Goal: Task Accomplishment & Management: Use online tool/utility

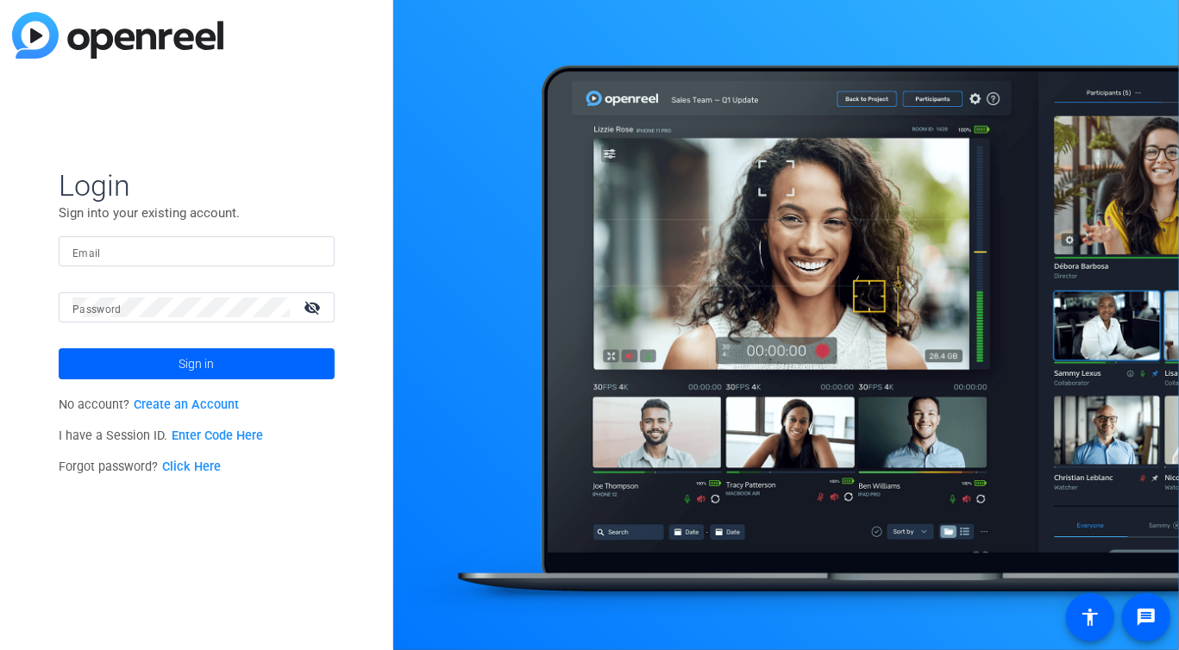
click at [235, 249] on input "Email" at bounding box center [196, 251] width 248 height 21
click at [175, 357] on span at bounding box center [197, 363] width 276 height 41
click at [141, 247] on input "social@arizonalawgroup.com" at bounding box center [196, 251] width 248 height 21
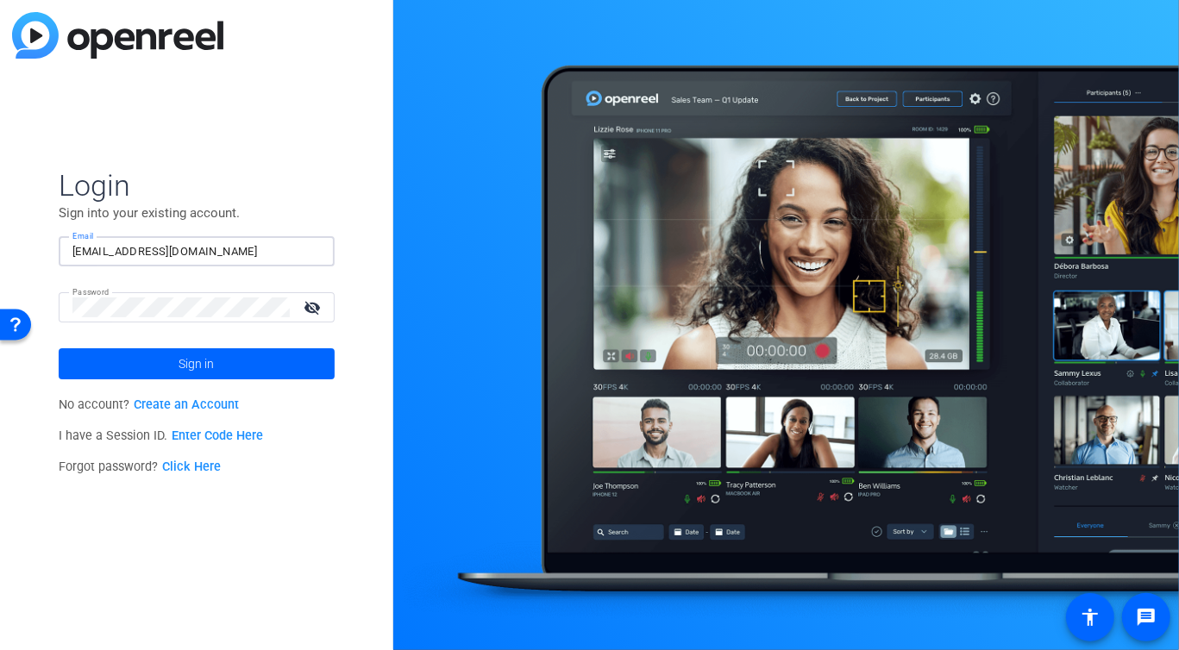
paste input "webmaster"
type input "webmaster@arizonalawgroup.com"
click at [301, 196] on span "Login" at bounding box center [197, 185] width 276 height 36
click at [166, 353] on span at bounding box center [197, 363] width 276 height 41
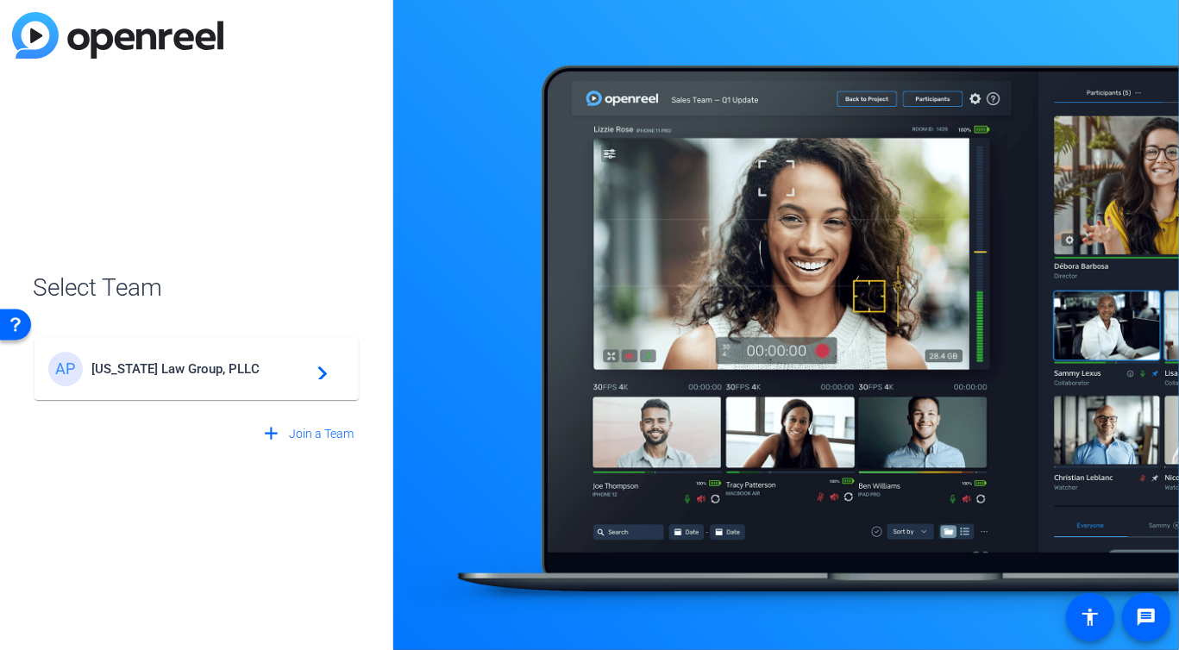
click at [172, 365] on span "Arizona Law Group, PLLC" at bounding box center [199, 369] width 216 height 16
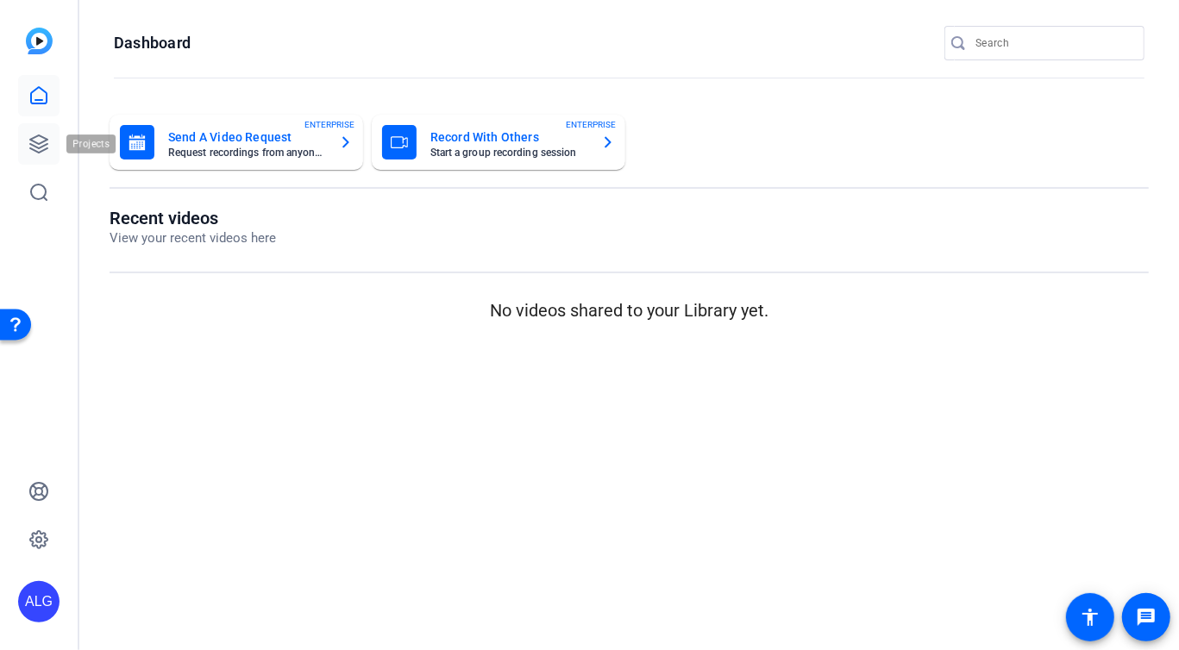
click at [52, 135] on link at bounding box center [38, 143] width 41 height 41
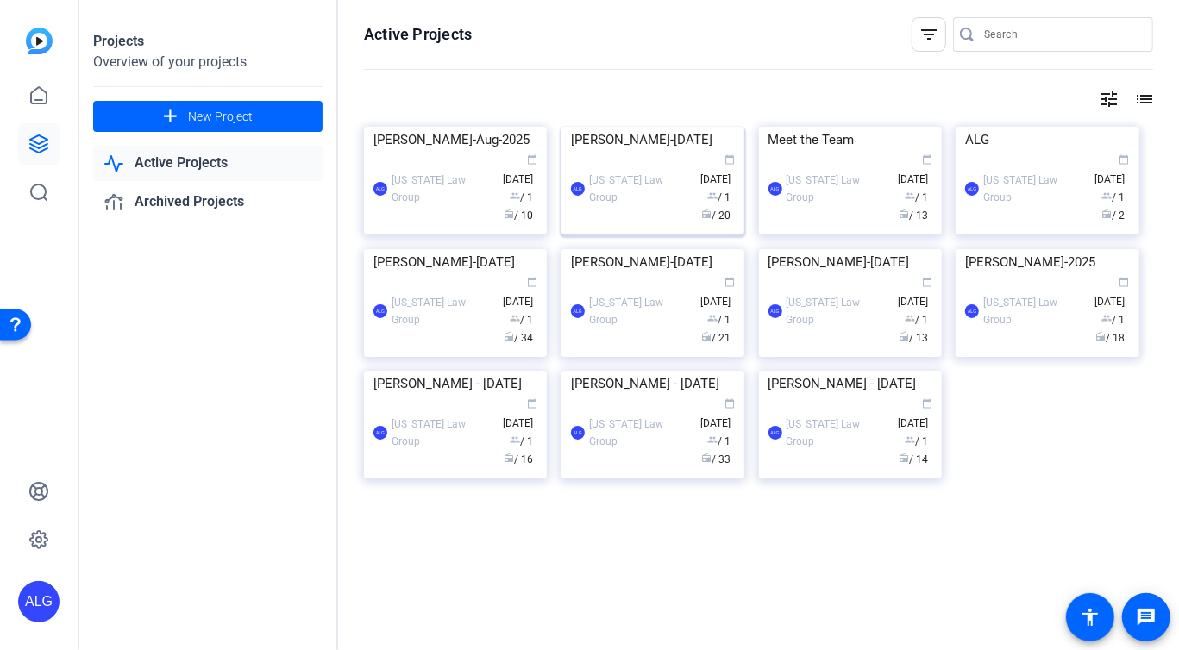
click at [648, 206] on div "[US_STATE] Law Group" at bounding box center [640, 189] width 103 height 34
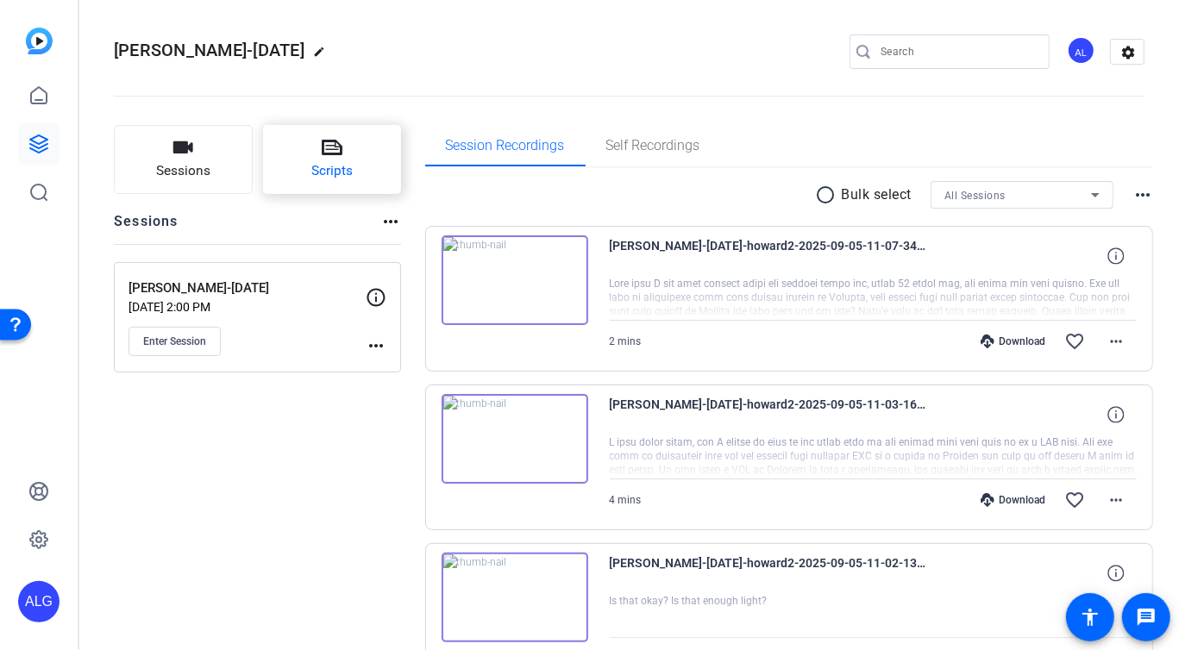
click at [322, 176] on span "Scripts" at bounding box center [331, 171] width 41 height 20
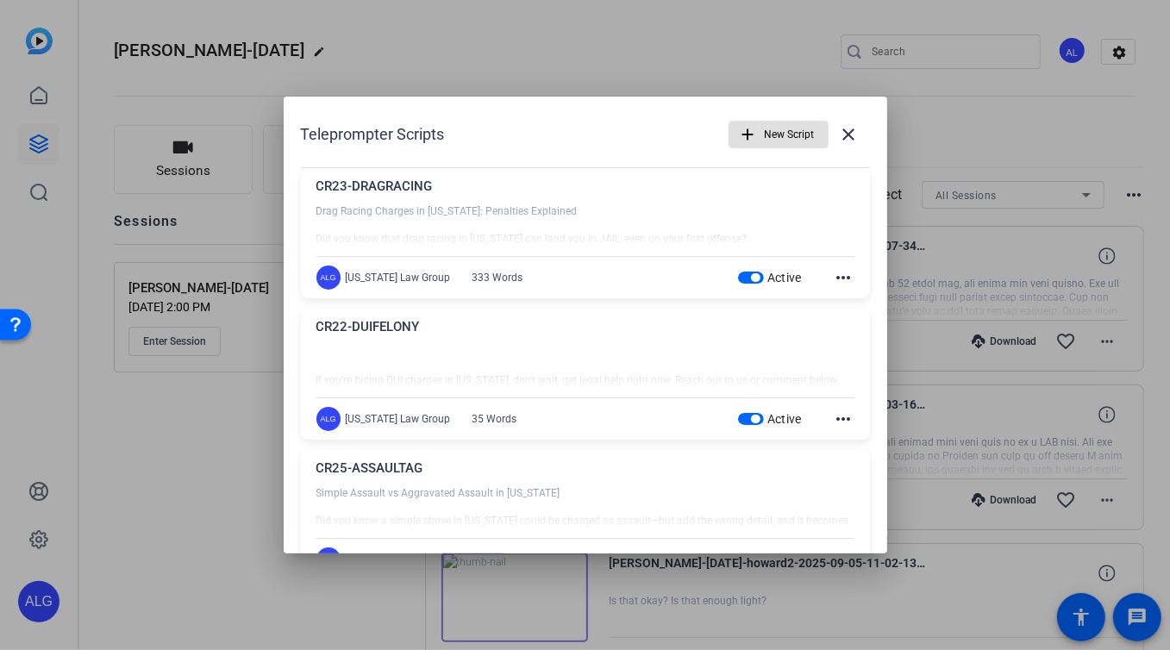
click at [834, 284] on mat-icon "more_horiz" at bounding box center [844, 277] width 21 height 21
click at [862, 330] on span "Delete" at bounding box center [873, 325] width 69 height 21
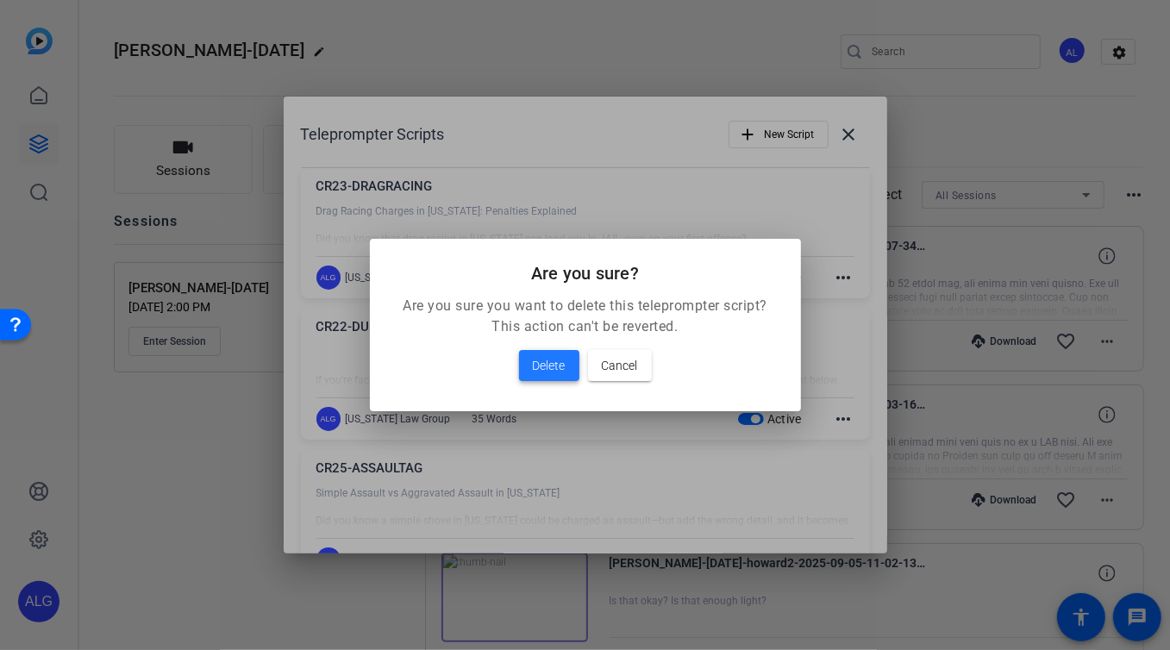
click at [537, 368] on span "Delete" at bounding box center [549, 365] width 33 height 21
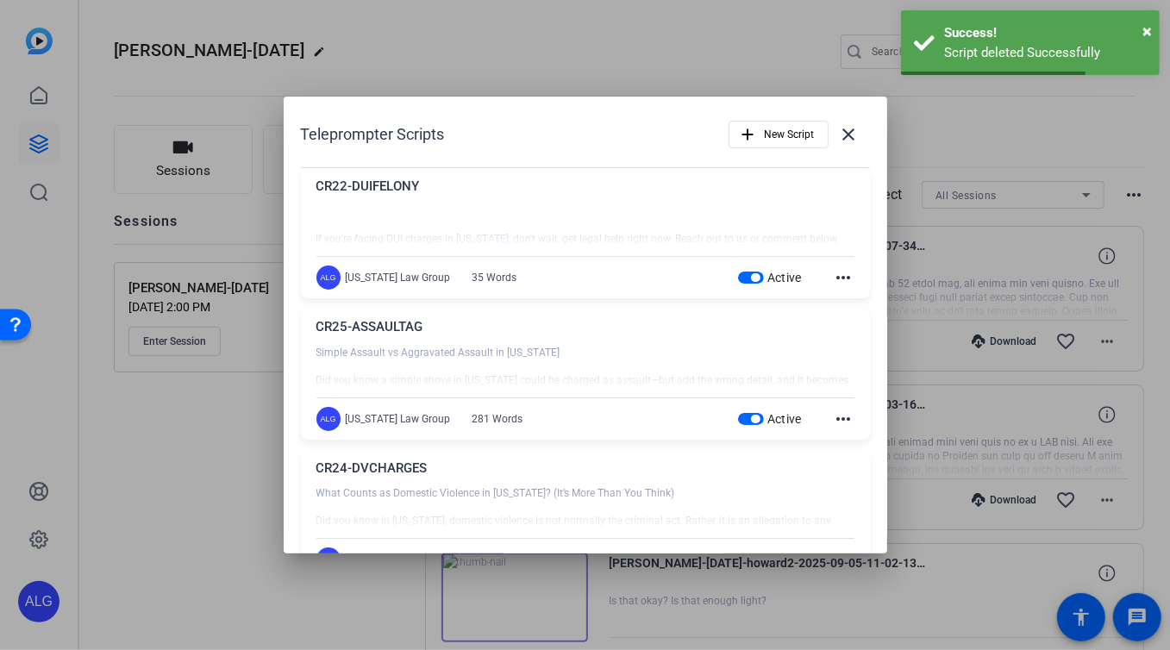
click at [836, 276] on mat-icon "more_horiz" at bounding box center [844, 277] width 21 height 21
click at [848, 328] on span "Delete" at bounding box center [873, 325] width 69 height 21
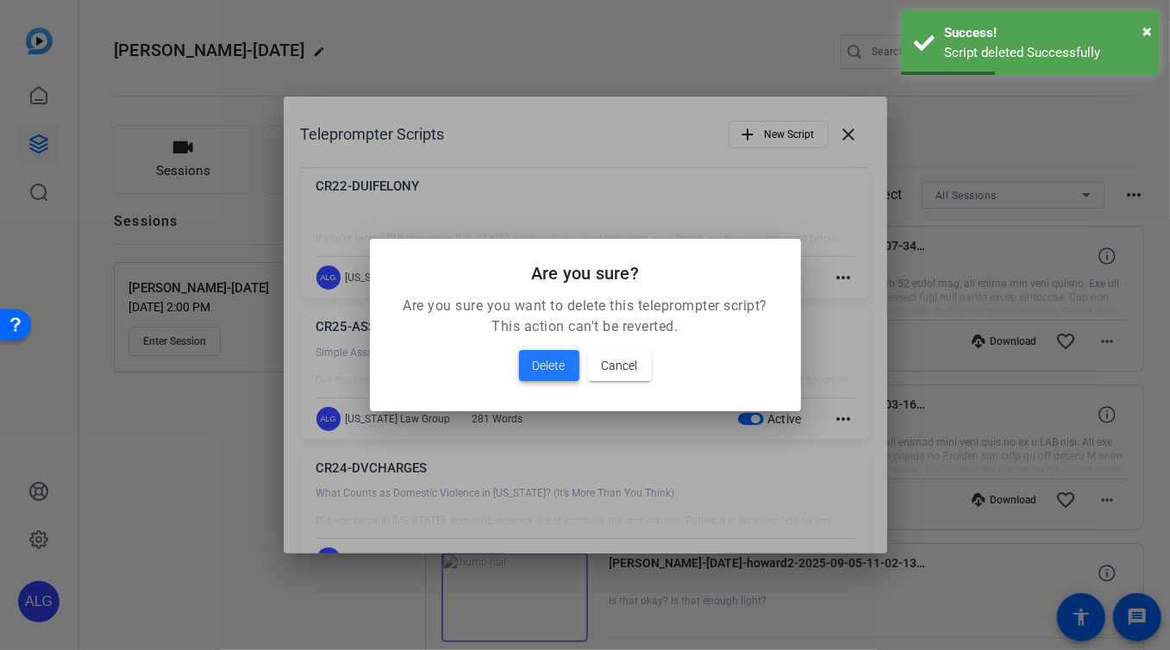
click at [556, 367] on span "Delete" at bounding box center [549, 365] width 33 height 21
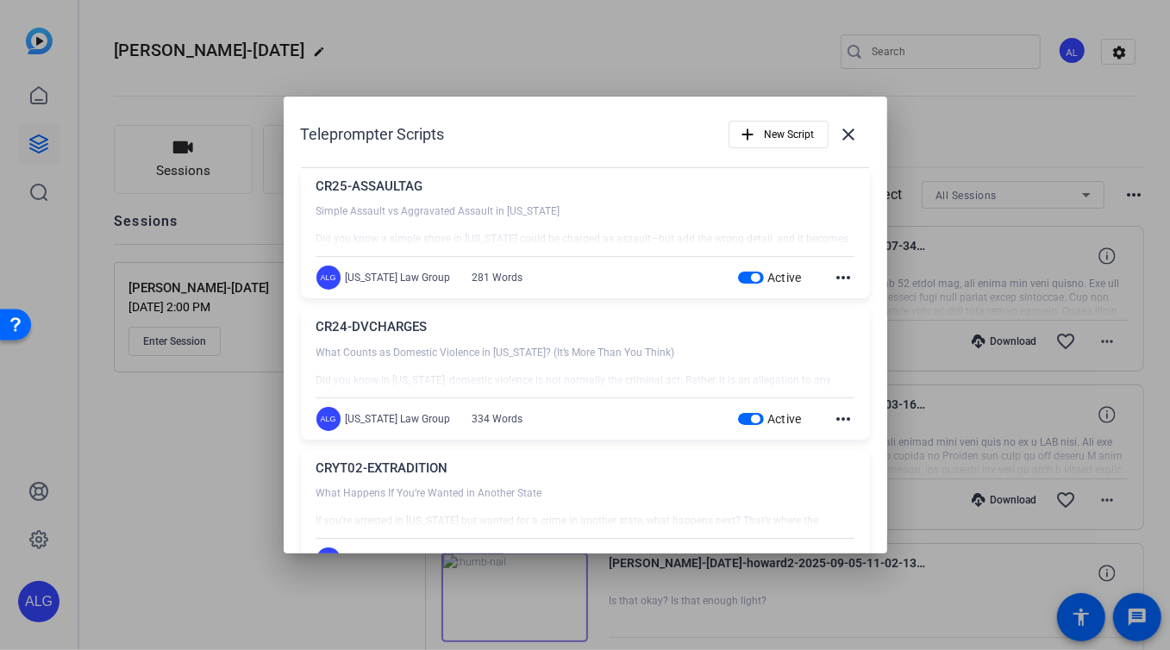
click at [834, 278] on mat-icon "more_horiz" at bounding box center [844, 277] width 21 height 21
click at [842, 325] on span "Delete" at bounding box center [873, 325] width 69 height 21
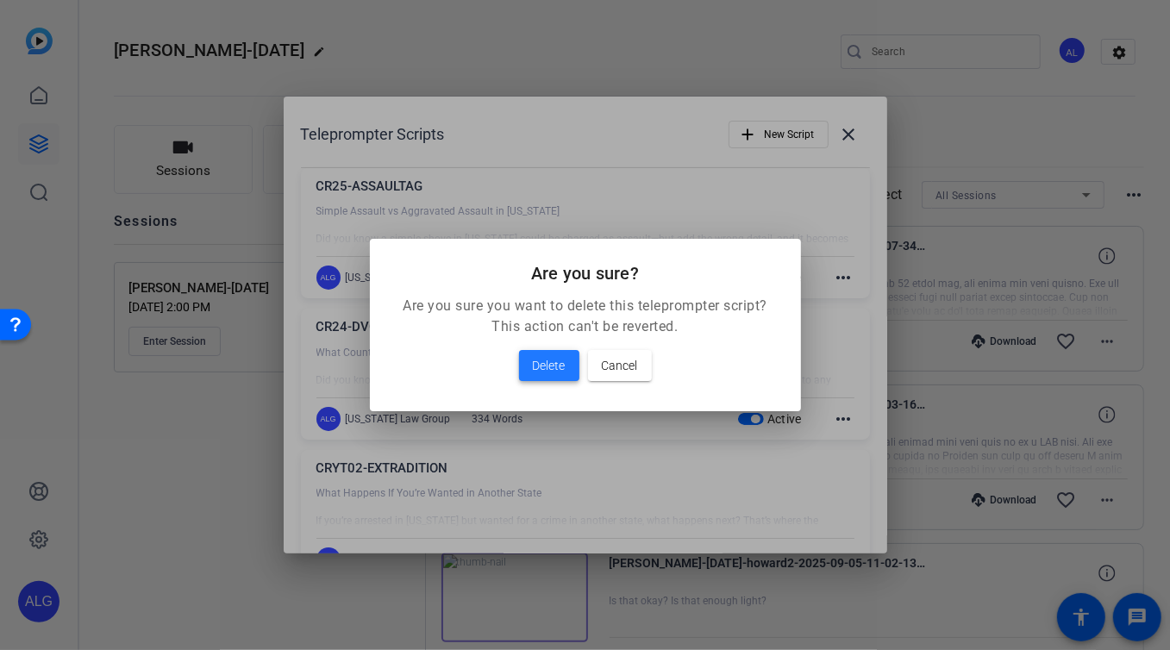
click at [546, 359] on span "Delete" at bounding box center [549, 365] width 33 height 21
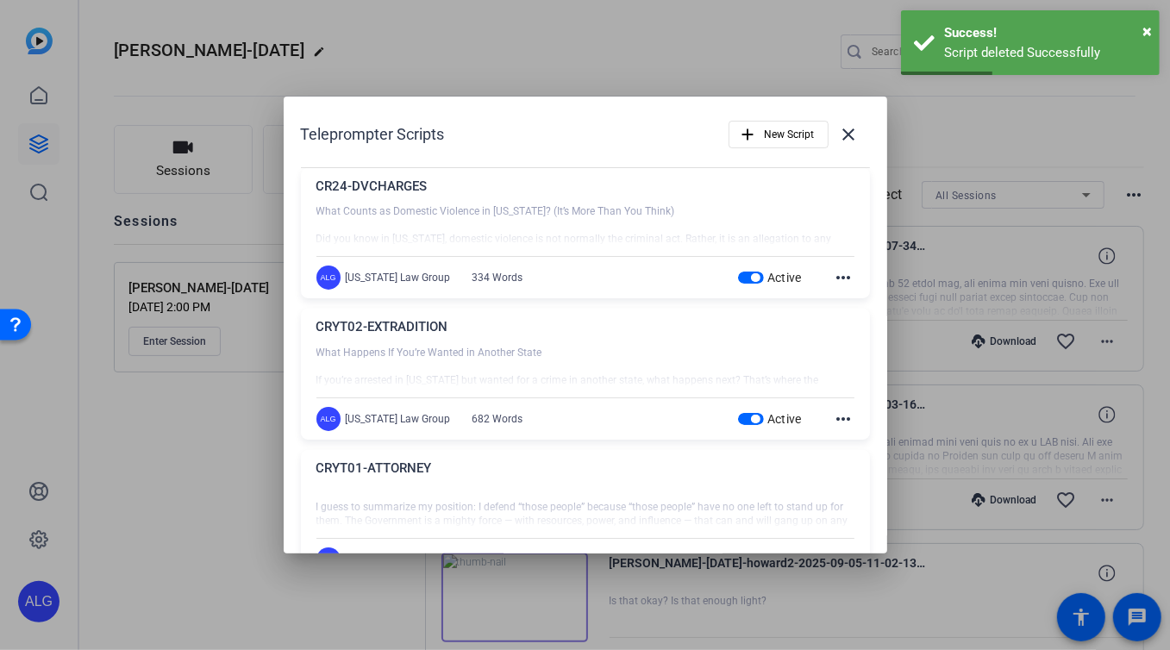
click at [841, 276] on mat-icon "more_horiz" at bounding box center [844, 277] width 21 height 21
click at [853, 324] on span "Delete" at bounding box center [873, 325] width 69 height 21
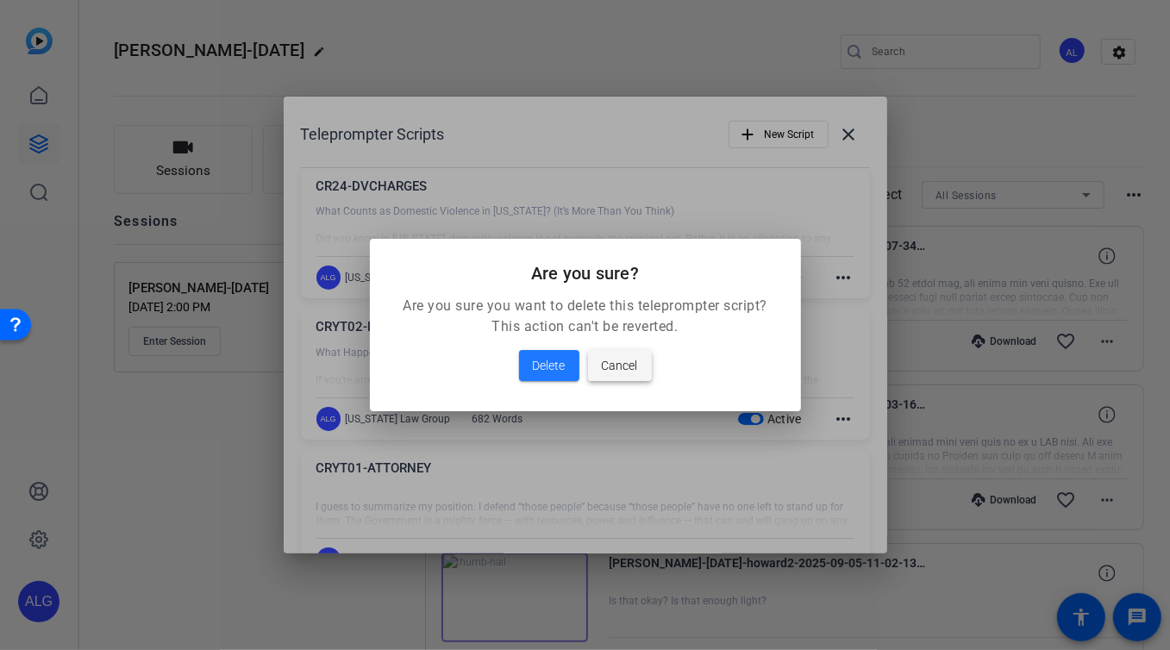
click at [608, 367] on span "Cancel" at bounding box center [620, 365] width 36 height 21
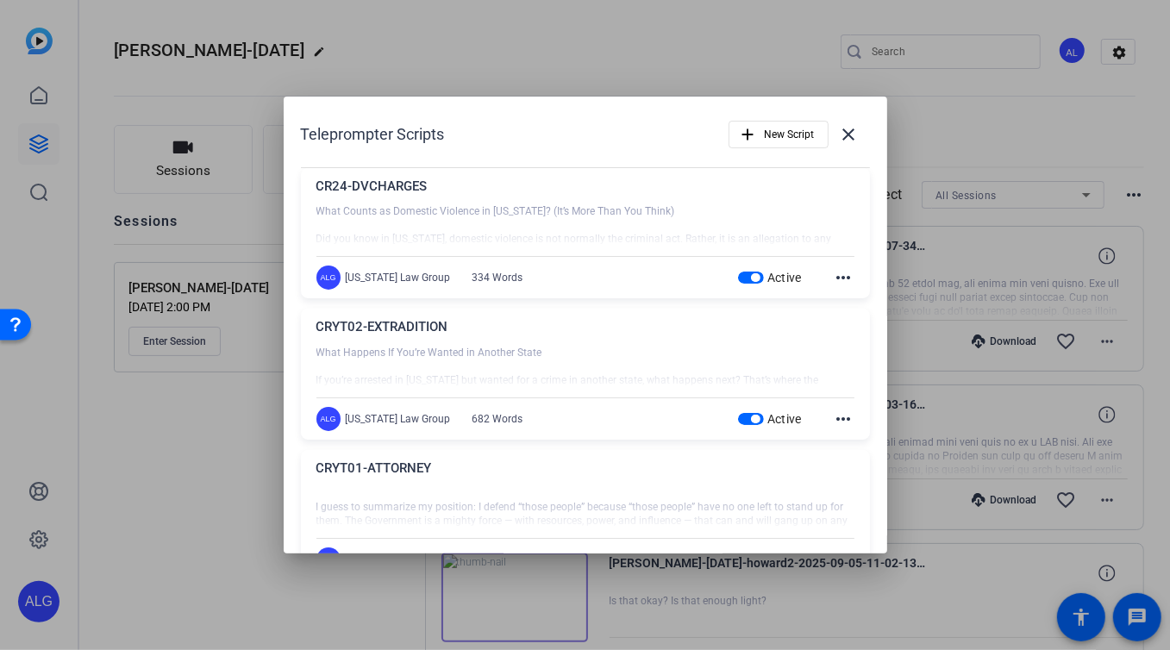
click at [834, 276] on mat-icon "more_horiz" at bounding box center [844, 277] width 21 height 21
click at [845, 324] on span "Delete" at bounding box center [873, 325] width 69 height 21
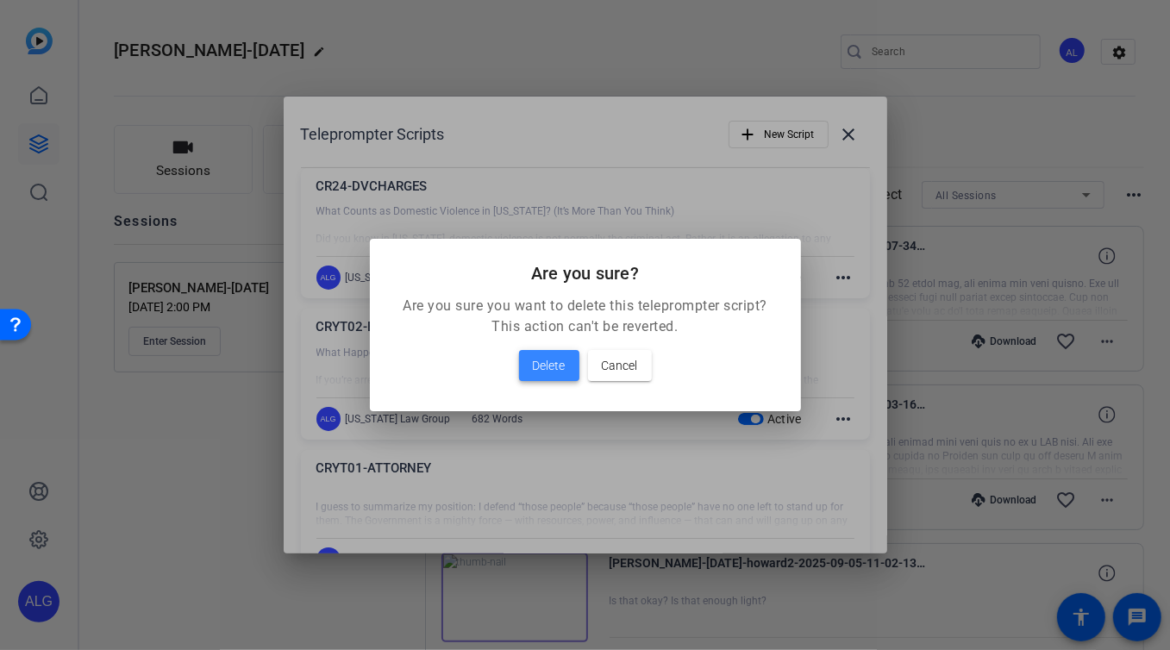
click at [572, 358] on span at bounding box center [549, 365] width 60 height 41
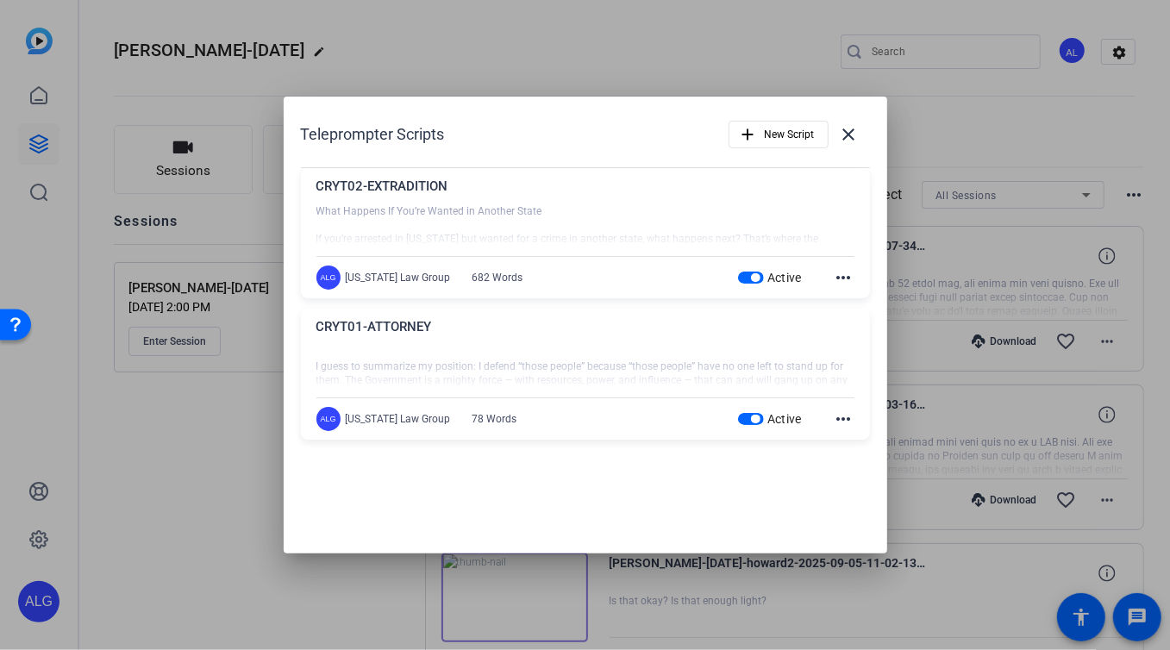
click at [845, 415] on mat-icon "more_horiz" at bounding box center [844, 419] width 21 height 21
click at [858, 465] on span "Delete" at bounding box center [882, 465] width 69 height 21
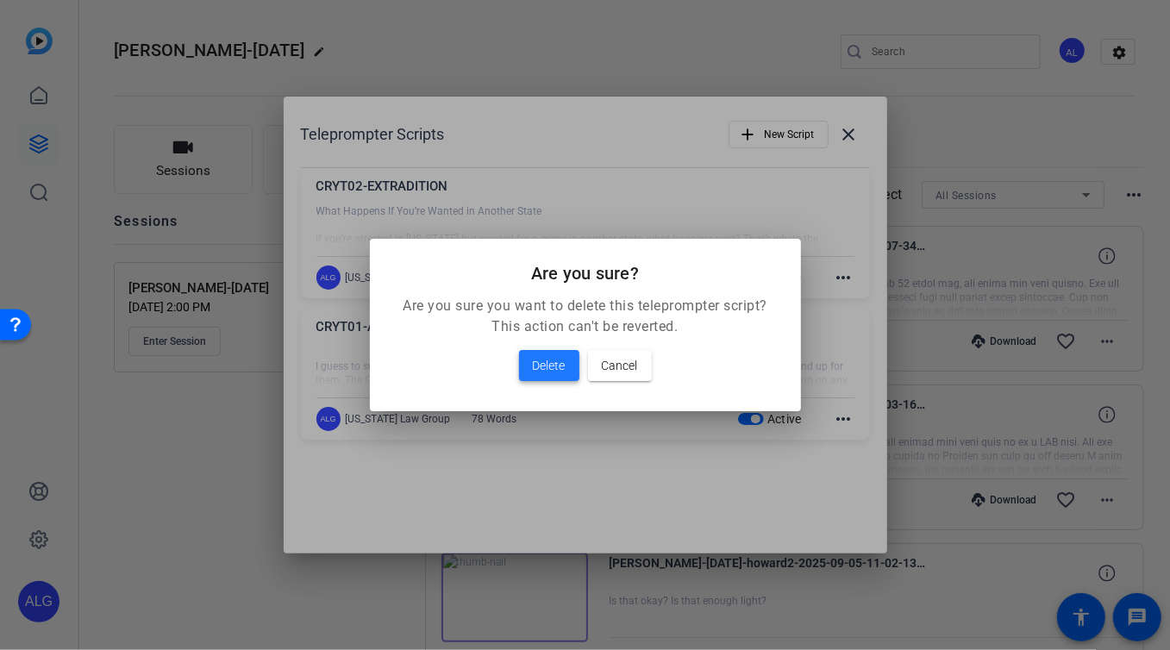
click at [549, 371] on span "Delete" at bounding box center [549, 365] width 33 height 21
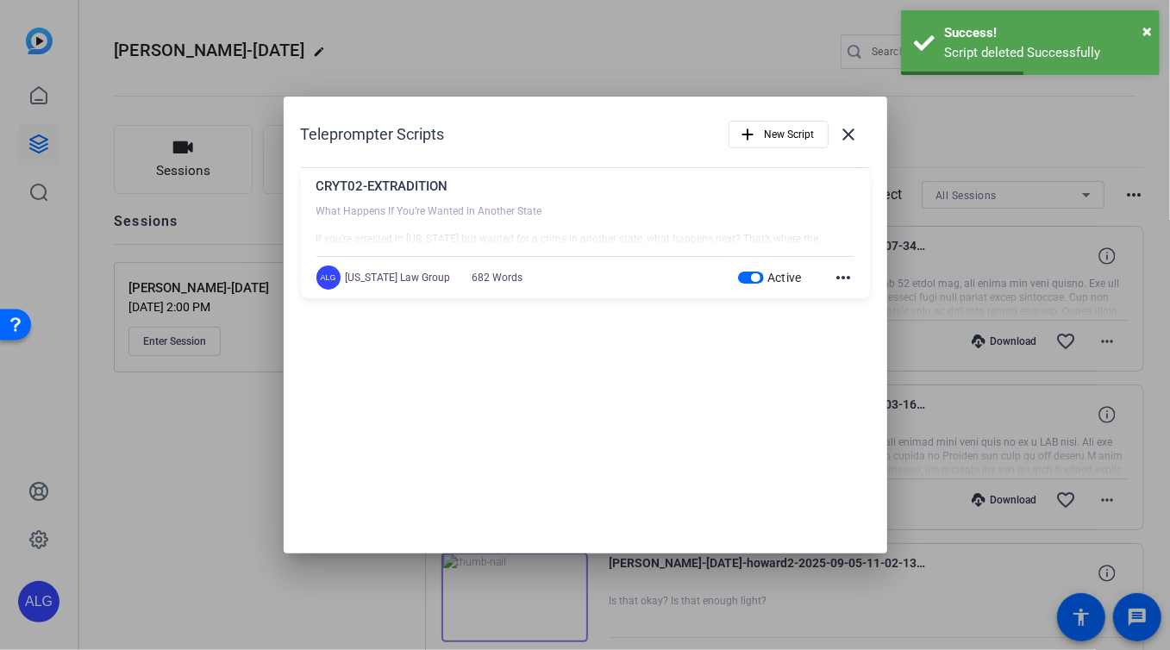
click at [844, 280] on mat-icon "more_horiz" at bounding box center [844, 277] width 21 height 21
click at [851, 318] on span "Delete" at bounding box center [882, 325] width 69 height 21
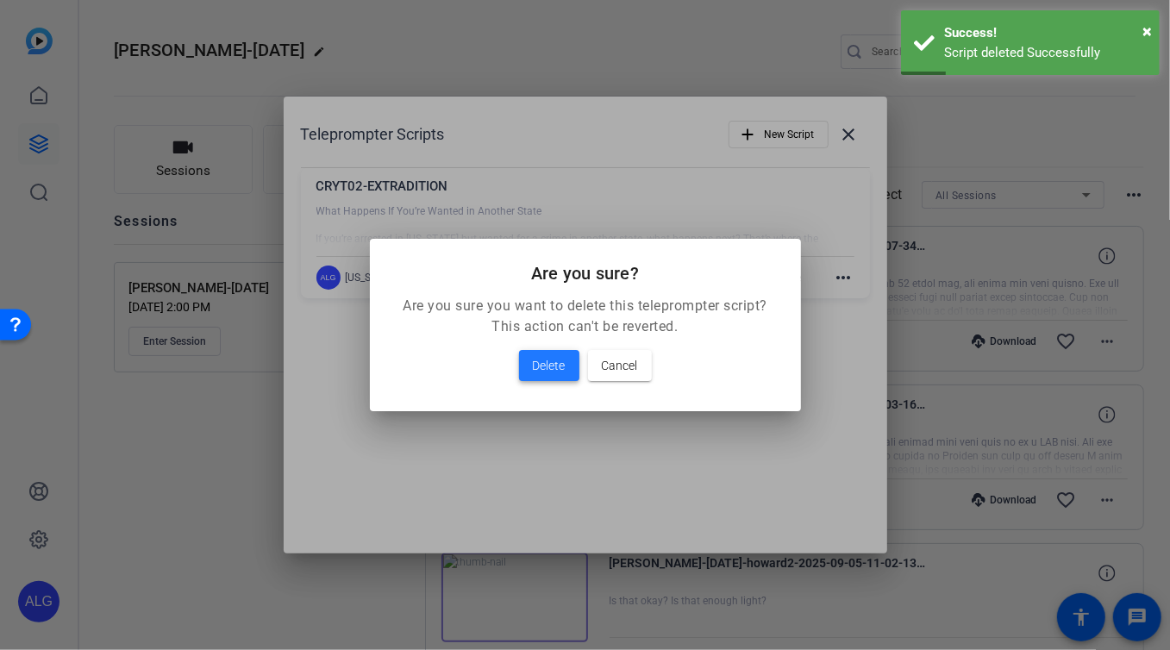
click at [541, 369] on span "Delete" at bounding box center [549, 365] width 33 height 21
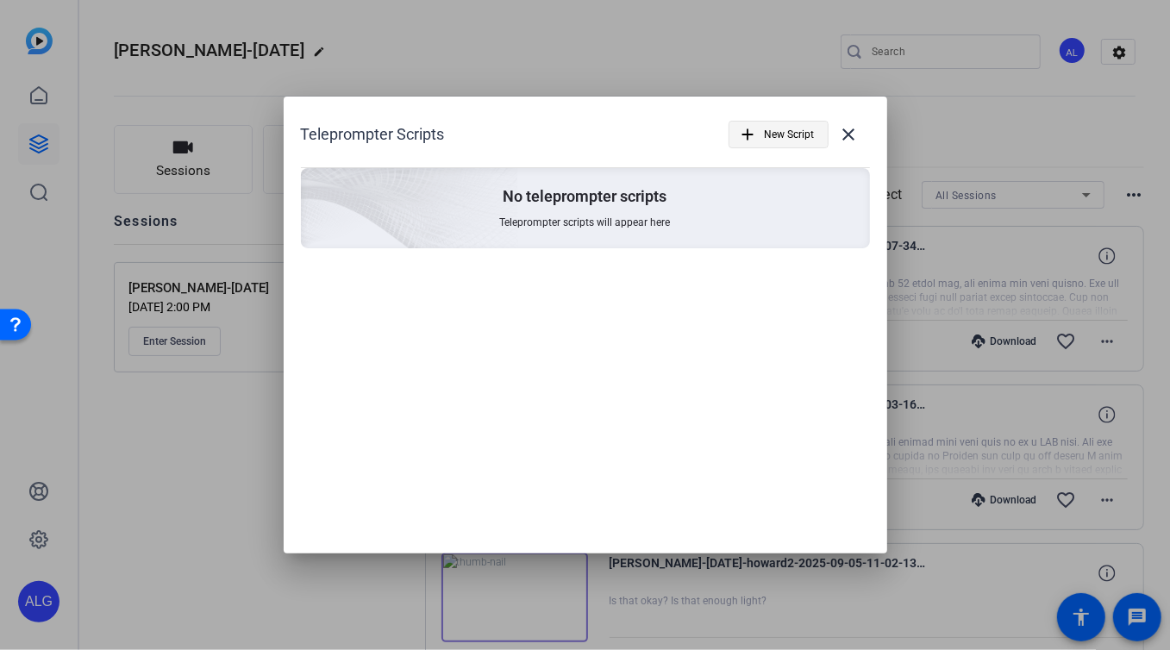
click at [757, 147] on span "button" at bounding box center [778, 134] width 98 height 41
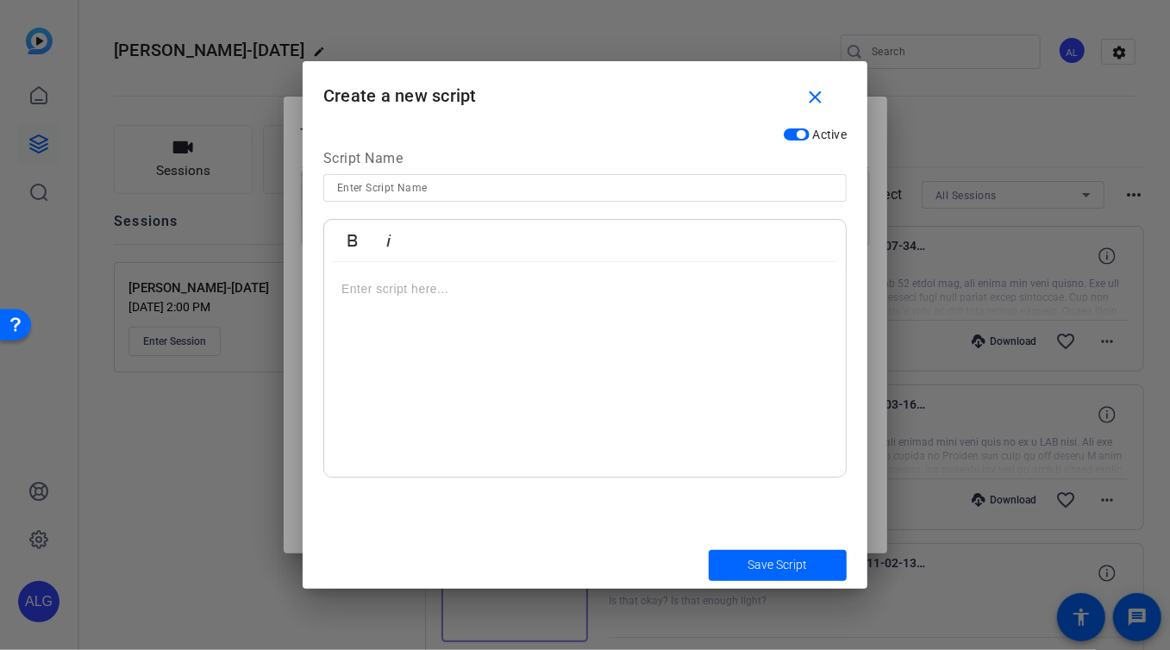
click at [398, 324] on div at bounding box center [585, 370] width 522 height 216
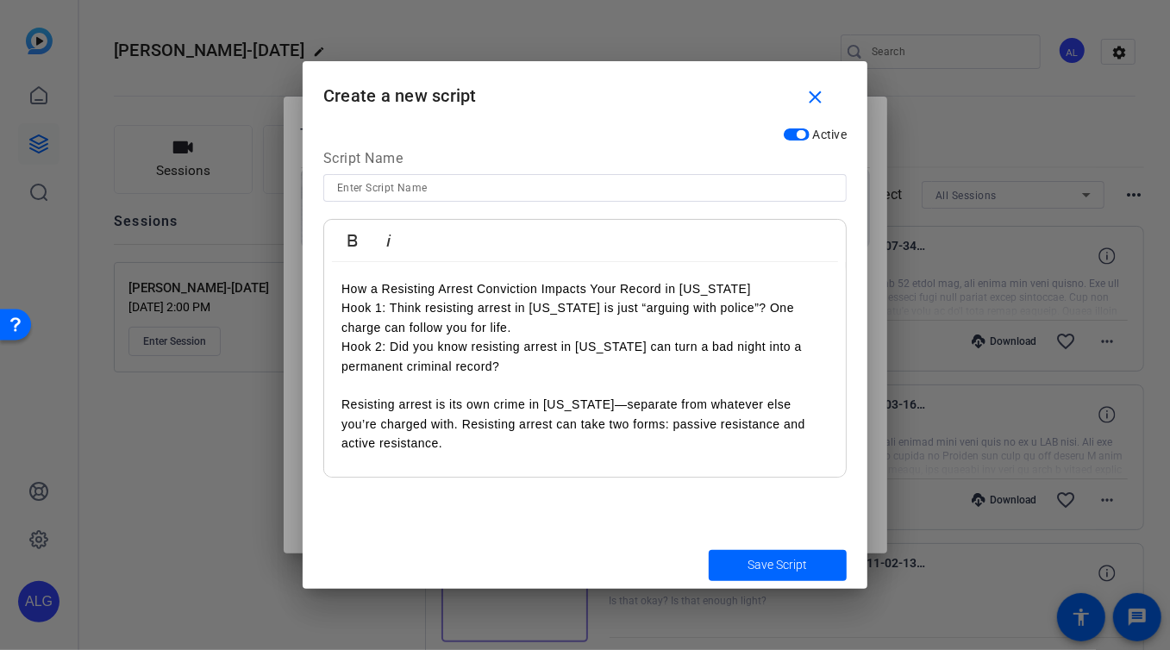
click at [732, 289] on p "How a Resisting Arrest Conviction Impacts Your Record in [US_STATE]" at bounding box center [584, 288] width 487 height 19
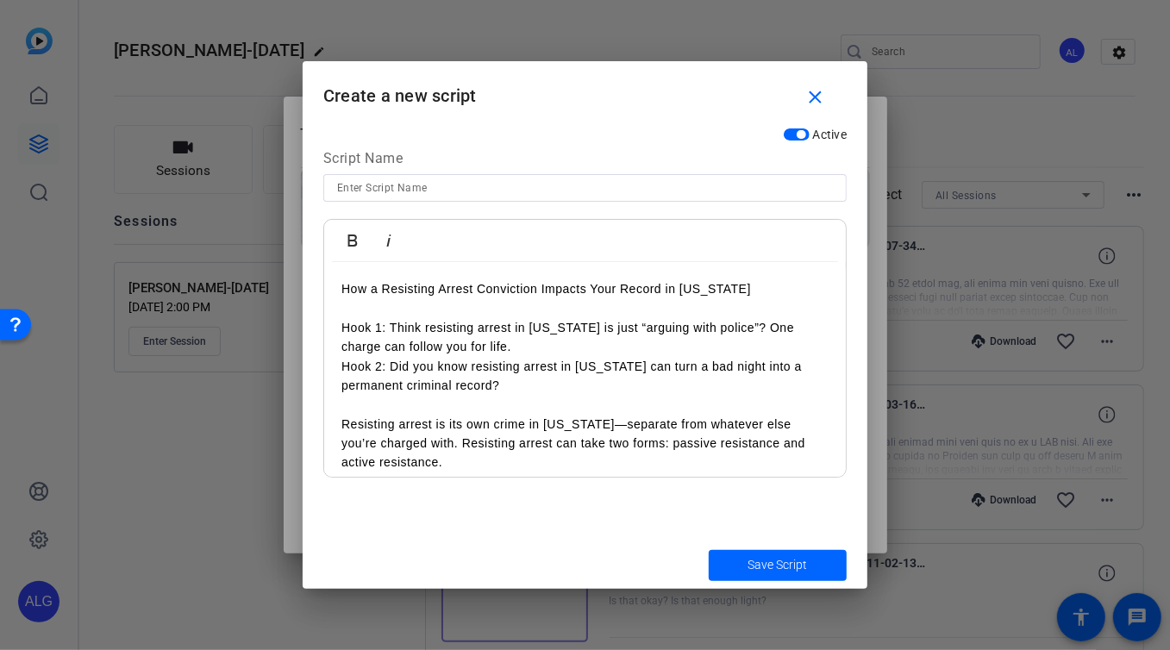
click at [523, 341] on p "Hook 1: Think resisting arrest in Arizona is just “arguing with police”? One ch…" at bounding box center [584, 337] width 487 height 39
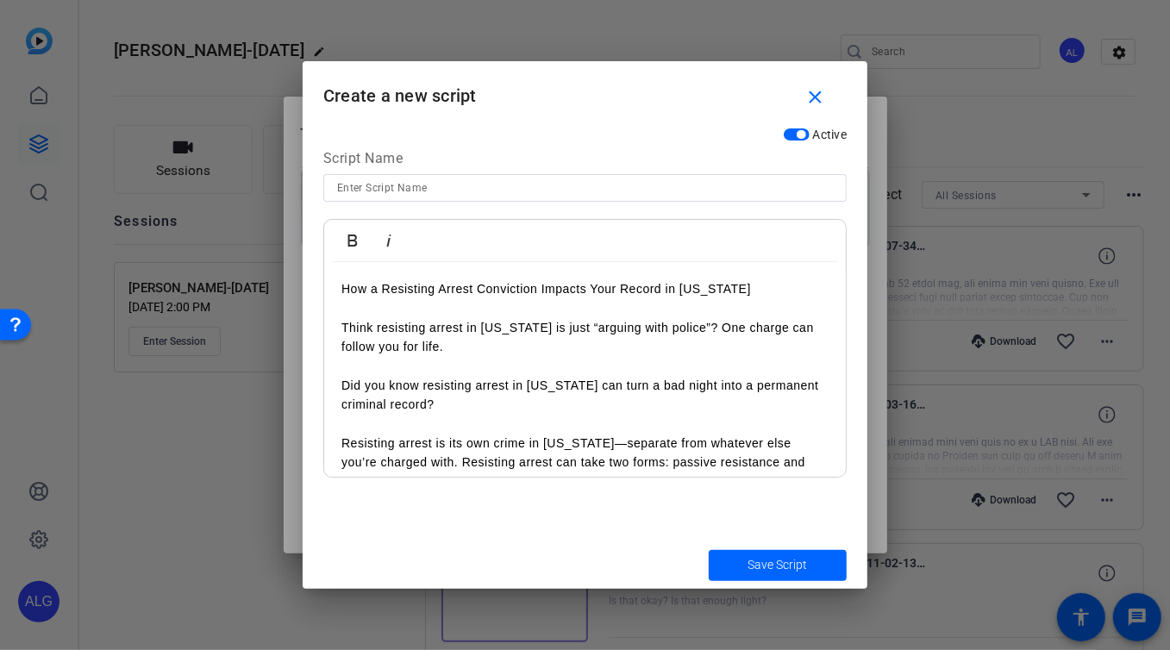
click at [527, 409] on p "Did you know resisting arrest in [US_STATE] can turn a bad night into a permane…" at bounding box center [584, 395] width 487 height 39
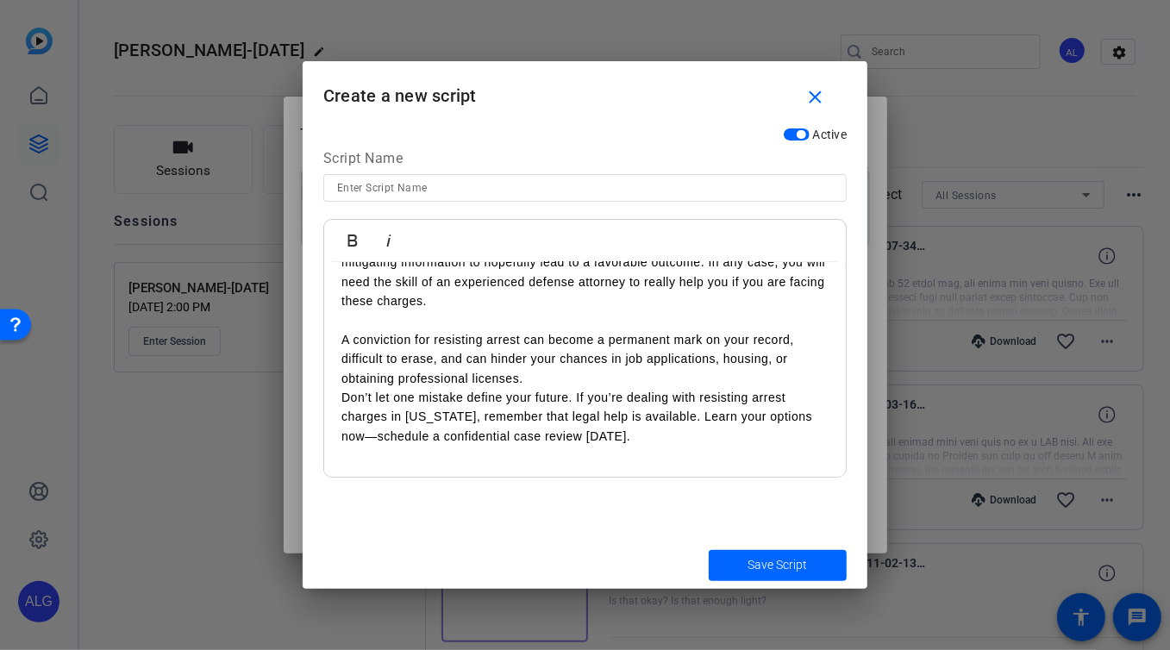
scroll to position [610, 0]
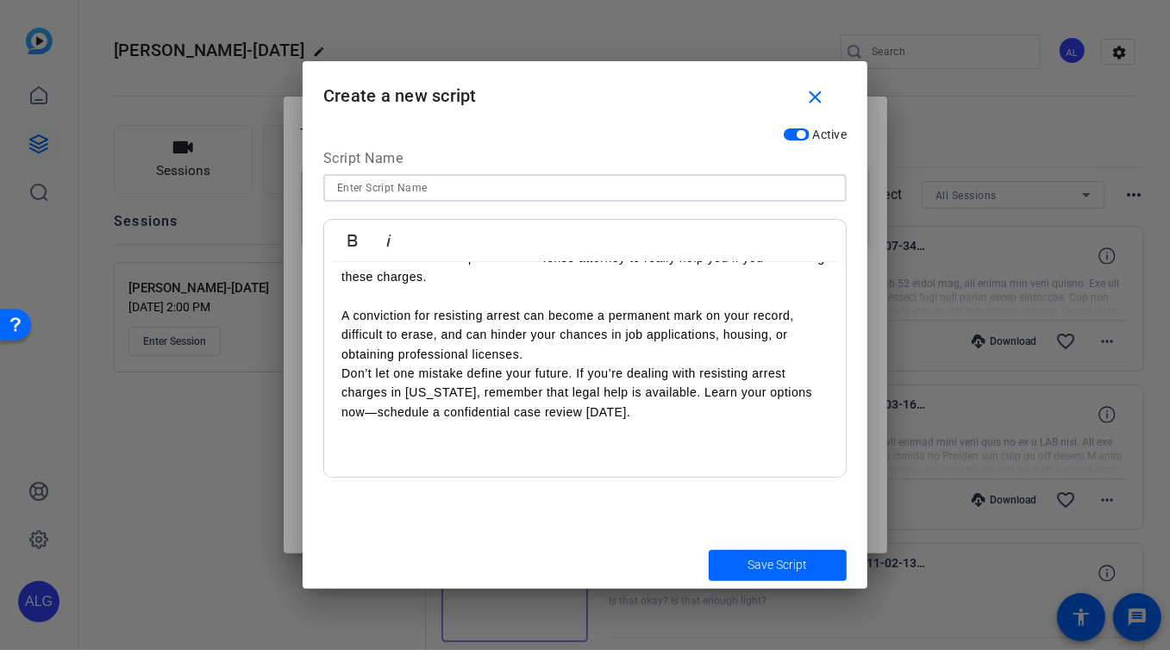
click at [441, 183] on input at bounding box center [585, 188] width 496 height 21
click at [396, 181] on input at bounding box center [585, 188] width 496 height 21
paste input "CR26-ARRESTS"
type input "CR26-ARRESTS"
click at [756, 574] on span "submit" at bounding box center [778, 565] width 138 height 41
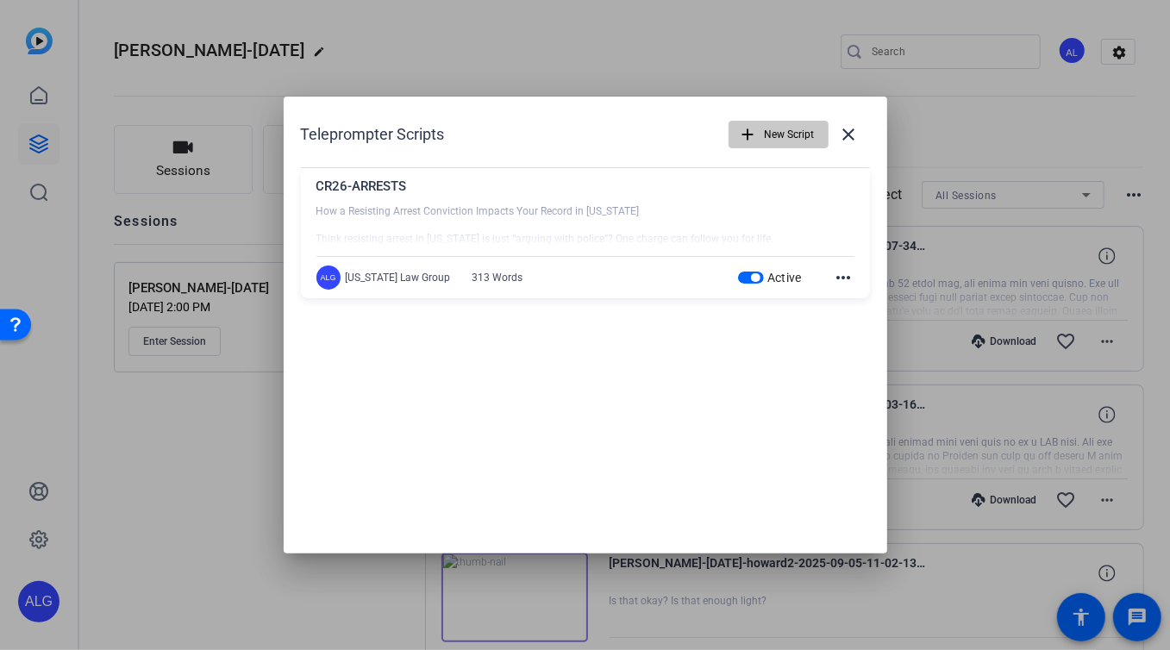
click at [767, 146] on span "New Script" at bounding box center [790, 134] width 50 height 33
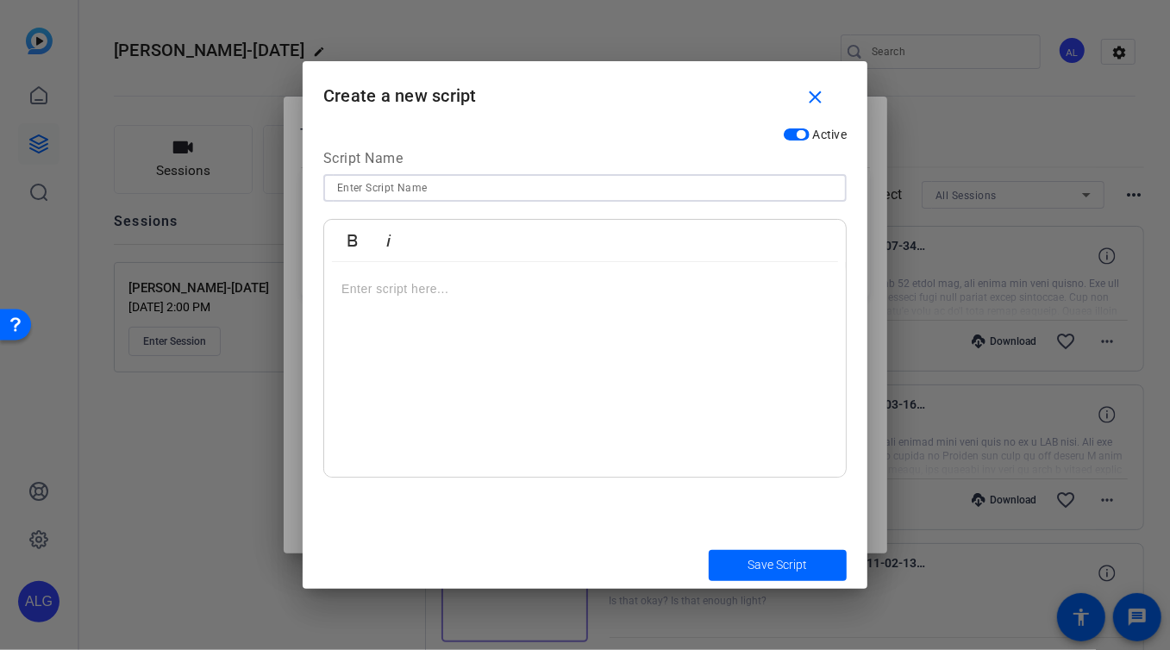
click at [466, 192] on input at bounding box center [585, 188] width 496 height 21
paste input "CR27-OOPVIOLATION"
type input "CR27-OOPVIOLATION"
click at [379, 314] on div at bounding box center [585, 370] width 522 height 216
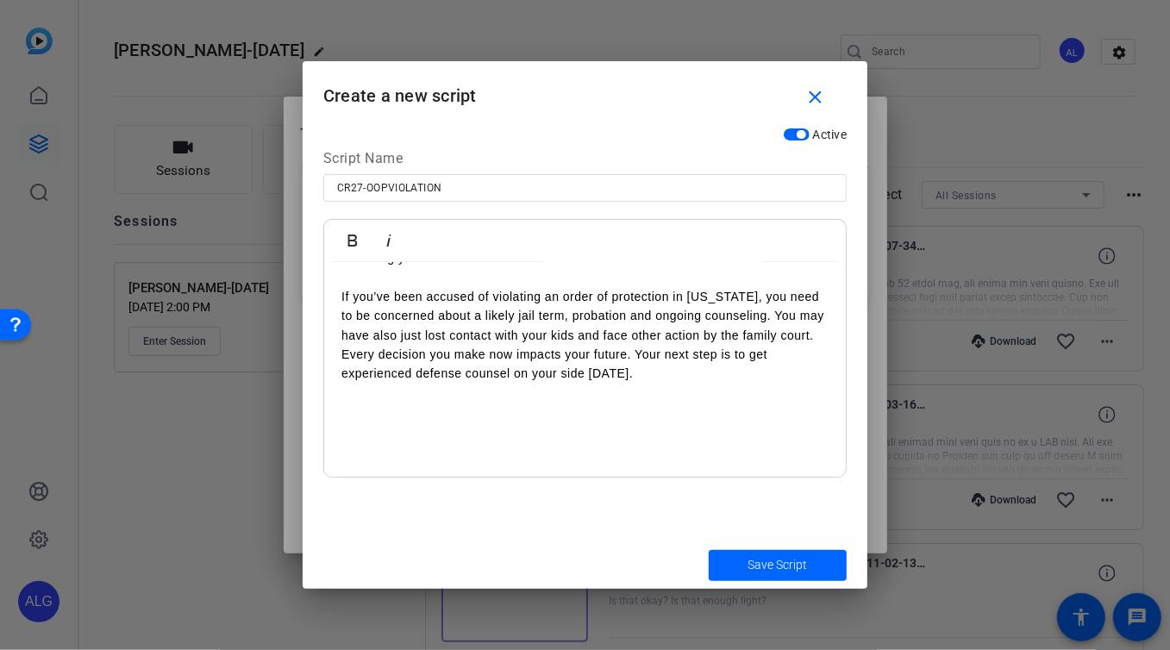
scroll to position [0, 0]
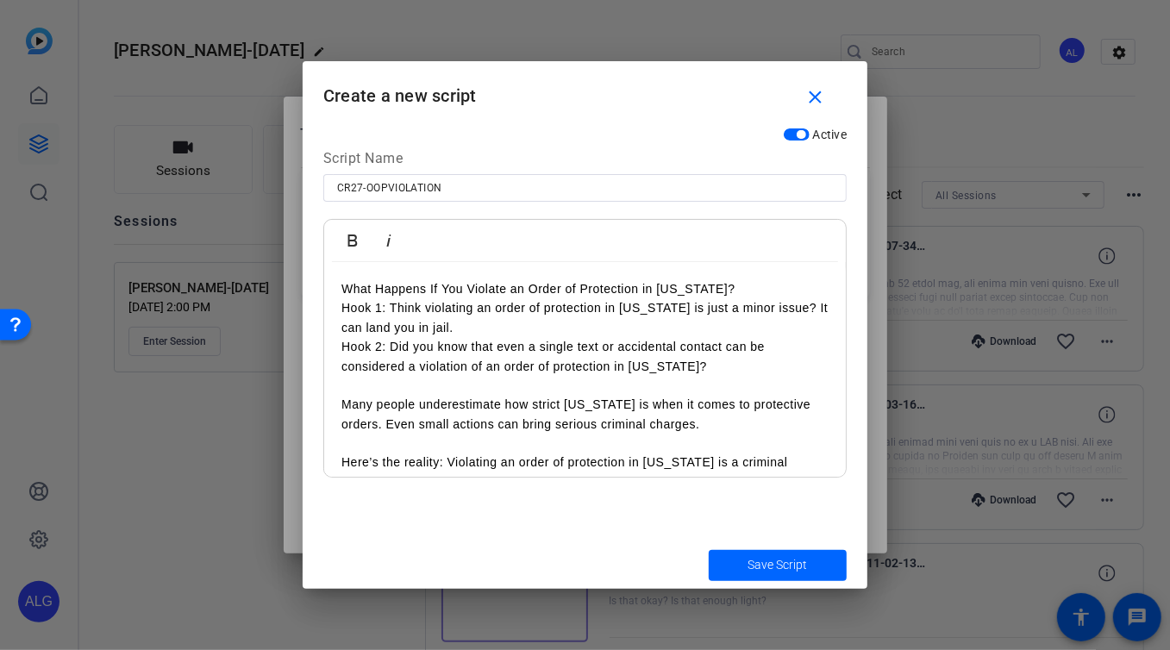
click at [722, 288] on p "What Happens If You Violate an Order of Protection in [US_STATE]?" at bounding box center [584, 288] width 487 height 19
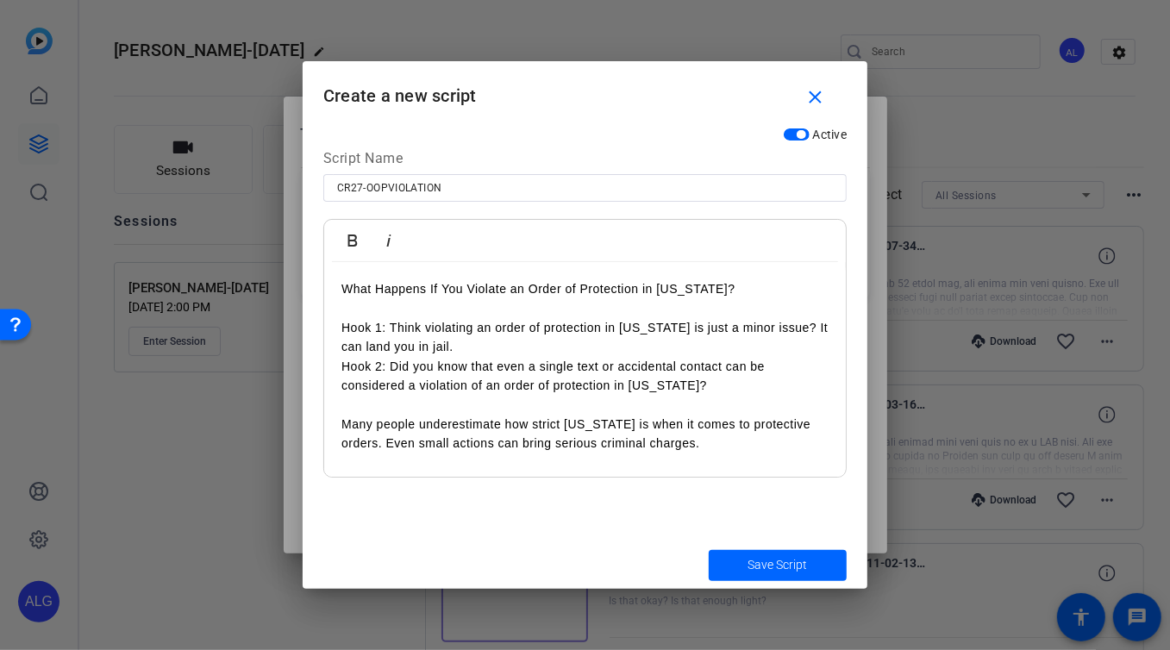
click at [387, 322] on p "Hook 1: Think violating an order of protection in Arizona is just a minor issue…" at bounding box center [584, 337] width 487 height 39
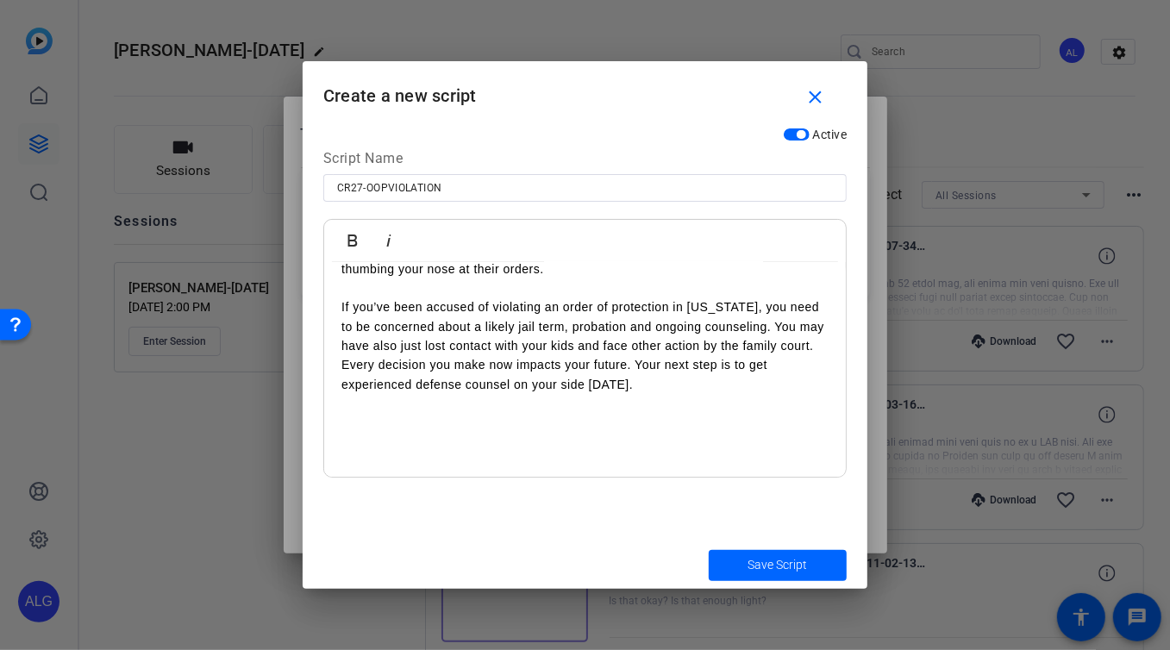
scroll to position [552, 0]
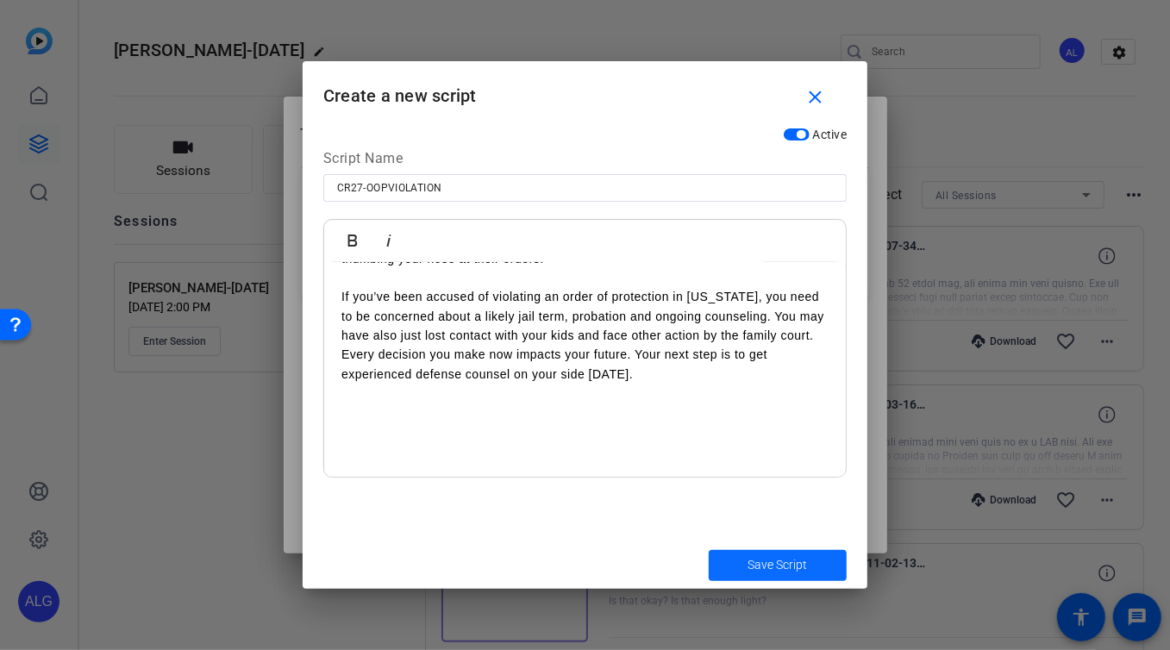
click at [799, 570] on span "Save Script" at bounding box center [777, 565] width 59 height 18
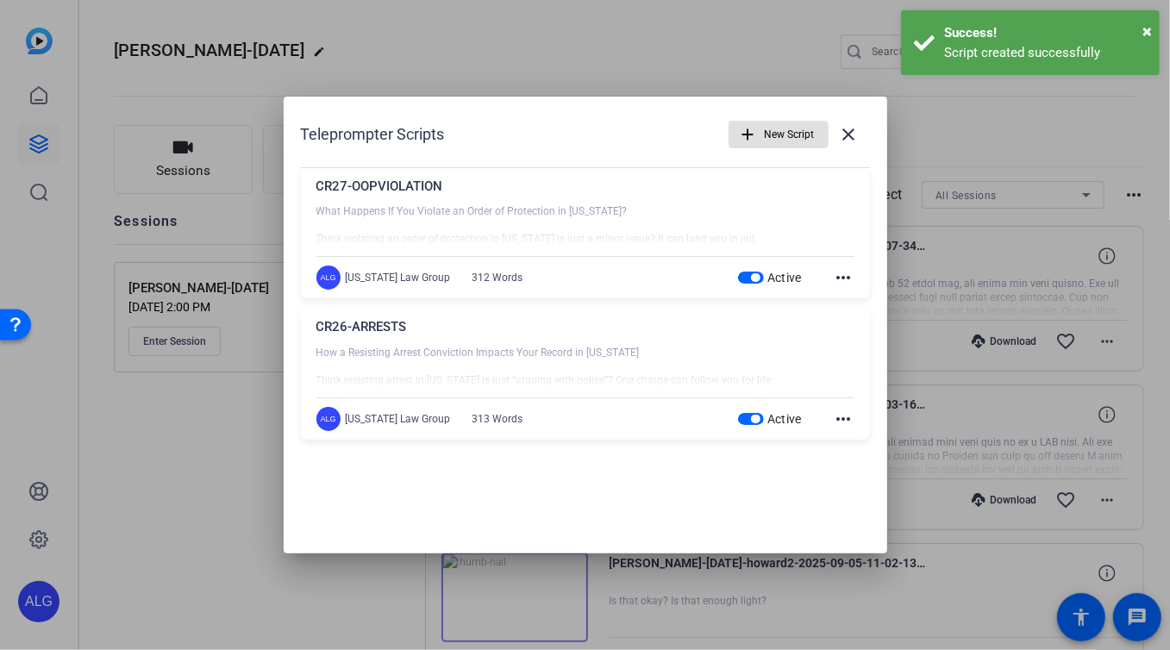
click at [787, 136] on span "New Script" at bounding box center [790, 134] width 50 height 33
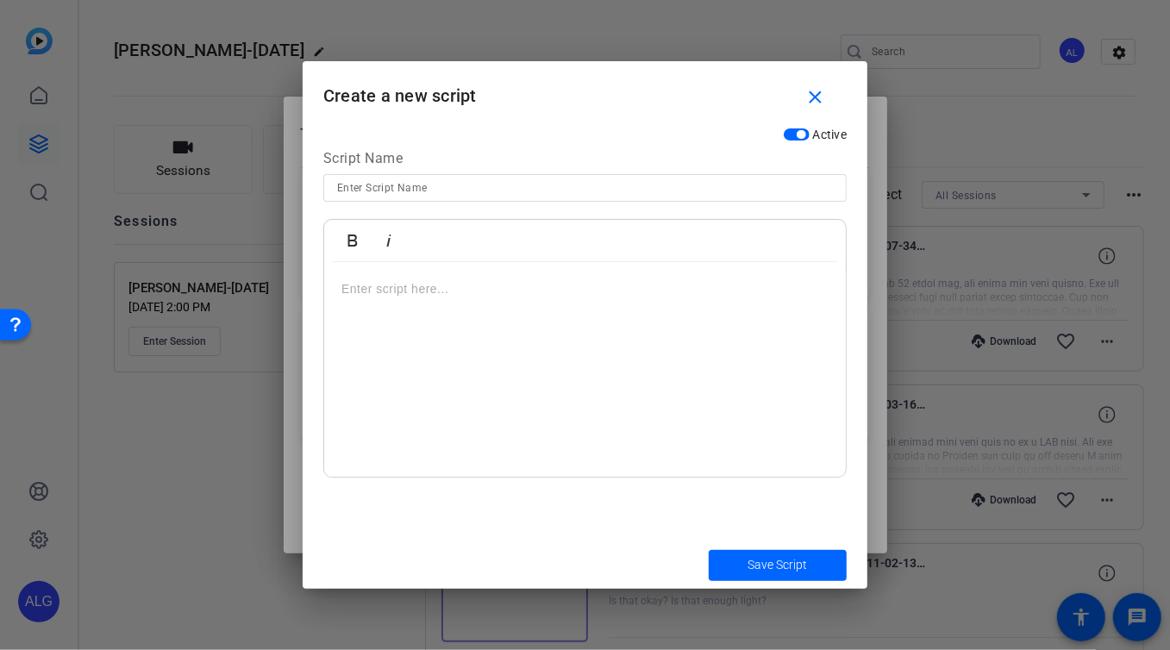
click at [466, 183] on input at bounding box center [585, 188] width 496 height 21
paste input "CR28-SELFDEFENSE"
type input "CR28-SELFDEFENSE"
click at [421, 314] on div at bounding box center [585, 370] width 522 height 216
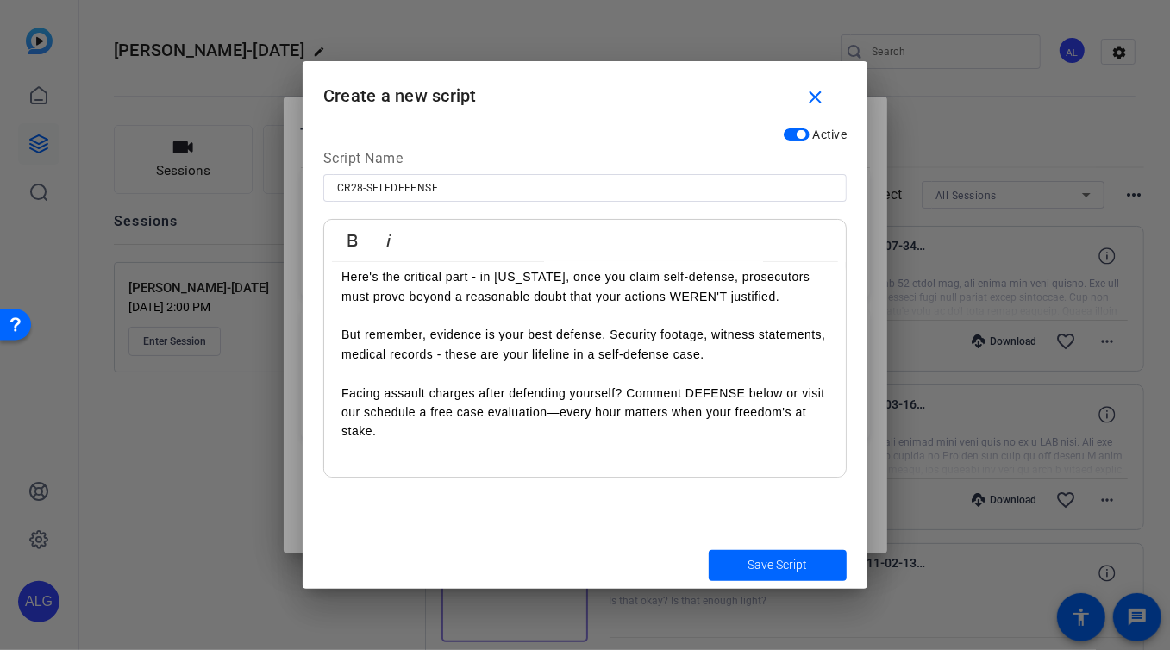
scroll to position [0, 0]
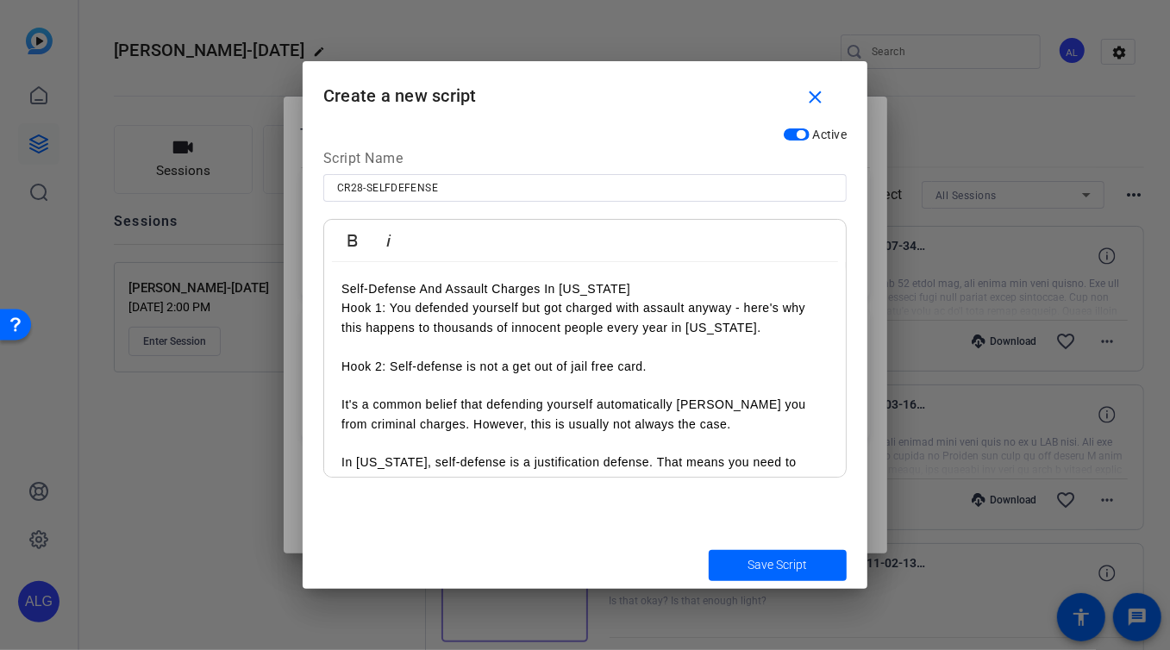
click at [610, 284] on p "Self-Defense And Assault Charges In Arizona" at bounding box center [584, 288] width 487 height 19
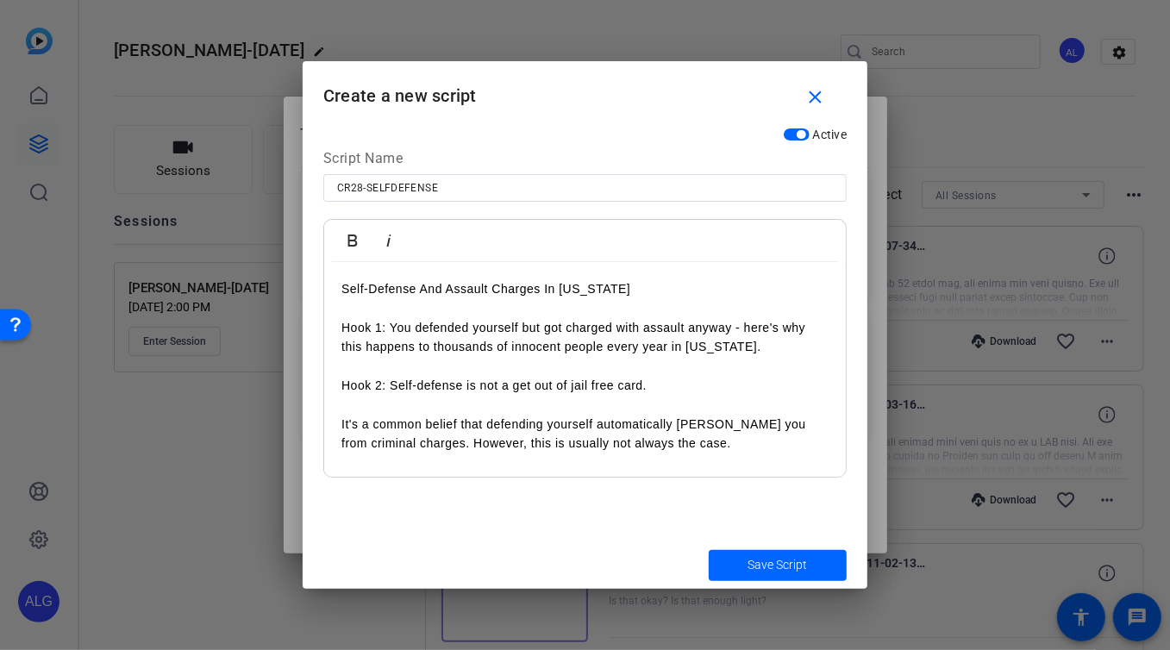
click at [391, 321] on p "Hook 1: You defended yourself but got charged with assault anyway - here's why …" at bounding box center [584, 337] width 487 height 39
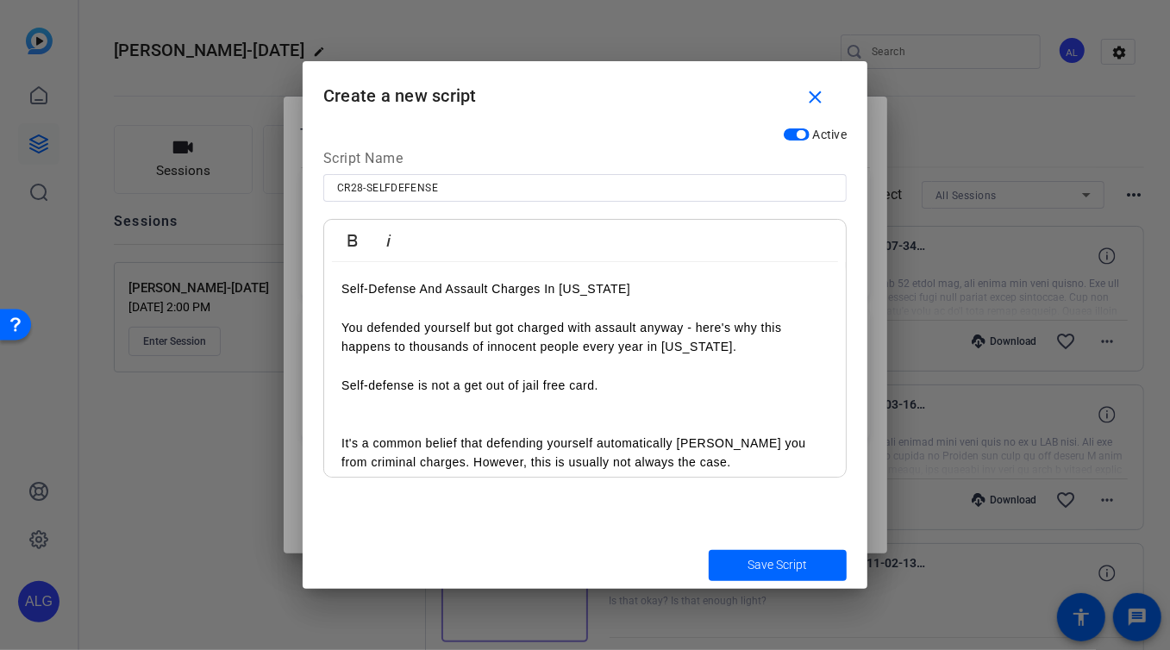
click at [623, 290] on p "Self-Defense And Assault Charges In Arizona" at bounding box center [584, 288] width 487 height 19
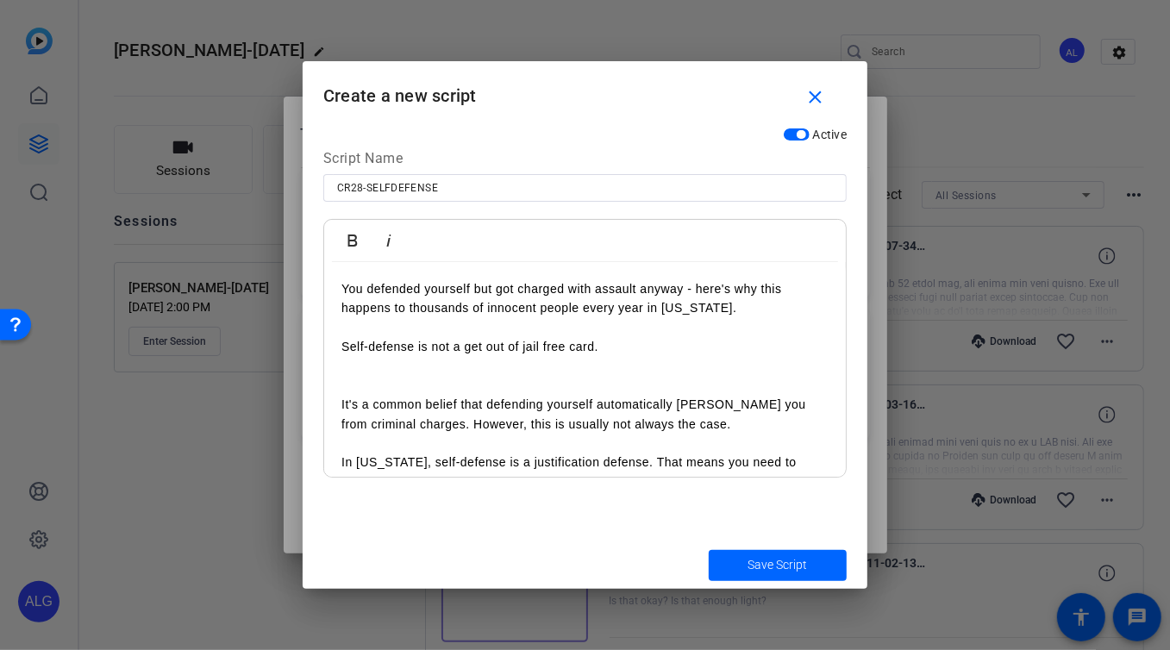
click at [656, 339] on p "Self-defense is not a get out of jail free card." at bounding box center [584, 346] width 487 height 19
click at [641, 341] on p "Self-defense is not a get out of jail free card." at bounding box center [584, 346] width 487 height 19
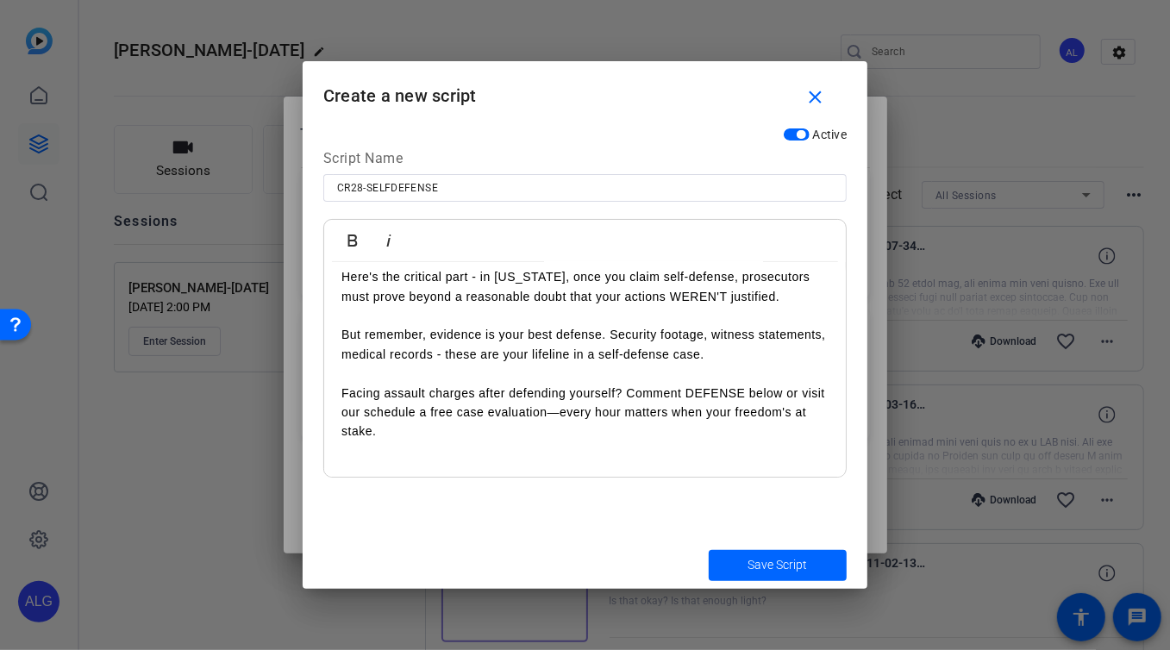
scroll to position [687, 0]
click at [774, 560] on span "Save Script" at bounding box center [777, 565] width 59 height 18
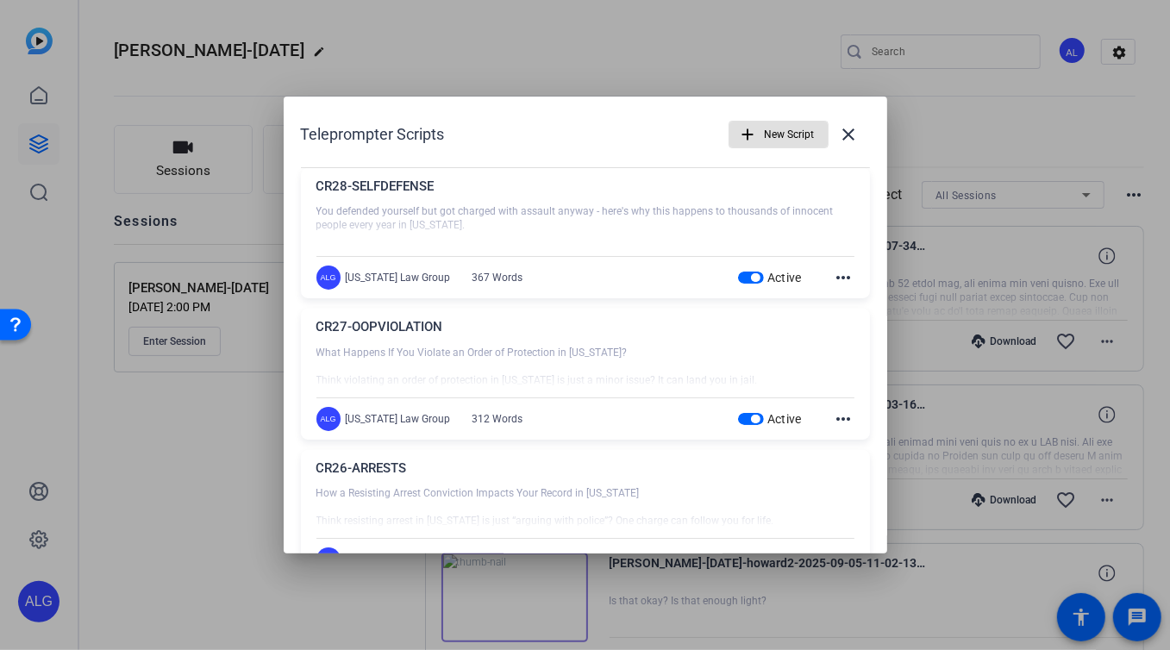
click at [797, 136] on span "New Script" at bounding box center [790, 134] width 50 height 33
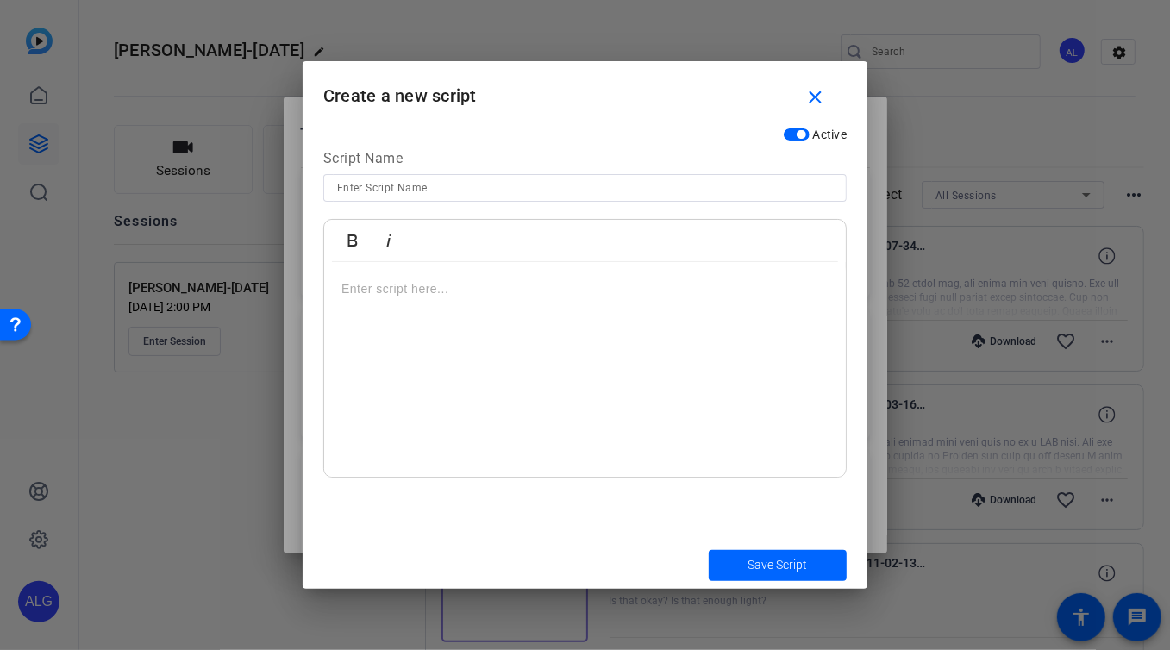
click at [382, 337] on div at bounding box center [585, 370] width 522 height 216
click at [415, 193] on input at bounding box center [585, 188] width 496 height 21
paste input "CR29-EXTRADITION"
type input "CR29-EXTRADITION"
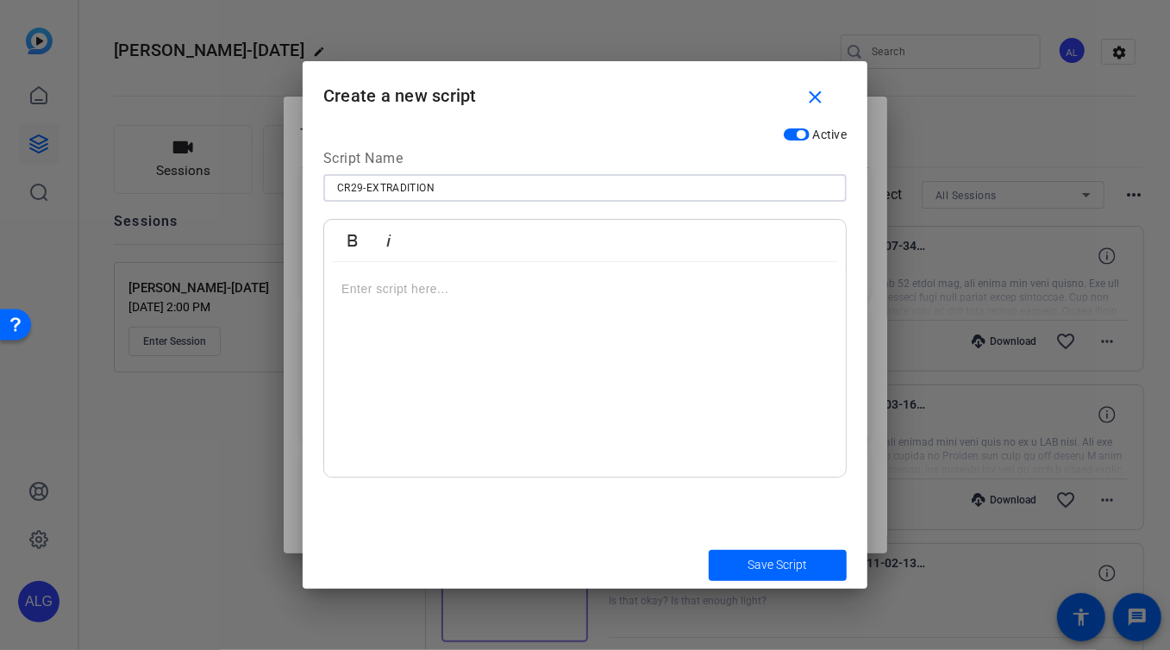
click at [416, 335] on div at bounding box center [585, 370] width 522 height 216
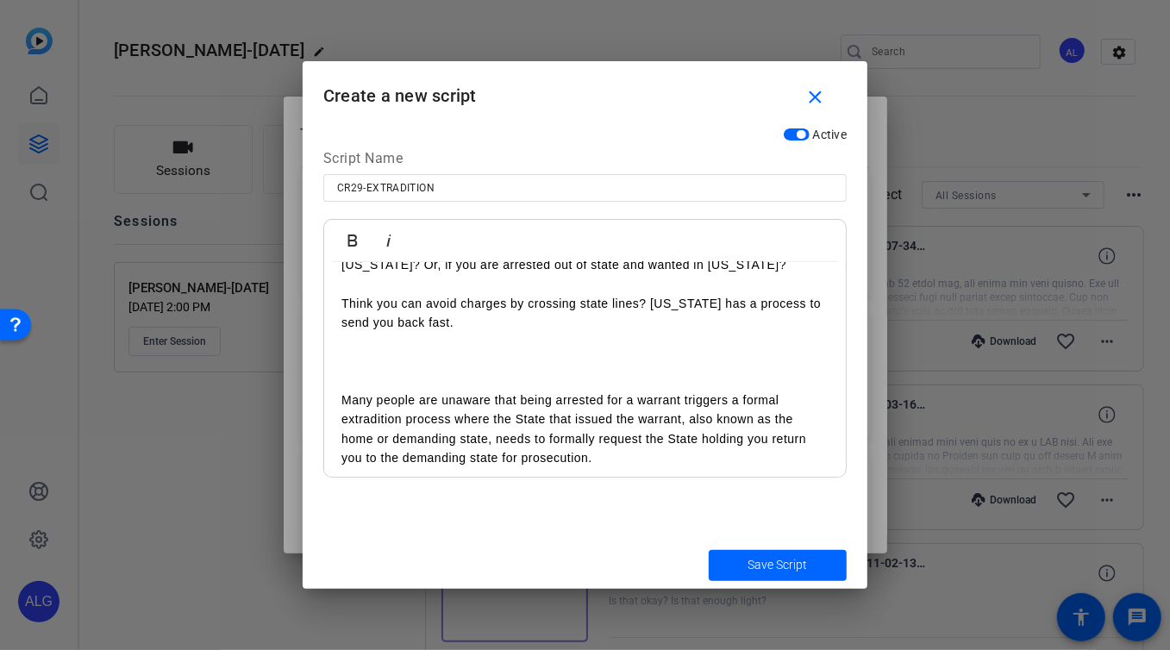
scroll to position [83, 0]
click at [806, 566] on span "Save Script" at bounding box center [777, 565] width 59 height 18
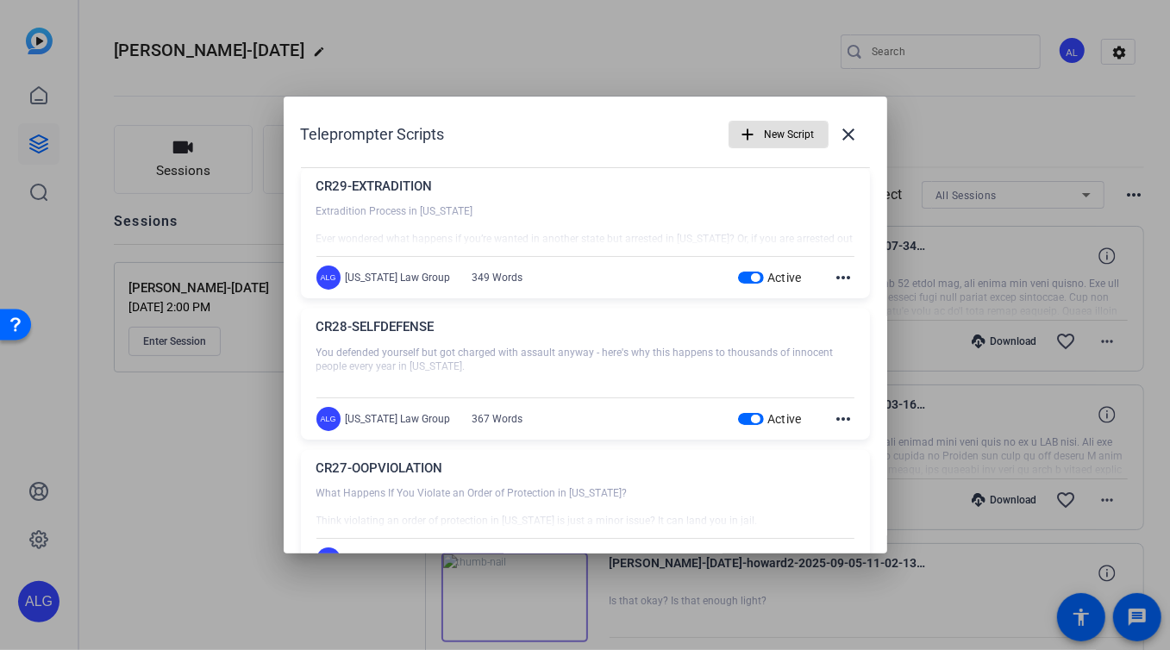
click at [765, 135] on span "New Script" at bounding box center [790, 134] width 50 height 33
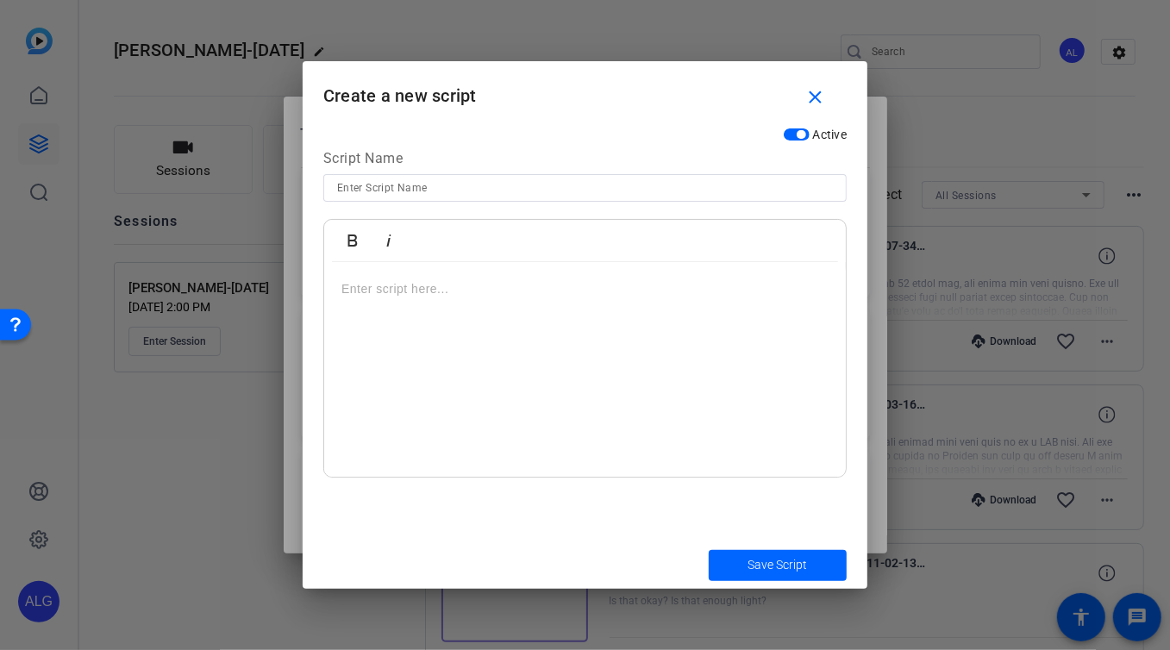
click at [375, 187] on input at bounding box center [585, 188] width 496 height 21
paste input "CR30-GOTRIAL"
type input "CR30-GOTRIAL"
click at [453, 328] on div at bounding box center [585, 370] width 522 height 216
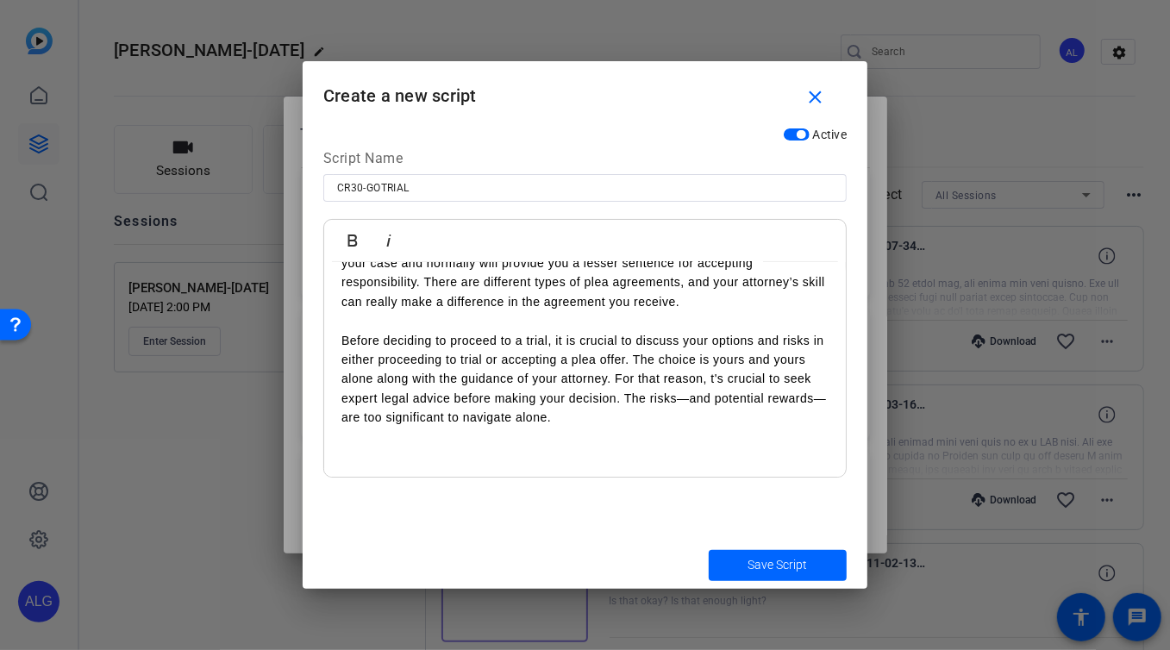
scroll to position [494, 0]
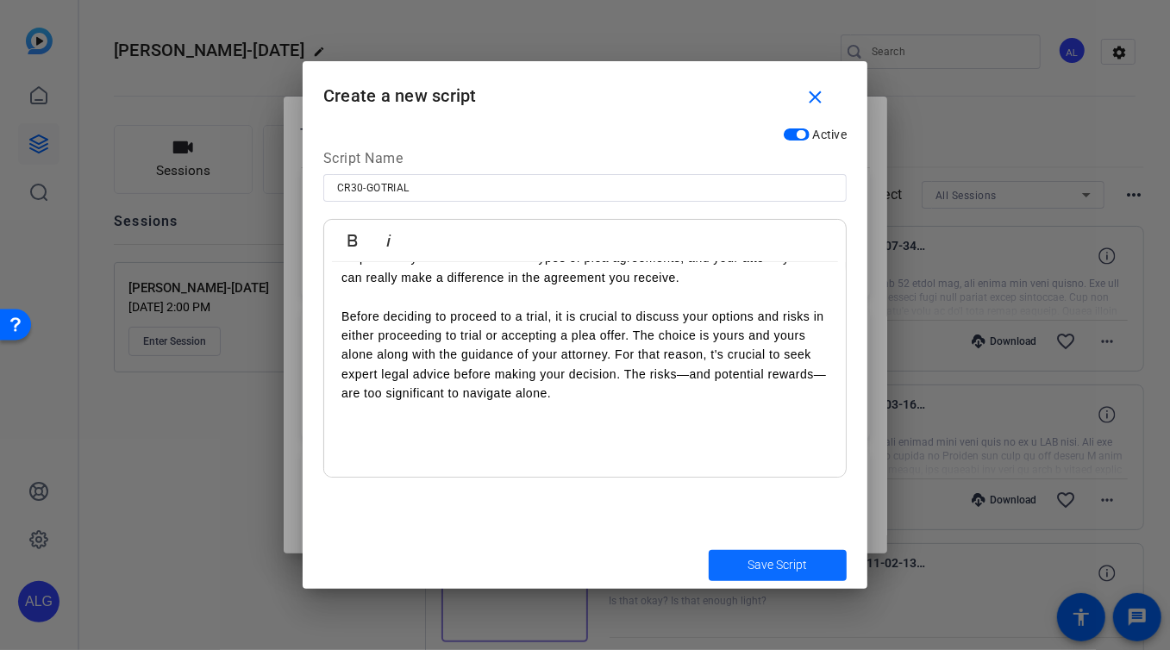
click at [781, 560] on span "Save Script" at bounding box center [777, 565] width 59 height 18
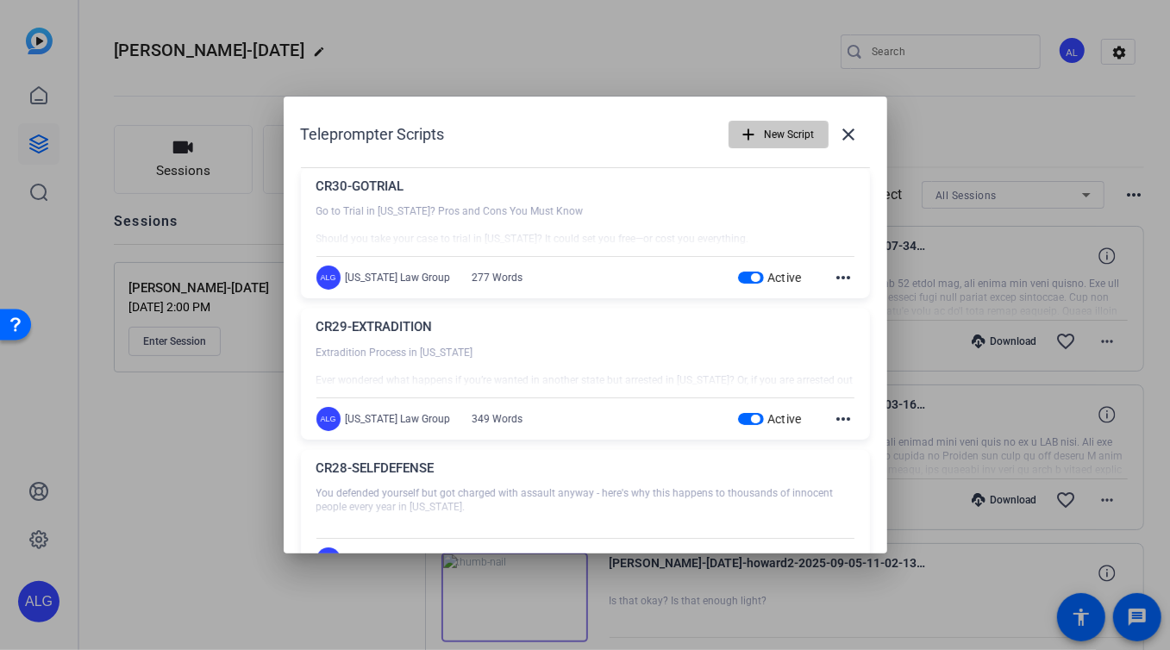
click at [771, 134] on span "New Script" at bounding box center [790, 134] width 50 height 33
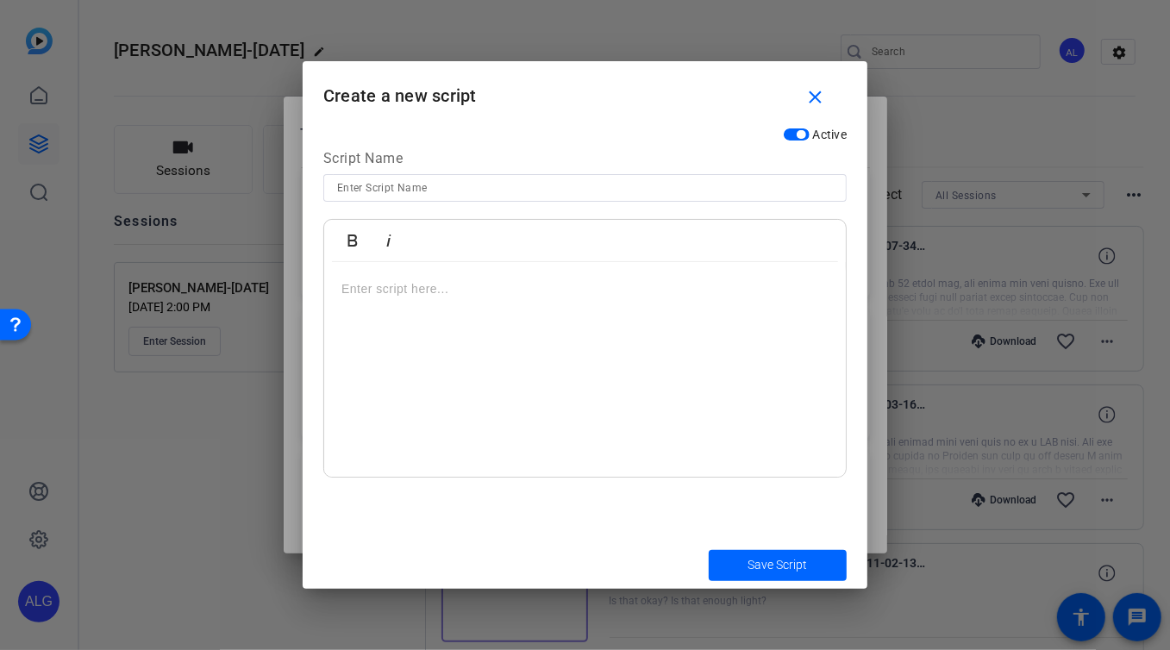
click at [454, 191] on input at bounding box center [585, 188] width 496 height 21
paste input "CR31-PLEADEAL"
type input "CR31-PLEADEAL"
click at [430, 295] on p at bounding box center [584, 288] width 487 height 19
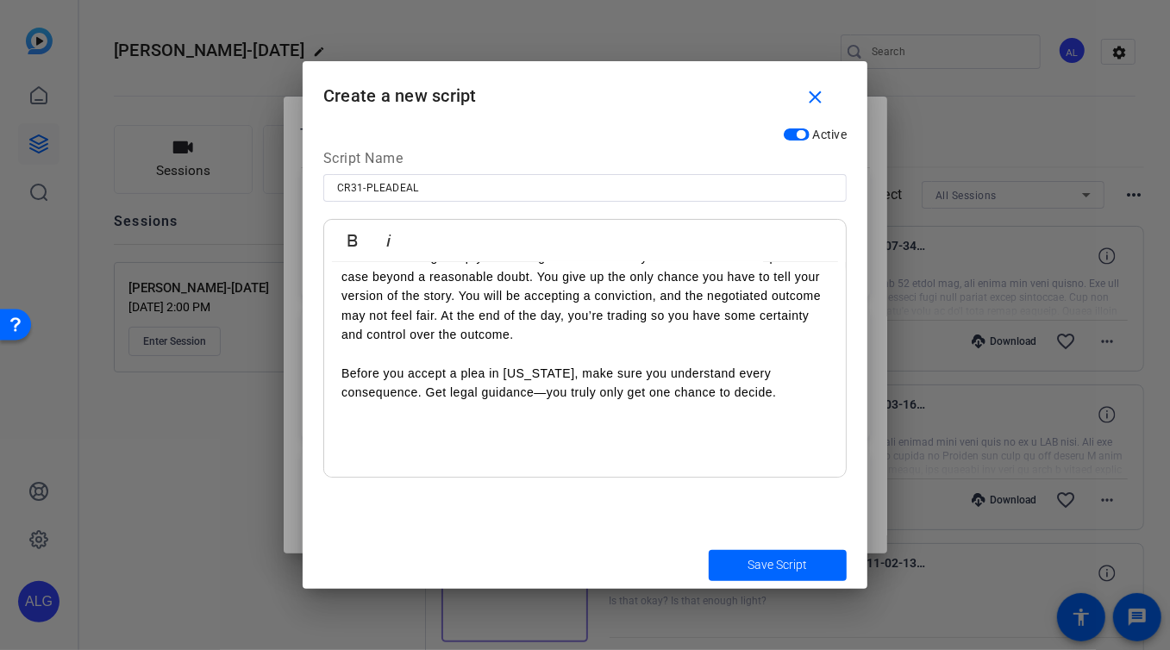
scroll to position [0, 0]
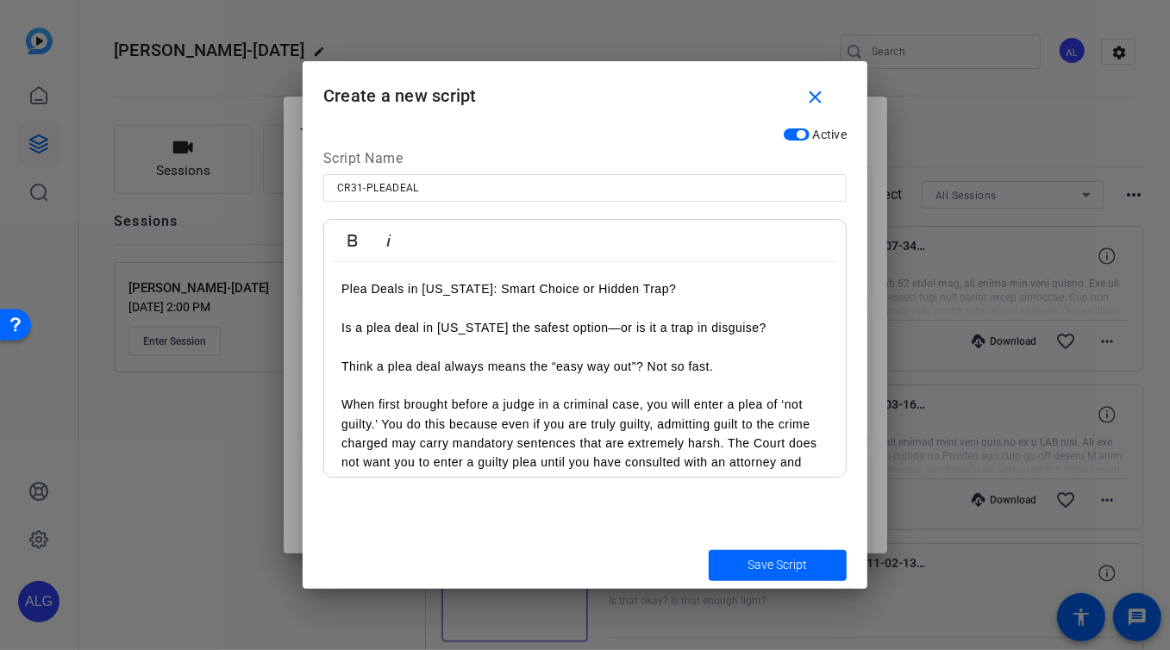
click at [472, 382] on p at bounding box center [584, 385] width 487 height 19
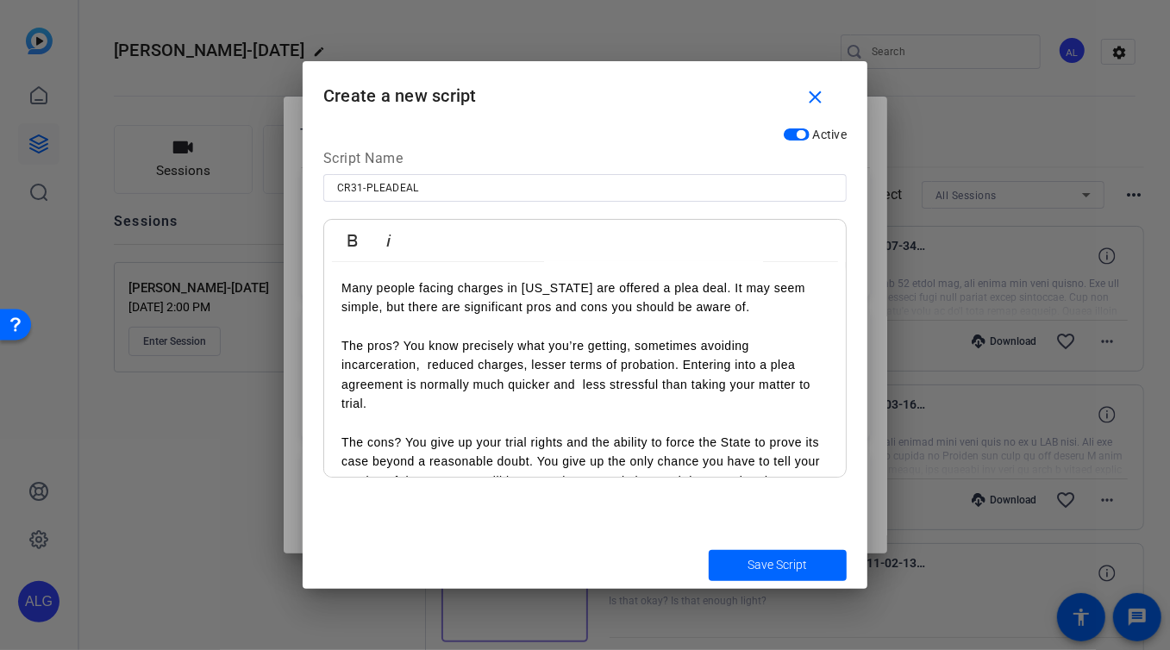
scroll to position [746, 0]
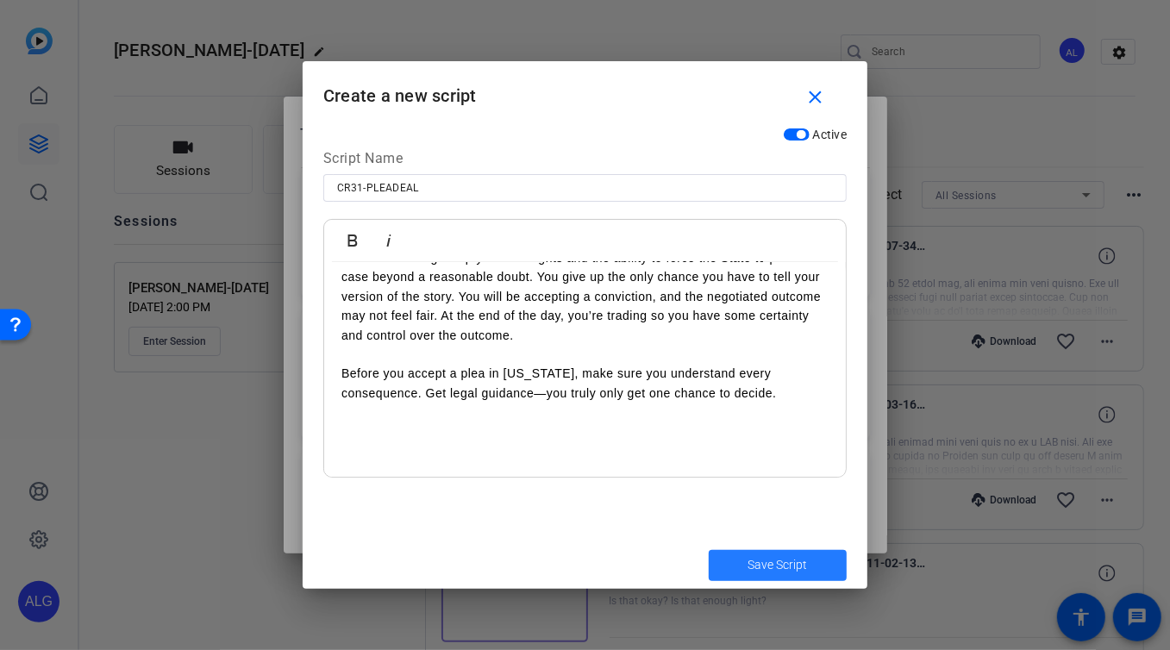
click at [798, 563] on span "Save Script" at bounding box center [777, 565] width 59 height 18
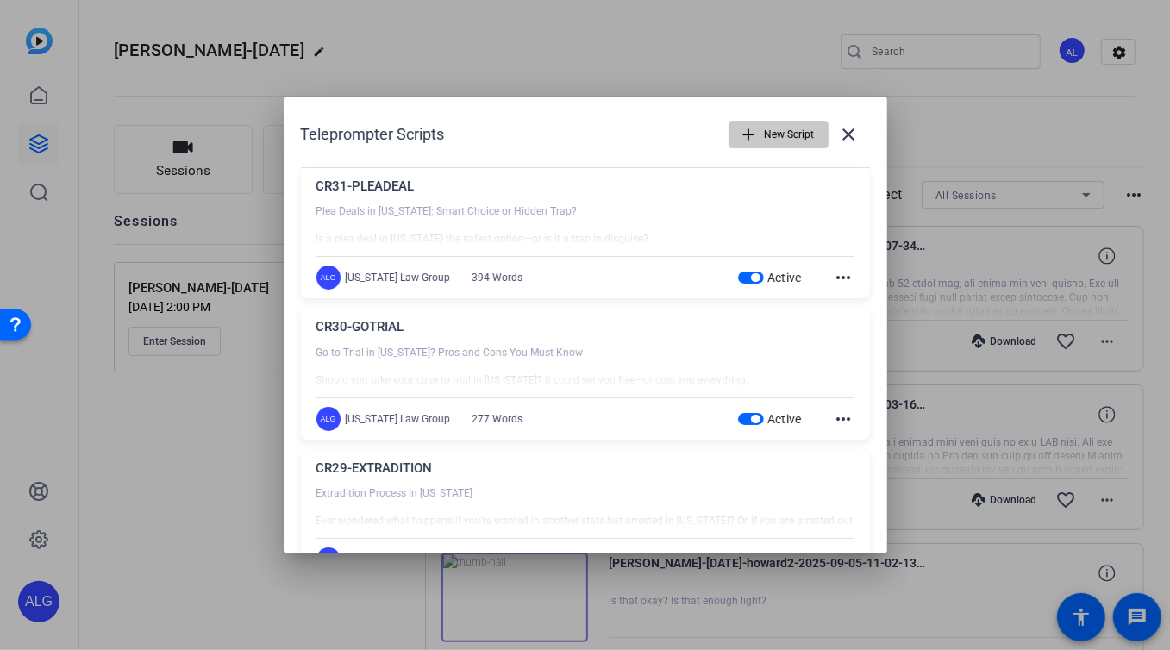
click at [767, 143] on span "New Script" at bounding box center [790, 134] width 50 height 33
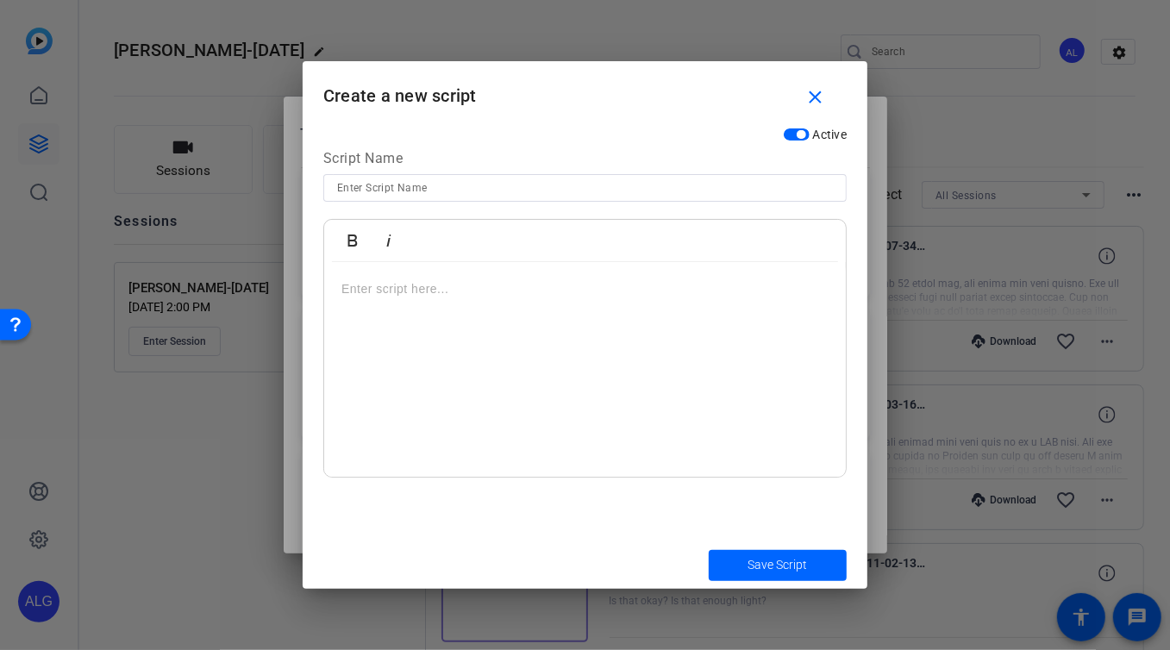
click at [454, 198] on div at bounding box center [585, 188] width 496 height 28
click at [468, 185] on input at bounding box center [585, 188] width 496 height 21
paste input "CR32-GUILTYPLEA"
type input "CR32-GUILTYPLEA"
drag, startPoint x: 481, startPoint y: 331, endPoint x: 502, endPoint y: 318, distance: 24.4
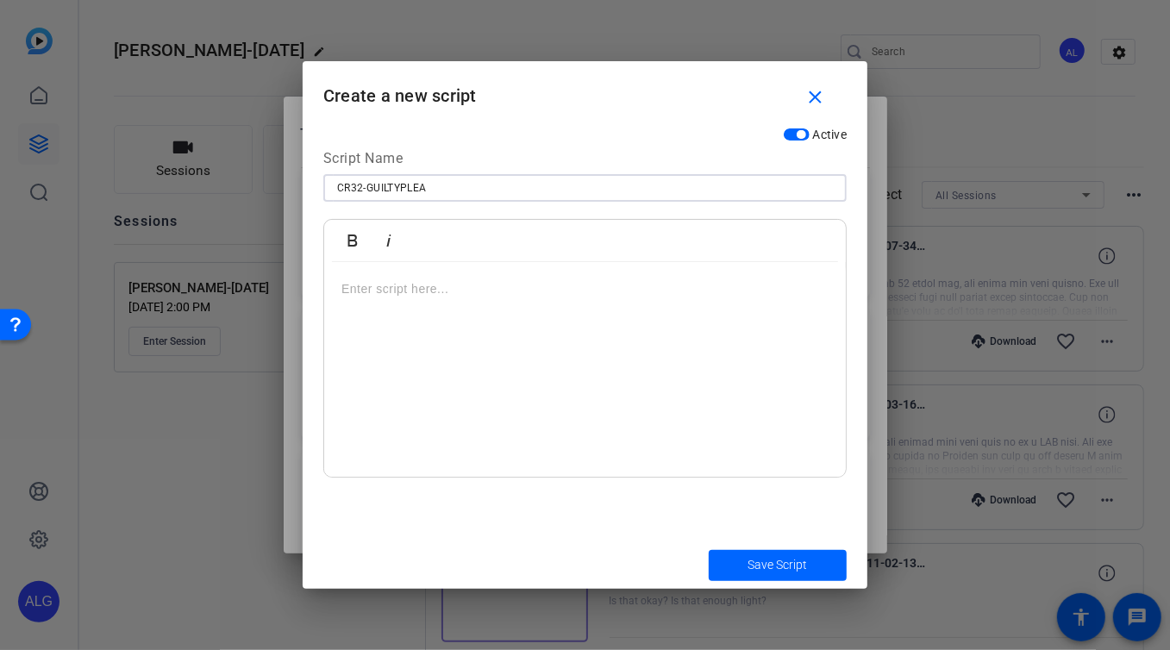
click at [481, 330] on div at bounding box center [585, 370] width 522 height 216
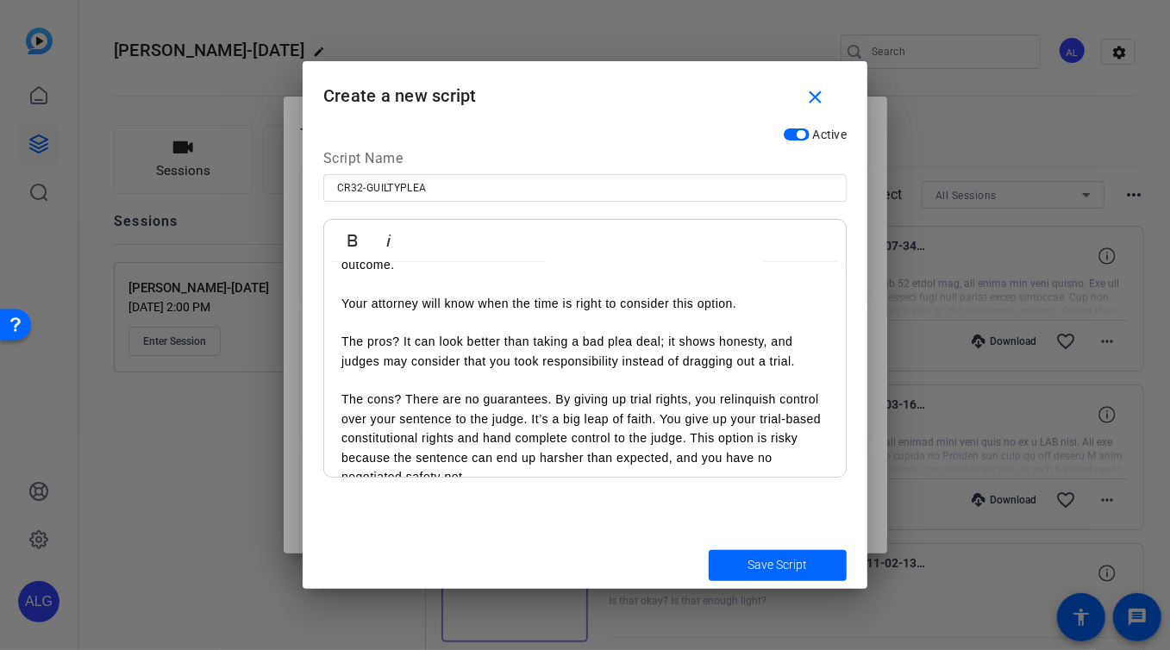
scroll to position [726, 0]
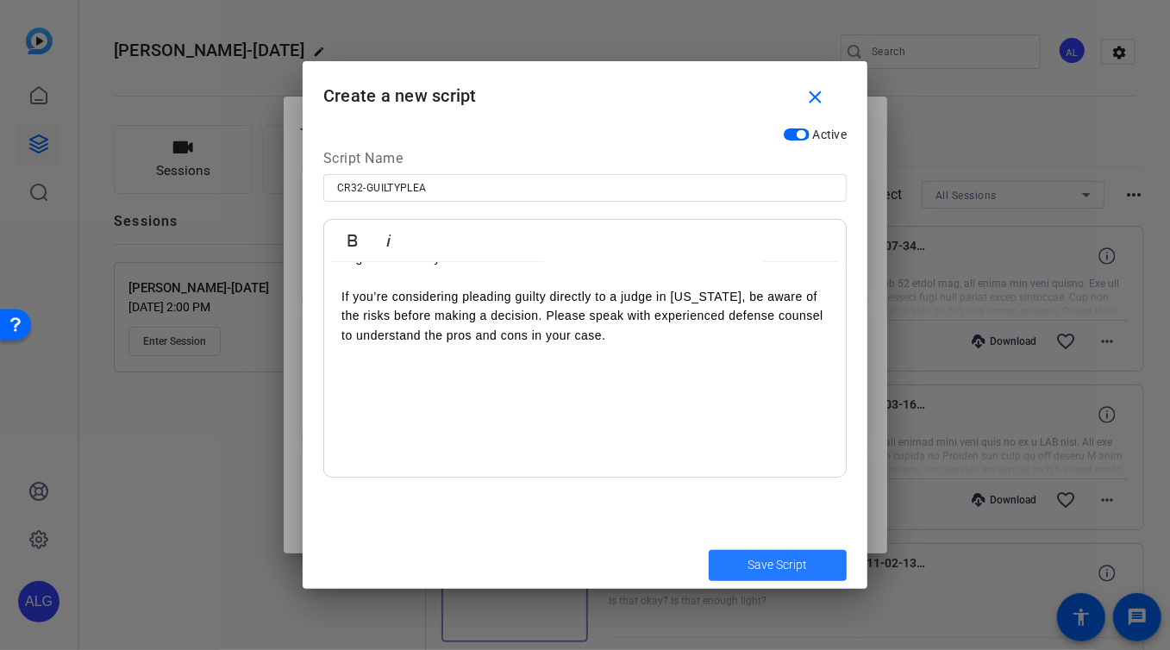
click at [789, 566] on span "Save Script" at bounding box center [777, 565] width 59 height 18
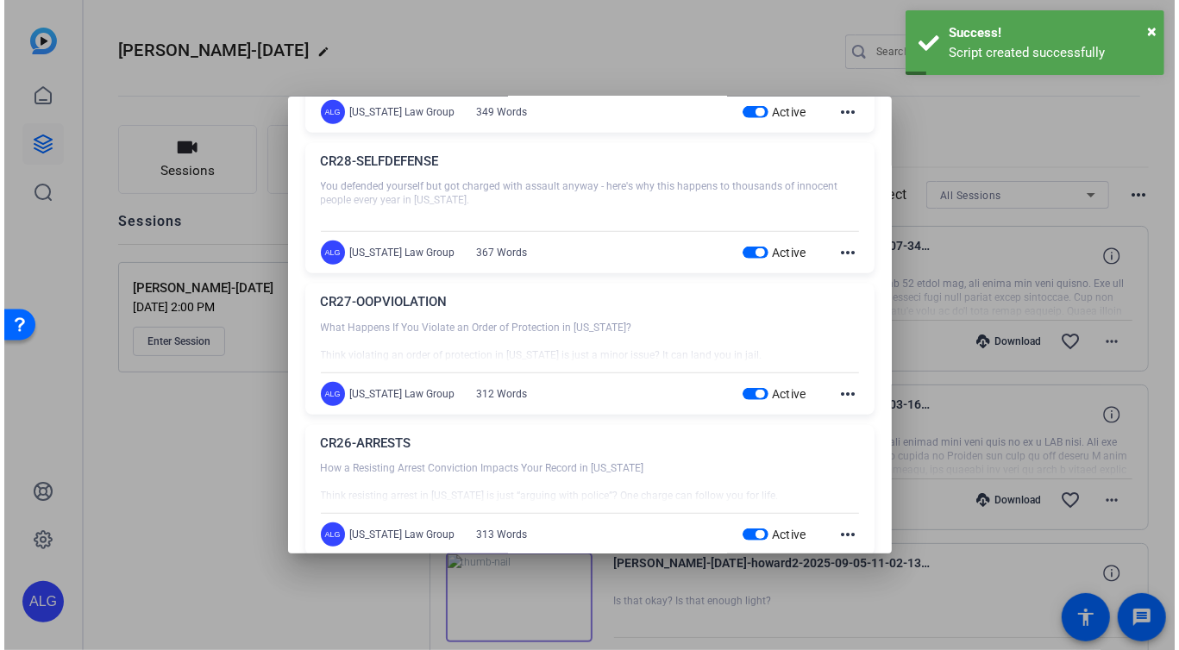
scroll to position [617, 0]
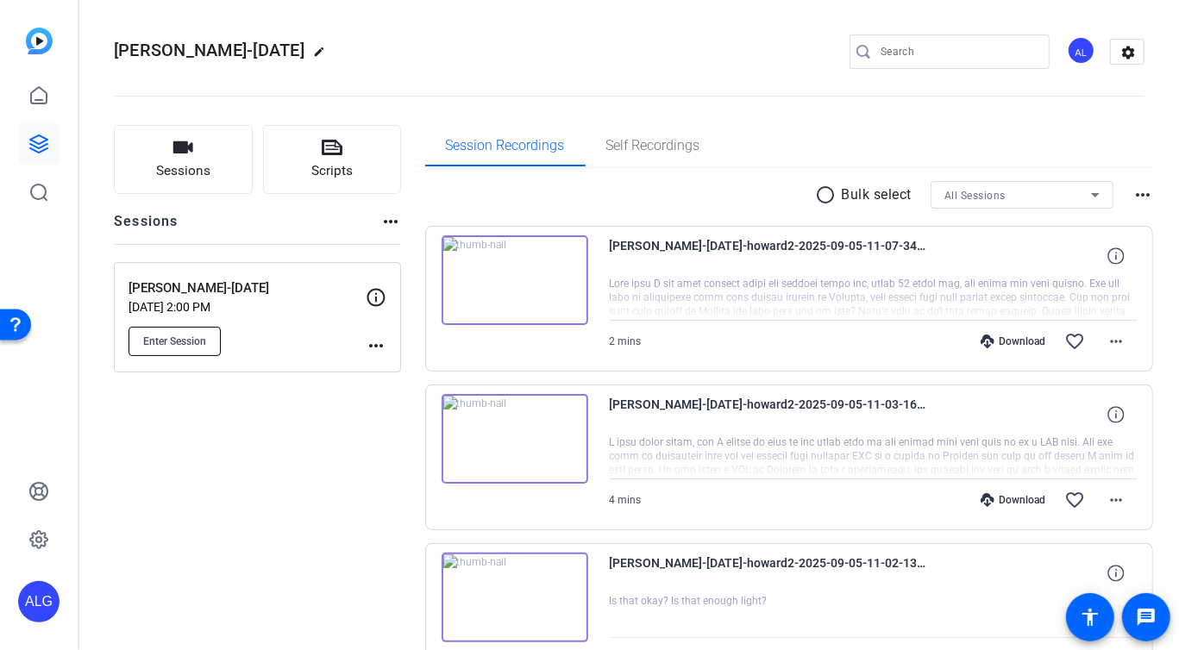
click at [149, 341] on span "Enter Session" at bounding box center [174, 342] width 63 height 14
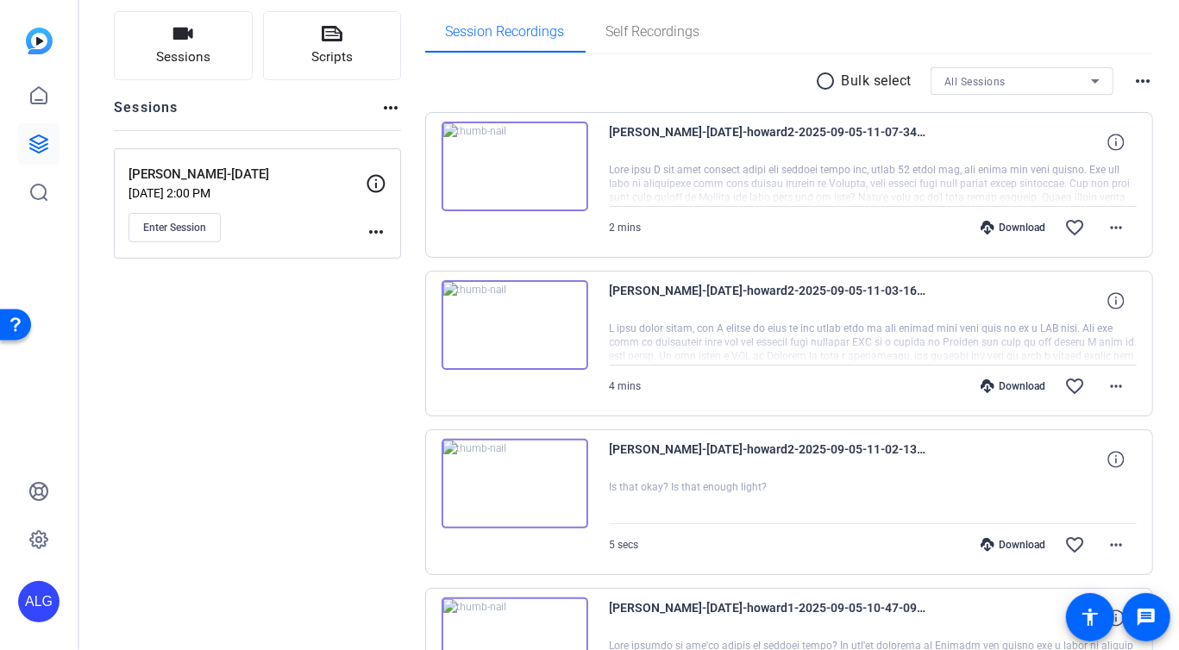
scroll to position [0, 0]
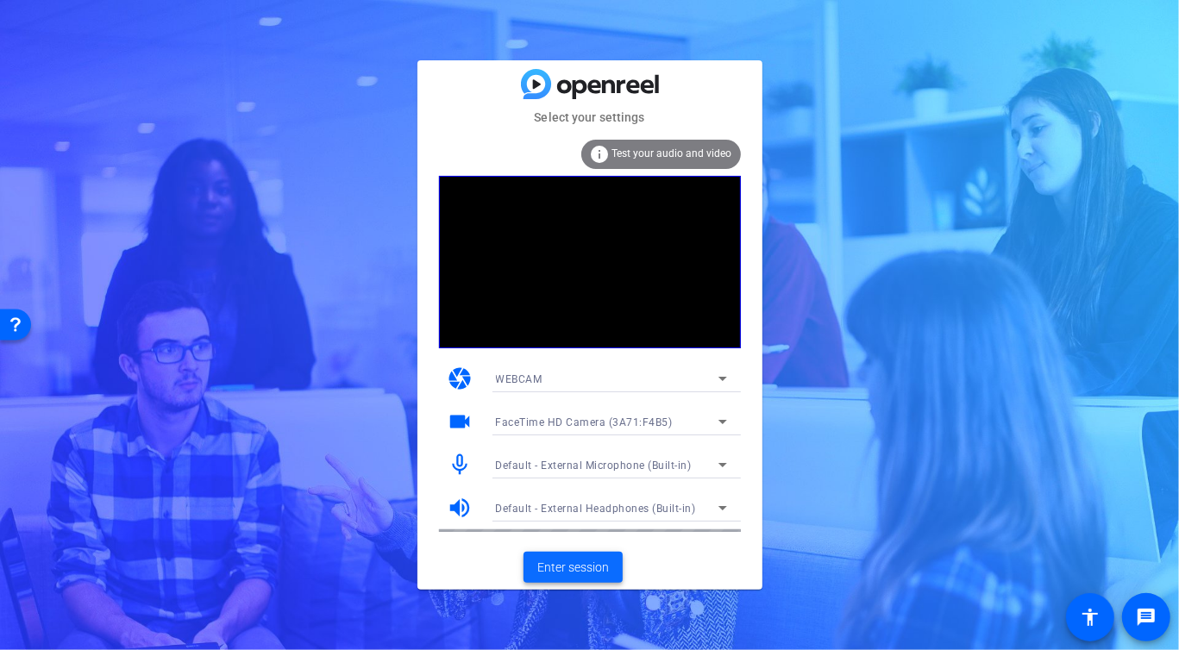
click at [597, 570] on span "Enter session" at bounding box center [573, 568] width 72 height 18
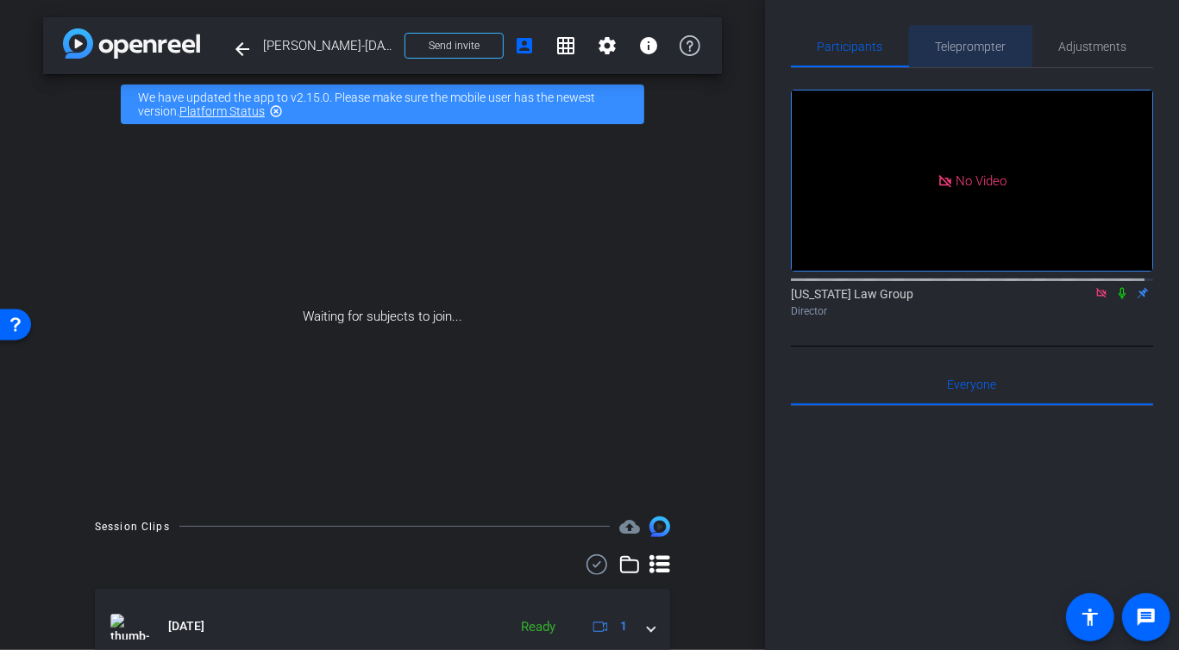
click at [996, 49] on span "Teleprompter" at bounding box center [970, 47] width 71 height 12
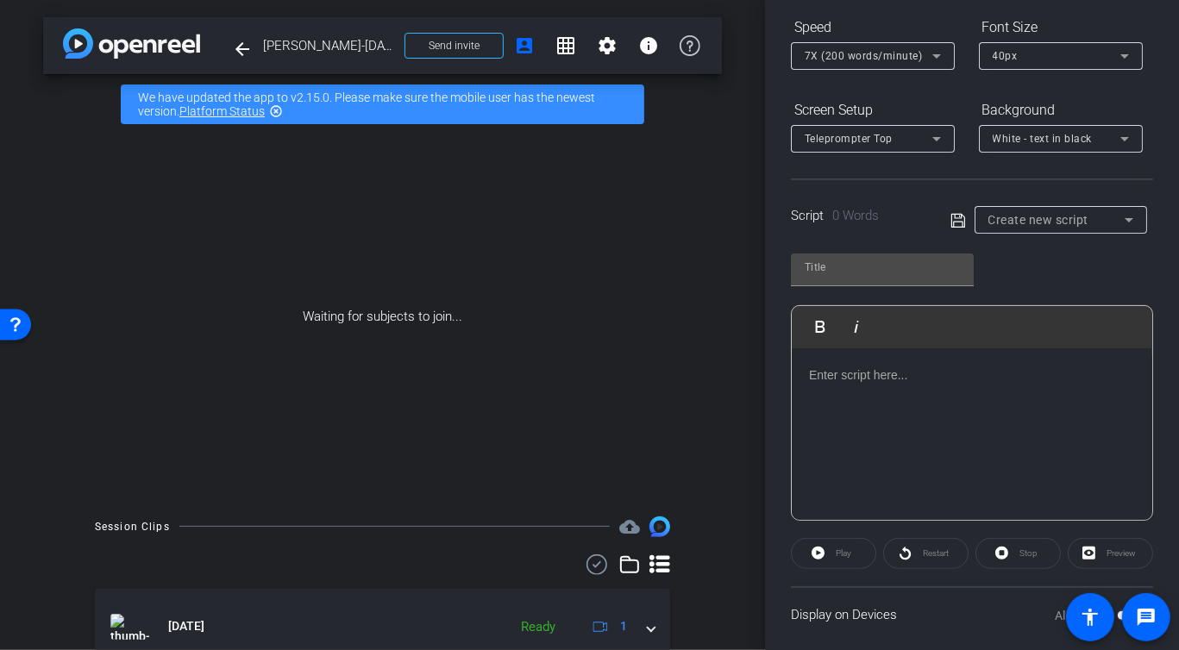
scroll to position [197, 0]
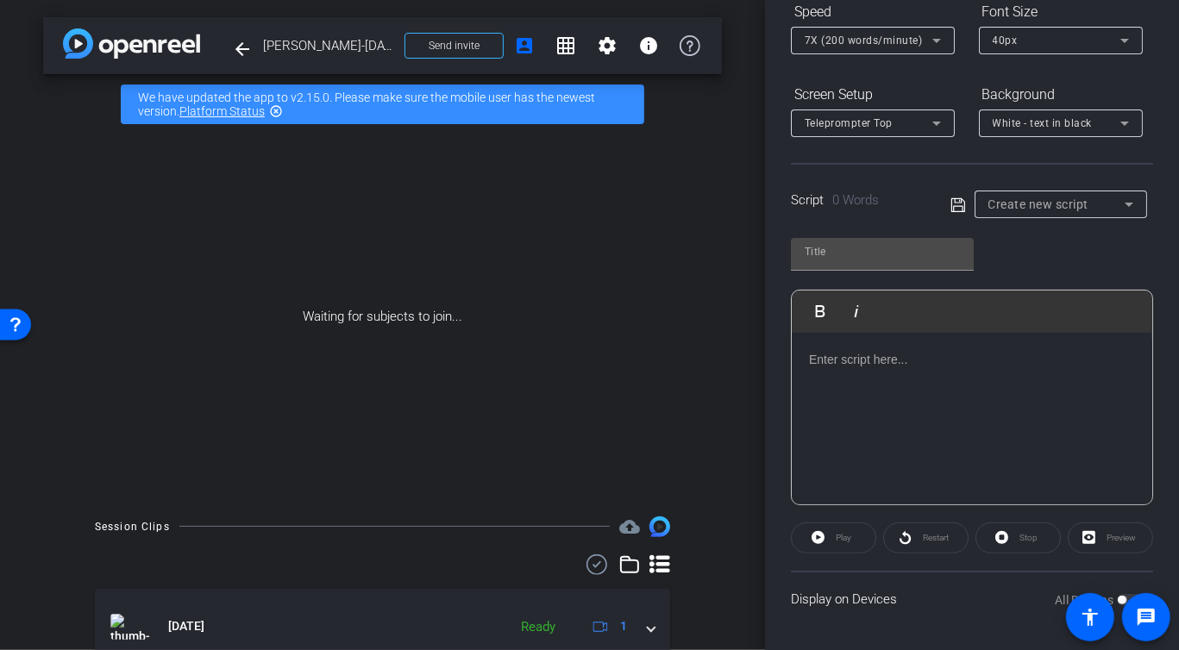
click at [1083, 210] on span "Create new script" at bounding box center [1038, 204] width 101 height 14
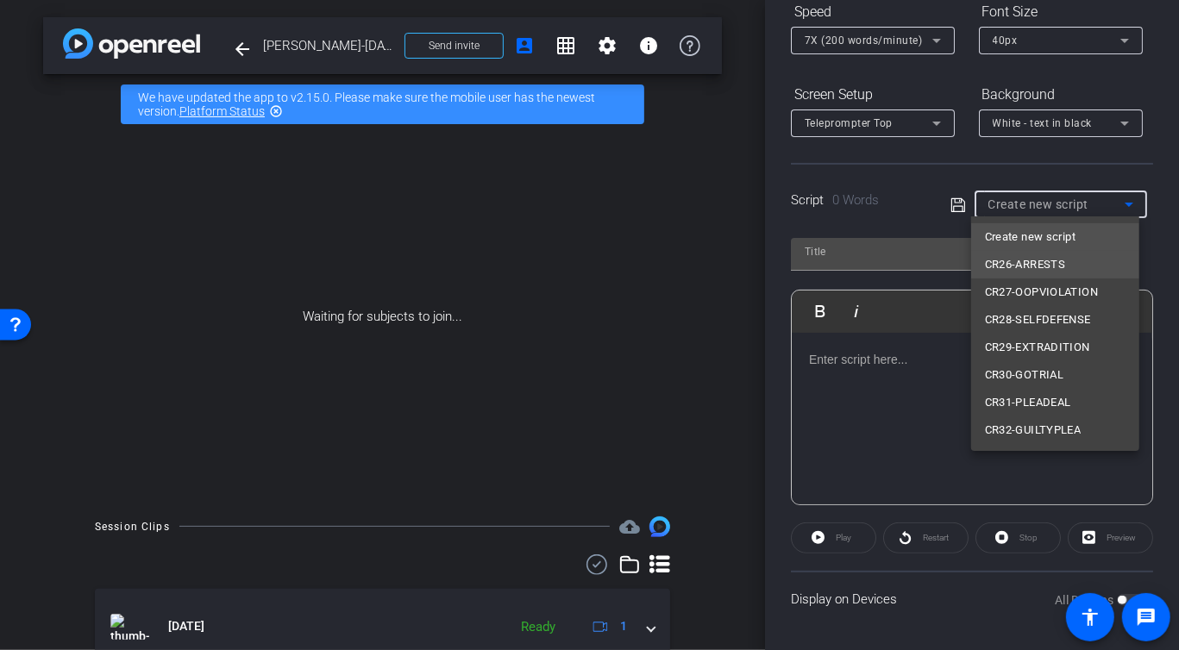
click at [1052, 265] on span "CR26-ARRESTS" at bounding box center [1025, 264] width 81 height 21
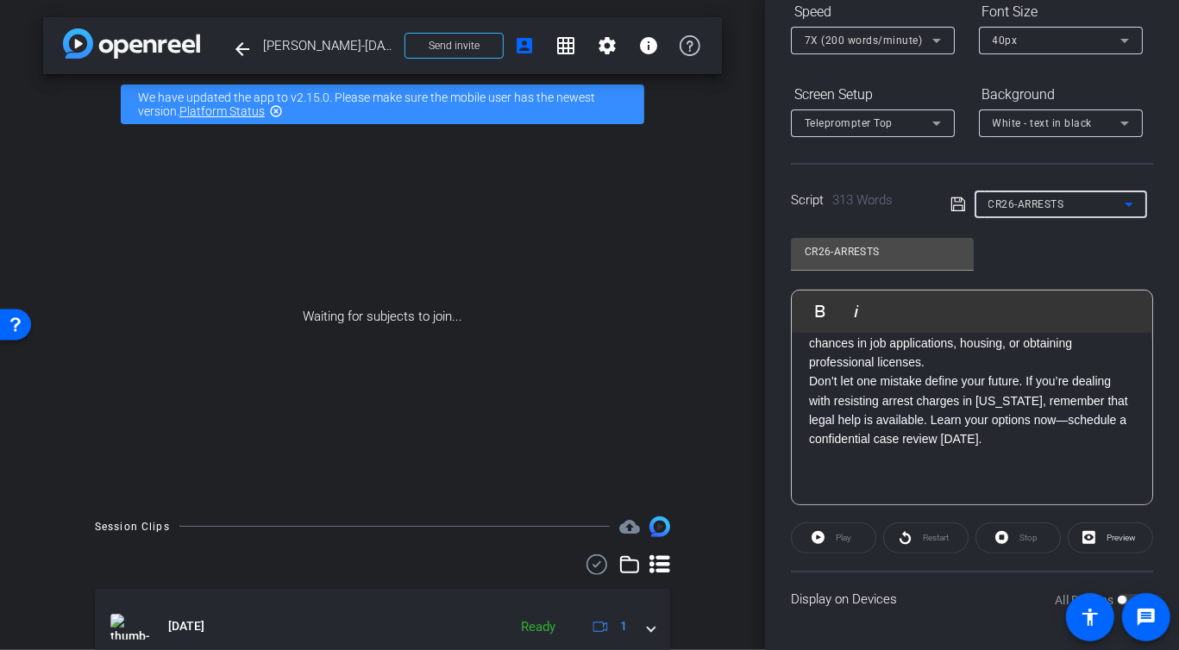
scroll to position [827, 0]
click at [1008, 363] on p "A conviction for resisting arrest can become a permanent mark on your record, d…" at bounding box center [972, 334] width 326 height 78
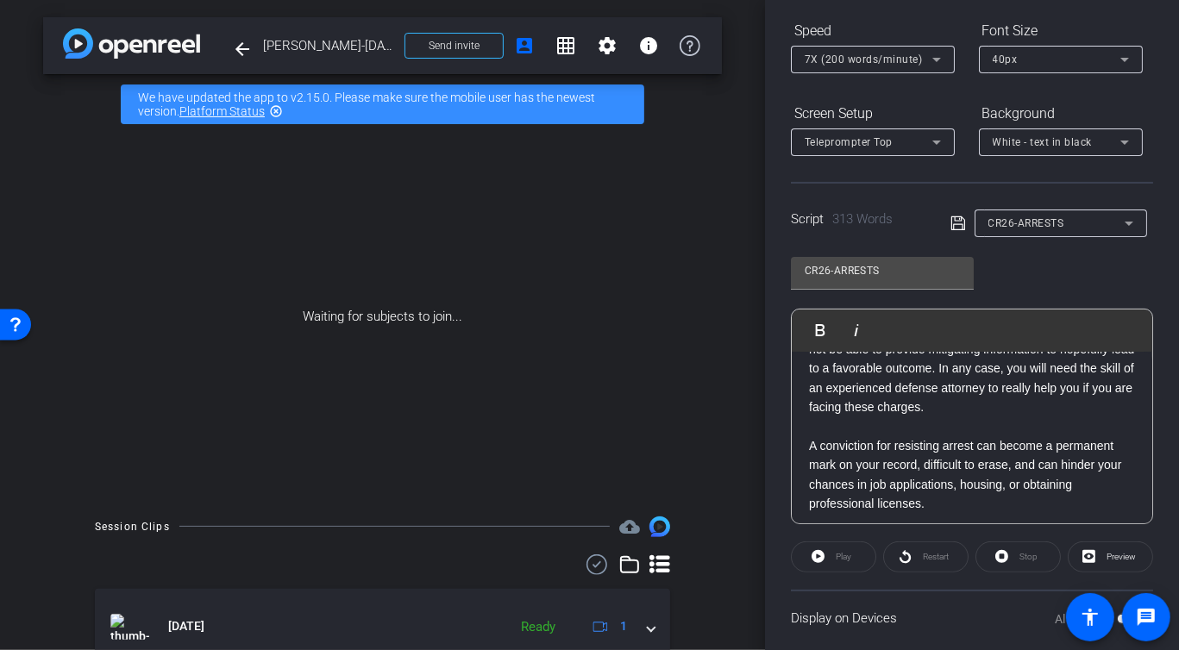
scroll to position [175, 0]
click at [962, 223] on span at bounding box center [962, 226] width 24 height 16
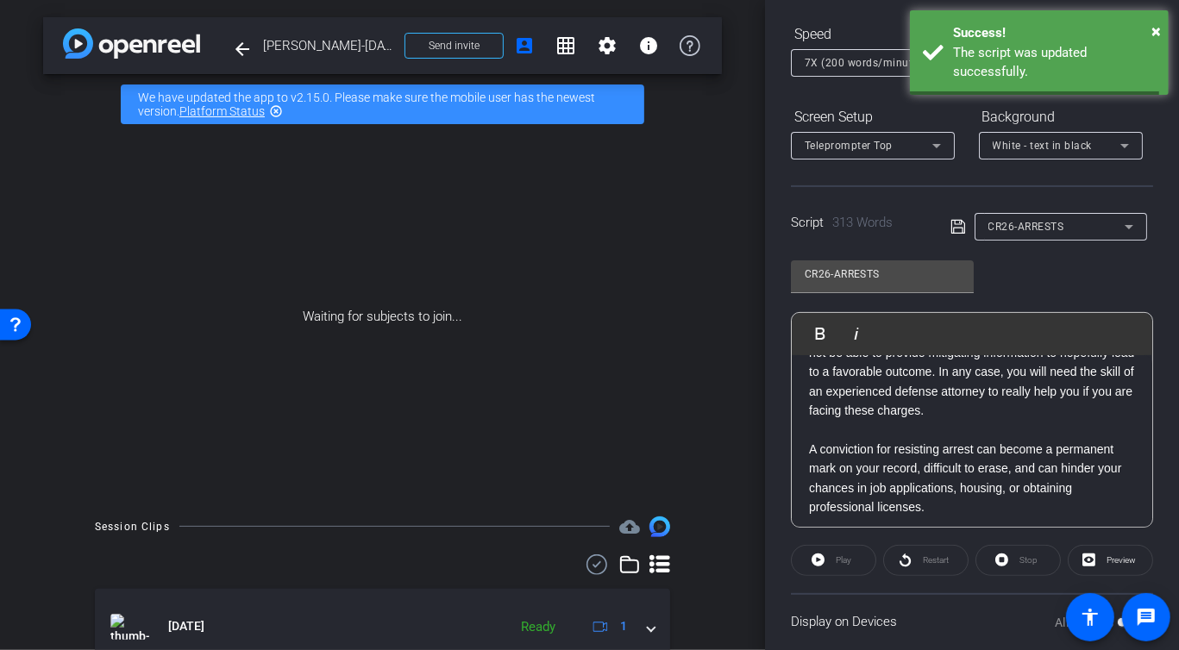
click at [960, 224] on icon at bounding box center [957, 227] width 14 height 14
click at [1056, 228] on span "CR26-ARRESTS" at bounding box center [1026, 227] width 76 height 12
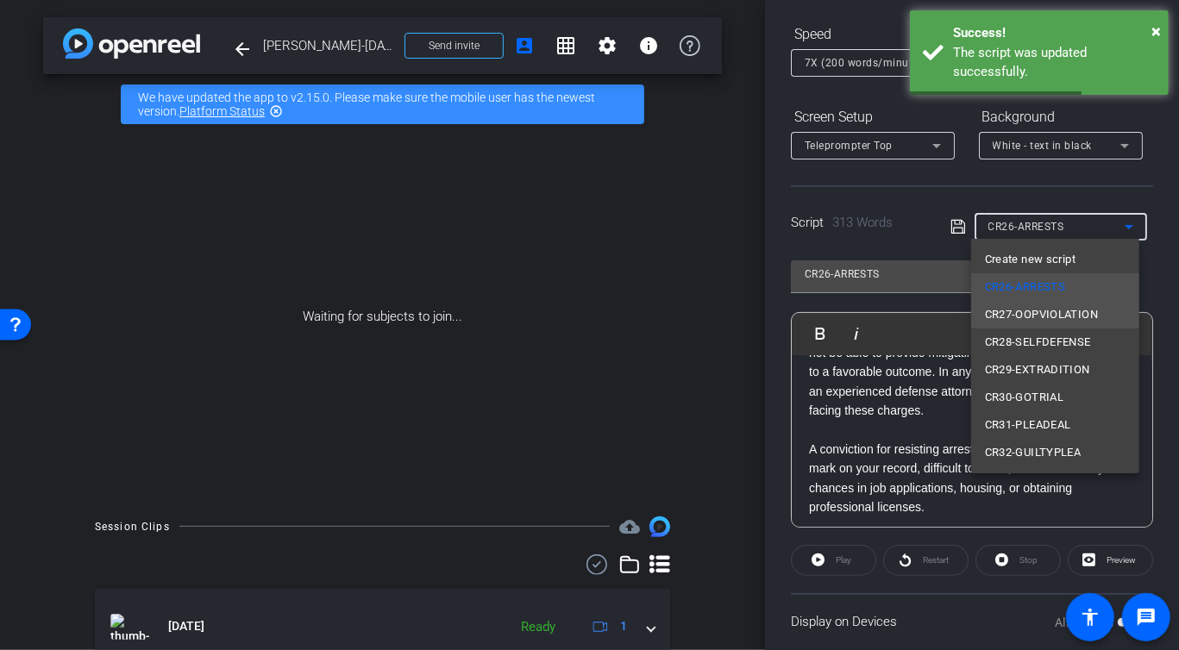
click at [1064, 310] on span "CR27-OOPVIOLATION" at bounding box center [1041, 314] width 113 height 21
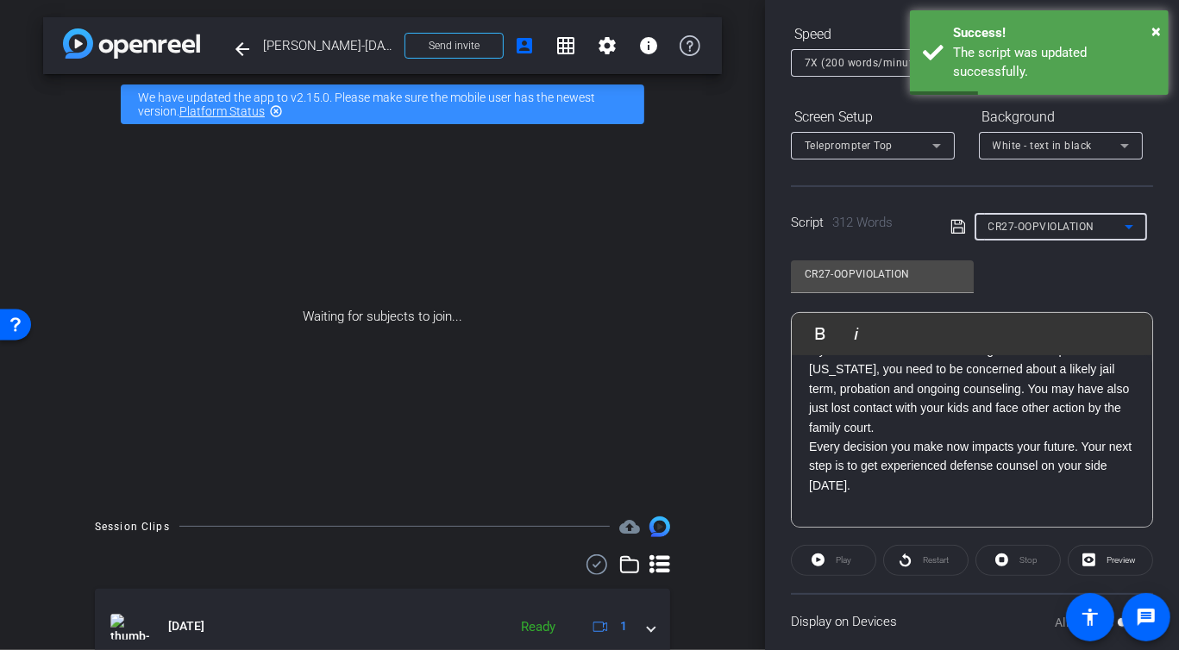
scroll to position [733, 0]
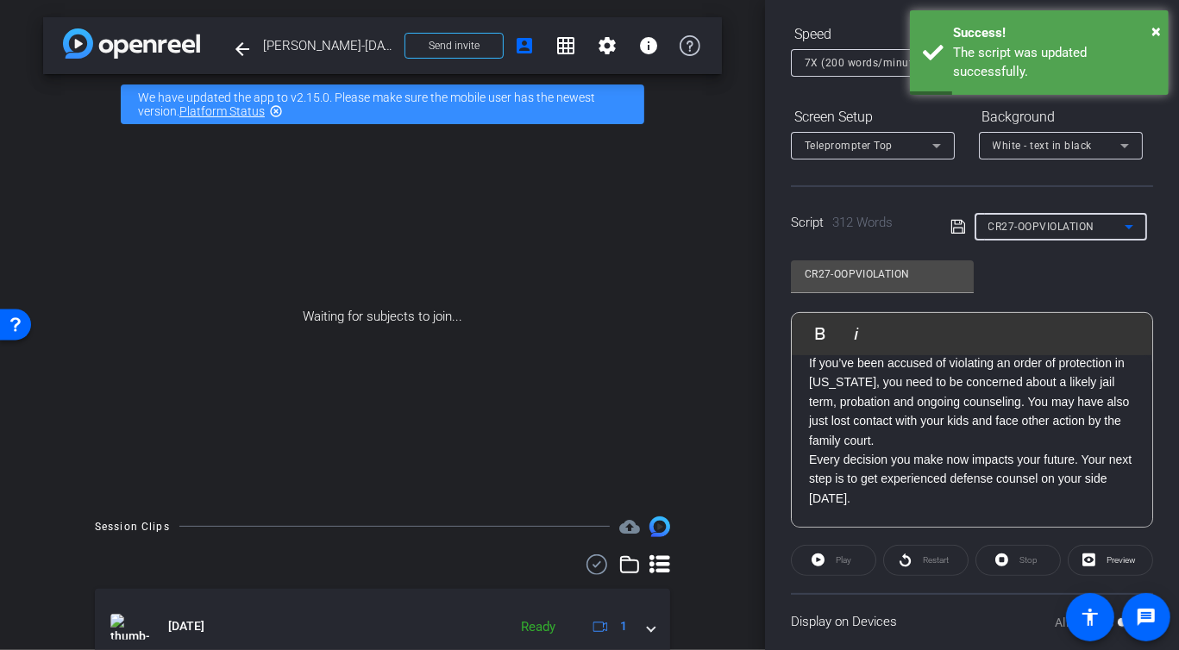
click at [928, 450] on p "If you’ve been accused of violating an order of protection in [US_STATE], you n…" at bounding box center [972, 401] width 326 height 97
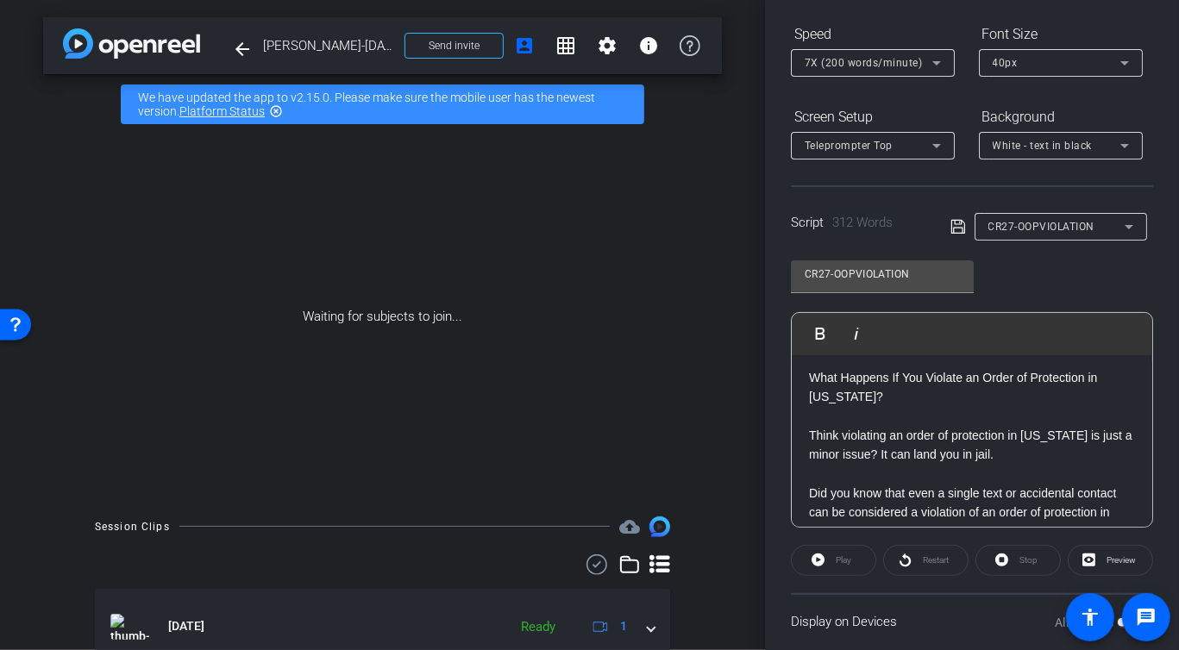
scroll to position [0, 0]
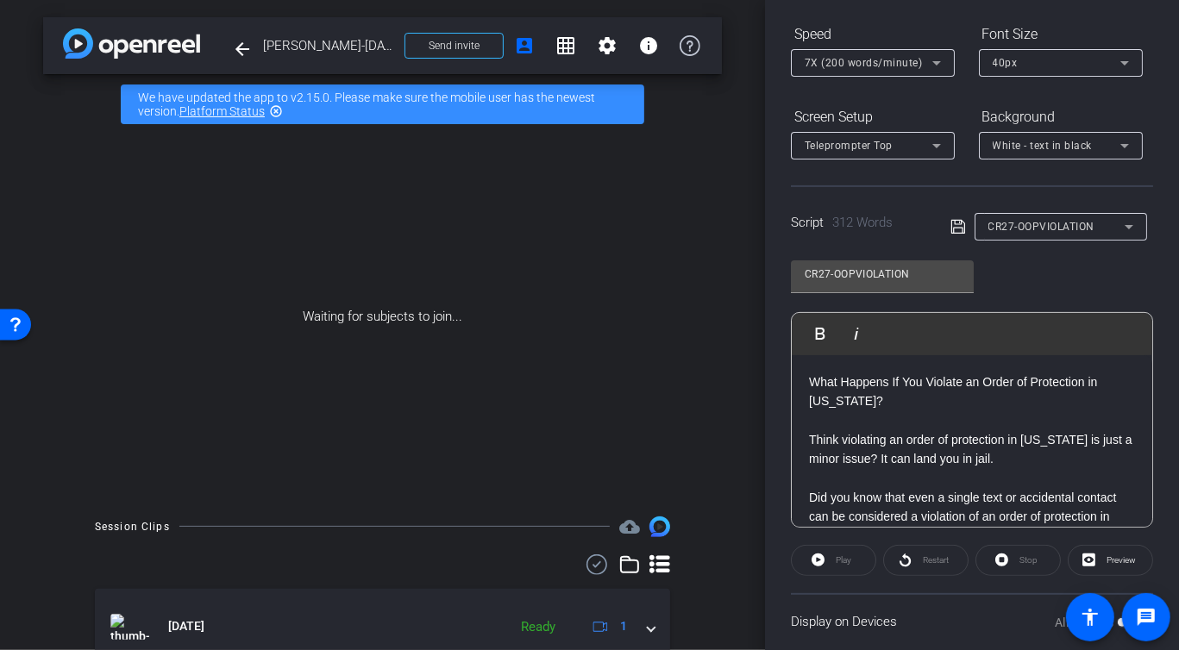
click at [950, 228] on icon at bounding box center [958, 226] width 16 height 21
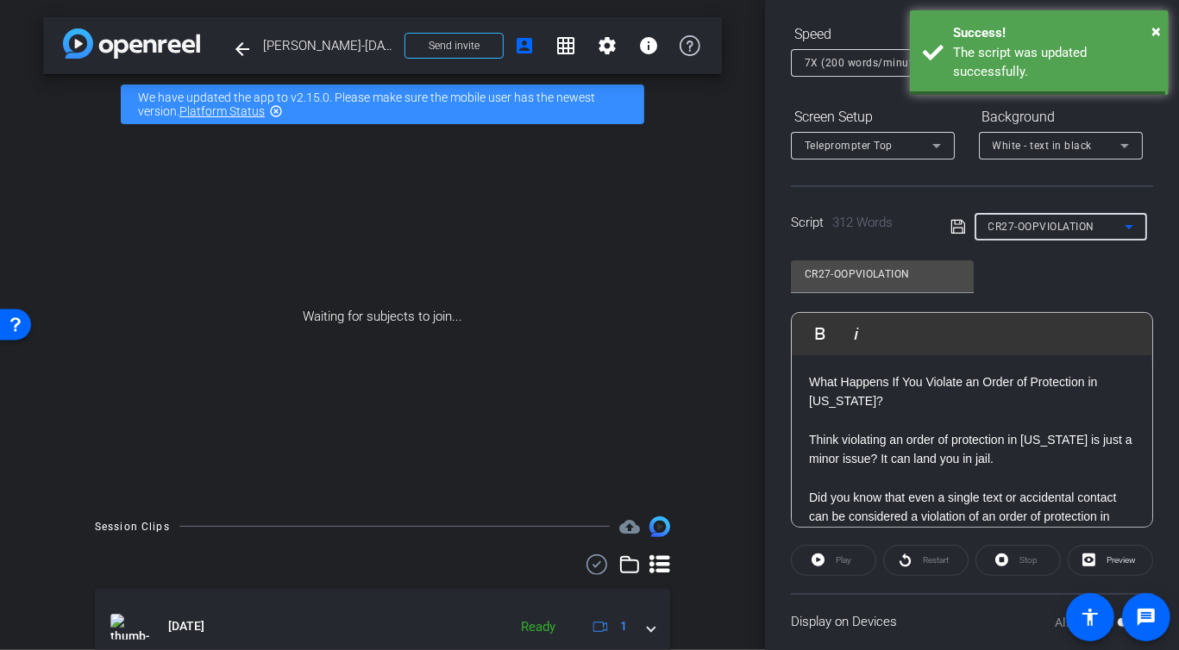
click at [1029, 226] on span "CR27-OOPVIOLATION" at bounding box center [1041, 227] width 107 height 12
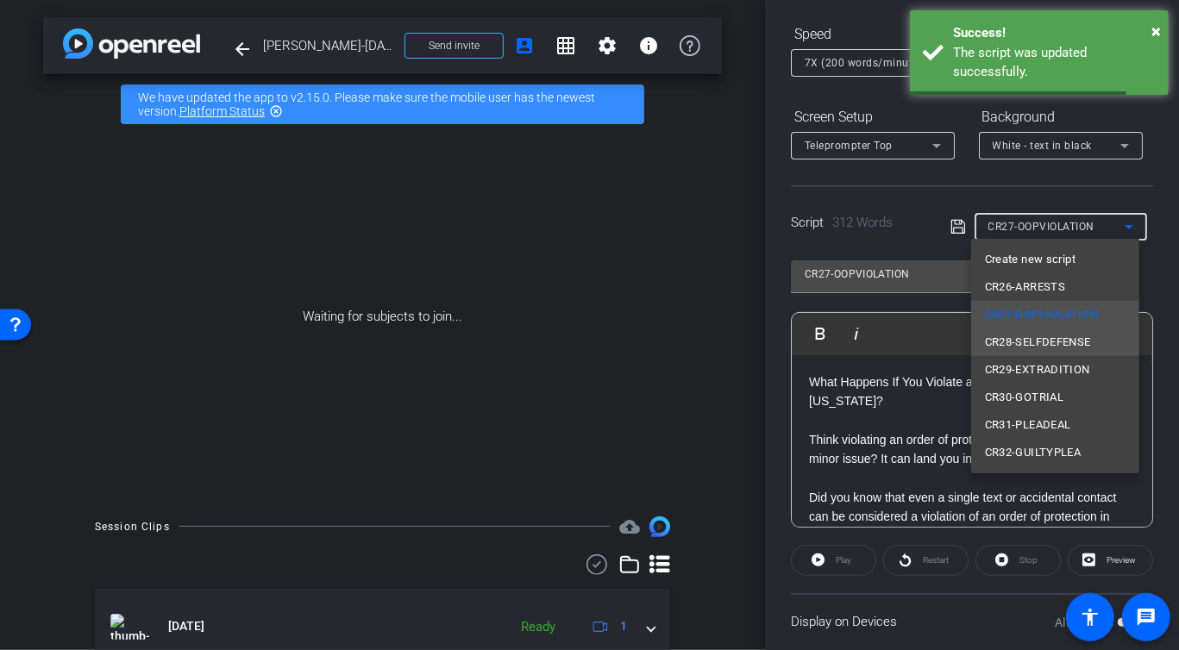
click at [1049, 347] on span "CR28-SELFDEFENSE" at bounding box center [1038, 342] width 106 height 21
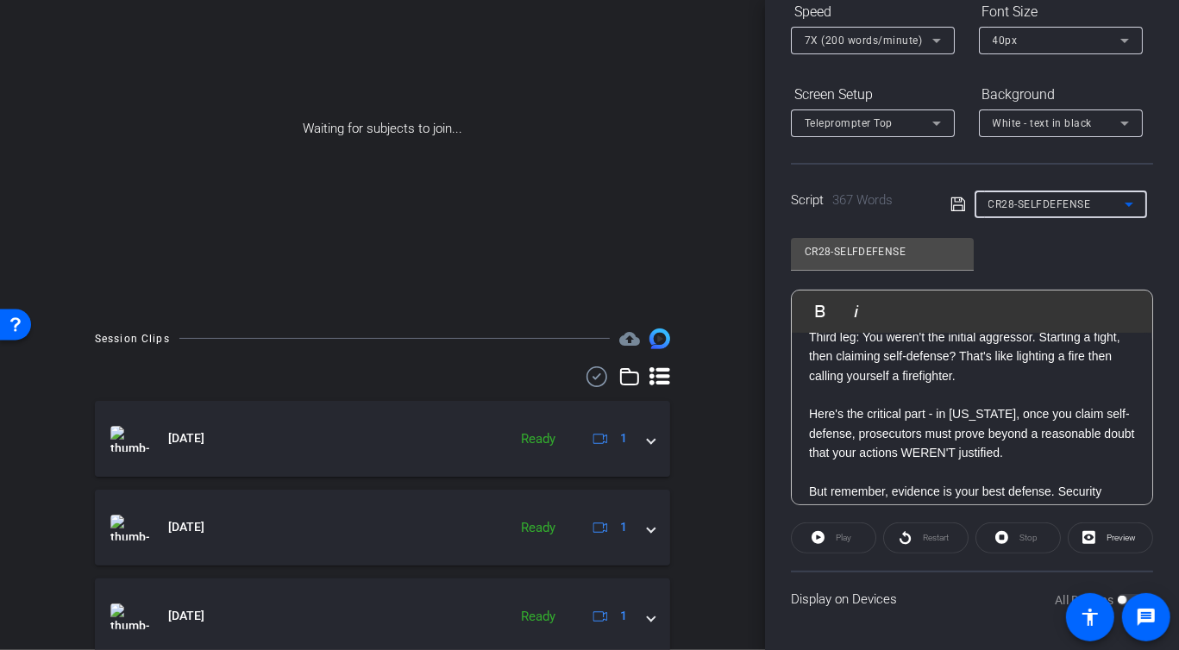
scroll to position [770, 0]
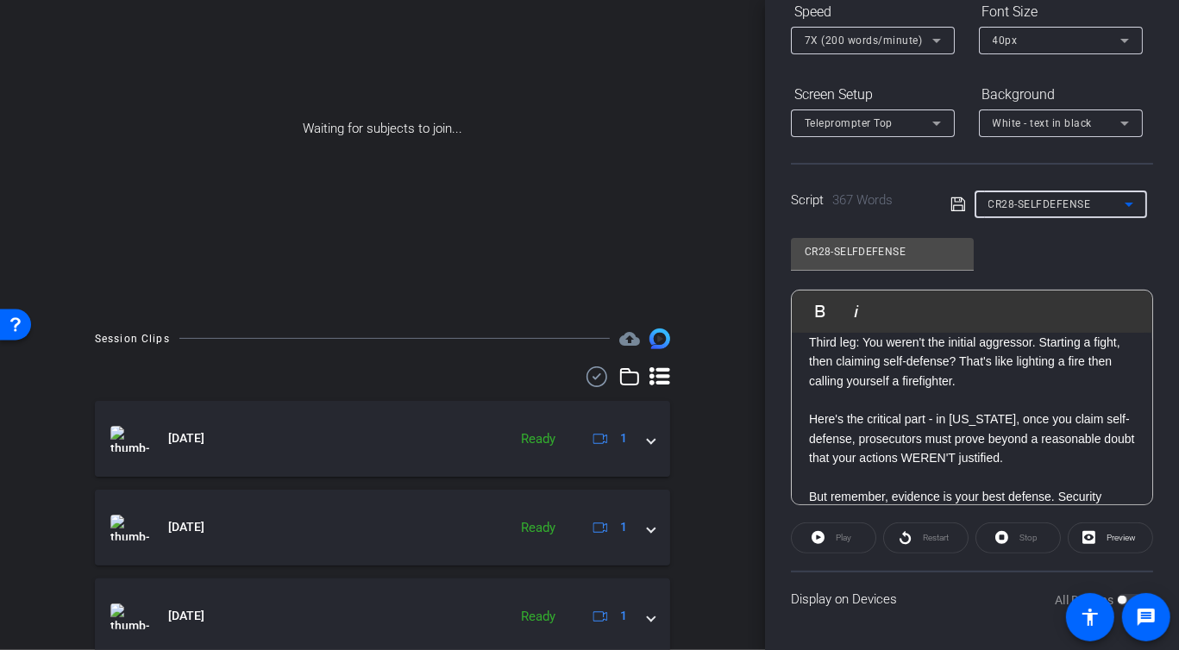
click at [861, 333] on p "Second leg: The force you used matched the threat. If someone pushes you, you c…" at bounding box center [972, 313] width 326 height 39
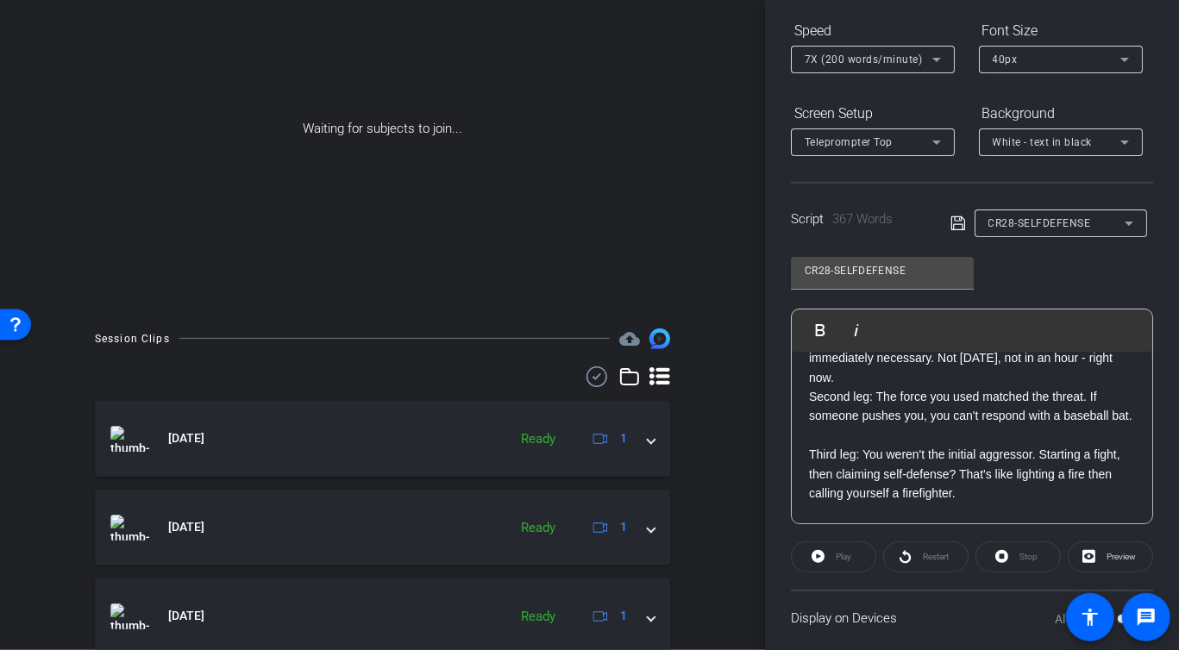
scroll to position [685, 0]
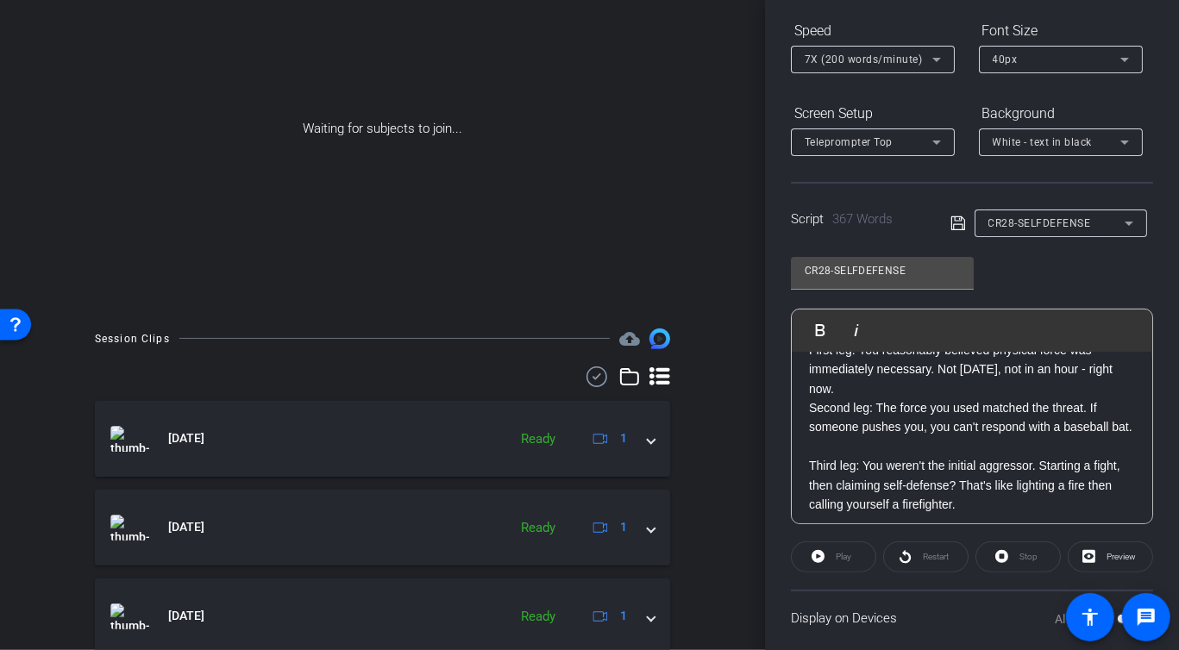
click at [883, 398] on p "First leg: You reasonably believed physical force was immediately necessary. No…" at bounding box center [972, 370] width 326 height 58
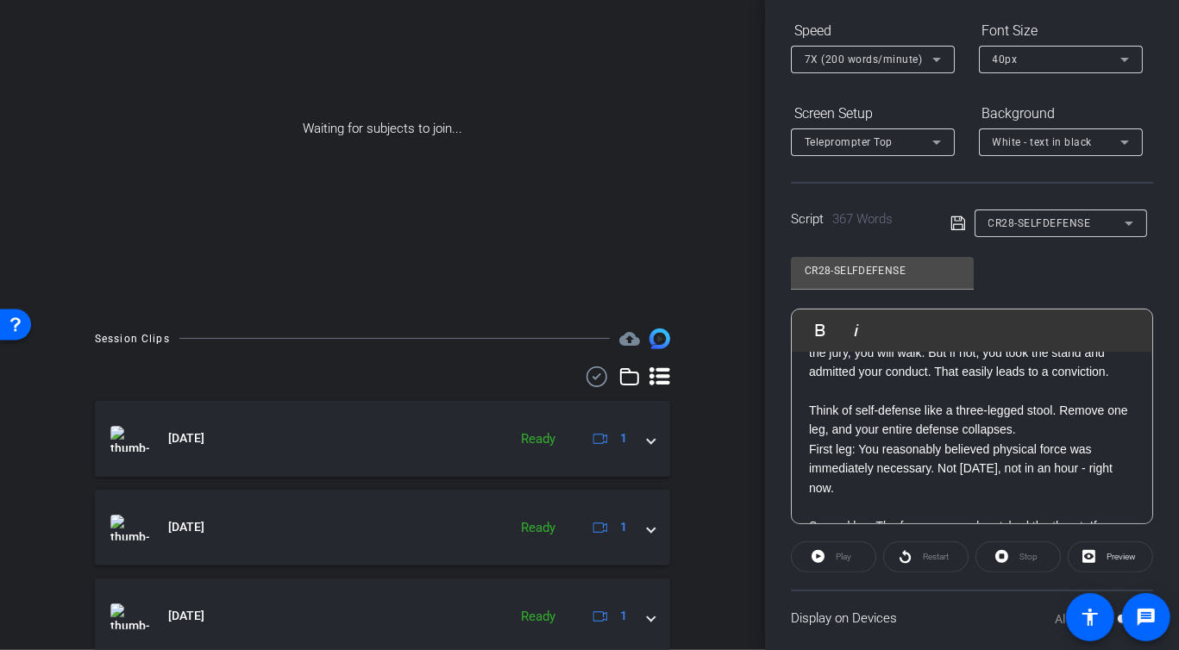
scroll to position [577, 0]
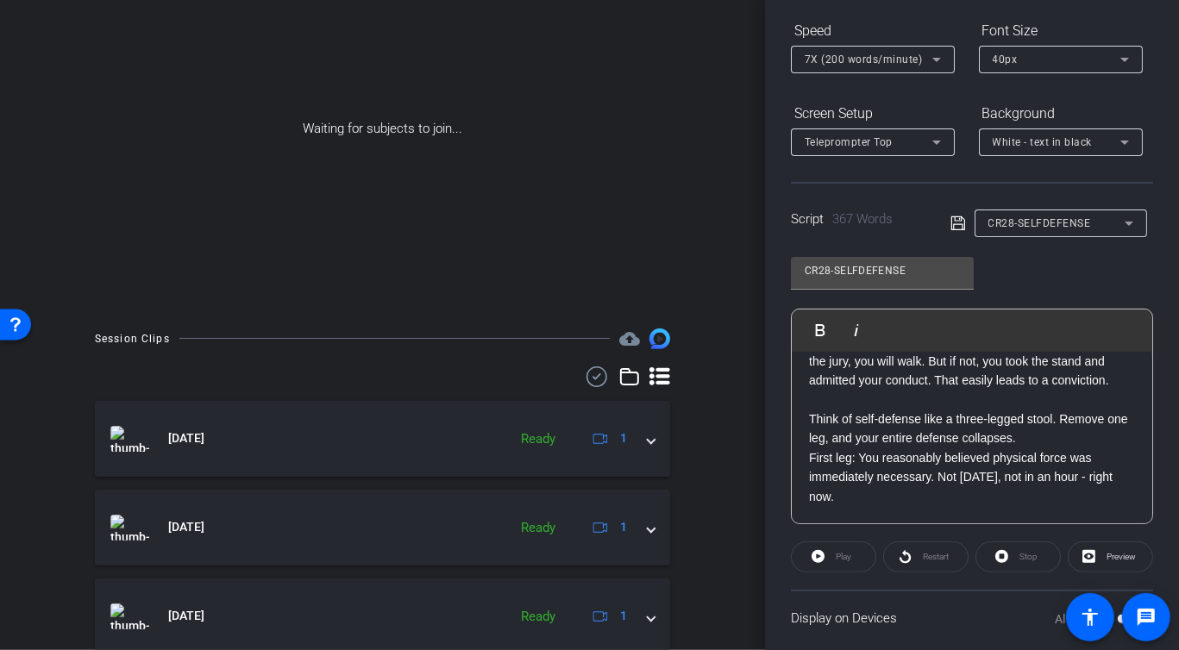
click at [1080, 448] on p "Think of self-defense like a three-legged stool. Remove one leg, and your entir…" at bounding box center [972, 429] width 326 height 39
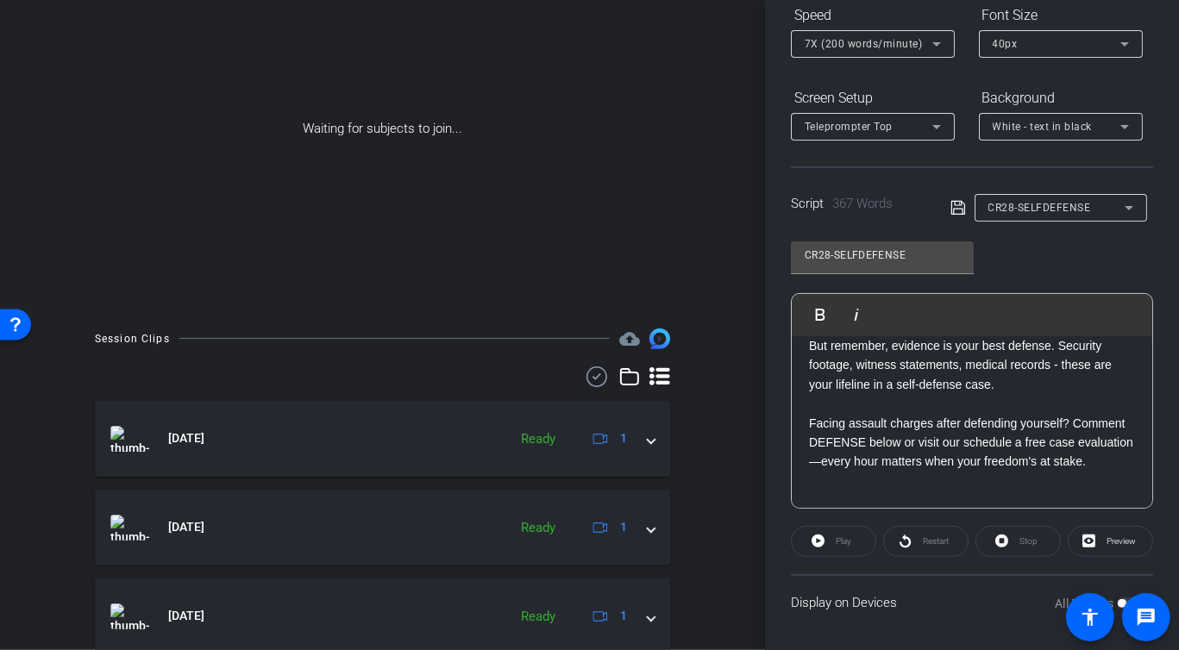
scroll to position [197, 0]
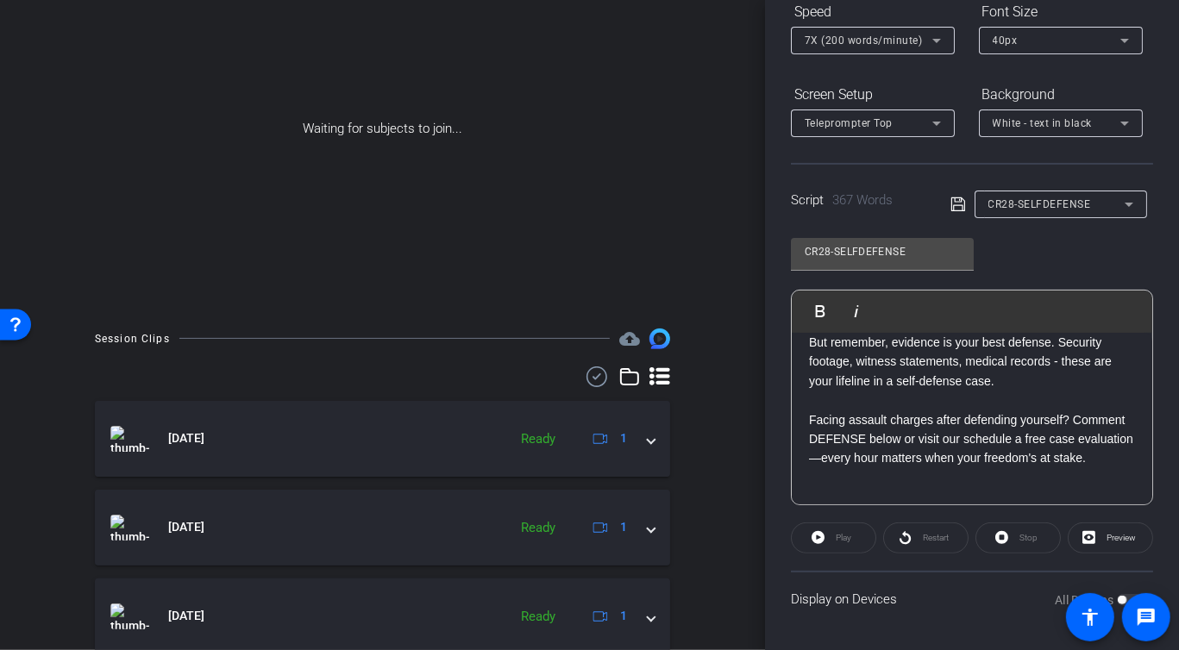
click at [950, 214] on div "CR28-SELFDEFENSE" at bounding box center [1051, 205] width 203 height 28
click at [956, 203] on icon at bounding box center [958, 204] width 16 height 21
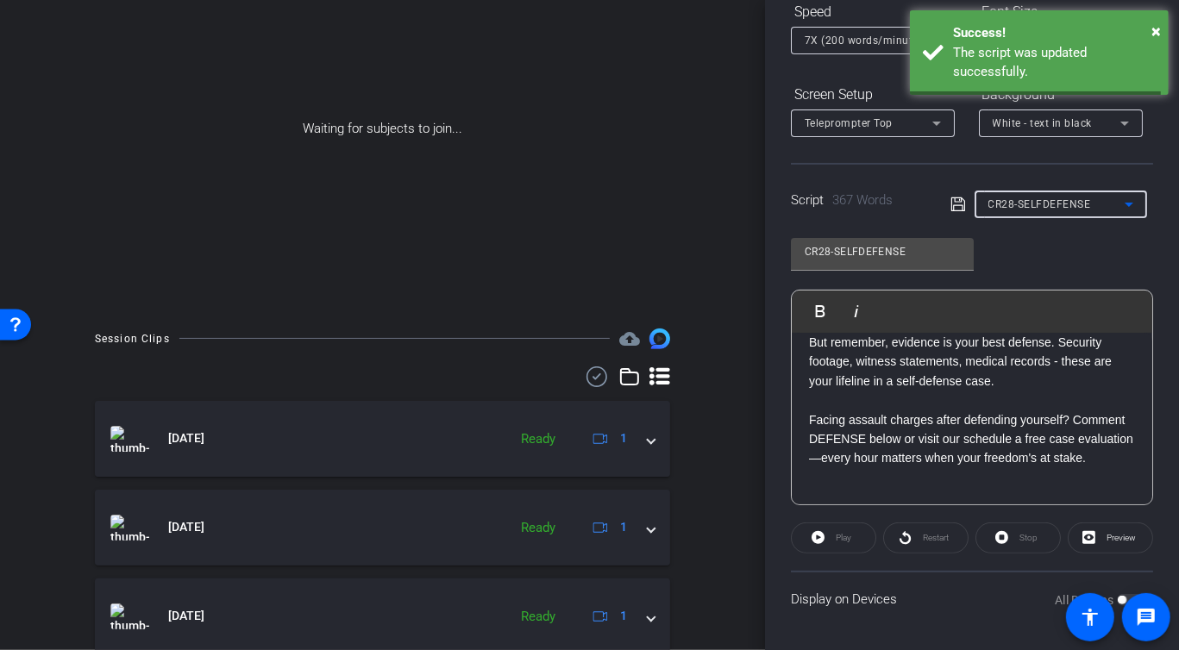
click at [1021, 202] on span "CR28-SELFDEFENSE" at bounding box center [1039, 204] width 103 height 12
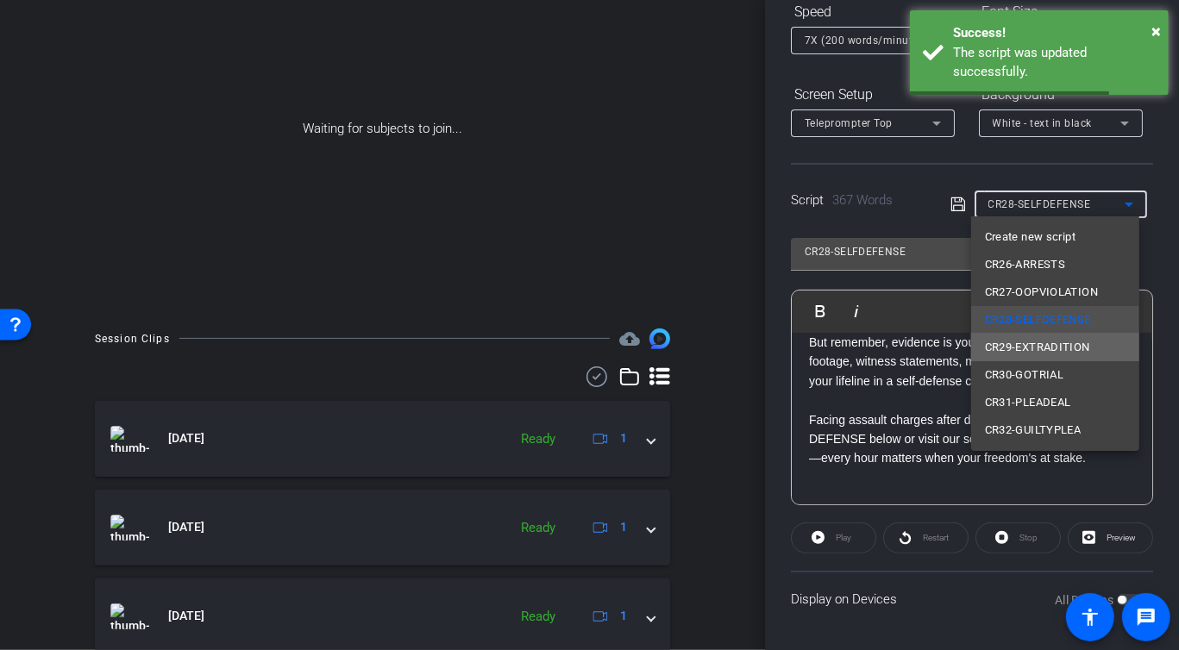
click at [1065, 336] on mat-option "CR29-EXTRADITION" at bounding box center [1055, 348] width 168 height 28
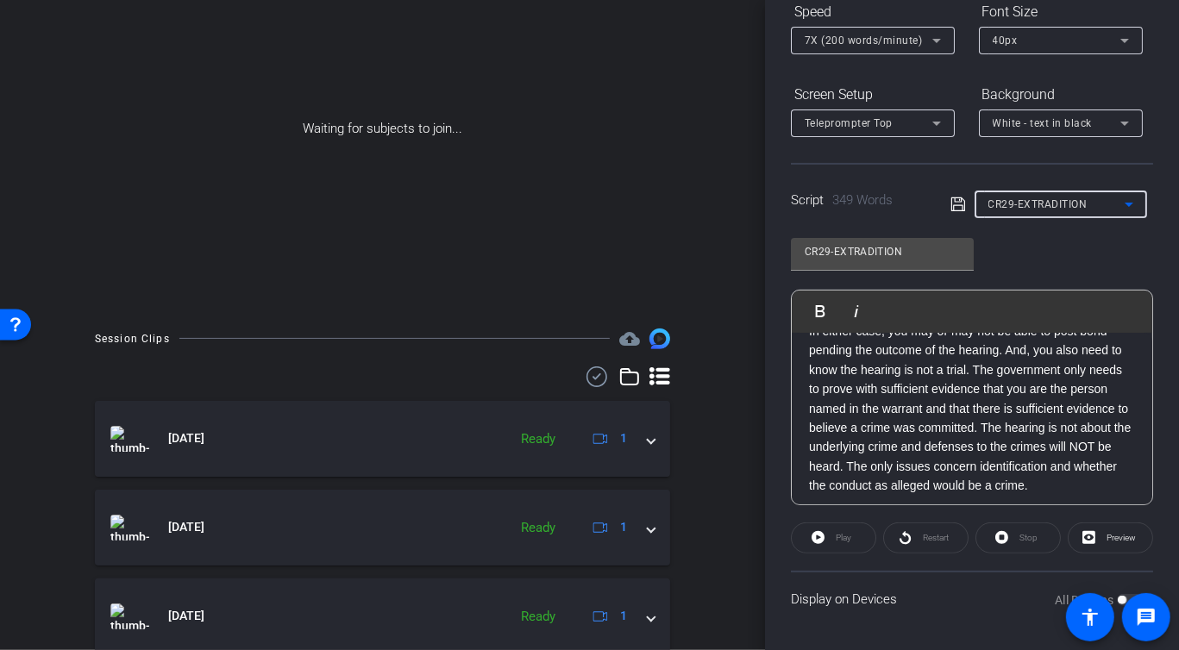
scroll to position [738, 0]
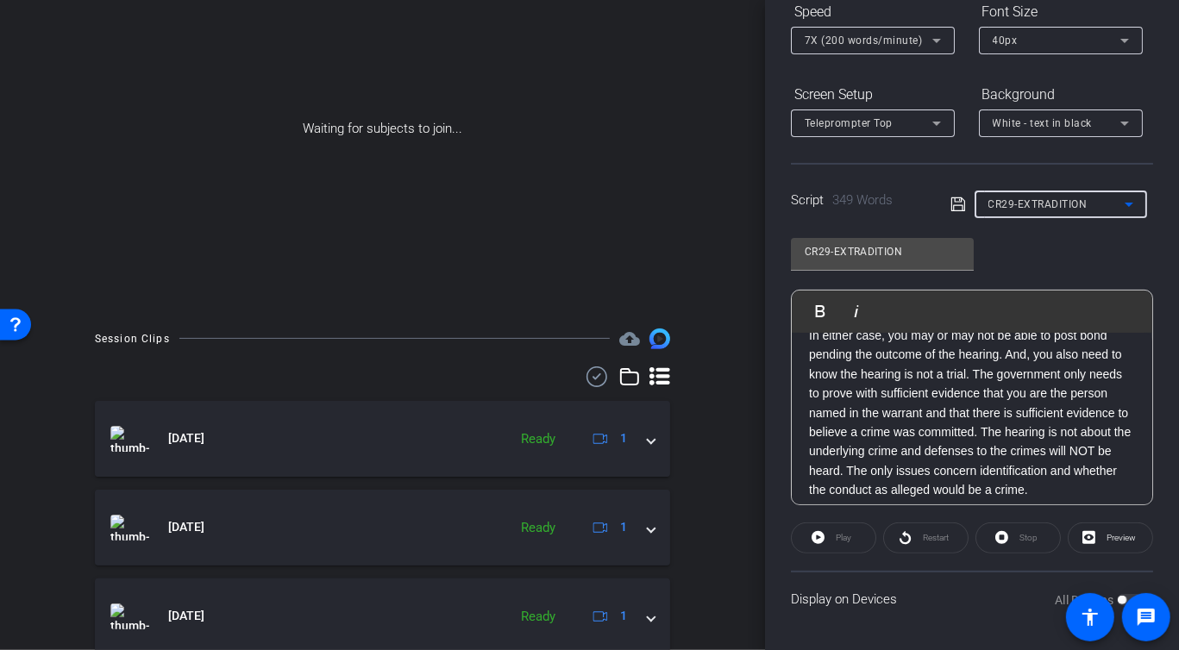
click at [984, 390] on p "In either case, you may or may not be able to post bond pending the outcome of …" at bounding box center [972, 413] width 326 height 174
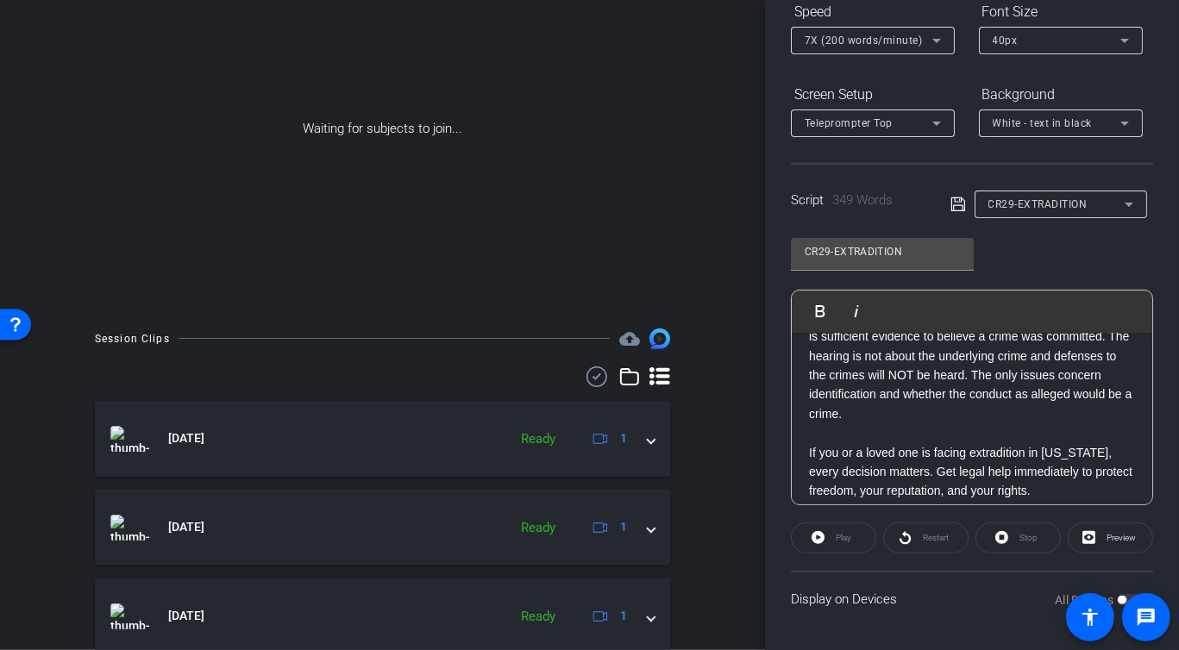
scroll to position [852, 0]
click at [897, 372] on p "The government only needs to prove with sufficient evidence that you are the pe…" at bounding box center [972, 357] width 326 height 135
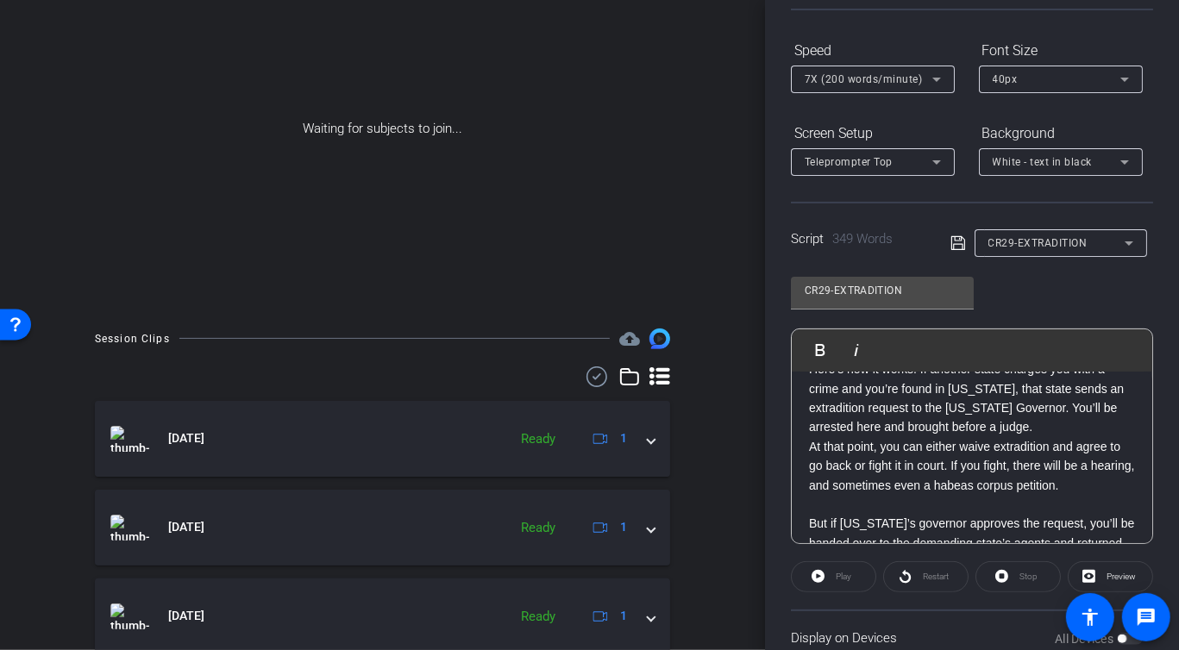
scroll to position [435, 0]
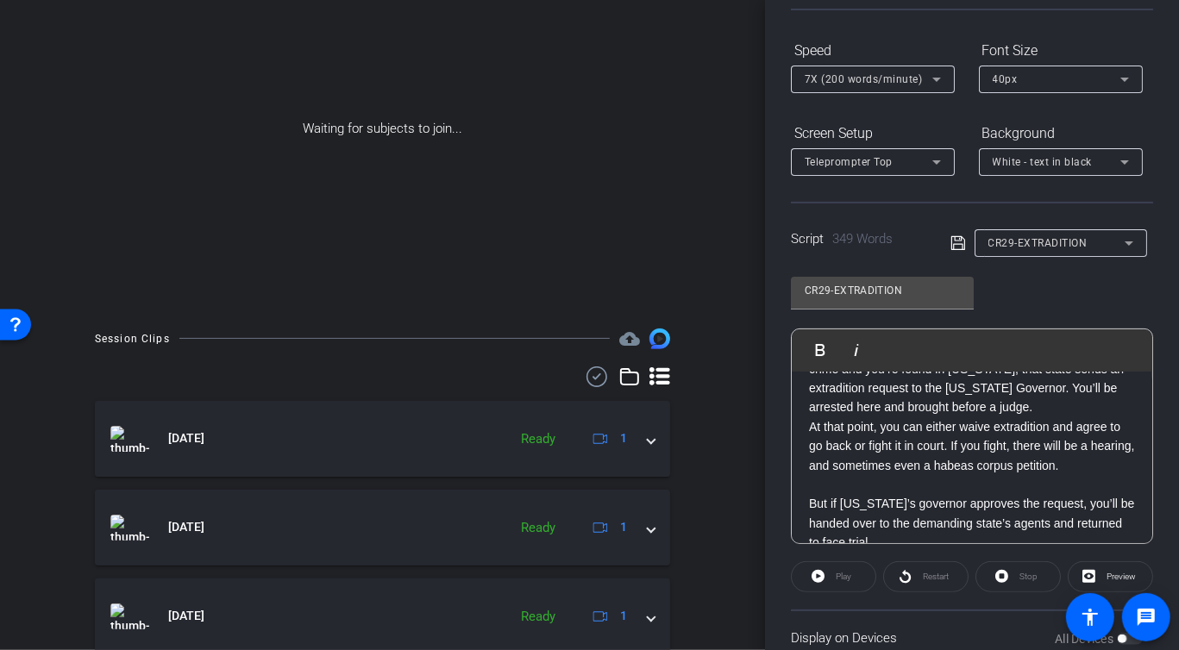
click at [1063, 417] on p "Here’s how it works: If another state charges you with a crime and you’re found…" at bounding box center [972, 379] width 326 height 78
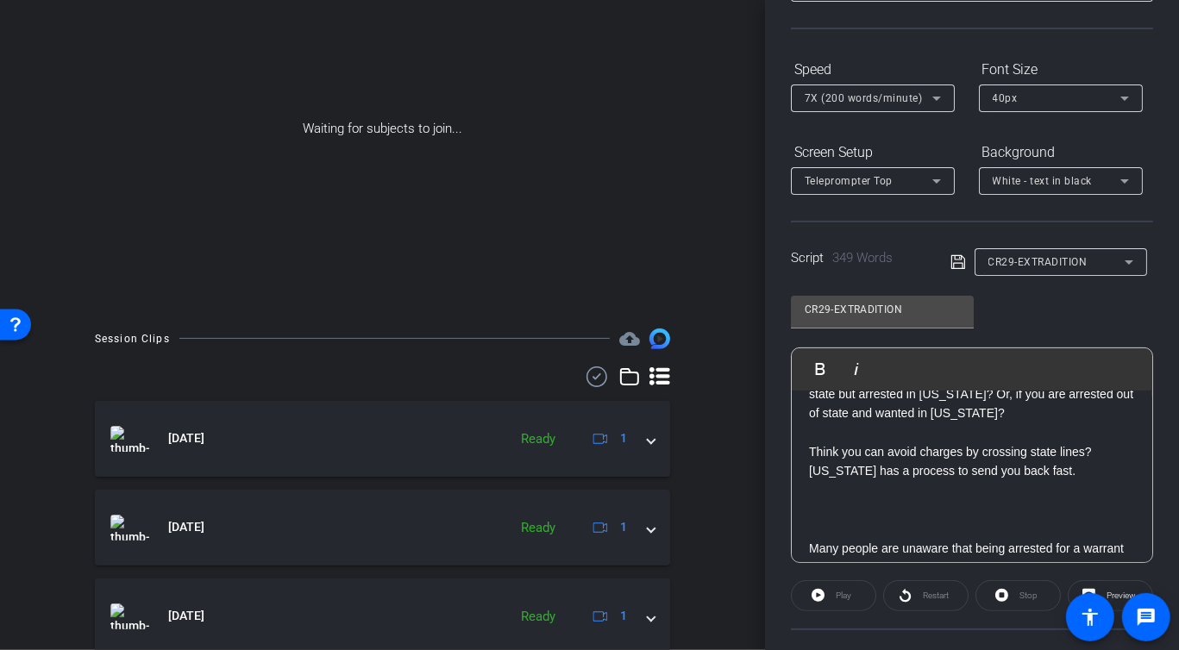
scroll to position [0, 0]
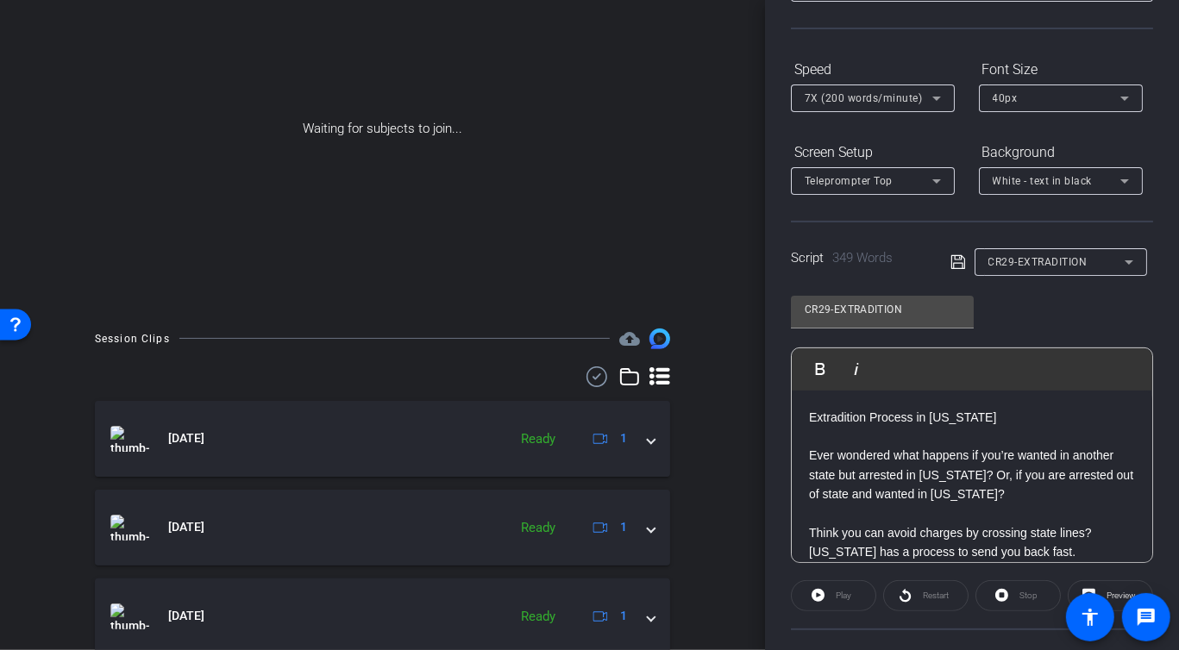
click at [950, 265] on icon at bounding box center [957, 262] width 14 height 14
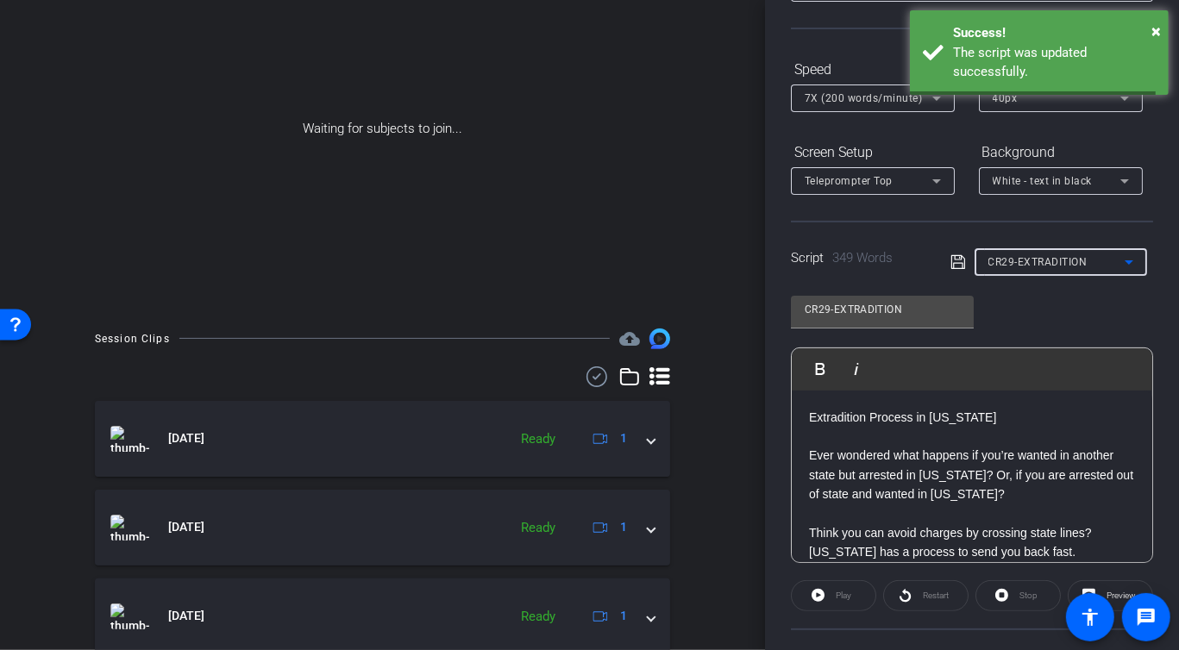
click at [1034, 262] on span "CR29-EXTRADITION" at bounding box center [1037, 262] width 99 height 12
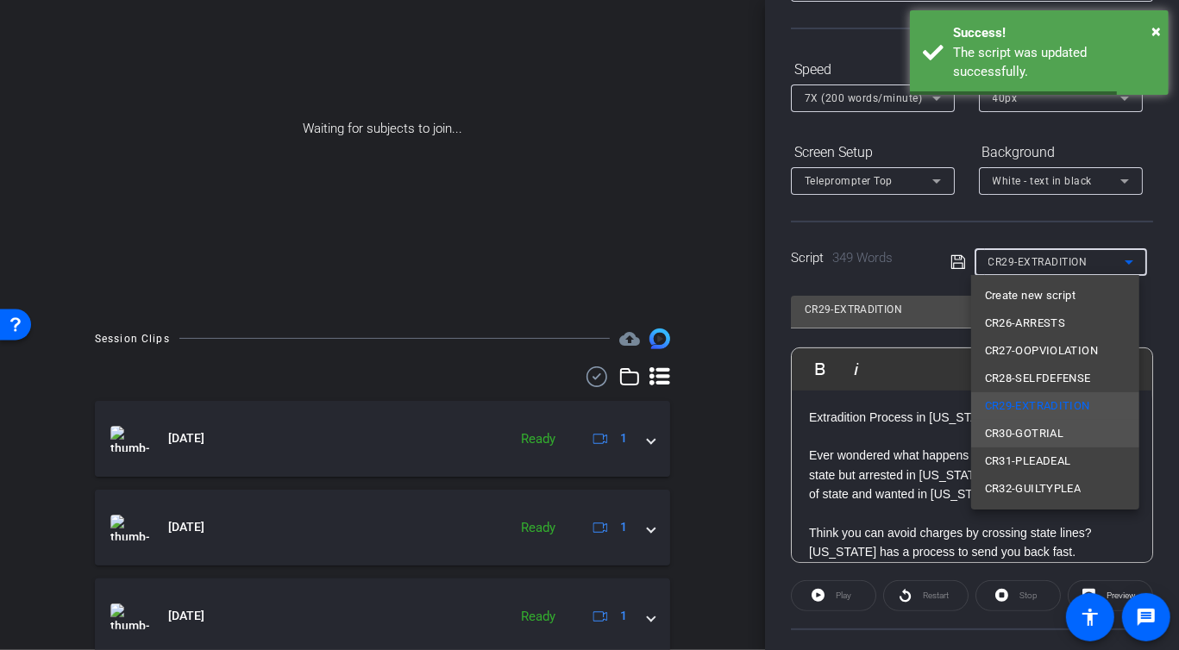
click at [1056, 427] on span "CR30-GOTRIAL" at bounding box center [1024, 433] width 79 height 21
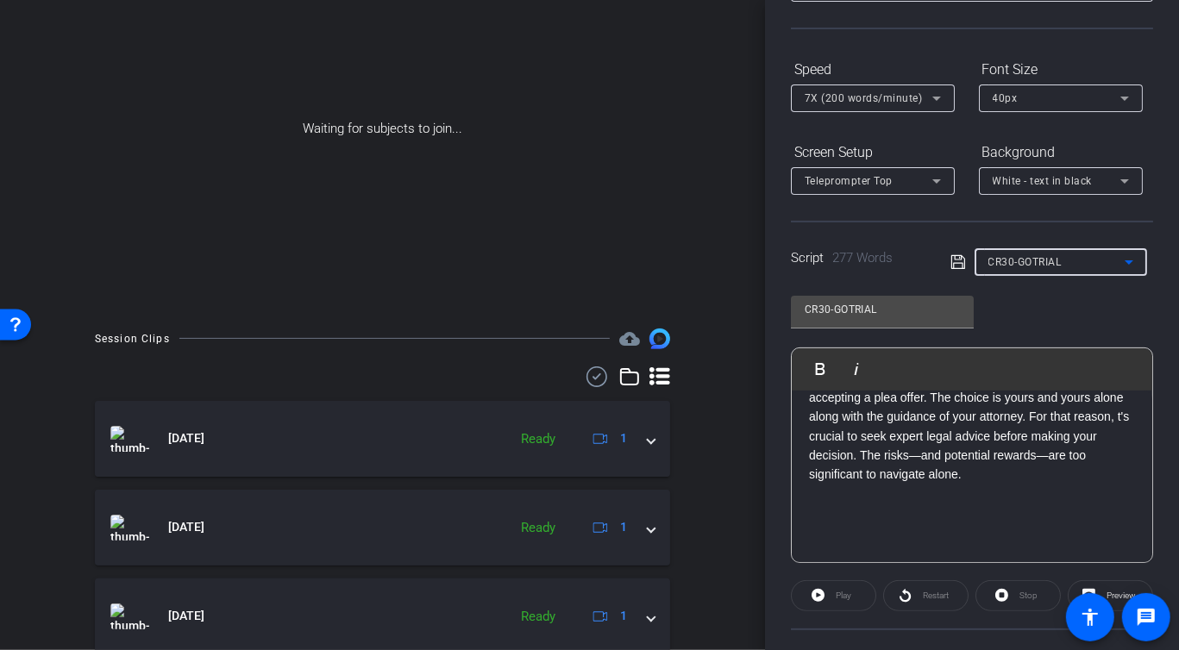
scroll to position [680, 0]
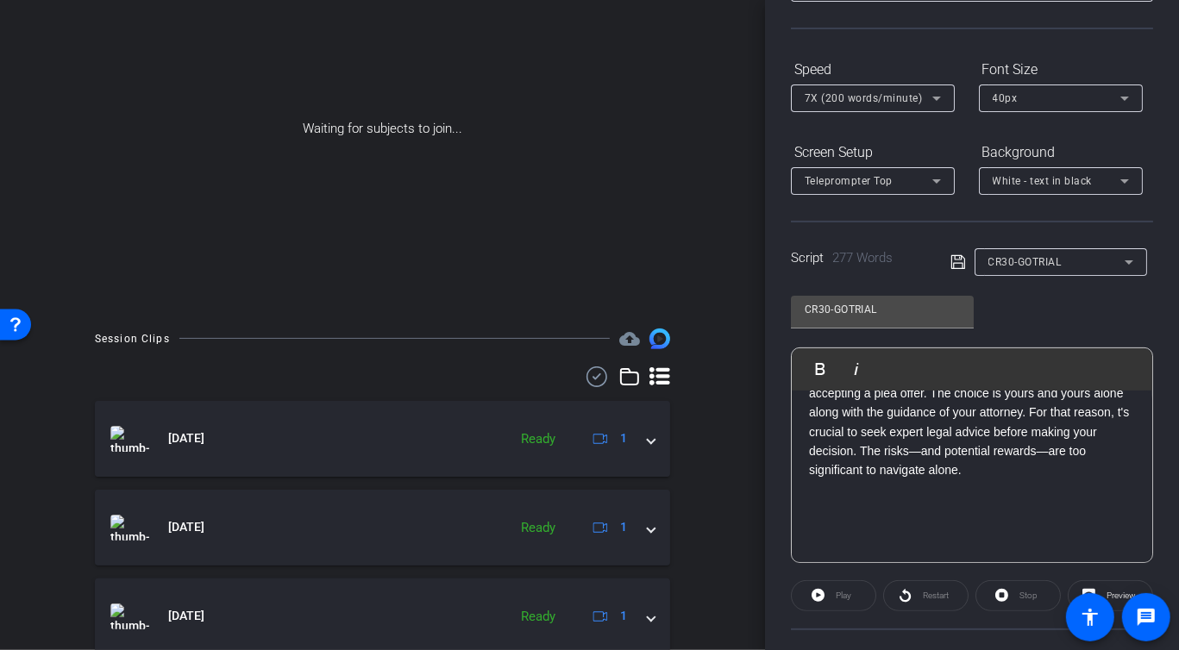
click at [975, 429] on p "Before deciding to proceed to a trial, it is crucial to discuss your options an…" at bounding box center [972, 412] width 326 height 135
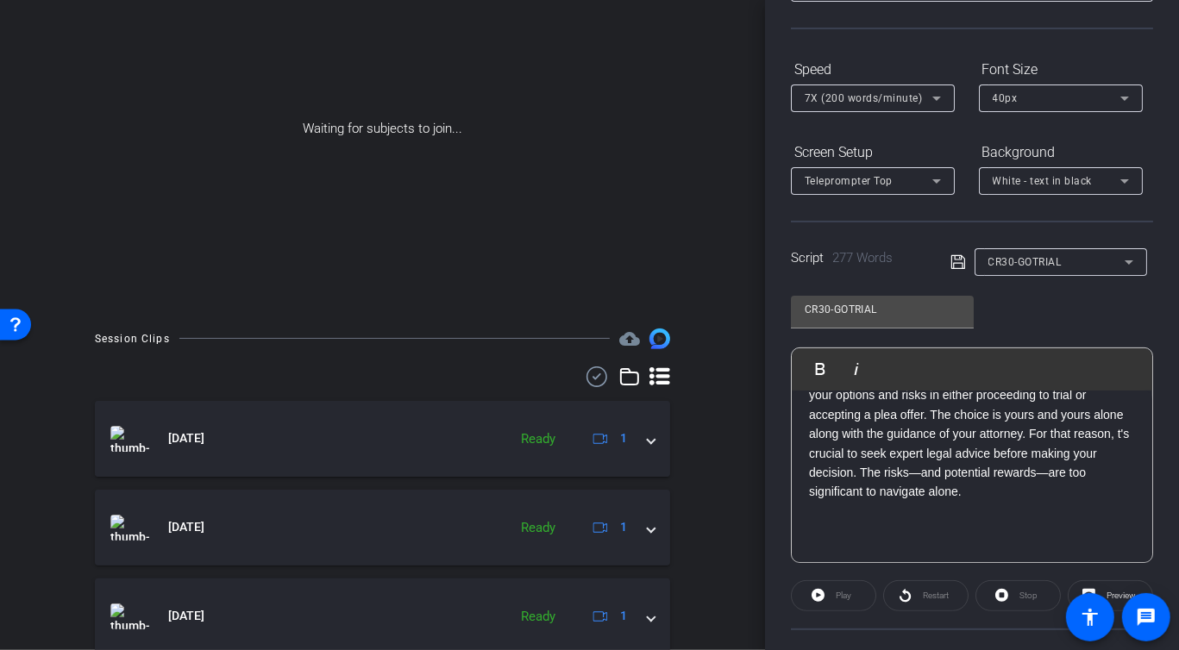
scroll to position [650, 0]
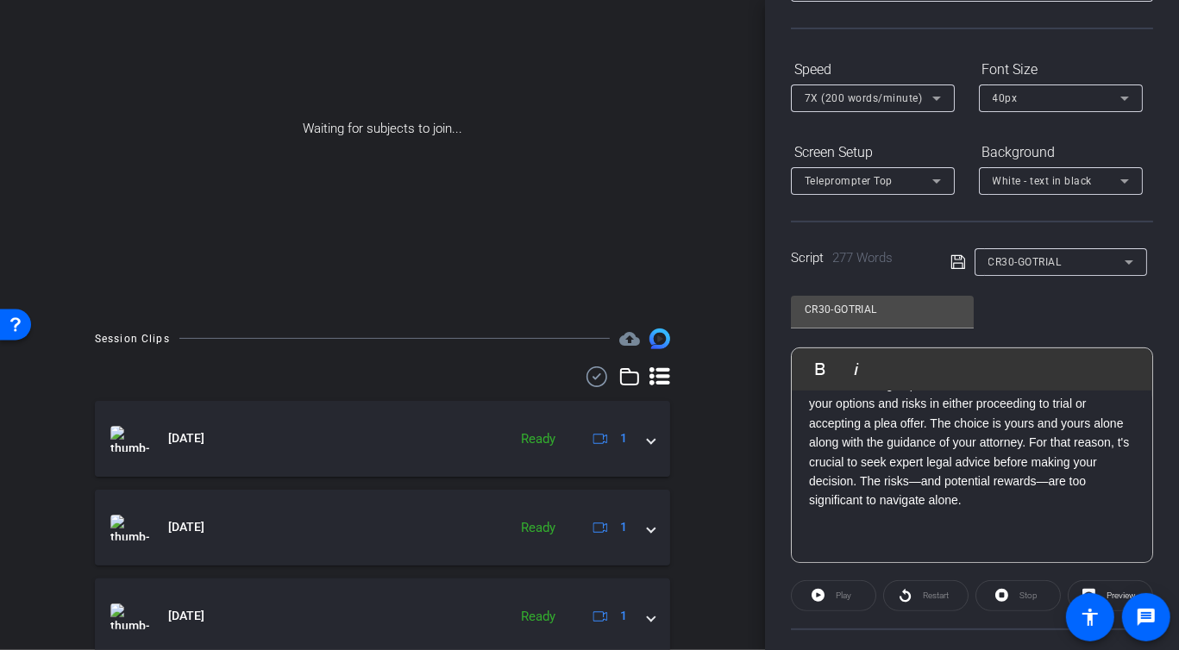
click at [971, 459] on p "Before deciding to proceed to a trial, it is crucial to discuss your options an…" at bounding box center [972, 442] width 326 height 135
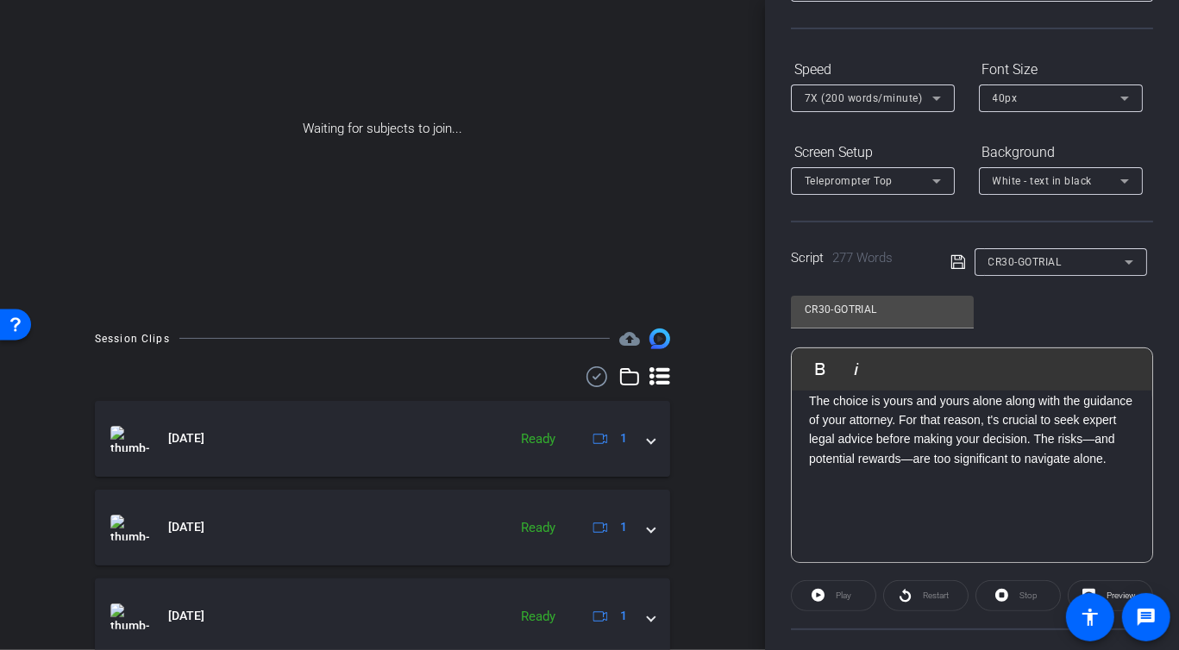
scroll to position [741, 0]
click at [952, 263] on icon at bounding box center [958, 262] width 16 height 21
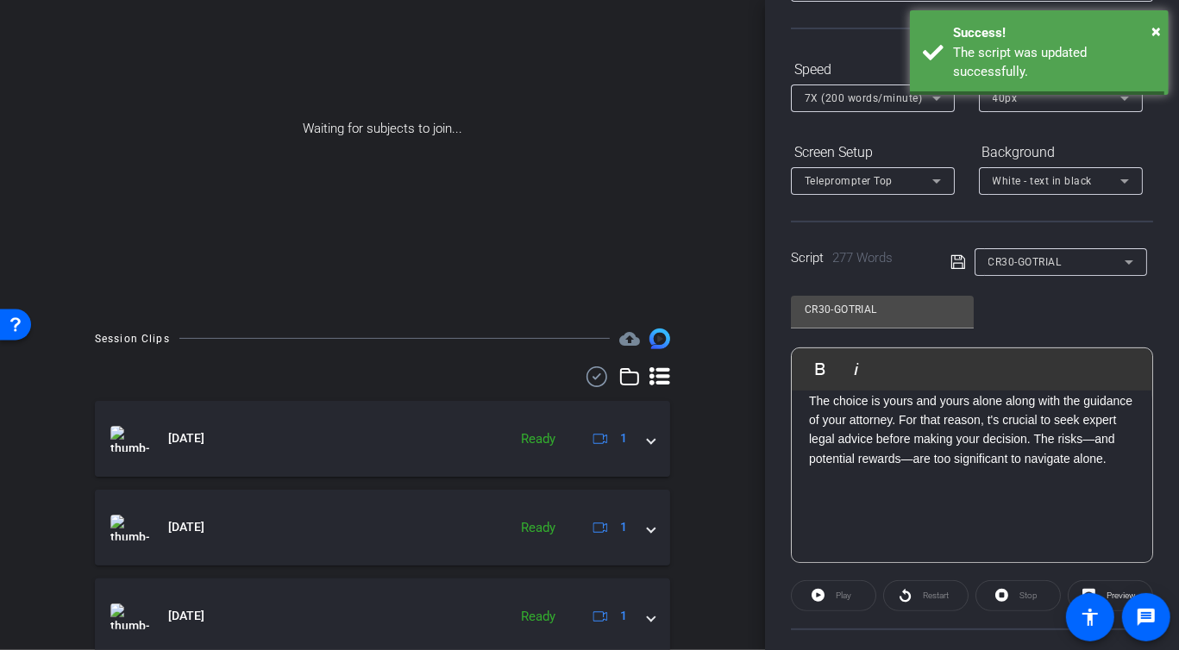
click at [1050, 261] on span "CR30-GOTRIAL" at bounding box center [1024, 262] width 73 height 12
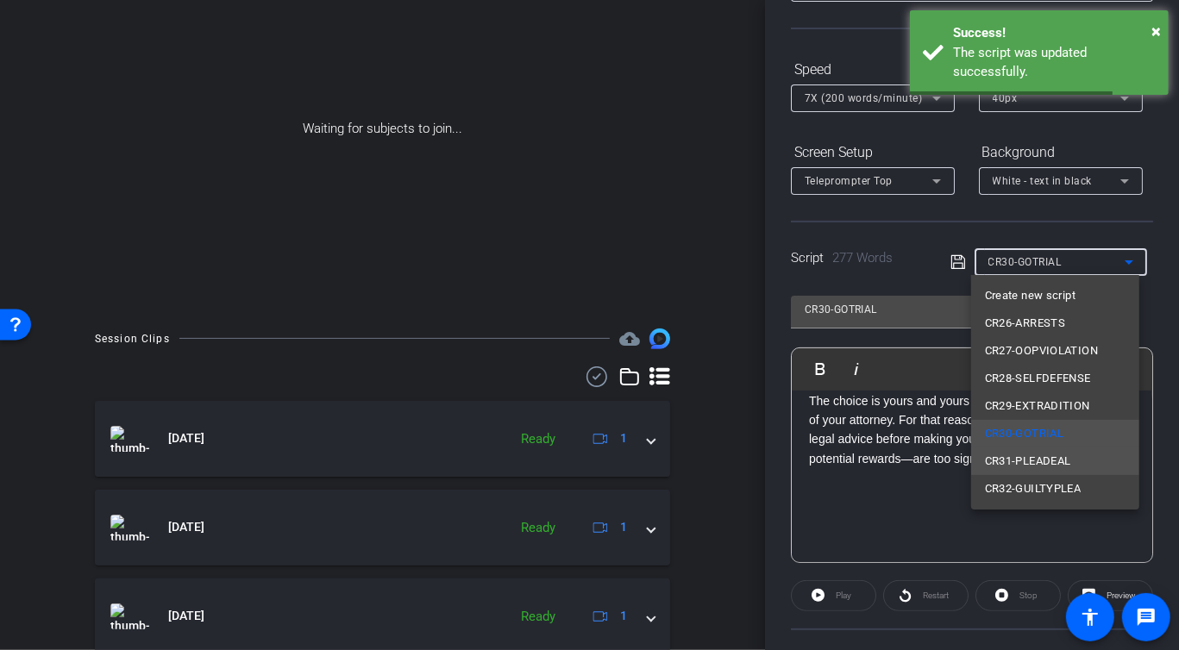
click at [1034, 457] on span "CR31-PLEADEAL" at bounding box center [1028, 461] width 86 height 21
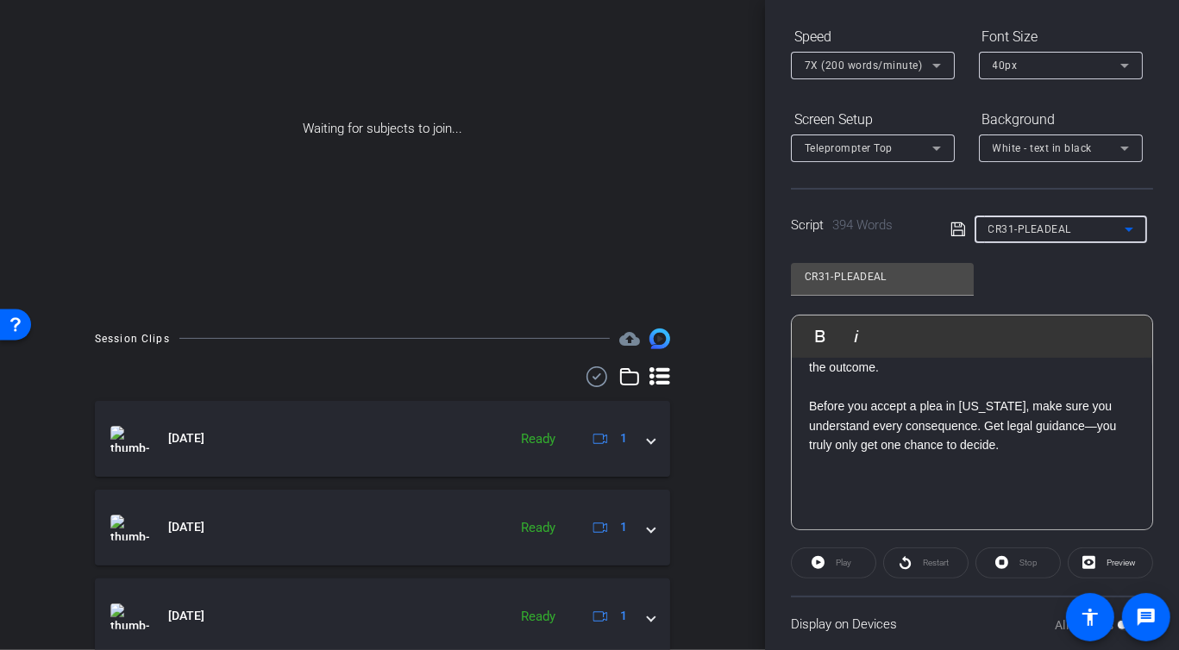
scroll to position [174, 0]
click at [1048, 212] on div "Script 394 Words CR31-PLEADEAL" at bounding box center [972, 213] width 362 height 55
click at [1059, 231] on span "CR31-PLEADEAL" at bounding box center [1030, 228] width 84 height 12
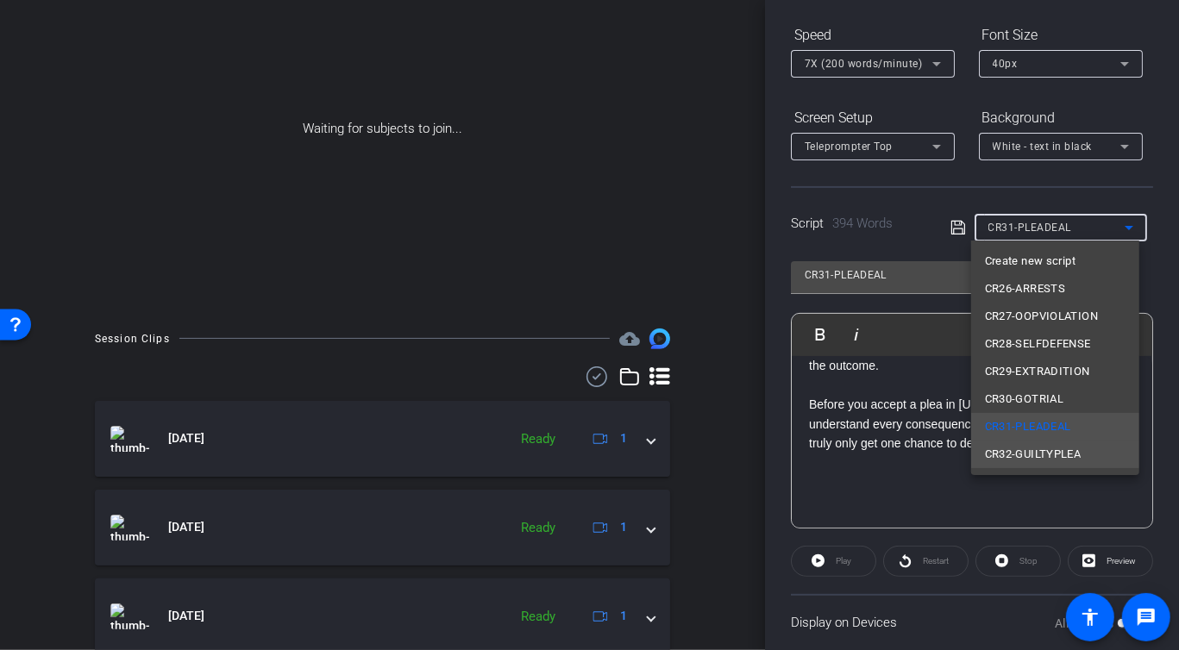
click at [1028, 454] on span "CR32-GUILTYPLEA" at bounding box center [1033, 454] width 97 height 21
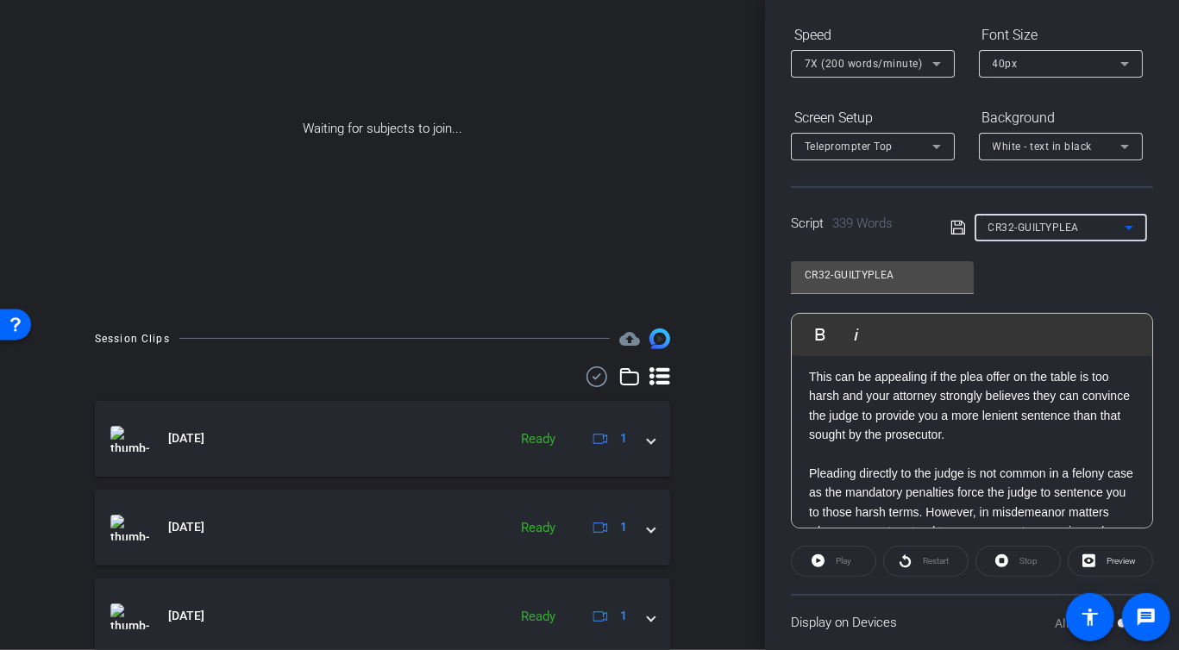
scroll to position [0, 0]
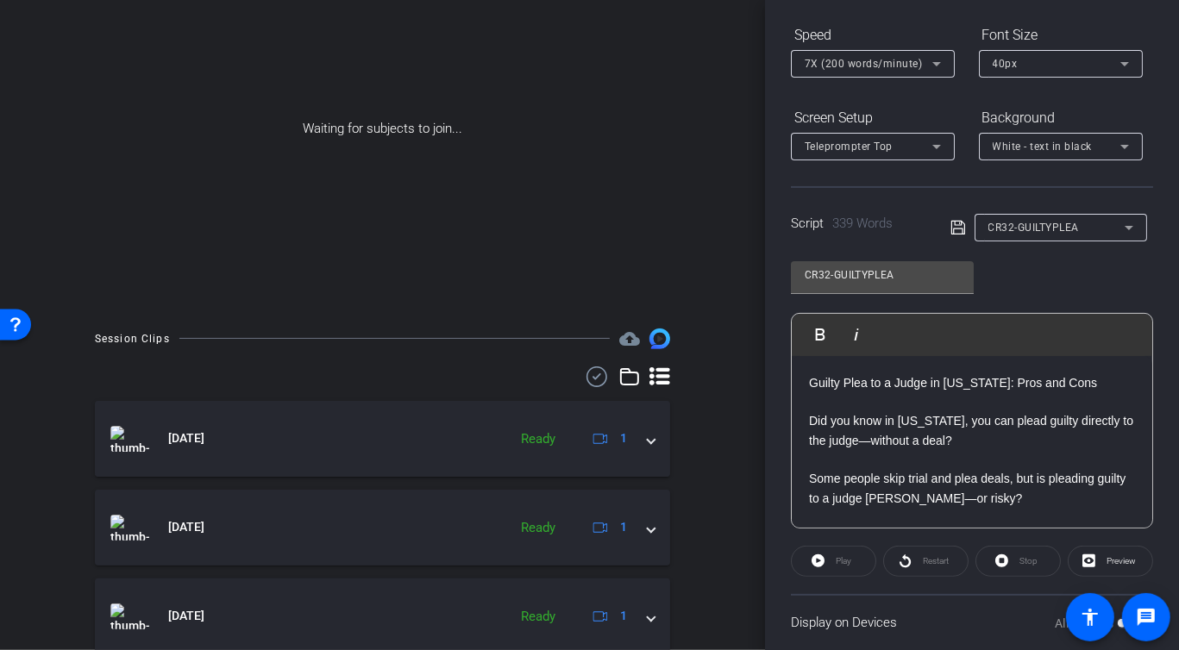
click at [950, 233] on icon at bounding box center [958, 227] width 16 height 21
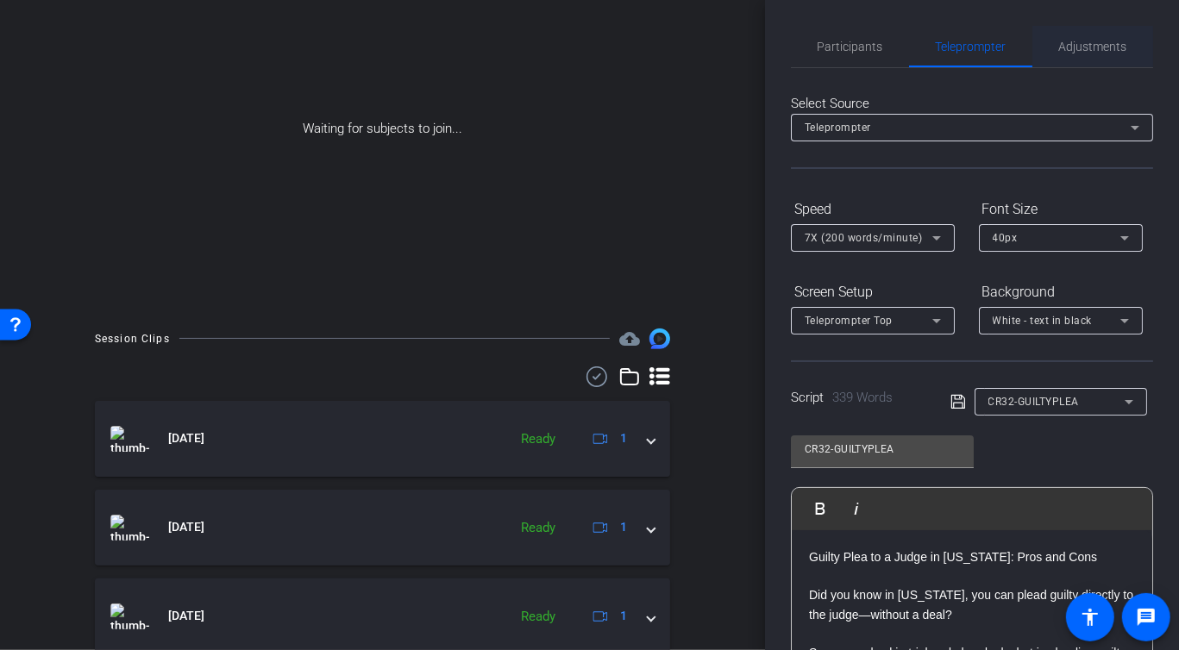
click at [1103, 53] on span "Adjustments" at bounding box center [1093, 46] width 68 height 41
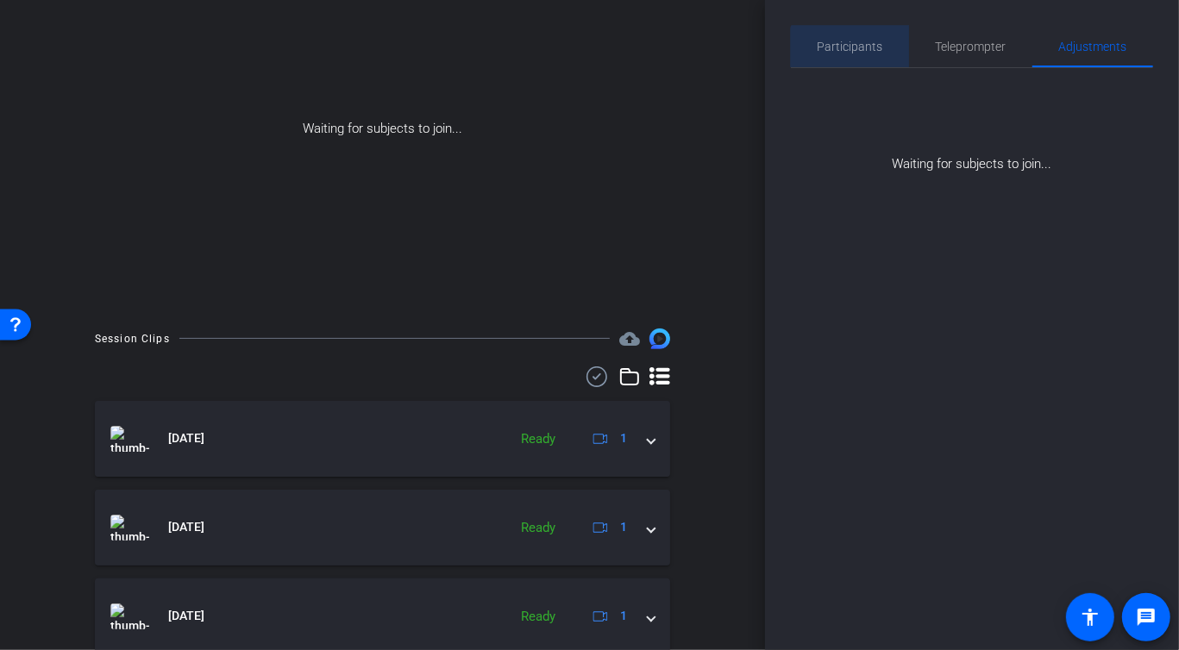
click at [857, 55] on span "Participants" at bounding box center [850, 46] width 66 height 41
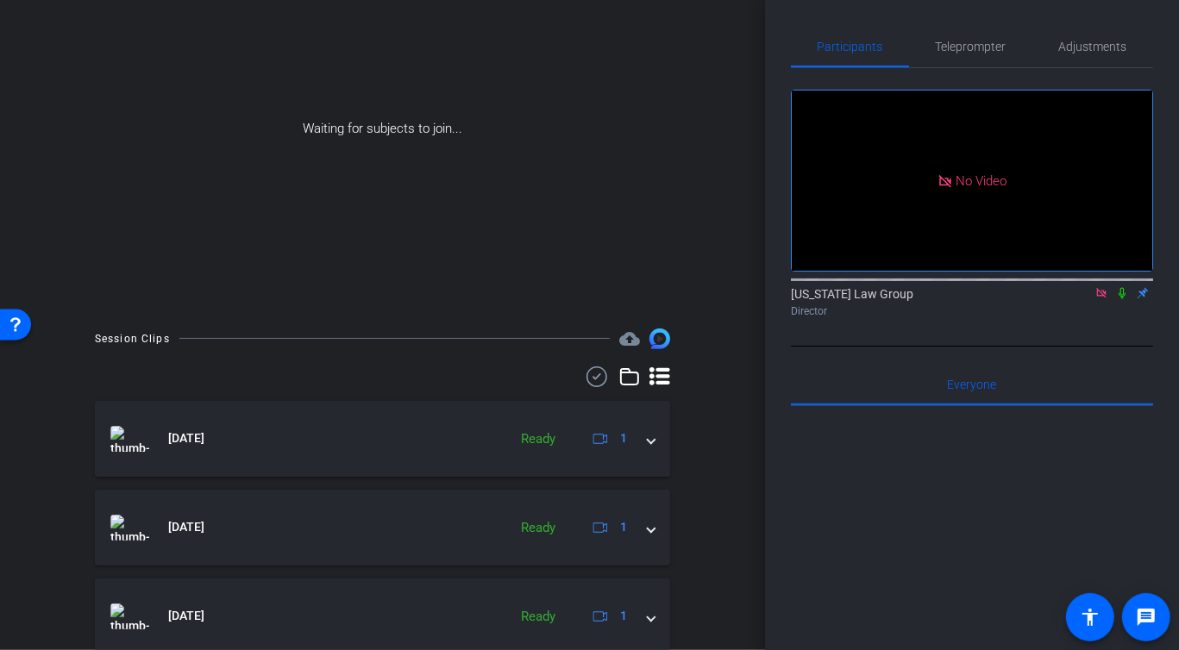
click at [1099, 287] on icon at bounding box center [1101, 293] width 14 height 12
click at [814, 256] on mat-icon "settings" at bounding box center [812, 245] width 21 height 21
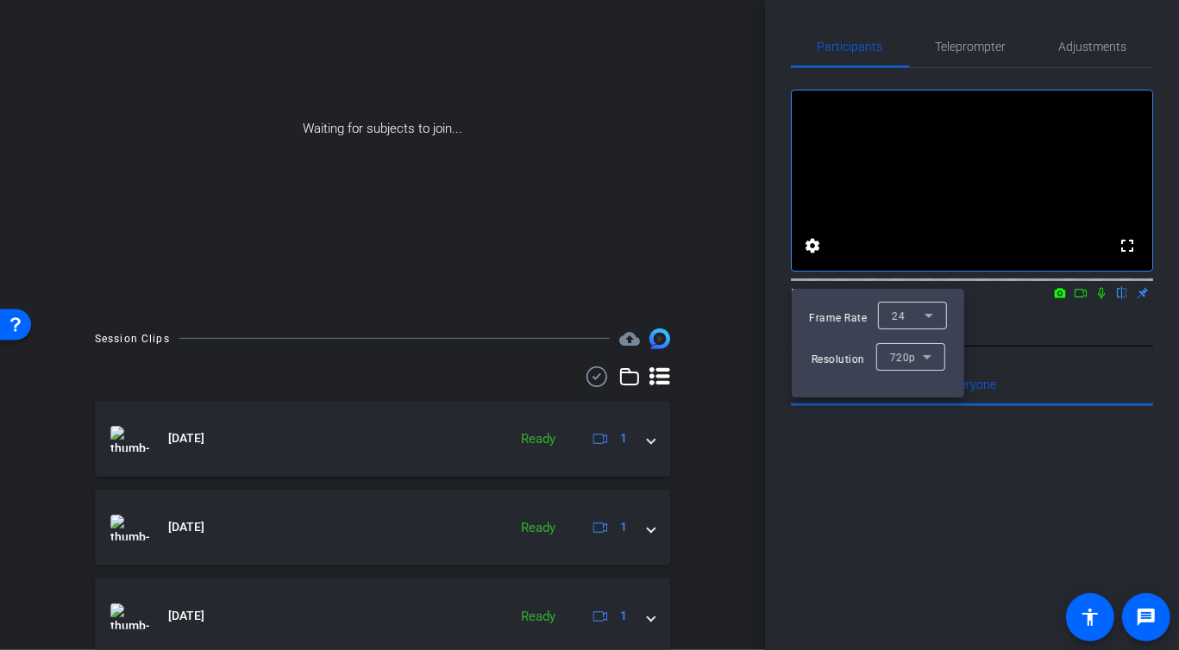
click at [929, 317] on icon at bounding box center [928, 316] width 9 height 4
click at [1089, 372] on div at bounding box center [589, 325] width 1179 height 650
click at [1099, 342] on div at bounding box center [589, 325] width 1179 height 650
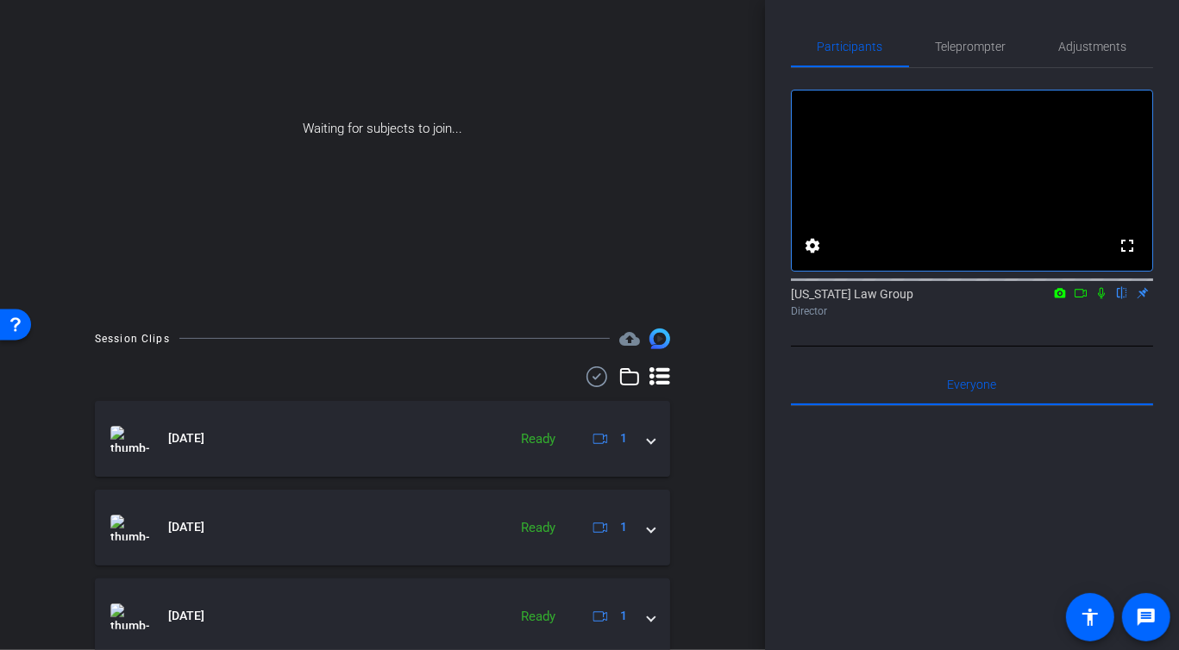
click at [1064, 297] on icon at bounding box center [1059, 292] width 11 height 9
click at [1101, 335] on div at bounding box center [589, 325] width 1179 height 650
click at [1083, 299] on icon at bounding box center [1080, 293] width 14 height 12
click at [975, 48] on span "Teleprompter" at bounding box center [970, 47] width 71 height 12
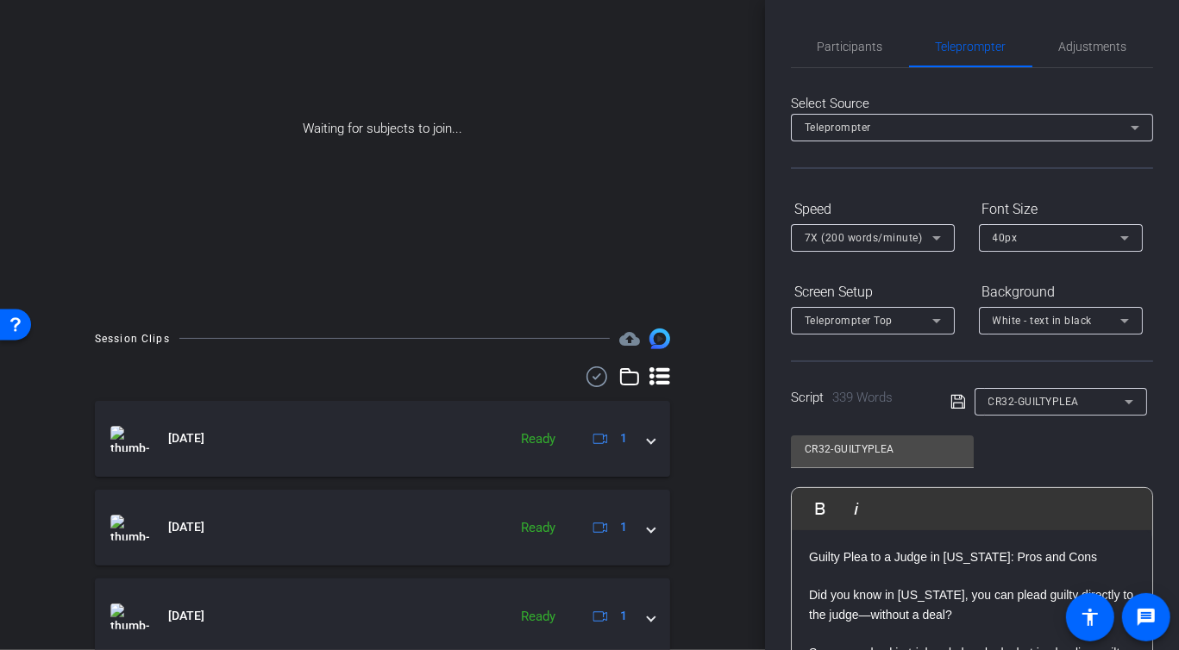
click at [764, 287] on div "arrow_back [PERSON_NAME]-[DATE] Back to project Send invite account_box grid_on…" at bounding box center [382, 137] width 765 height 650
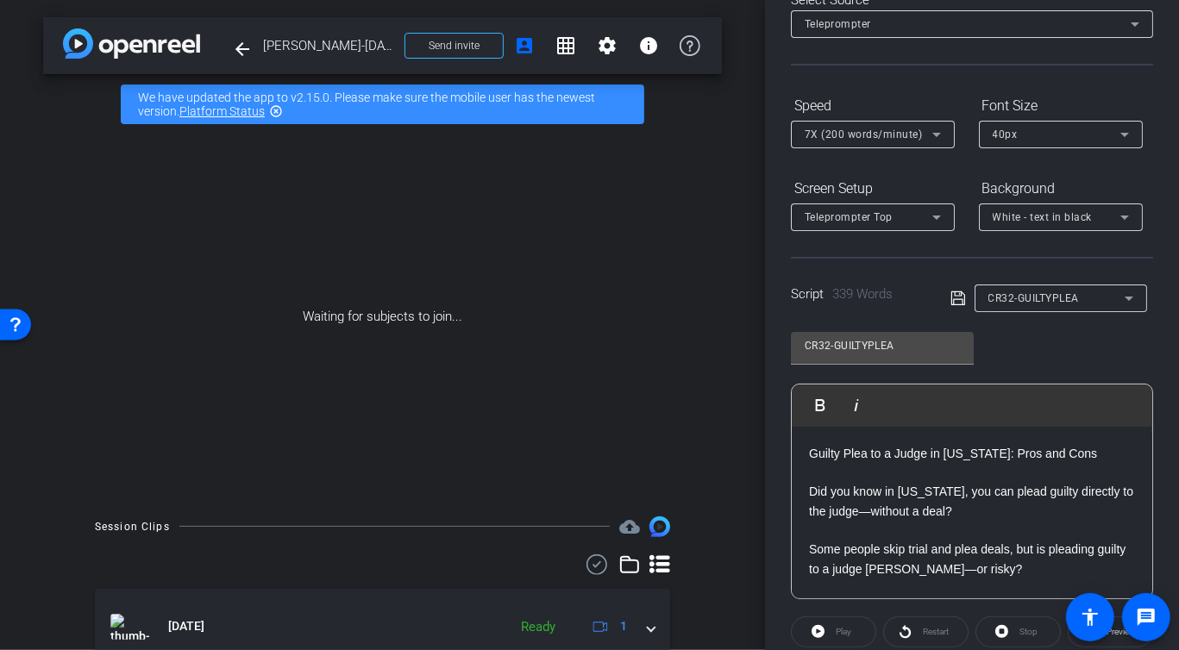
scroll to position [197, 0]
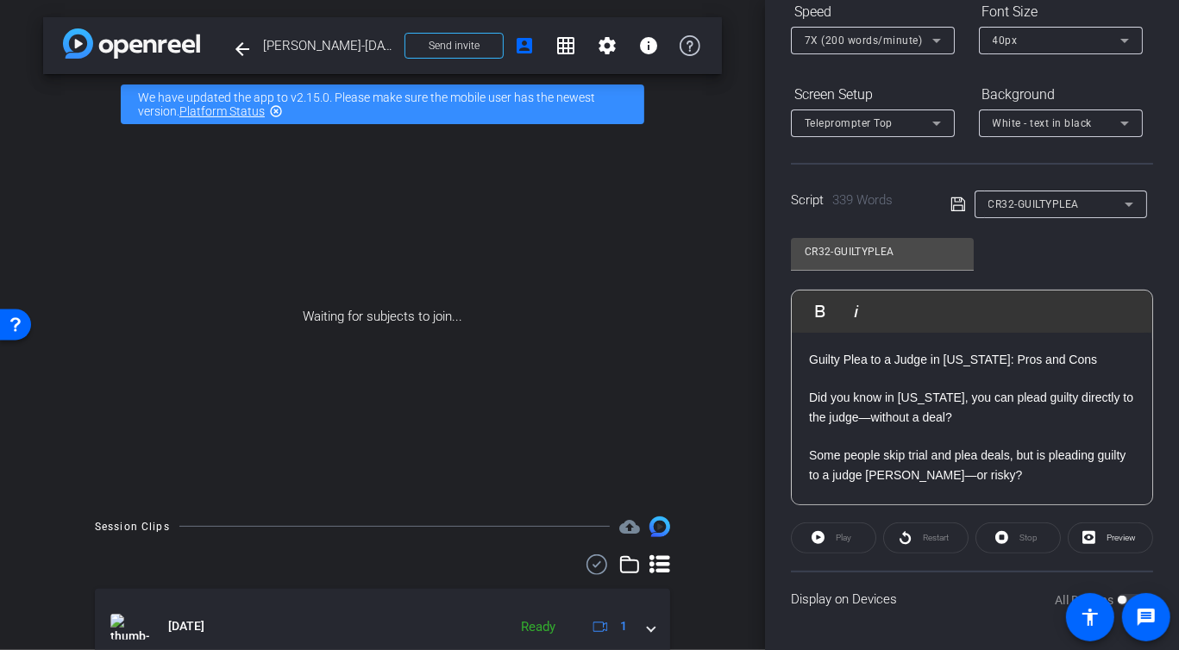
click at [960, 202] on icon at bounding box center [958, 204] width 16 height 21
click at [1042, 203] on span "CR32-GUILTYPLEA" at bounding box center [1033, 204] width 91 height 12
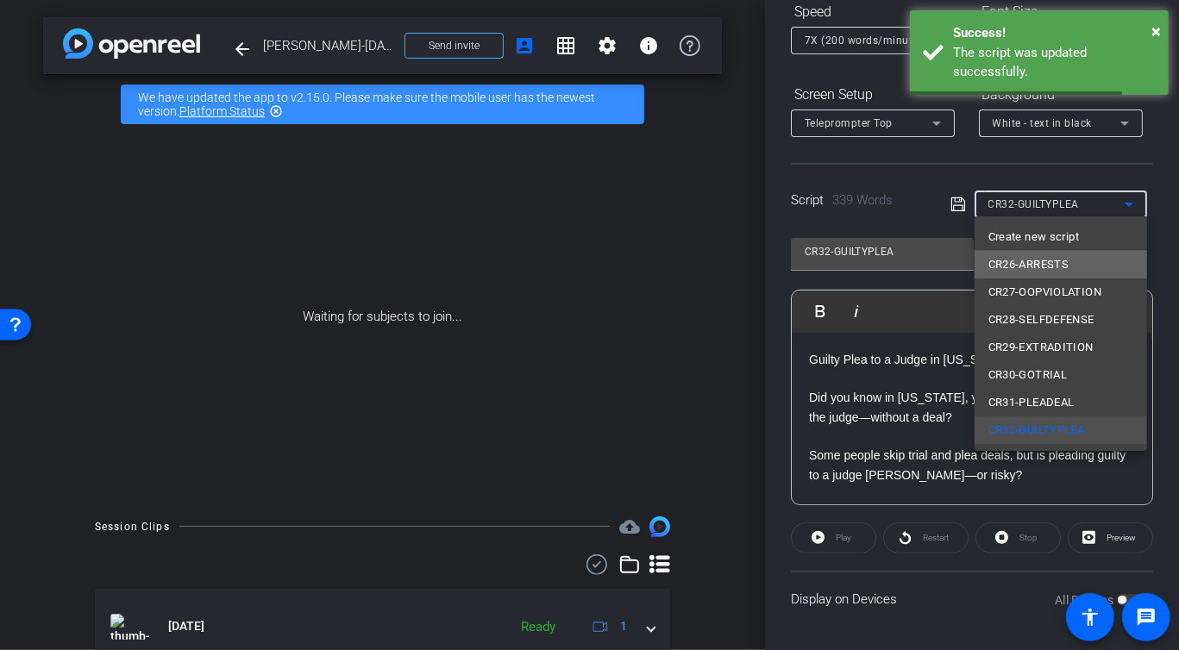
click at [1025, 260] on span "CR26-ARRESTS" at bounding box center [1028, 264] width 81 height 21
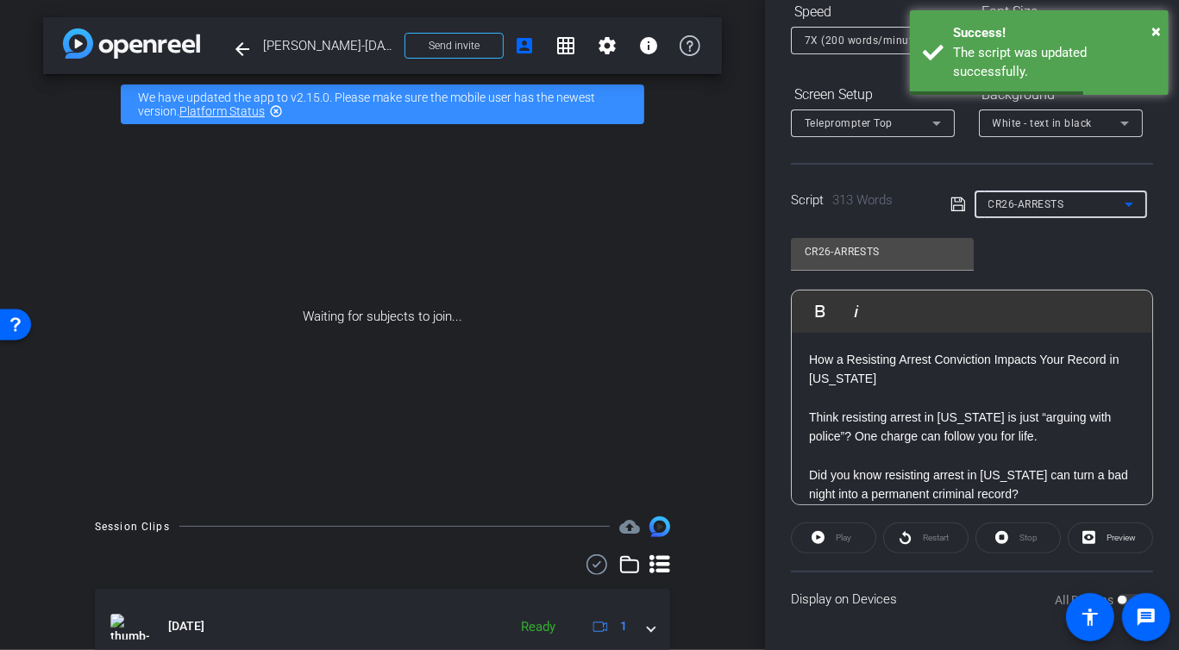
click at [1025, 260] on div "CR26-ARRESTS Play Play from this location Play Selected Play and display the se…" at bounding box center [972, 365] width 362 height 280
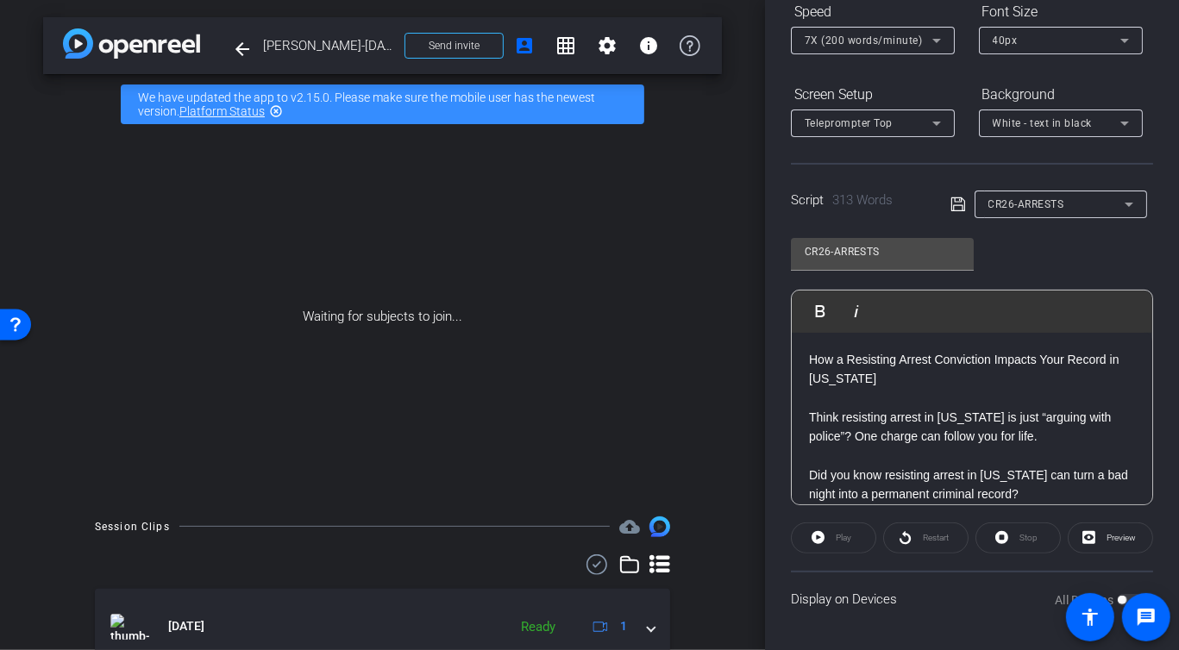
click at [773, 168] on div "Participants Teleprompter Adjustments [US_STATE] Law Group Director Everyone 0 …" at bounding box center [972, 325] width 414 height 650
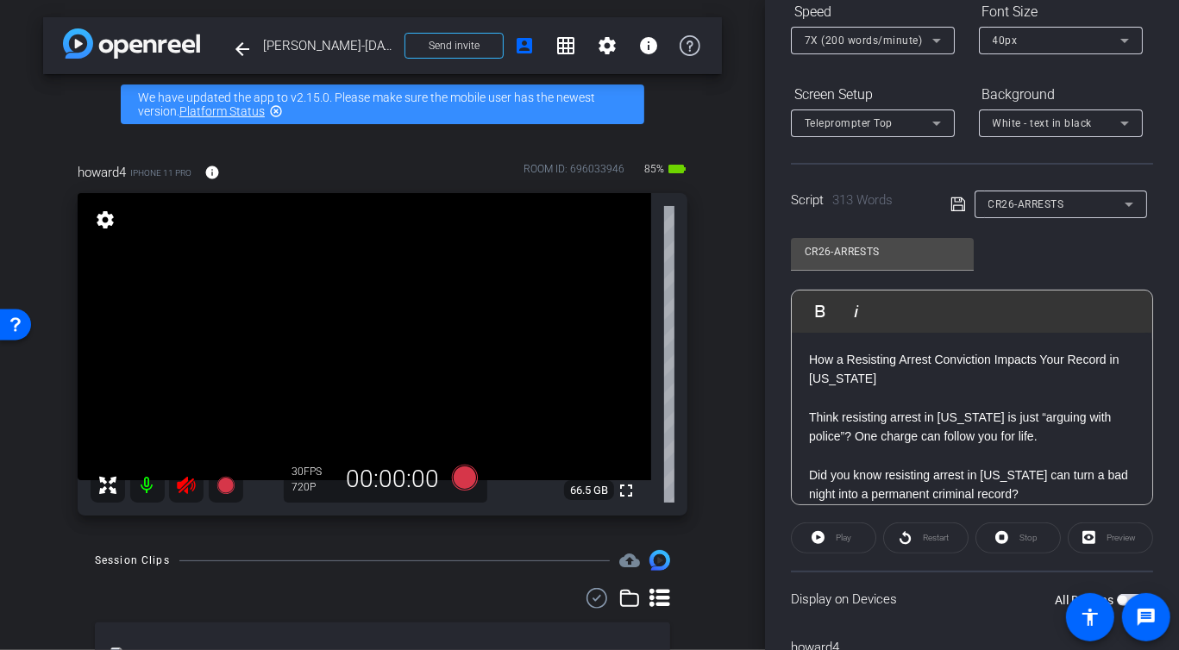
click at [187, 472] on mat-icon at bounding box center [186, 485] width 34 height 34
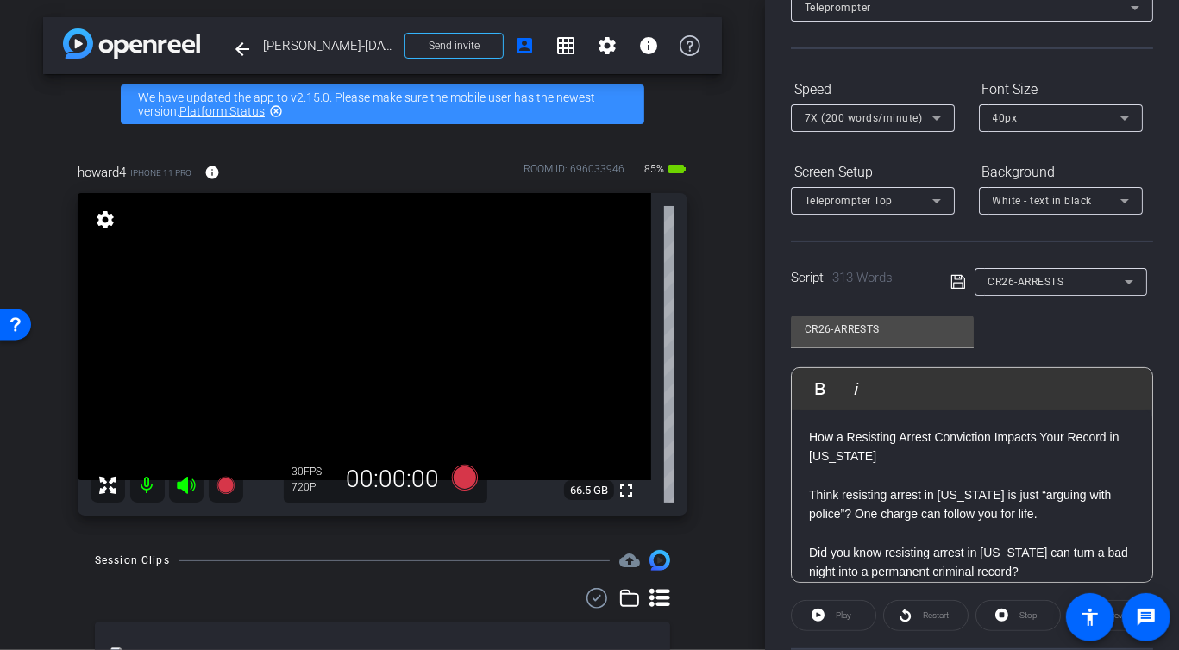
scroll to position [0, 0]
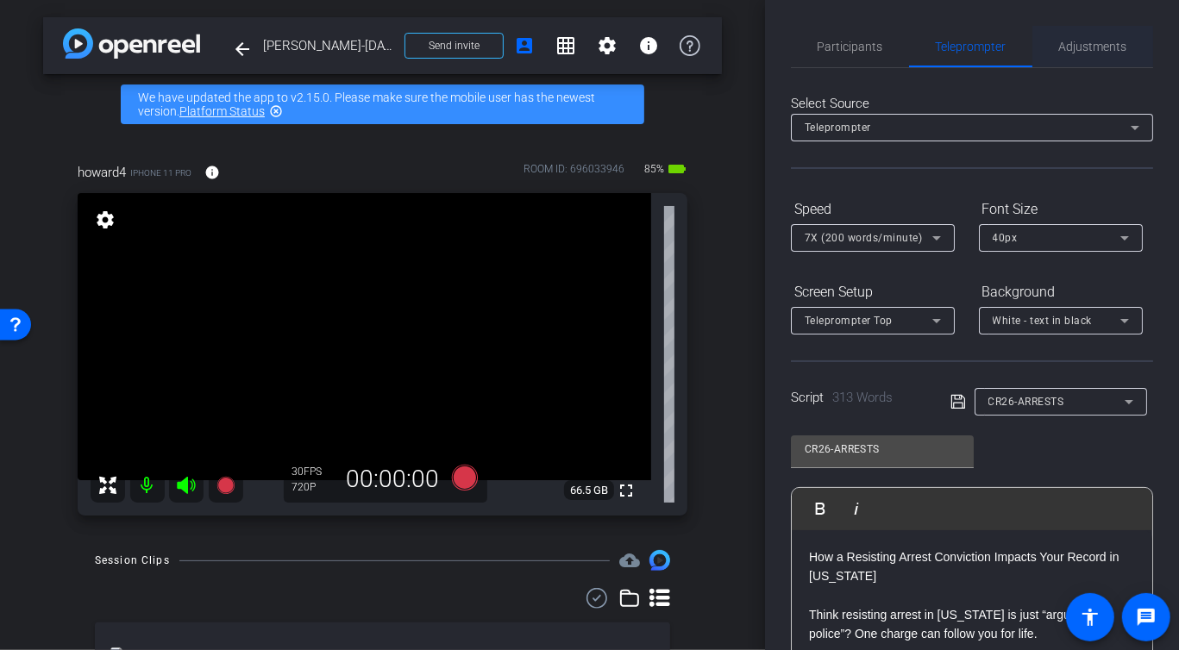
click at [1092, 36] on span "Adjustments" at bounding box center [1093, 46] width 68 height 41
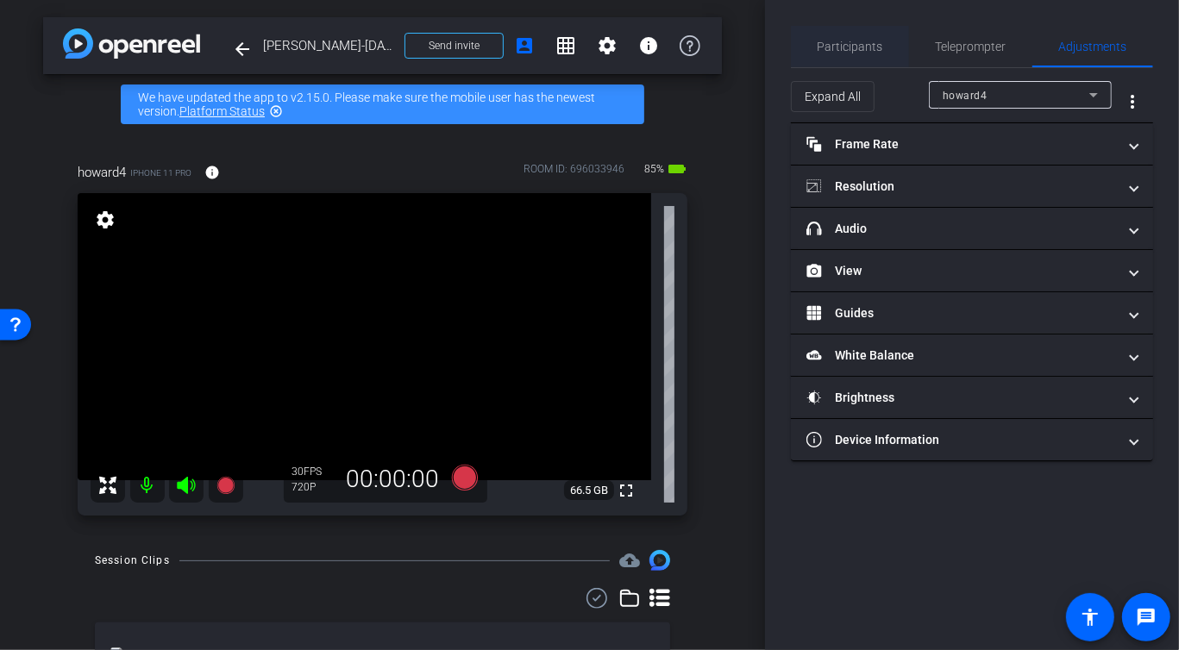
click at [853, 43] on span "Participants" at bounding box center [850, 47] width 66 height 12
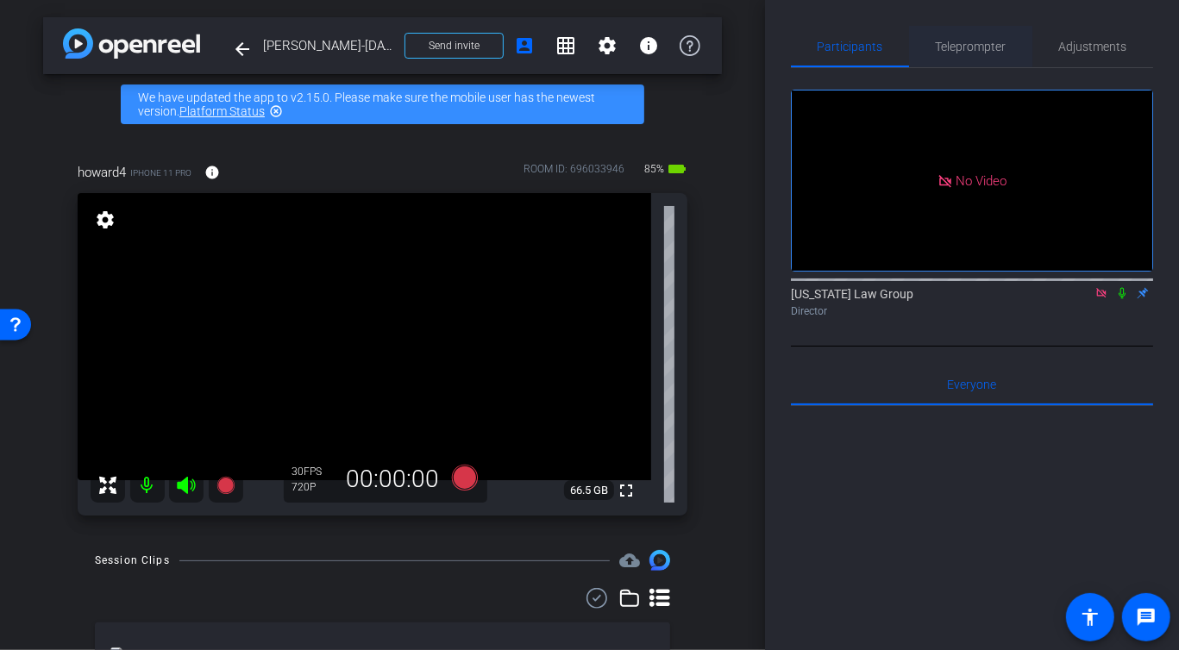
click at [960, 41] on span "Teleprompter" at bounding box center [970, 47] width 71 height 12
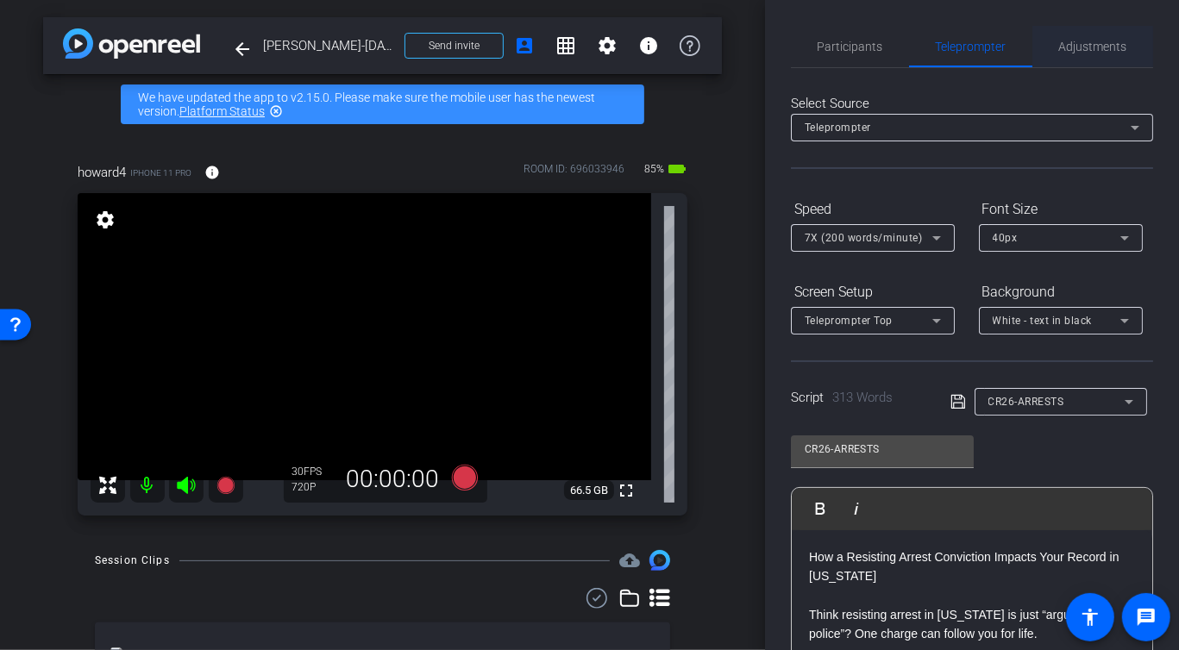
click at [1109, 46] on span "Adjustments" at bounding box center [1093, 47] width 68 height 12
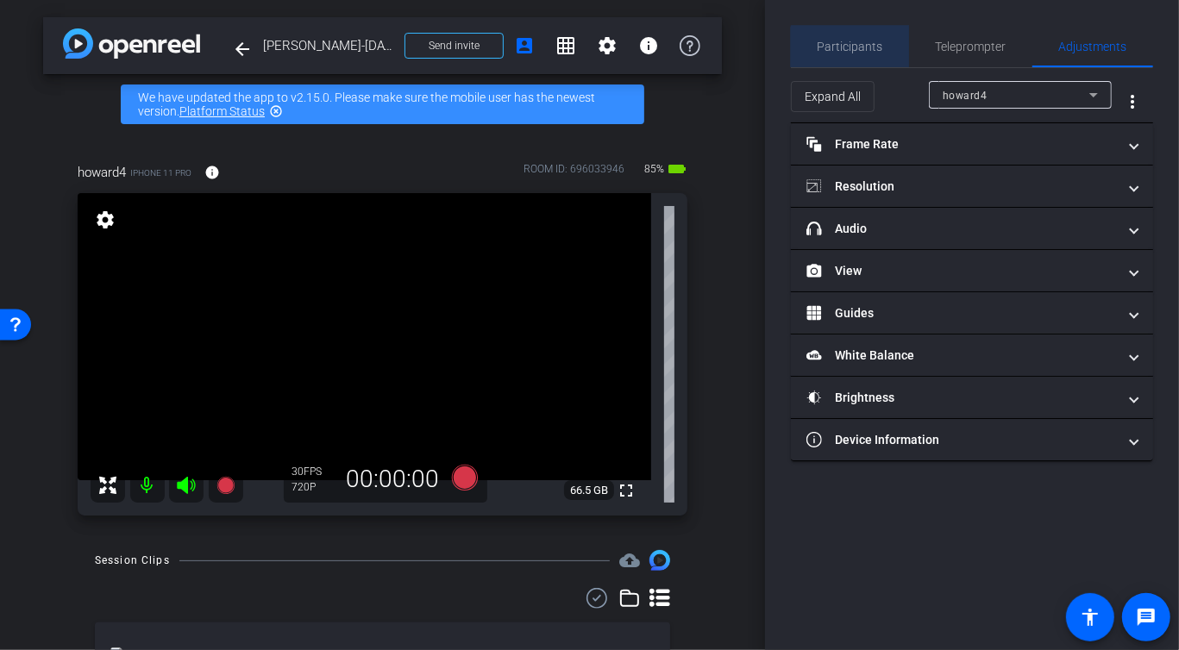
click at [854, 53] on span "Participants" at bounding box center [850, 46] width 66 height 41
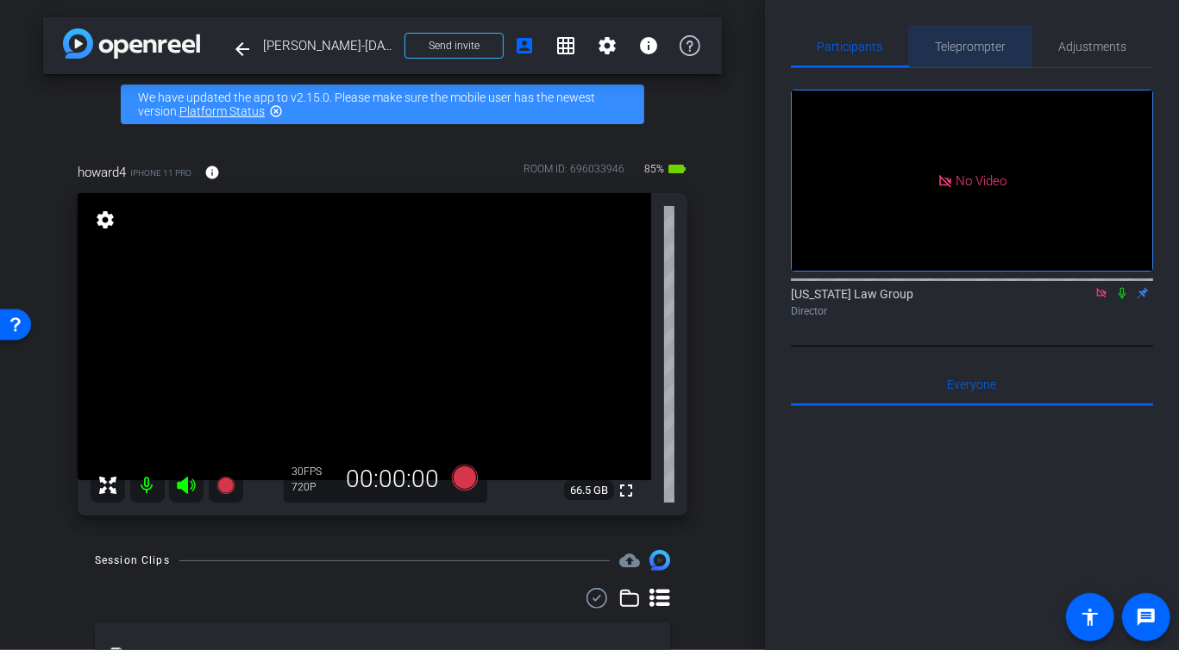
click at [983, 41] on span "Teleprompter" at bounding box center [970, 47] width 71 height 12
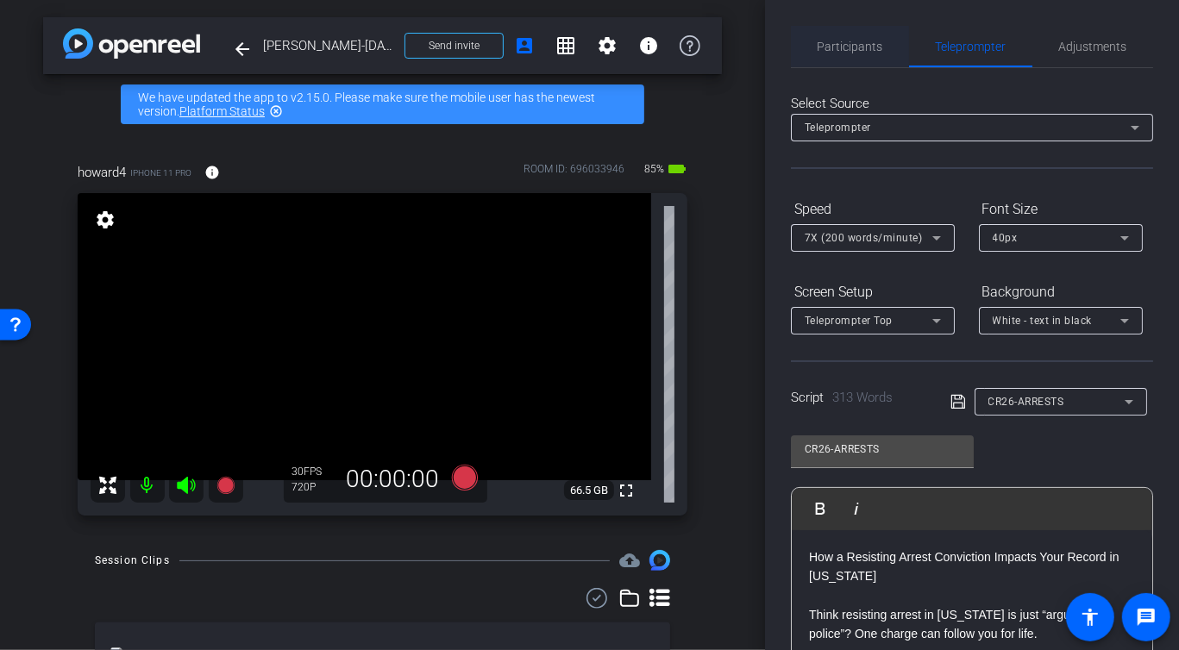
click at [866, 41] on span "Participants" at bounding box center [850, 47] width 66 height 12
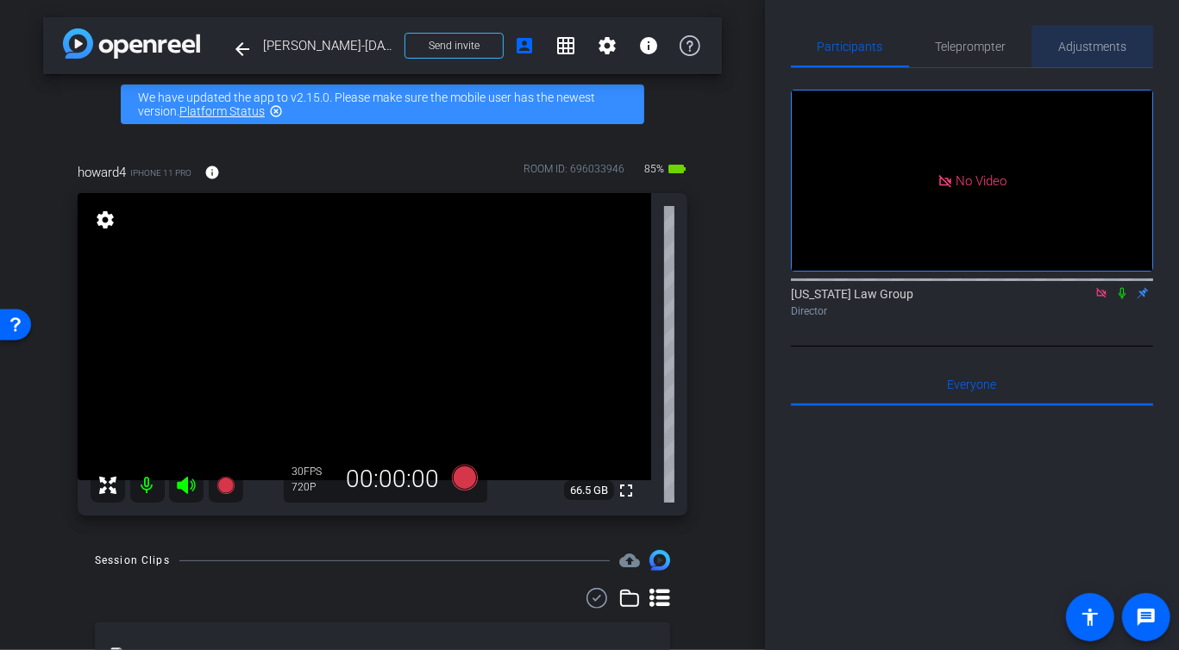
click at [1101, 51] on span "Adjustments" at bounding box center [1093, 47] width 68 height 12
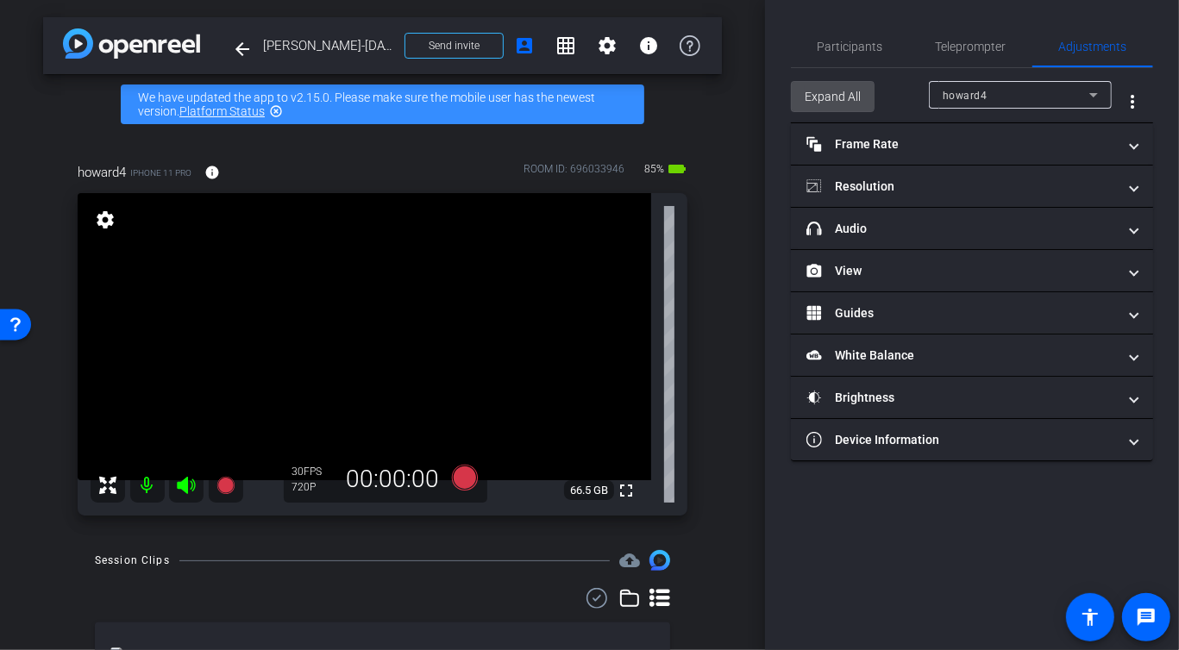
click at [819, 92] on span "Expand All" at bounding box center [832, 96] width 56 height 33
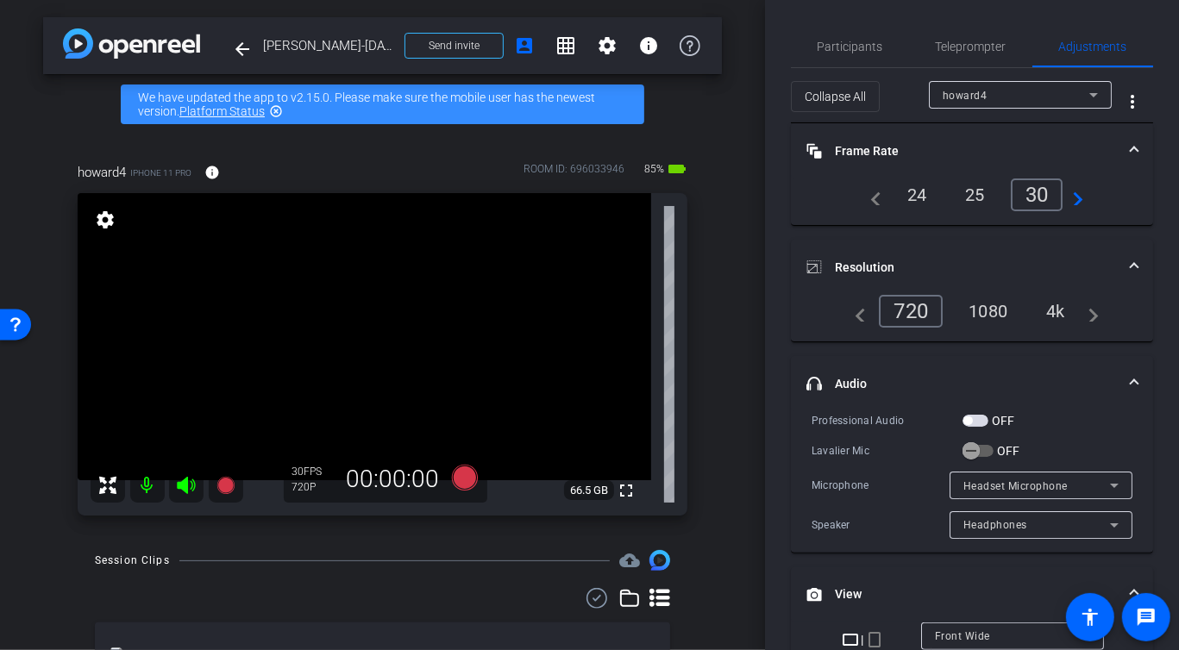
click at [1088, 198] on div "navigate_before 24 25 30 navigate_next" at bounding box center [971, 194] width 321 height 33
click at [1062, 310] on div "4k" at bounding box center [1055, 311] width 45 height 29
click at [973, 416] on span "button" at bounding box center [975, 421] width 26 height 12
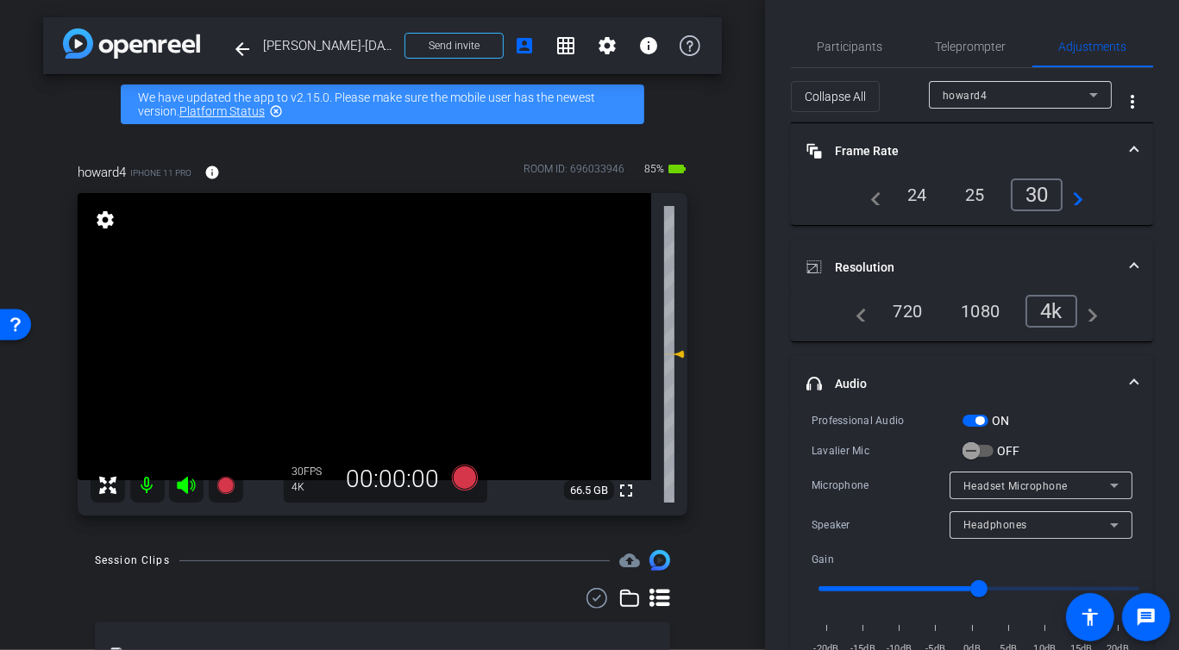
click at [976, 480] on span "Headset Microphone" at bounding box center [1015, 486] width 104 height 12
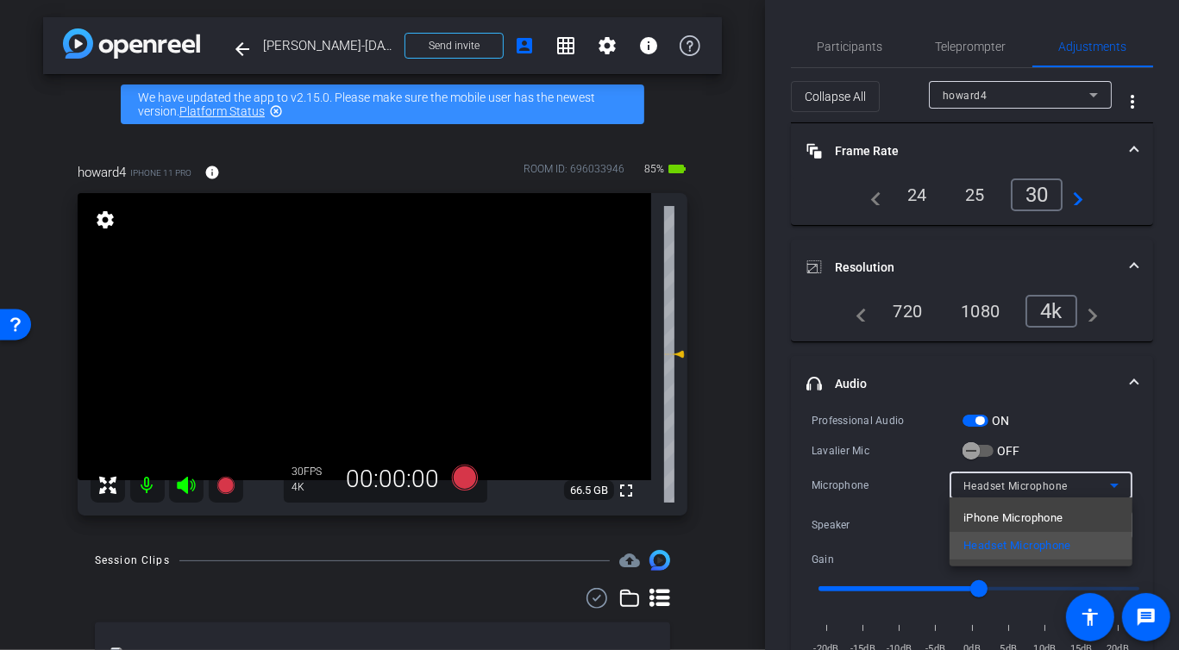
click at [1092, 422] on div at bounding box center [589, 325] width 1179 height 650
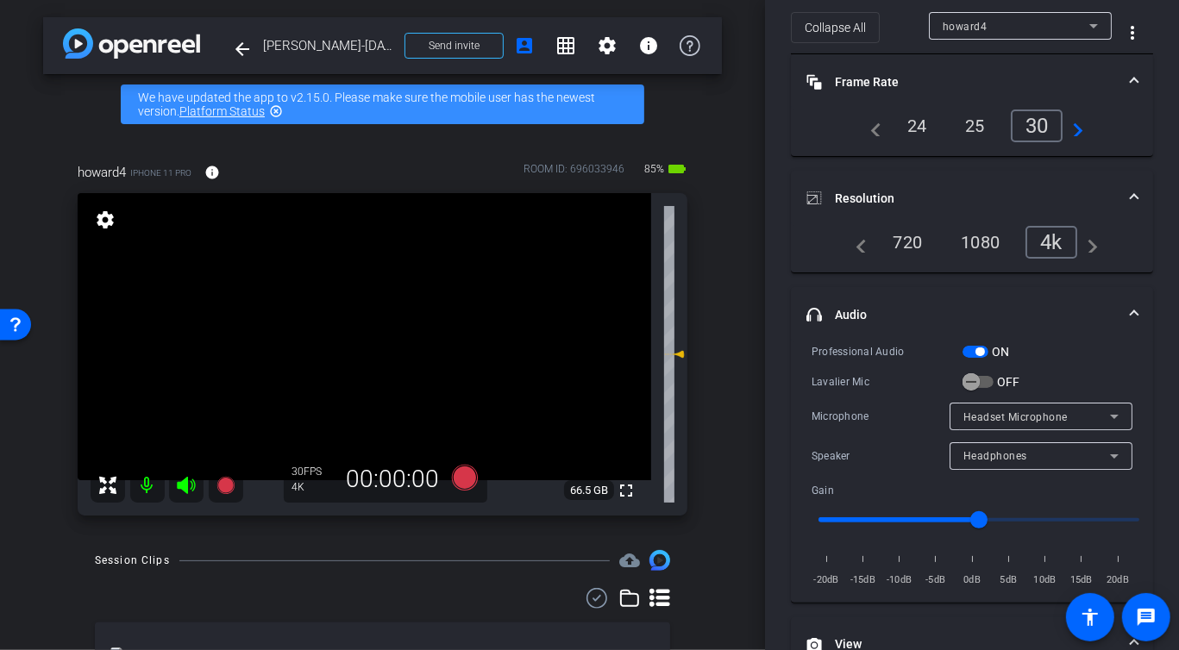
scroll to position [92, 0]
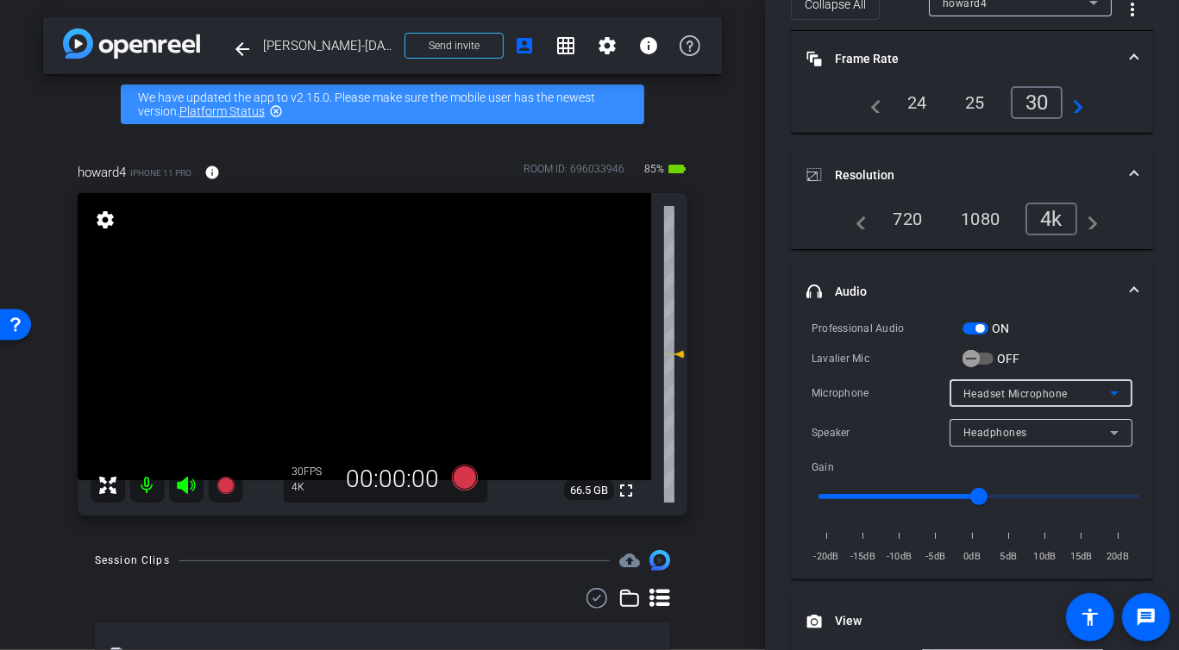
click at [1040, 392] on span "Headset Microphone" at bounding box center [1015, 394] width 104 height 12
click at [1081, 307] on div at bounding box center [589, 325] width 1179 height 650
click at [975, 322] on span "button" at bounding box center [975, 328] width 26 height 12
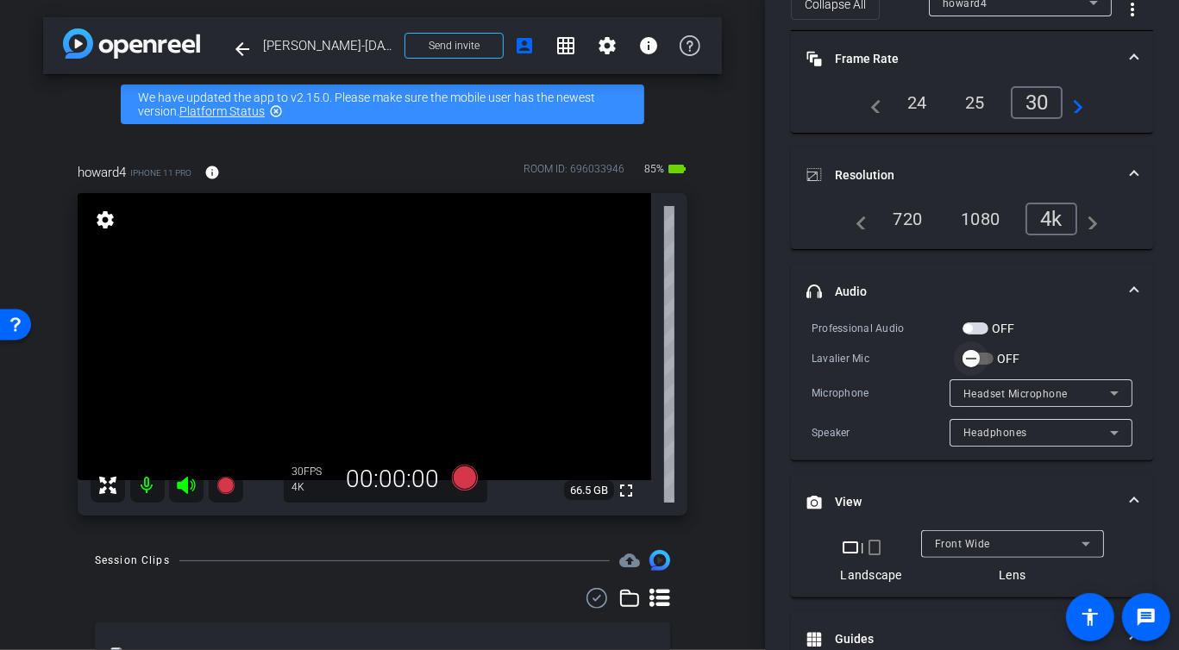
click at [985, 357] on span "button" at bounding box center [971, 358] width 34 height 34
click at [995, 392] on span "Lavalier Microphone" at bounding box center [1014, 394] width 103 height 12
click at [995, 392] on div at bounding box center [589, 325] width 1179 height 650
click at [993, 436] on span "Speaker" at bounding box center [983, 433] width 41 height 12
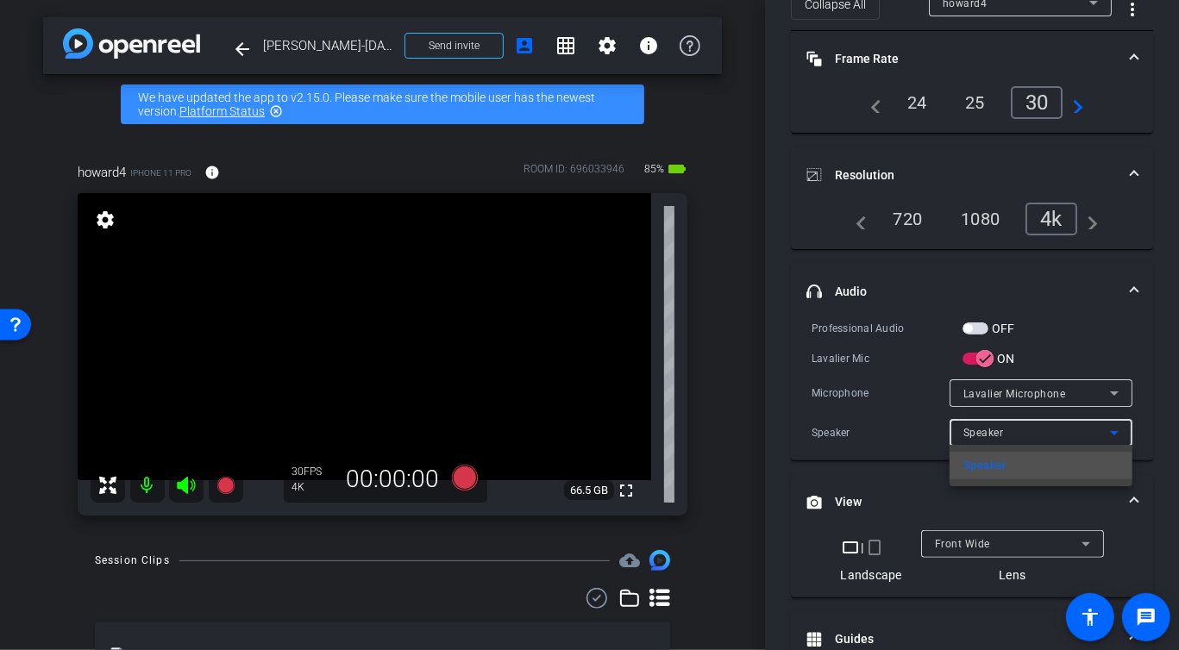
click at [993, 436] on div at bounding box center [589, 325] width 1179 height 650
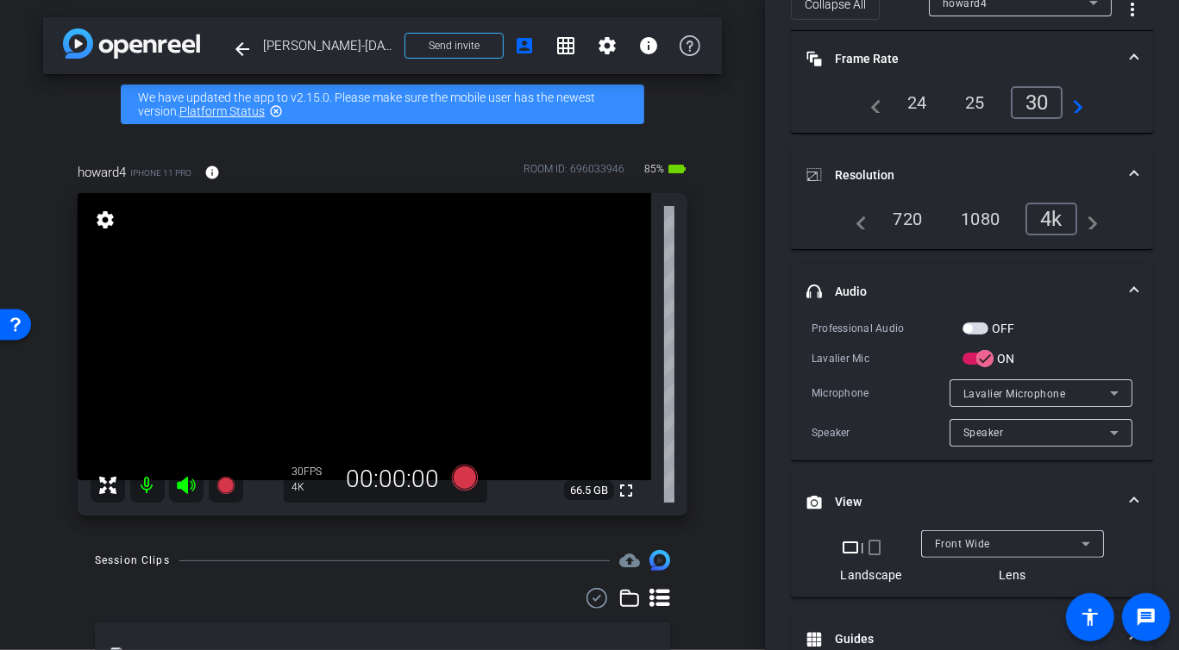
click at [1090, 321] on div "Professional Audio OFF" at bounding box center [971, 328] width 321 height 18
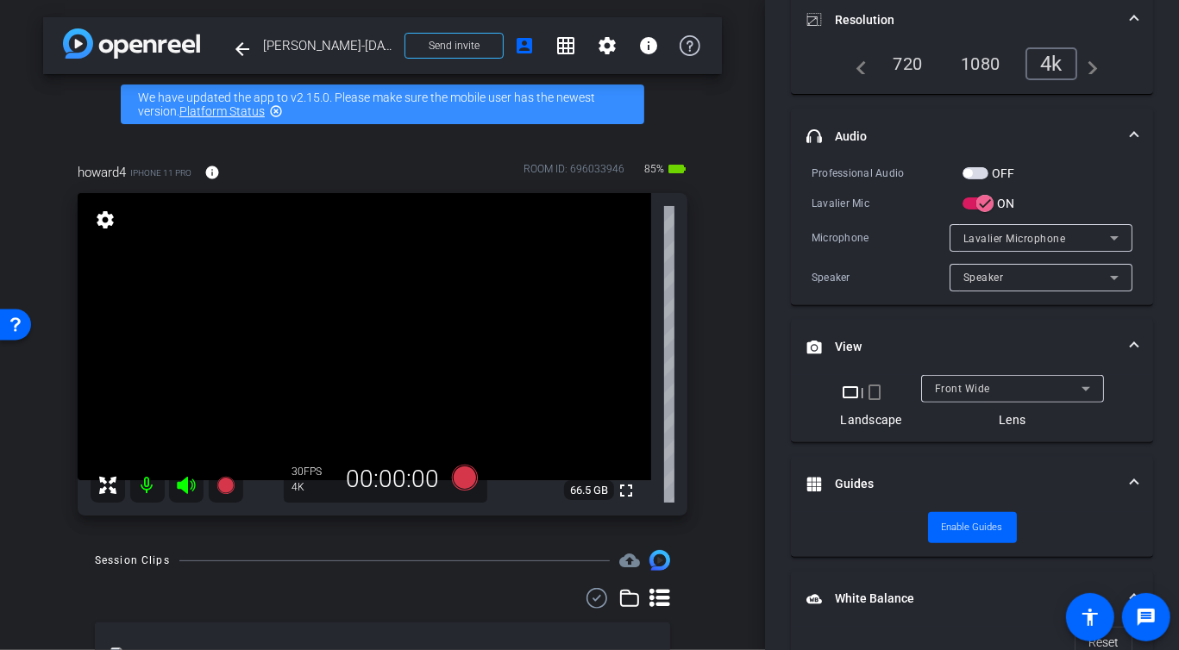
scroll to position [272, 0]
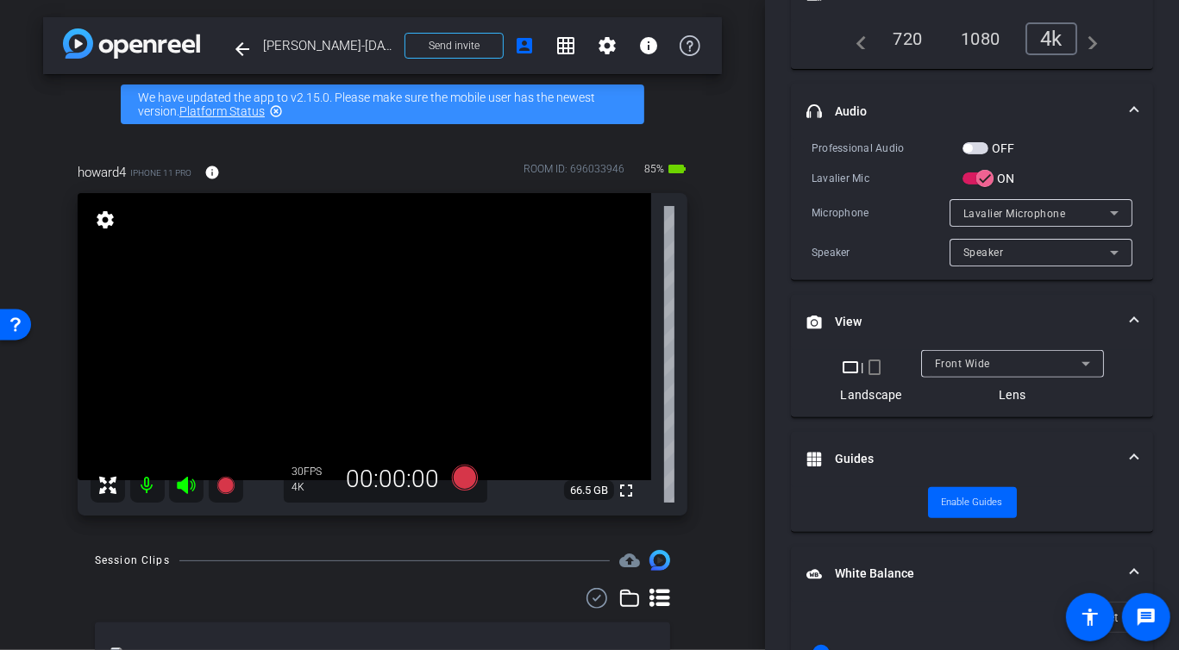
click at [873, 367] on mat-icon "crop_portrait" at bounding box center [874, 367] width 21 height 21
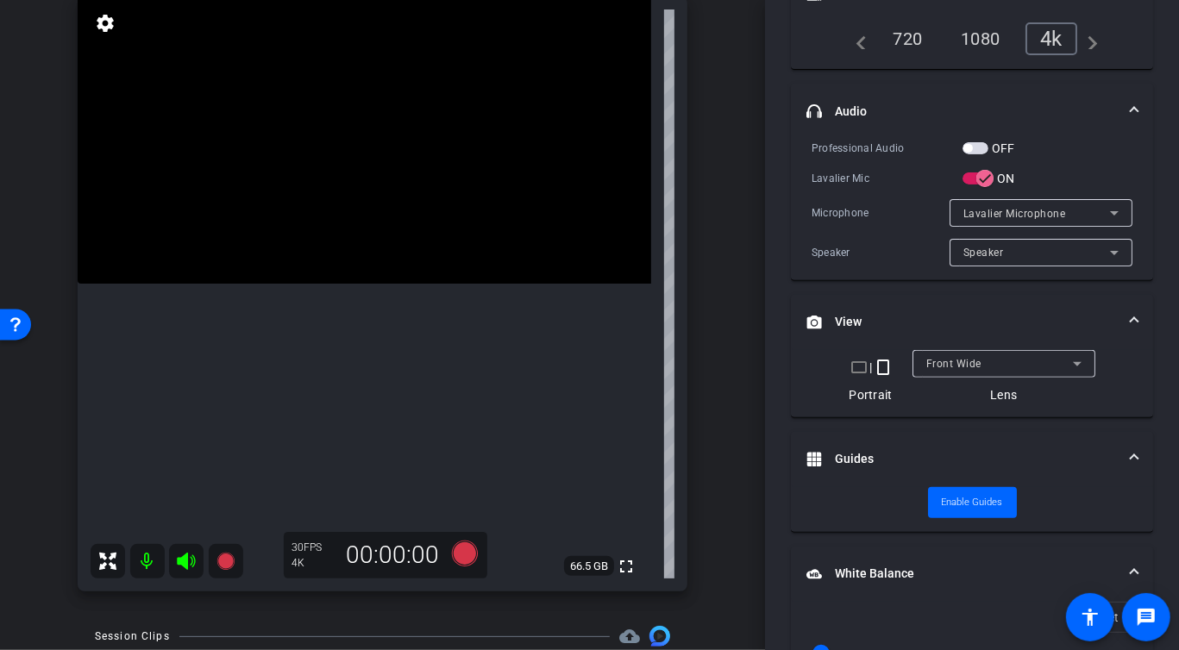
scroll to position [198, 0]
click at [730, 316] on div "arrow_back [PERSON_NAME]-[DATE] Back to project Send invite account_box grid_on…" at bounding box center [382, 127] width 765 height 650
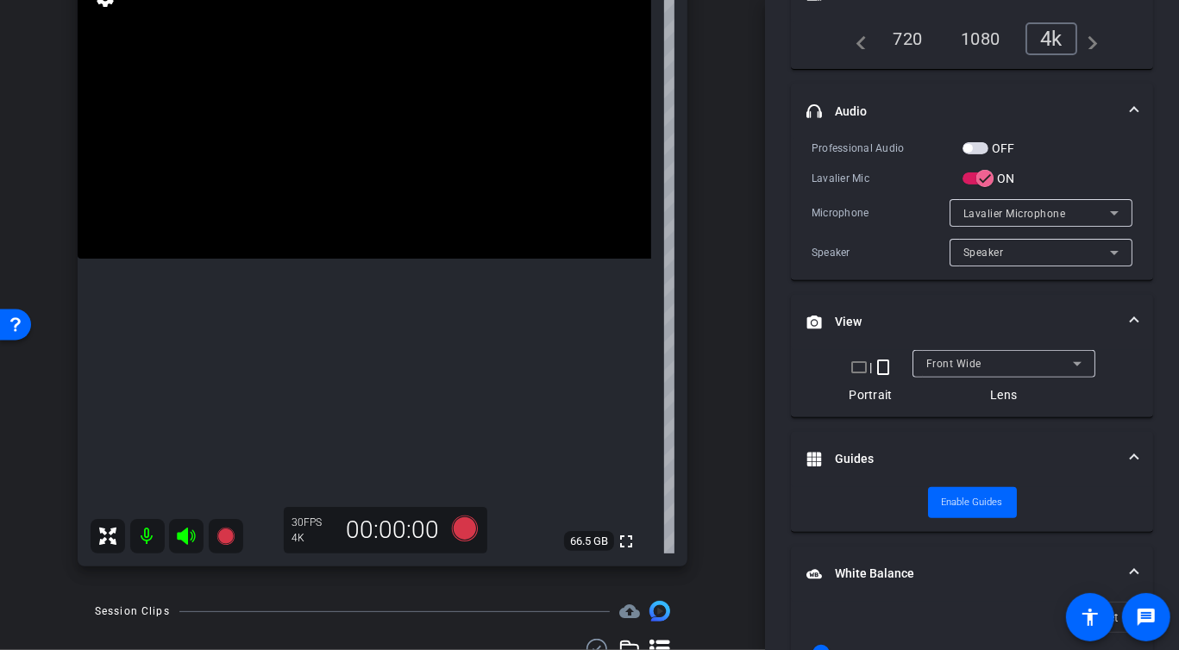
scroll to position [252, 0]
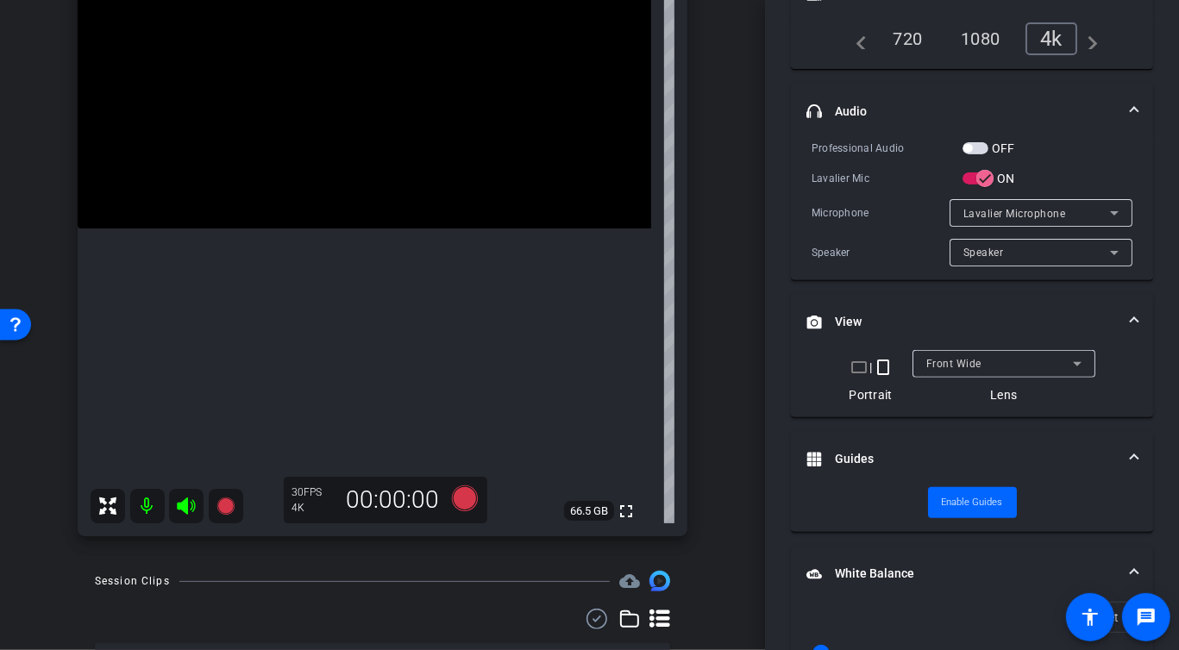
click at [974, 359] on span "Front Wide" at bounding box center [953, 364] width 55 height 12
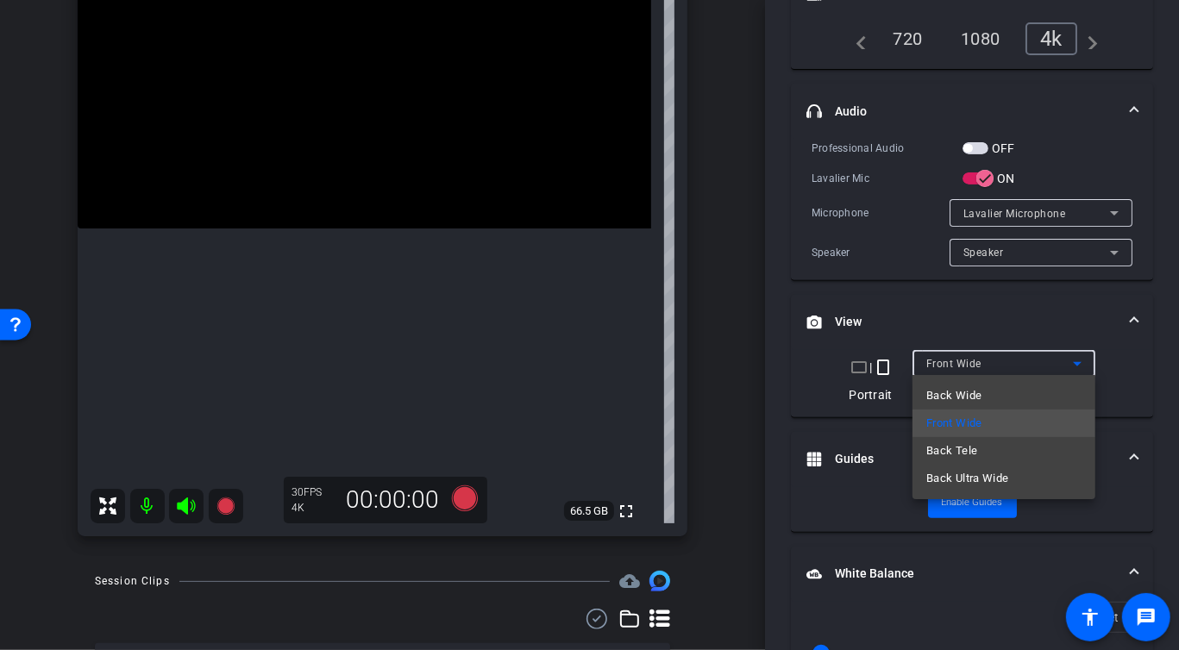
click at [748, 388] on div at bounding box center [589, 325] width 1179 height 650
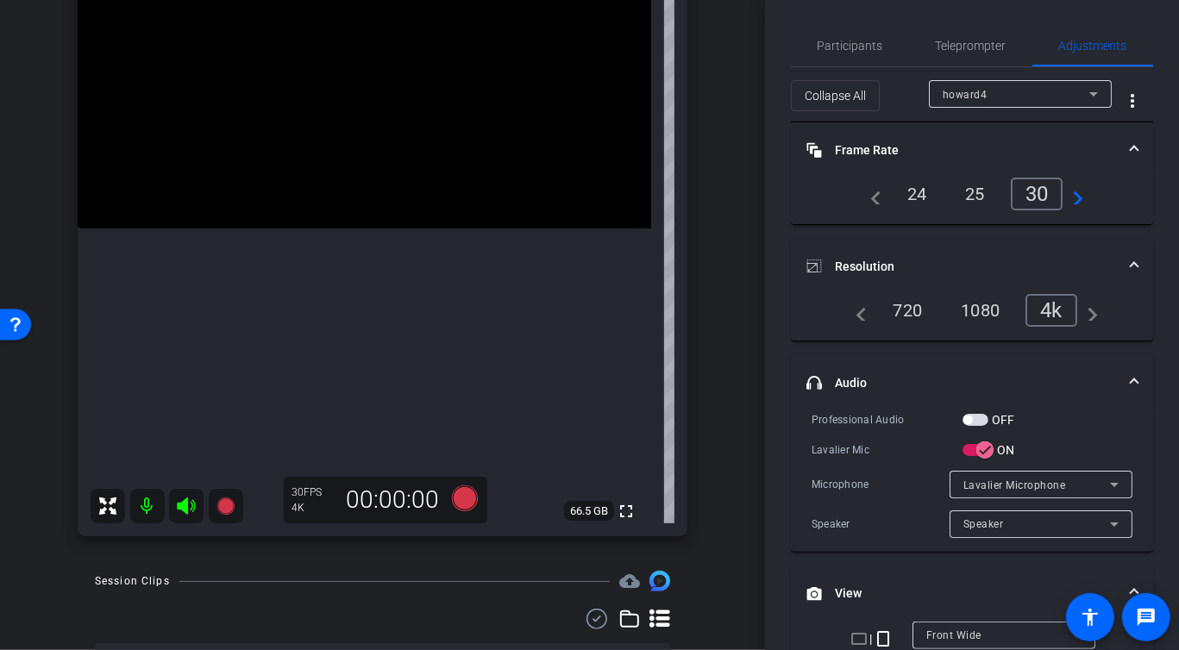
scroll to position [0, 0]
click at [739, 191] on div "arrow_back [PERSON_NAME]-[DATE] Back to project Send invite account_box grid_on…" at bounding box center [382, 73] width 765 height 650
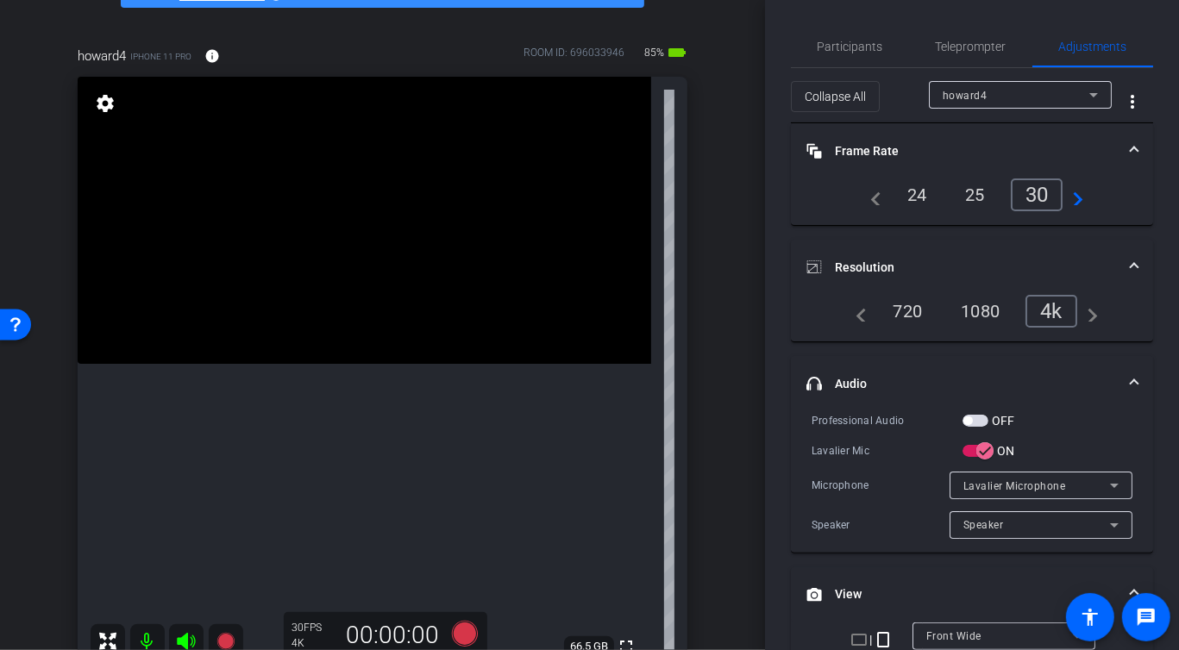
scroll to position [215, 0]
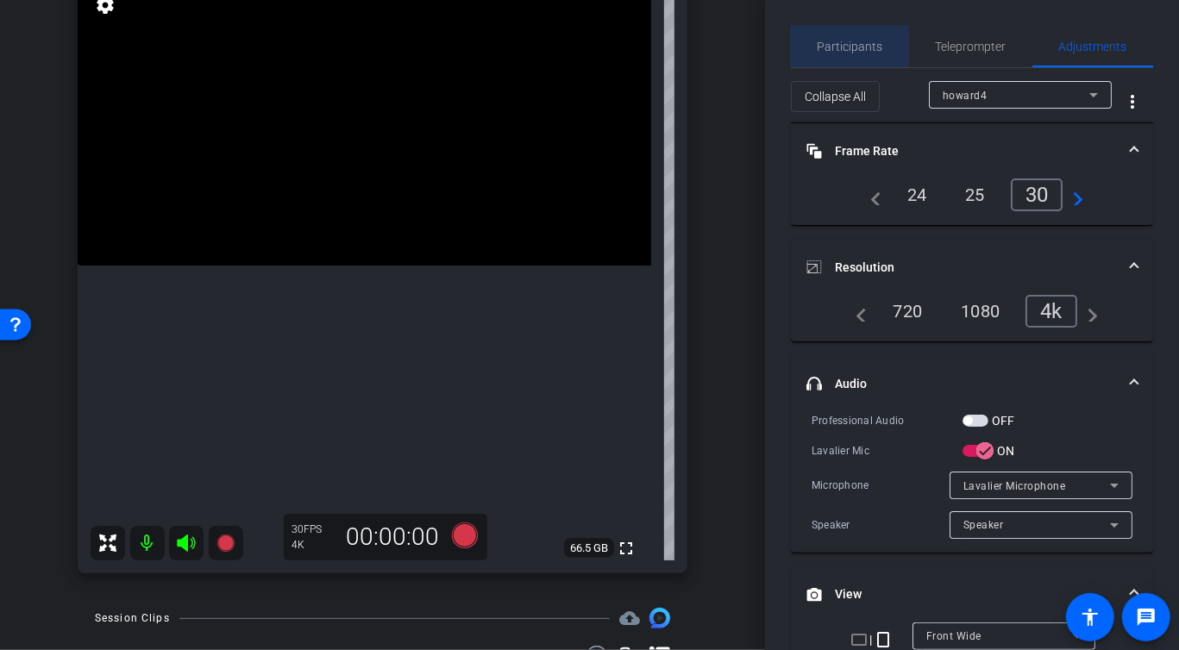
click at [854, 54] on span "Participants" at bounding box center [850, 46] width 66 height 41
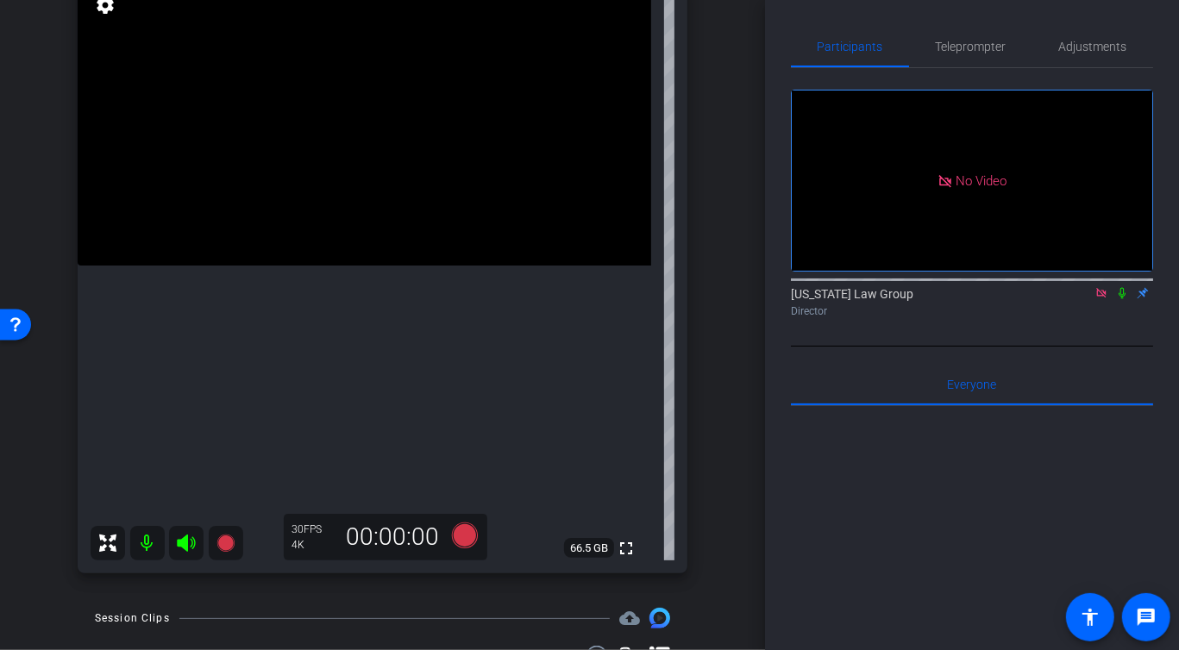
click at [1122, 288] on icon at bounding box center [1121, 293] width 7 height 11
click at [1122, 288] on icon at bounding box center [1121, 293] width 9 height 11
click at [1105, 287] on icon at bounding box center [1101, 293] width 14 height 12
click at [737, 479] on div "arrow_back [PERSON_NAME]-[DATE] Back to project Send invite account_box grid_on…" at bounding box center [382, 325] width 765 height 650
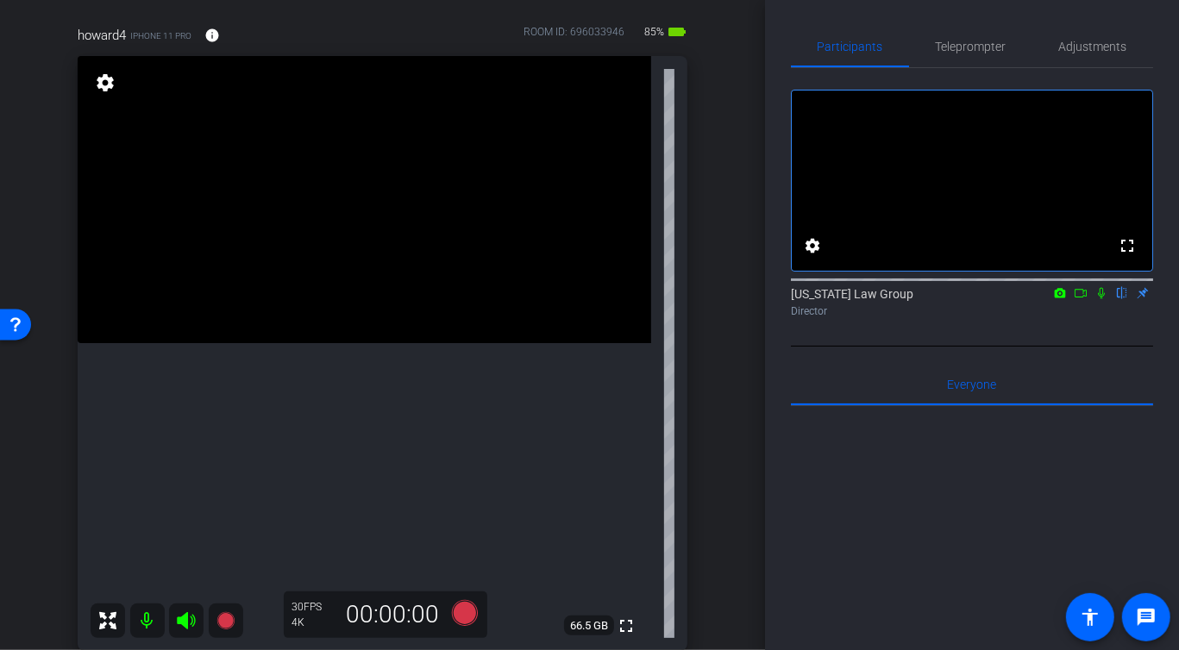
scroll to position [72, 0]
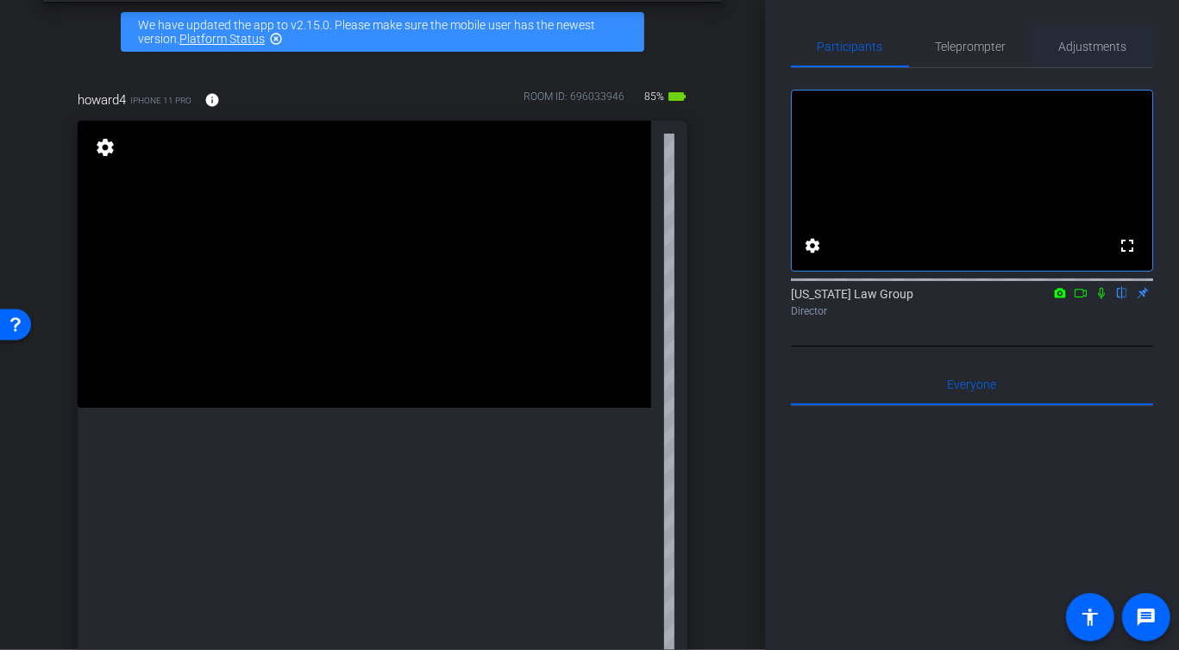
click at [1057, 53] on div "Adjustments" at bounding box center [1092, 46] width 121 height 41
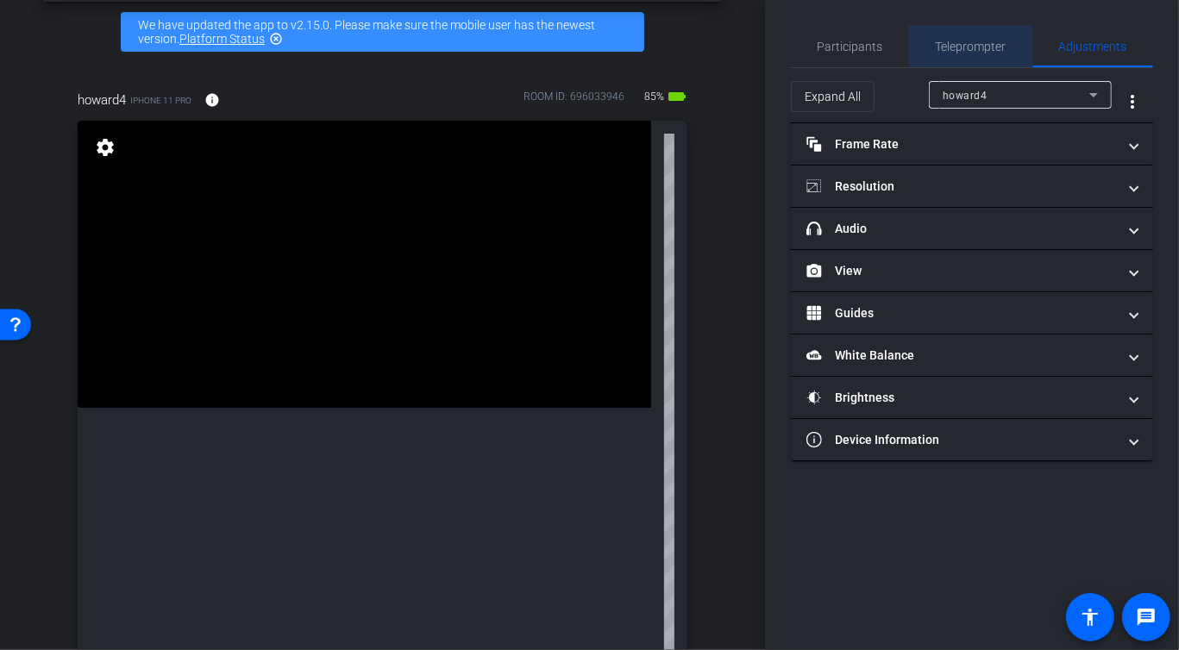
click at [993, 47] on span "Teleprompter" at bounding box center [970, 47] width 71 height 12
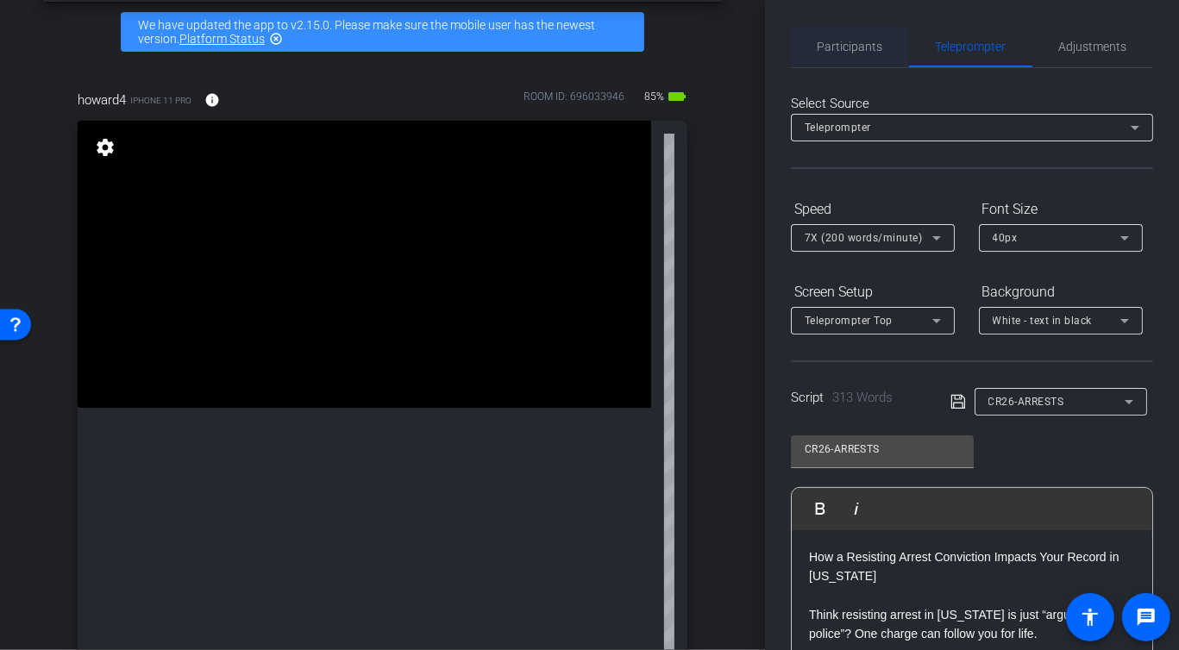
click at [890, 38] on div "Participants" at bounding box center [850, 46] width 118 height 41
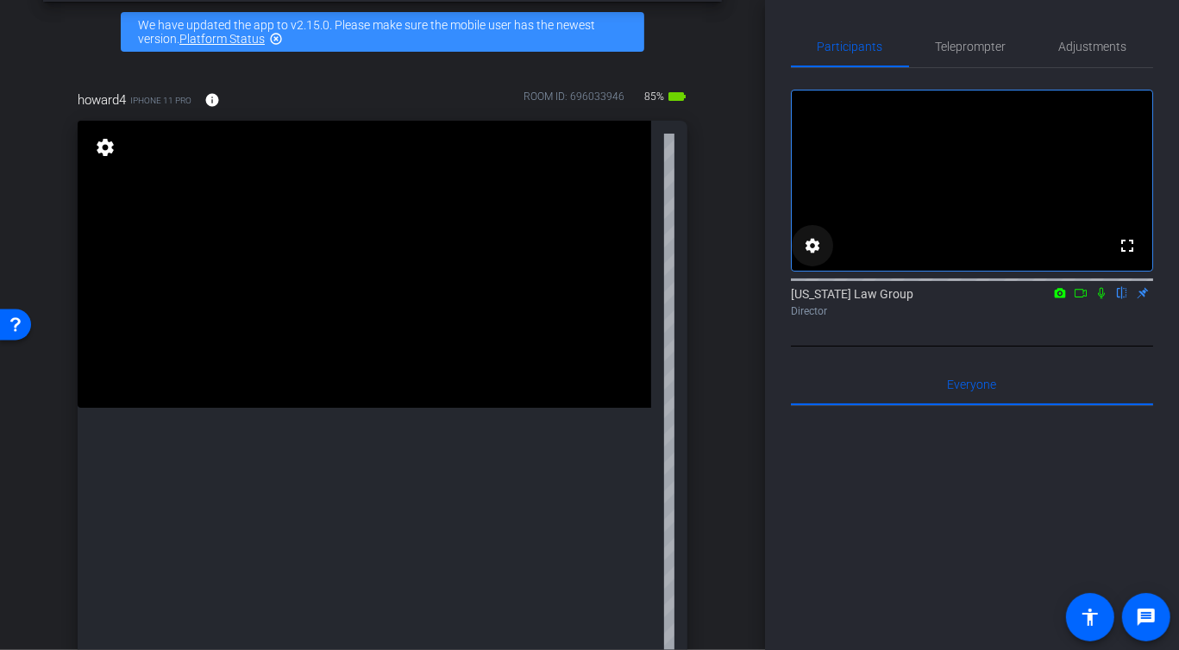
click at [810, 256] on mat-icon "settings" at bounding box center [812, 245] width 21 height 21
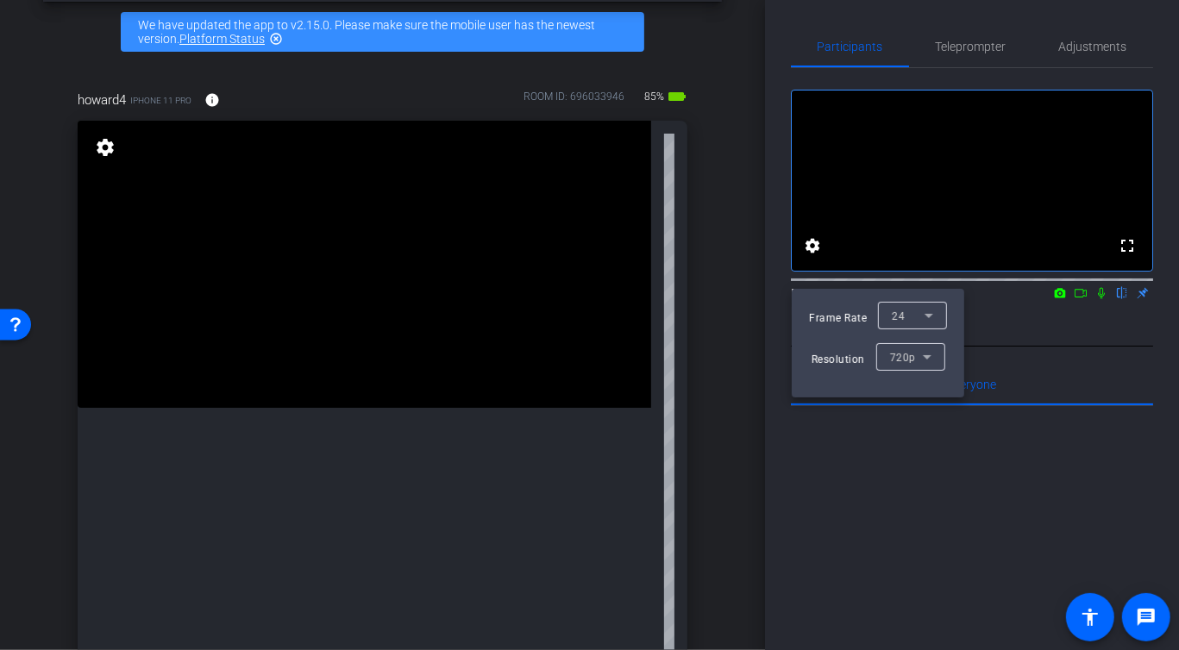
click at [752, 296] on div at bounding box center [589, 325] width 1179 height 650
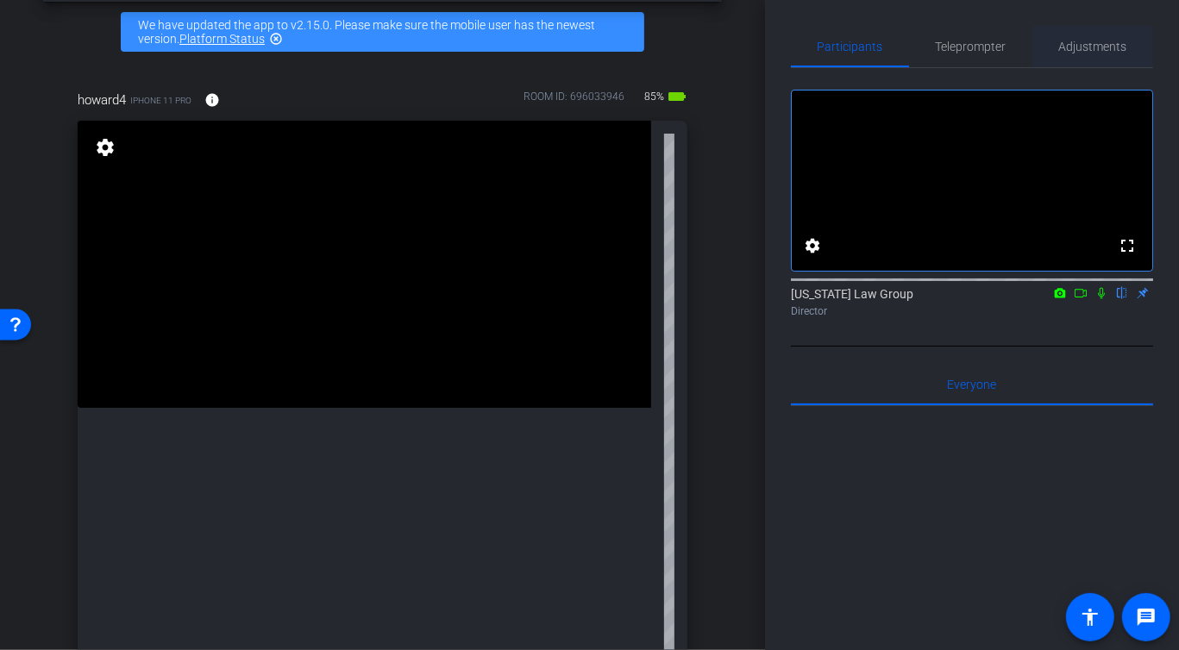
click at [1078, 50] on span "Adjustments" at bounding box center [1093, 47] width 68 height 12
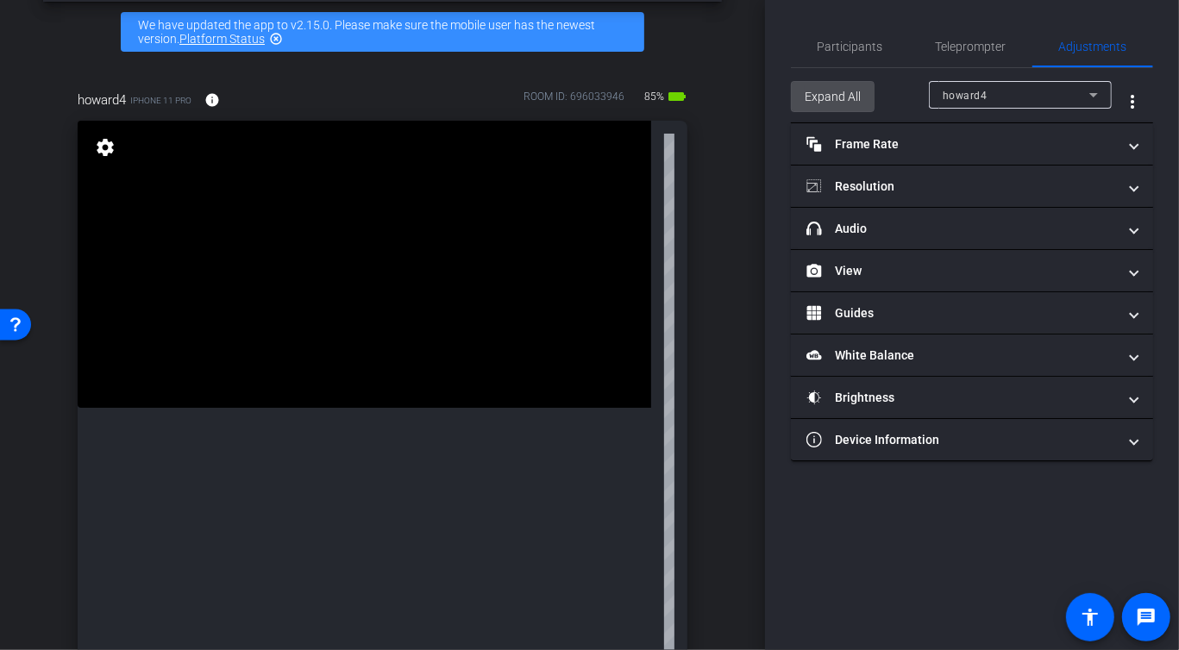
click at [827, 98] on span "Expand All" at bounding box center [832, 96] width 56 height 33
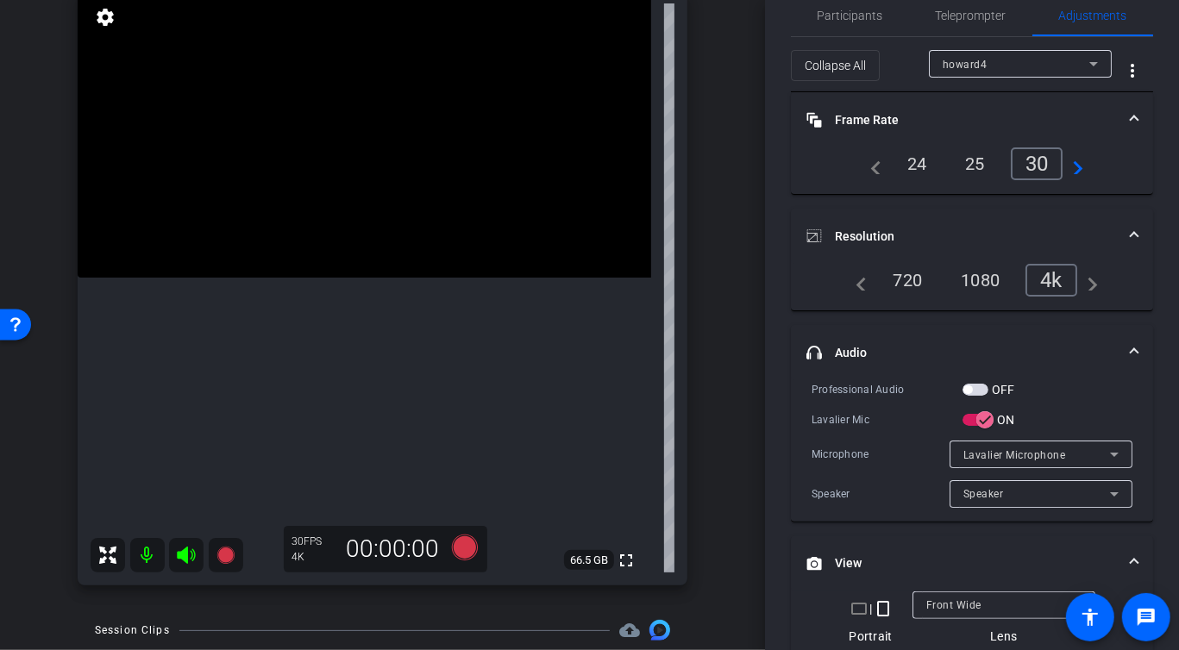
scroll to position [0, 0]
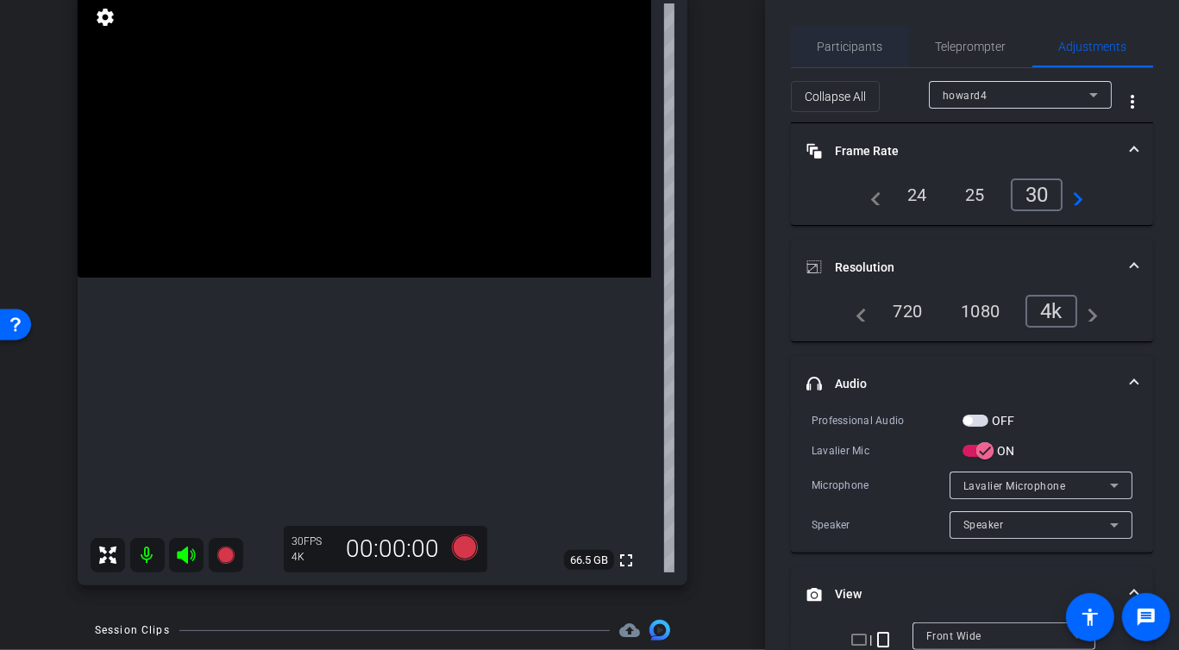
click at [864, 47] on span "Participants" at bounding box center [850, 47] width 66 height 12
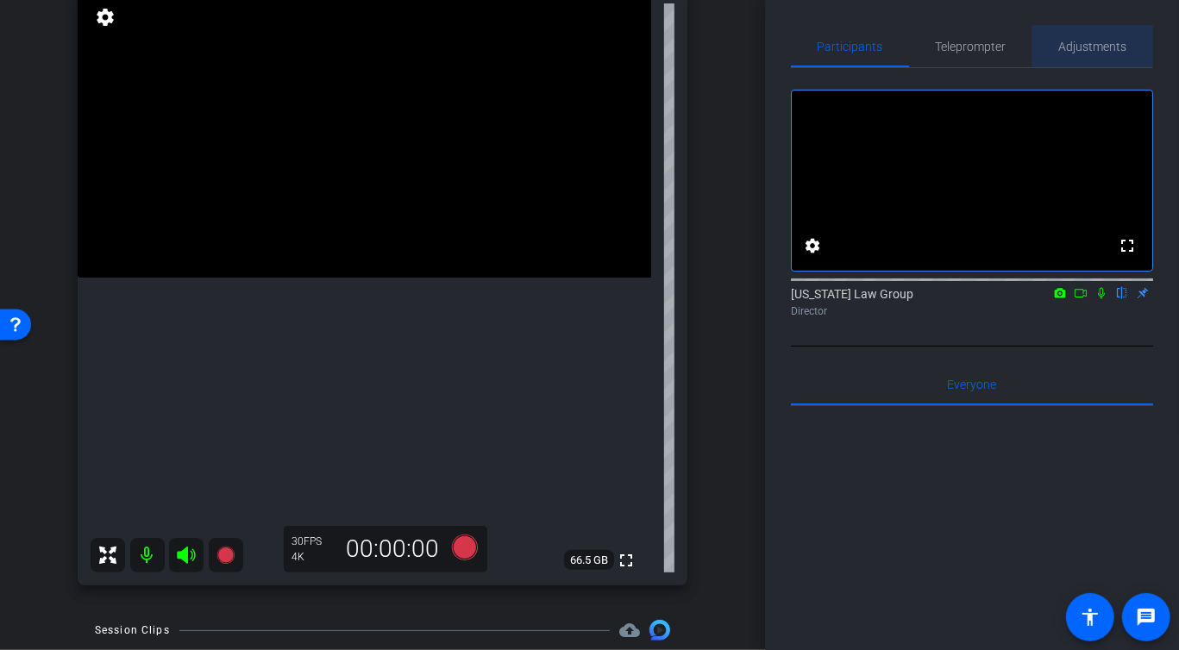
click at [1100, 46] on span "Adjustments" at bounding box center [1093, 47] width 68 height 12
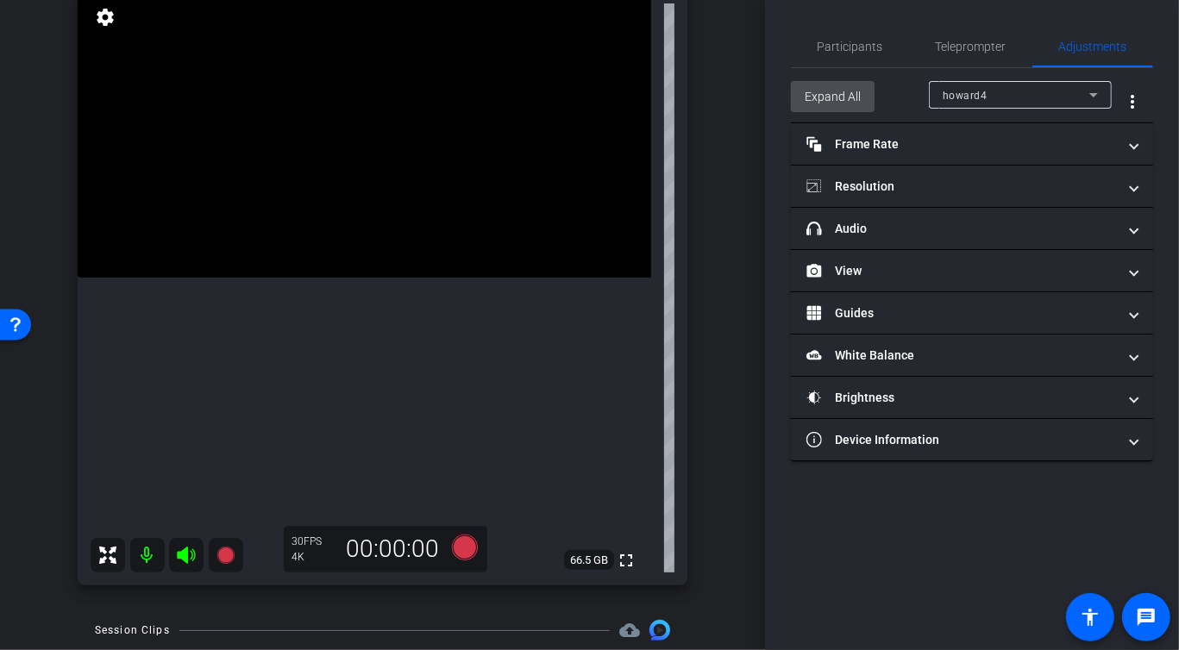
click at [825, 87] on span "Expand All" at bounding box center [832, 96] width 56 height 33
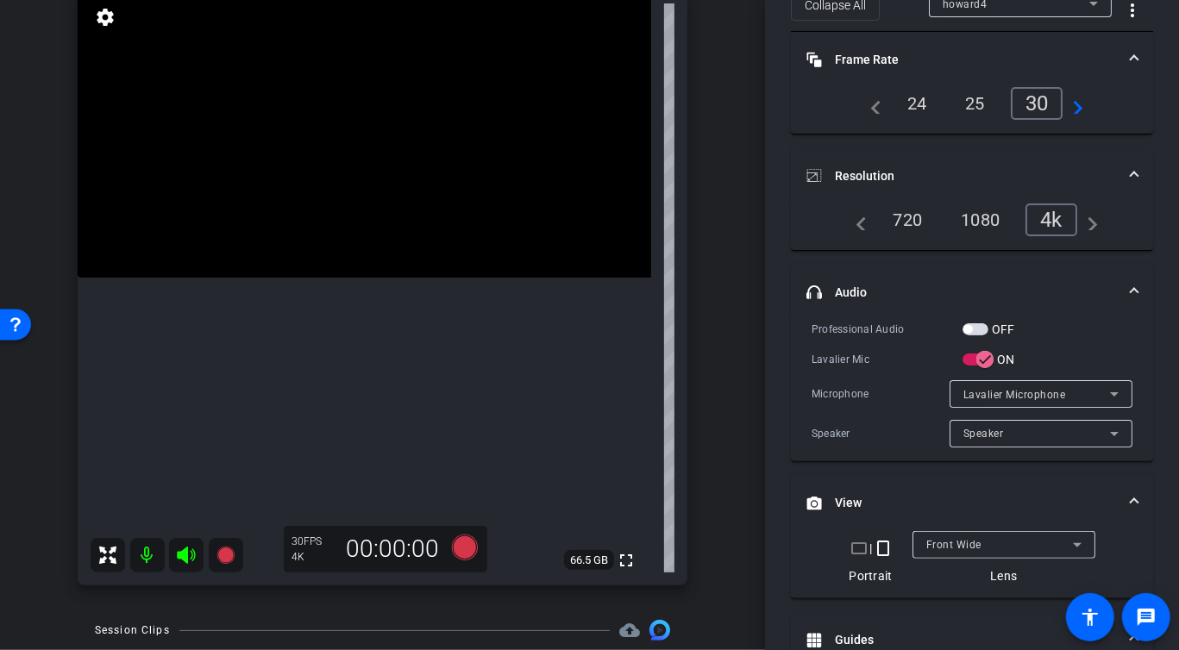
scroll to position [103, 0]
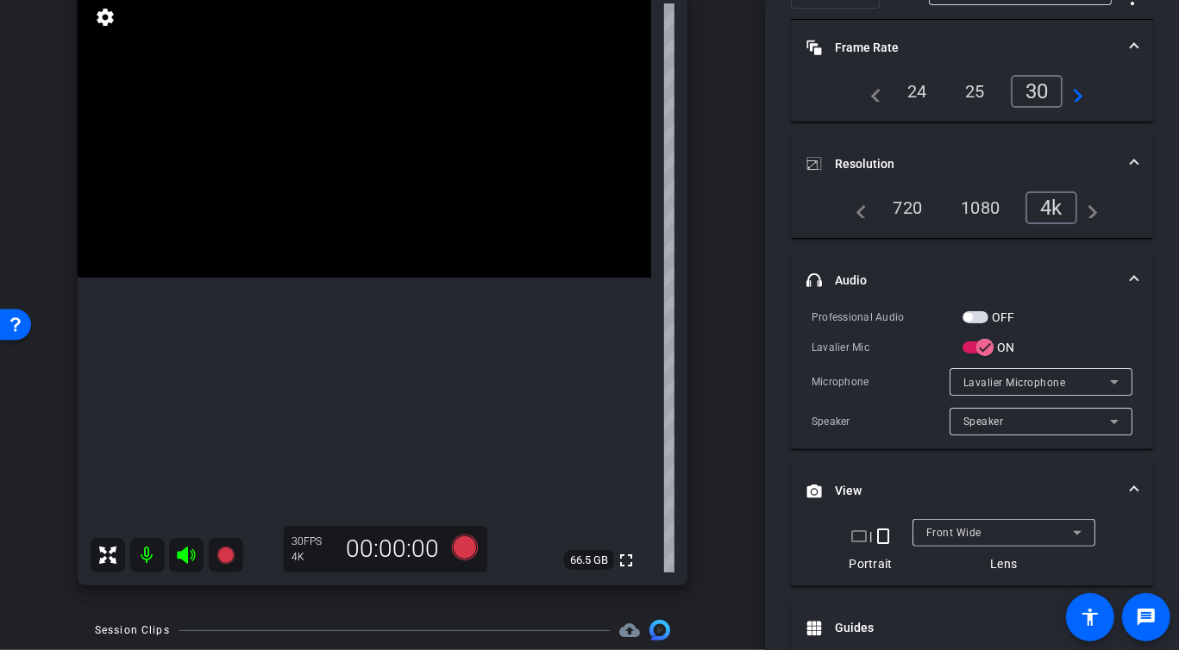
click at [1000, 424] on span "Speaker" at bounding box center [983, 422] width 41 height 12
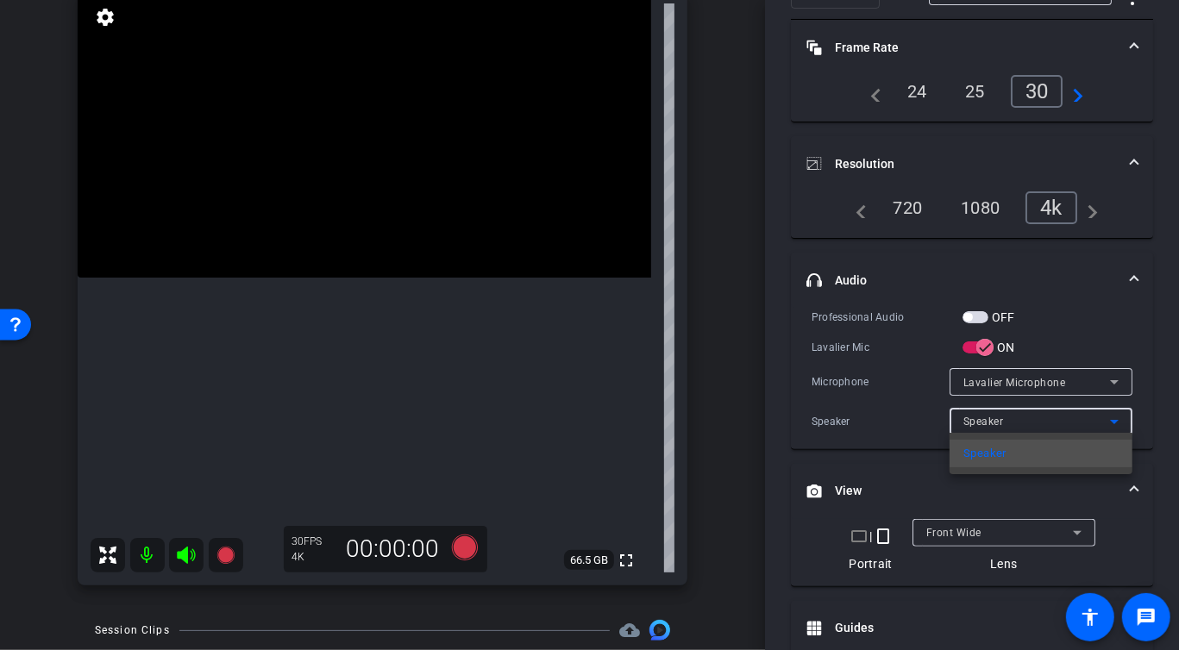
click at [1000, 424] on div at bounding box center [589, 325] width 1179 height 650
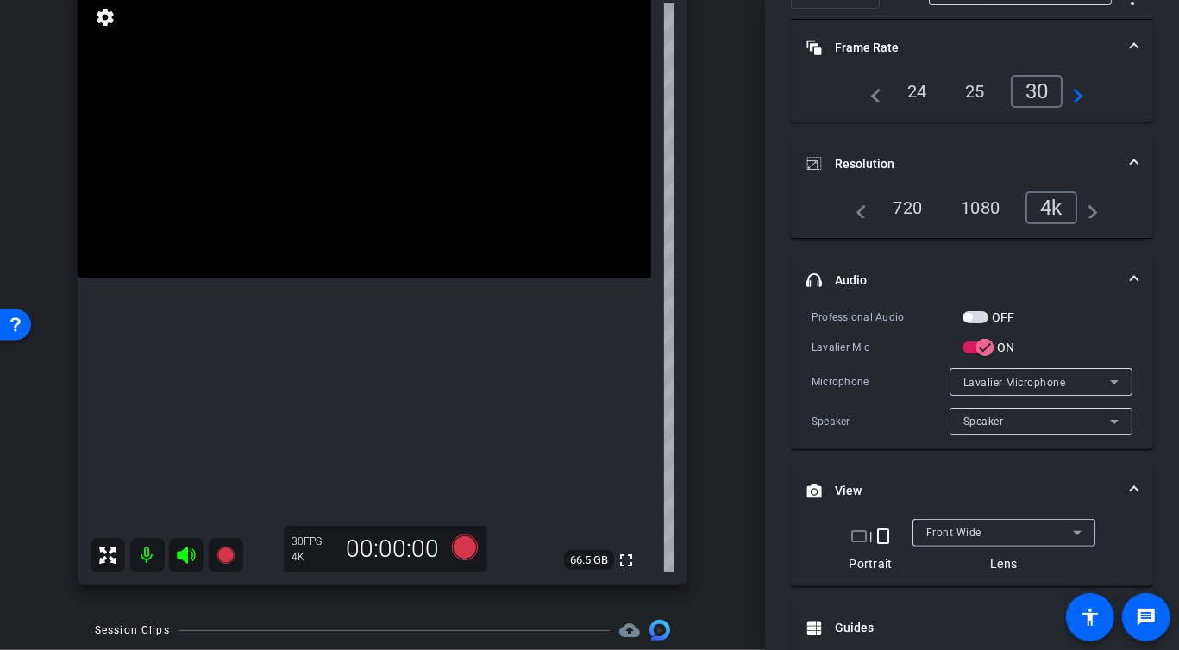
click at [979, 378] on span "Lavalier Microphone" at bounding box center [1014, 383] width 103 height 12
click at [804, 347] on div at bounding box center [589, 325] width 1179 height 650
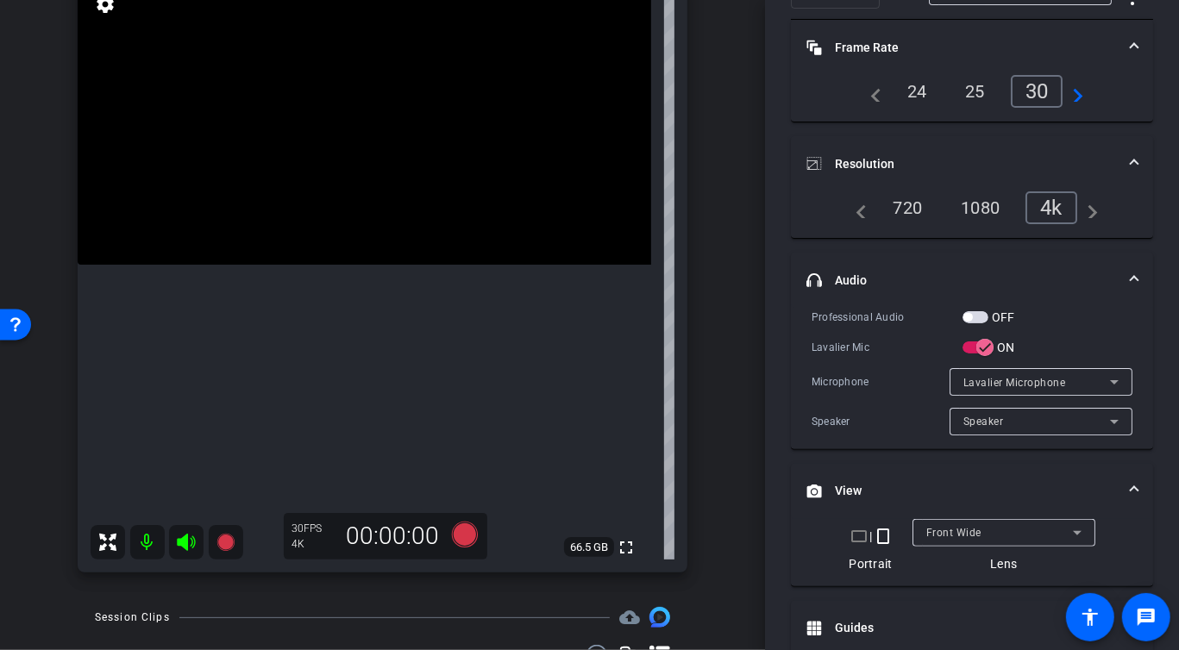
click at [725, 375] on div "arrow_back [PERSON_NAME]-[DATE] Back to project Send invite account_box grid_on…" at bounding box center [382, 109] width 765 height 650
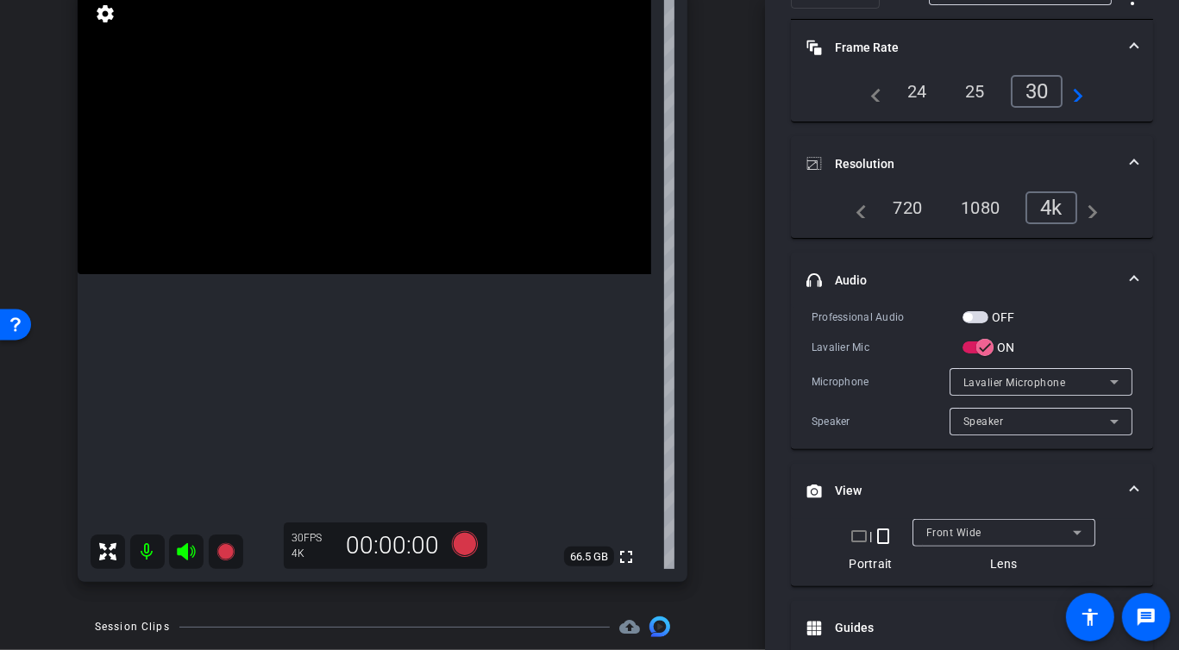
scroll to position [207, 0]
click at [737, 286] on div "arrow_back [PERSON_NAME]-[DATE] Back to project Send invite account_box grid_on…" at bounding box center [382, 118] width 765 height 650
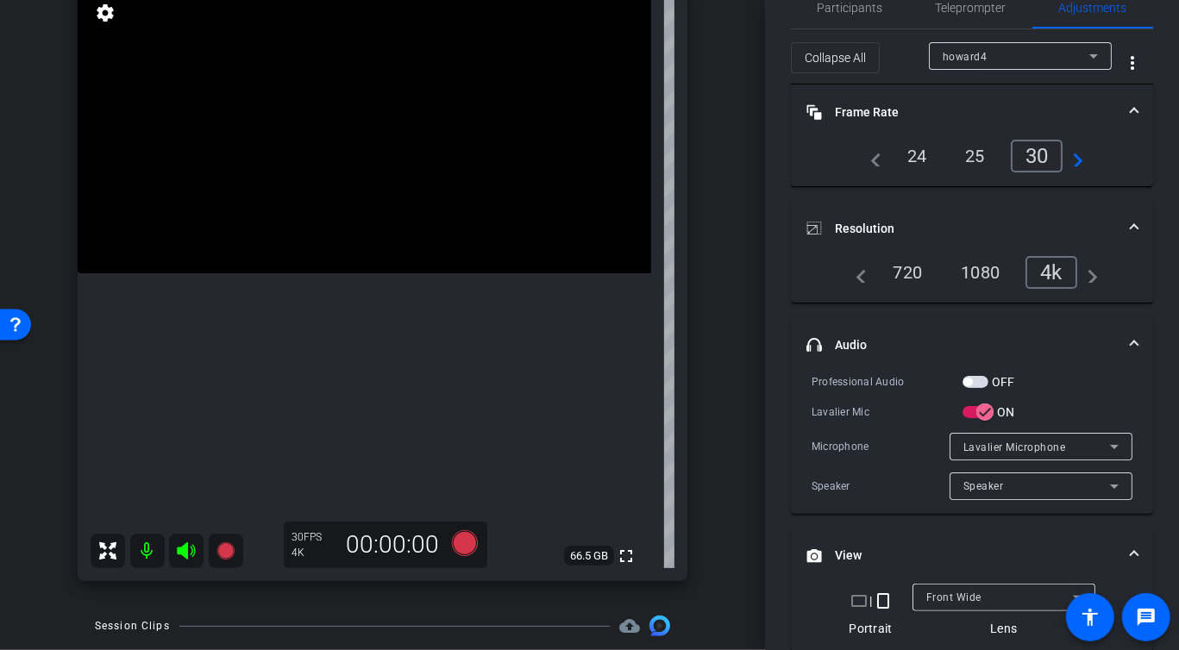
scroll to position [0, 0]
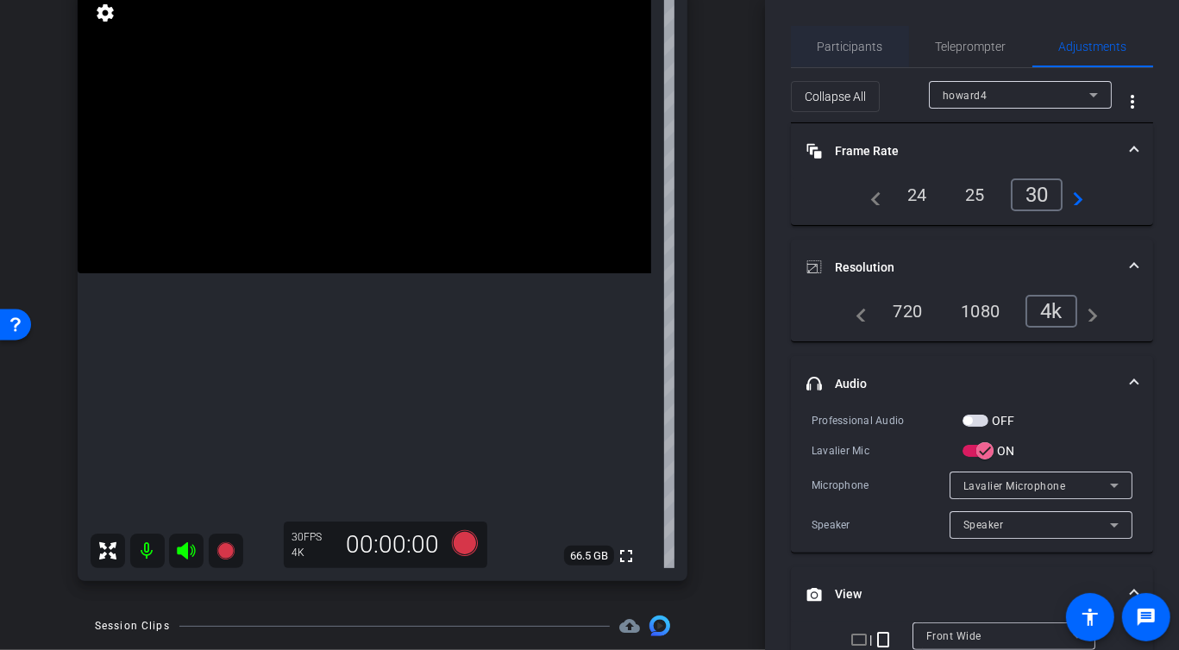
click at [841, 49] on span "Participants" at bounding box center [850, 47] width 66 height 12
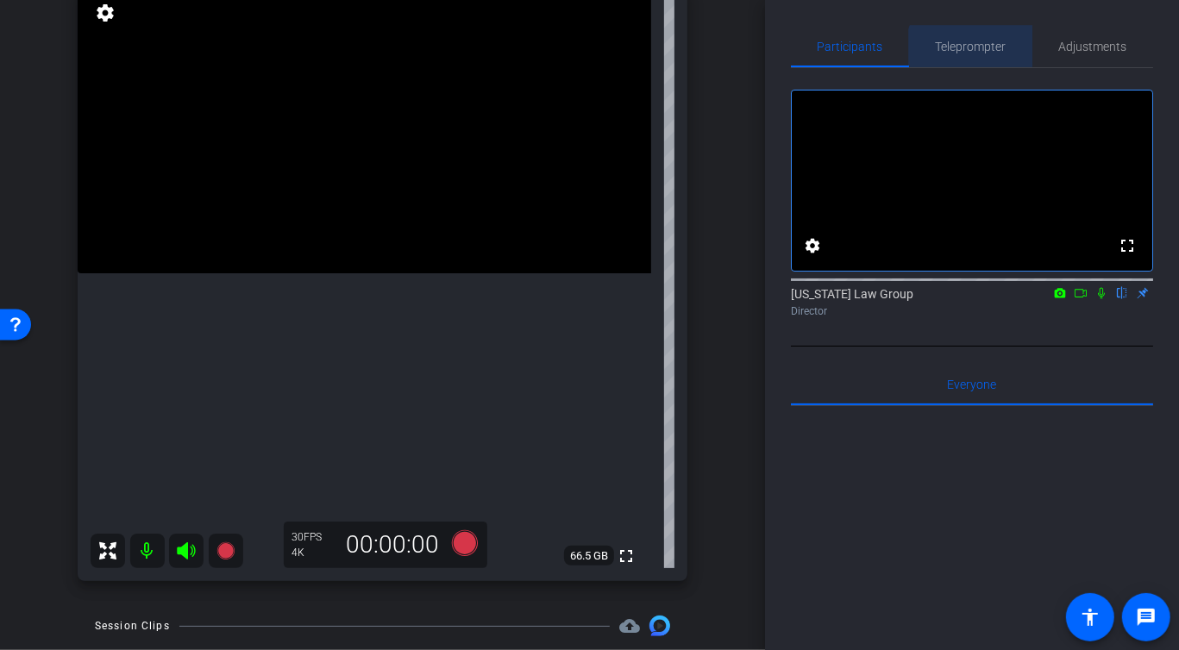
click at [979, 54] on span "Teleprompter" at bounding box center [970, 46] width 71 height 41
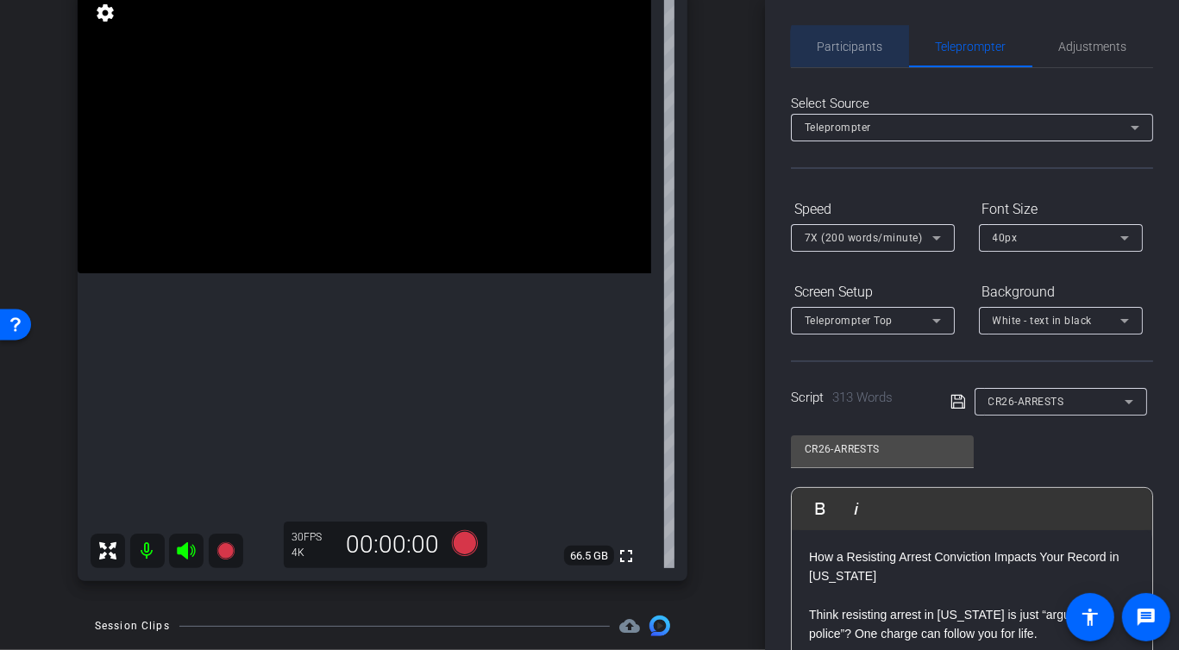
click at [875, 48] on span "Participants" at bounding box center [850, 47] width 66 height 12
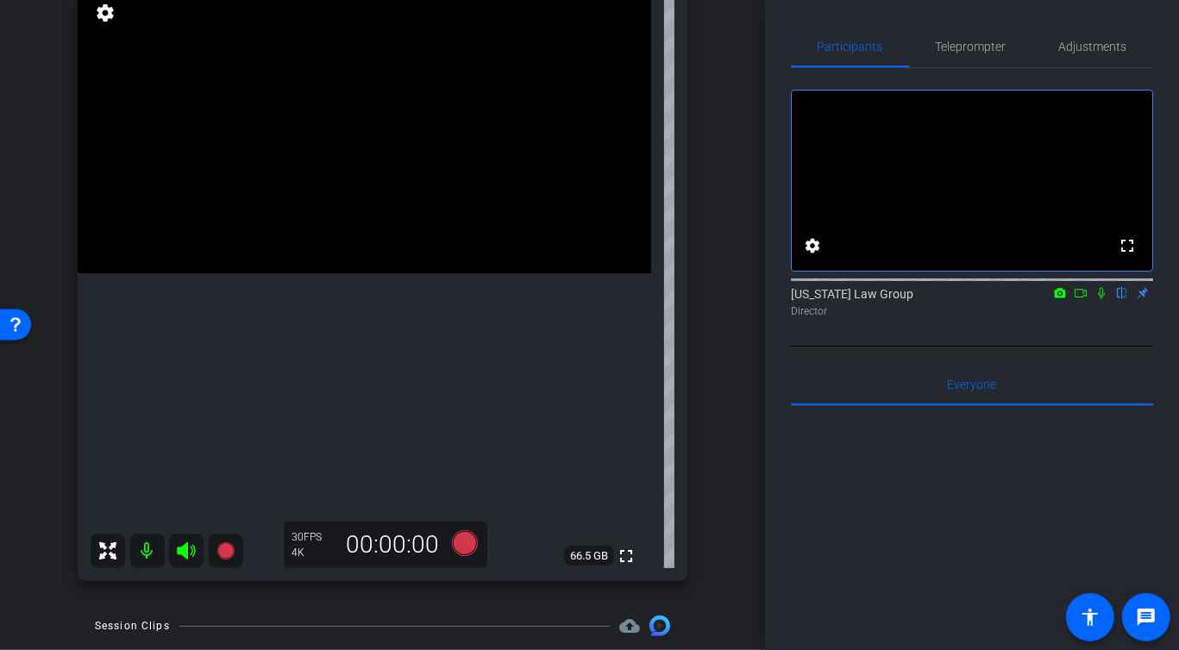
click at [1057, 297] on icon at bounding box center [1059, 292] width 11 height 9
click at [1061, 316] on div at bounding box center [589, 325] width 1179 height 650
click at [1075, 299] on icon at bounding box center [1080, 293] width 14 height 12
click at [985, 41] on span "Teleprompter" at bounding box center [970, 47] width 71 height 12
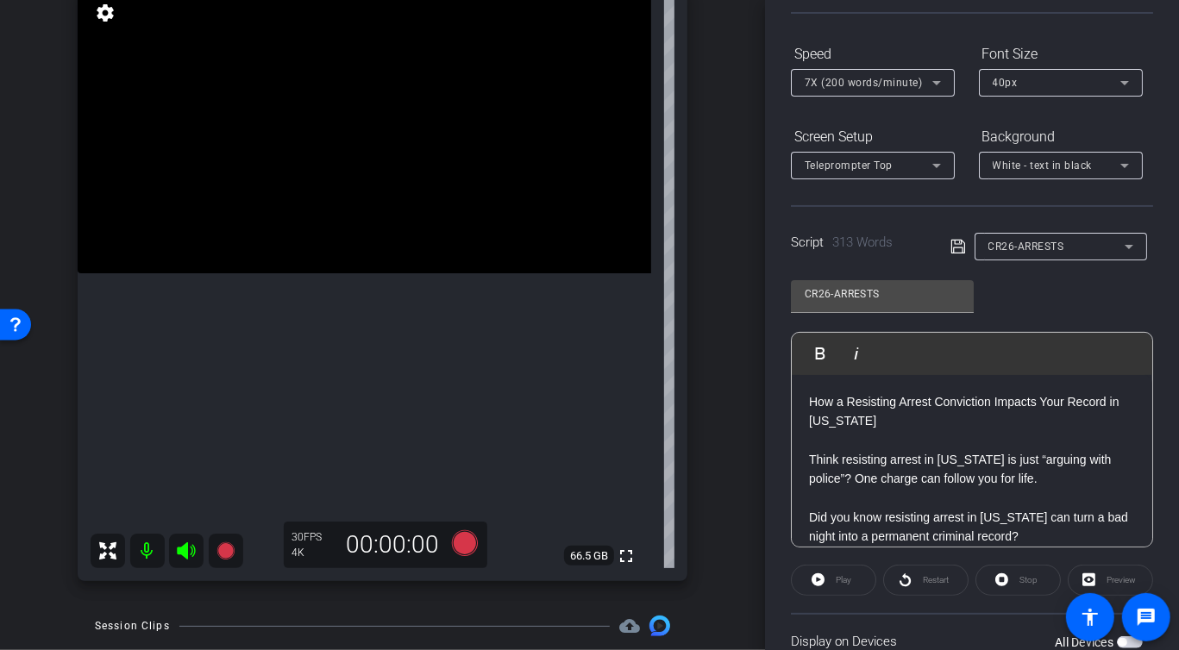
scroll to position [291, 0]
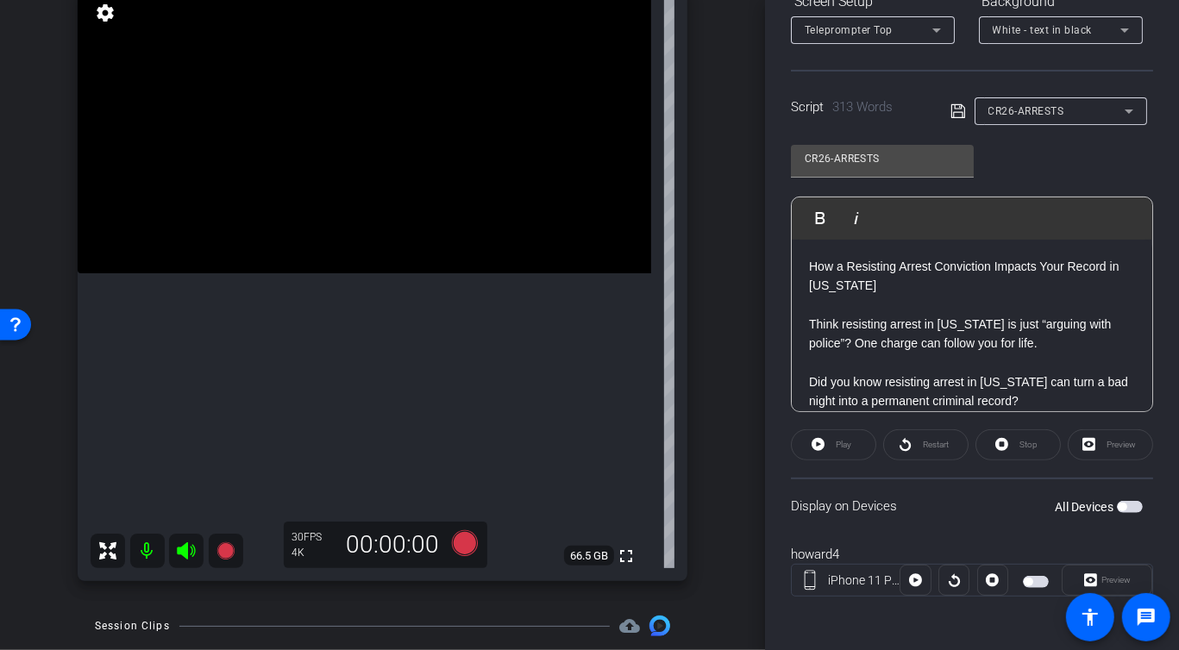
click at [1136, 502] on span "button" at bounding box center [1130, 507] width 26 height 12
click at [1103, 575] on span "Preview" at bounding box center [1115, 579] width 29 height 9
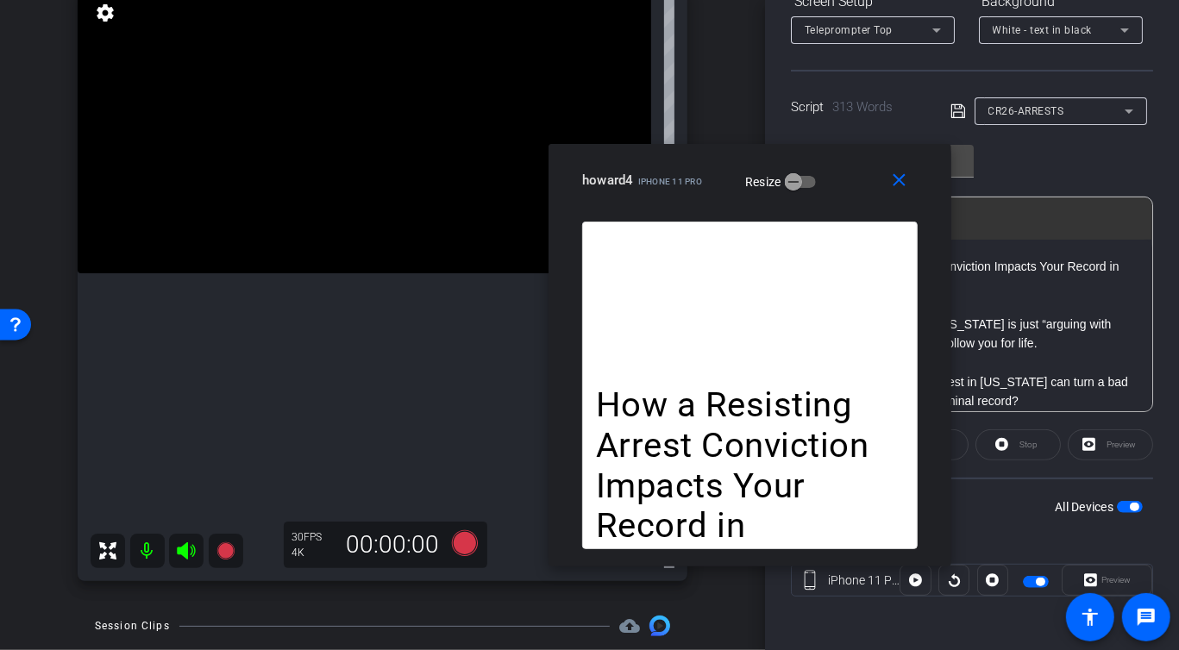
drag, startPoint x: 576, startPoint y: 161, endPoint x: 736, endPoint y: 191, distance: 163.0
click at [736, 191] on mat-slide-toggle "Resize" at bounding box center [767, 181] width 97 height 28
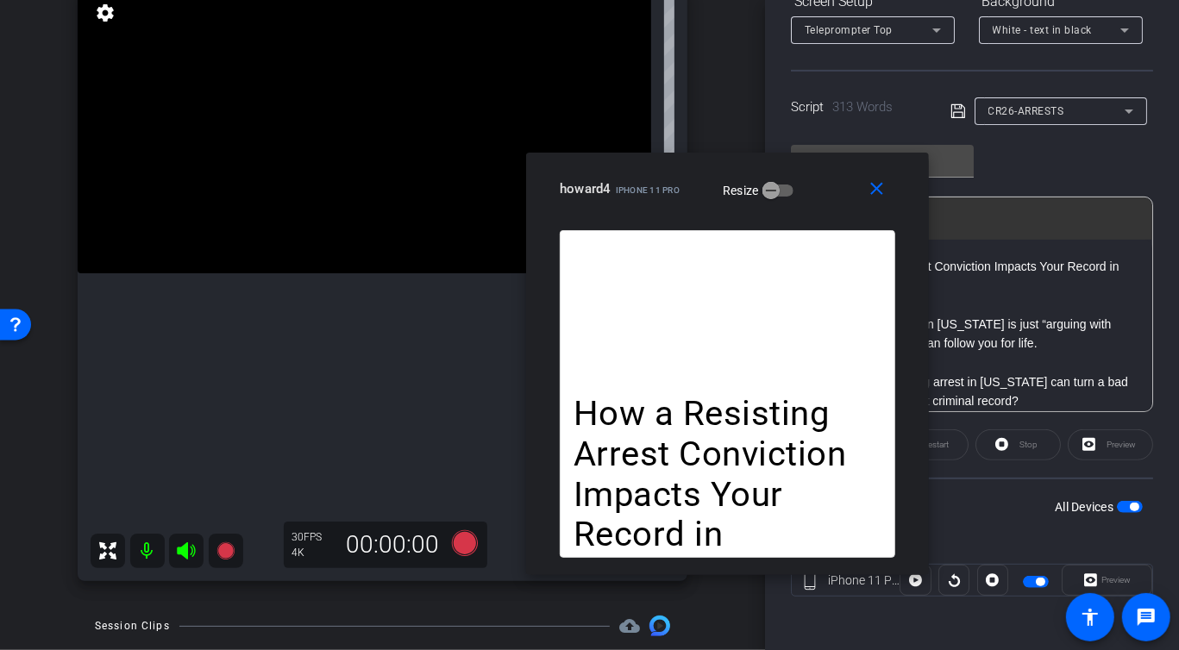
drag, startPoint x: 736, startPoint y: 191, endPoint x: 715, endPoint y: 200, distance: 23.5
click at [715, 200] on mat-slide-toggle "Resize" at bounding box center [745, 190] width 97 height 28
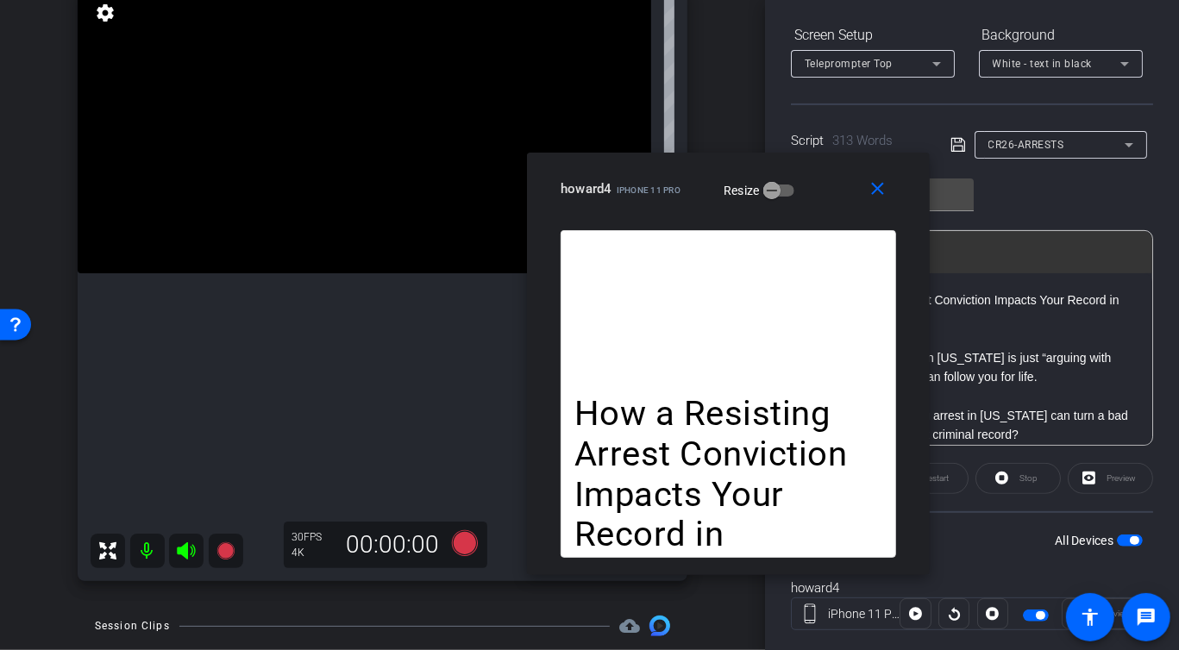
scroll to position [241, 0]
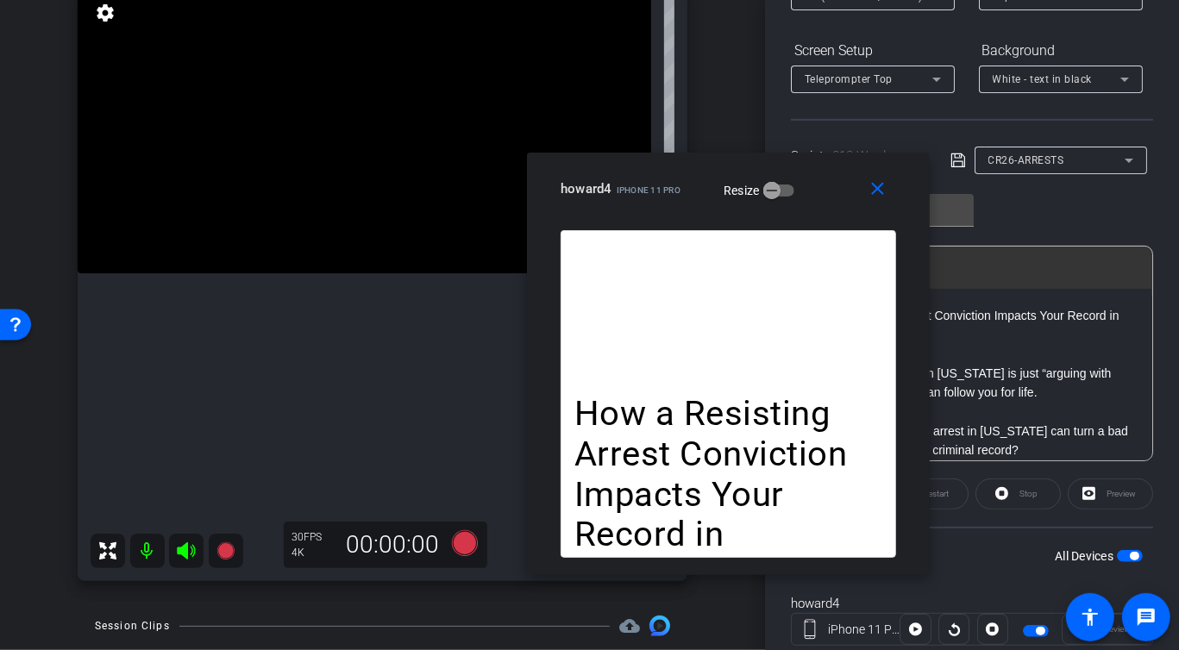
click at [1094, 216] on div "CR26-ARRESTS Play Play from this location Play Selected Play and display the se…" at bounding box center [972, 321] width 362 height 280
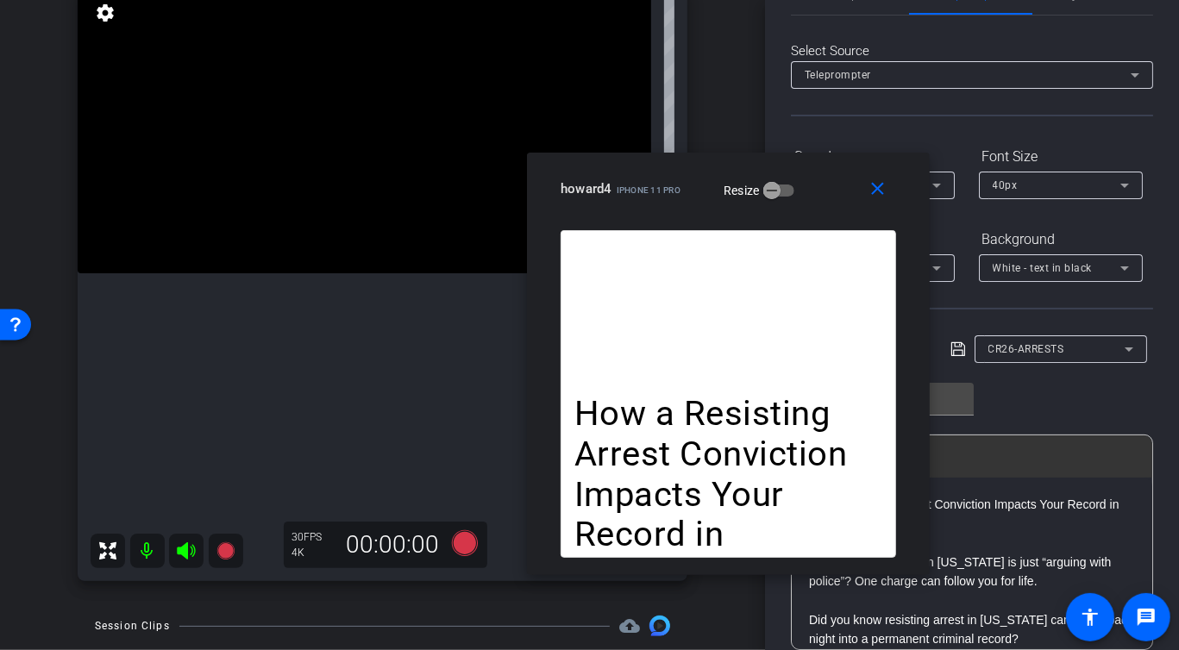
scroll to position [0, 0]
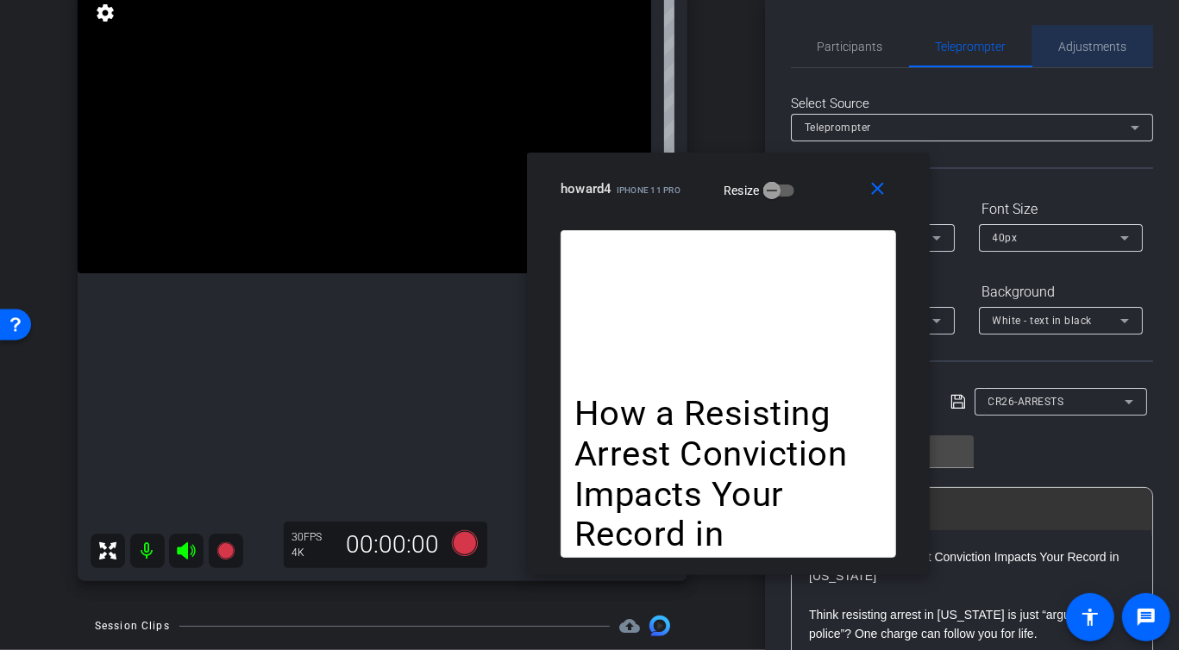
click at [1099, 35] on span "Adjustments" at bounding box center [1093, 46] width 68 height 41
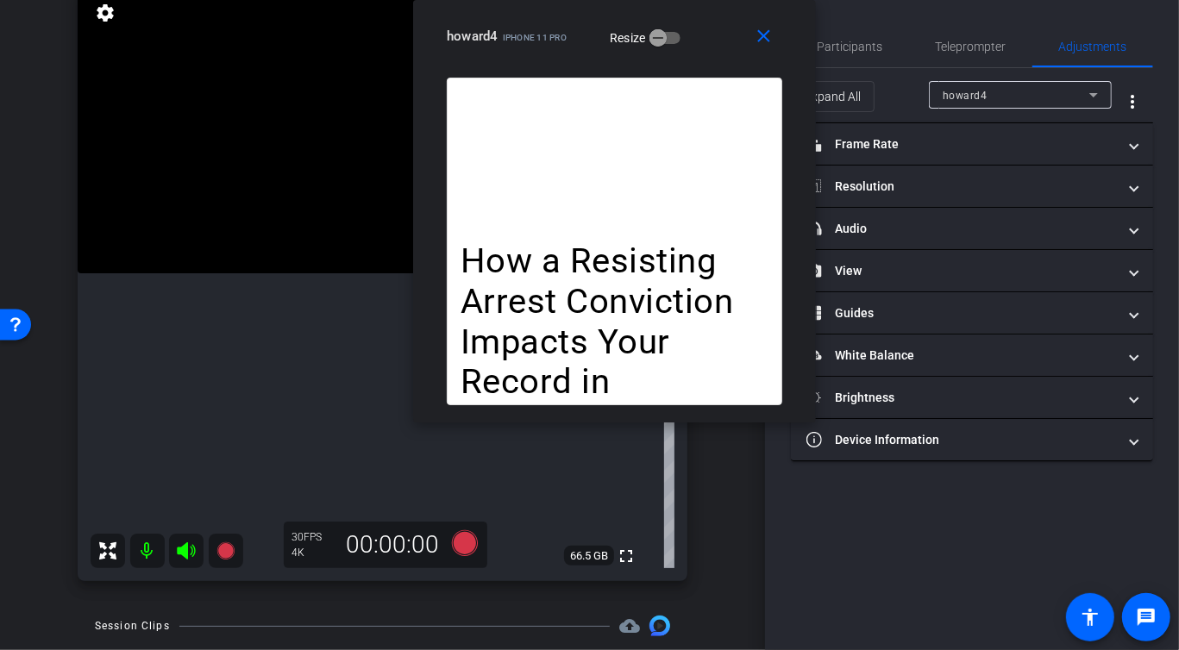
drag, startPoint x: 824, startPoint y: 192, endPoint x: 710, endPoint y: 21, distance: 205.9
click at [710, 21] on div "howard4 iPhone 11 Pro Resize" at bounding box center [621, 36] width 348 height 31
click at [865, 88] on span at bounding box center [832, 96] width 82 height 41
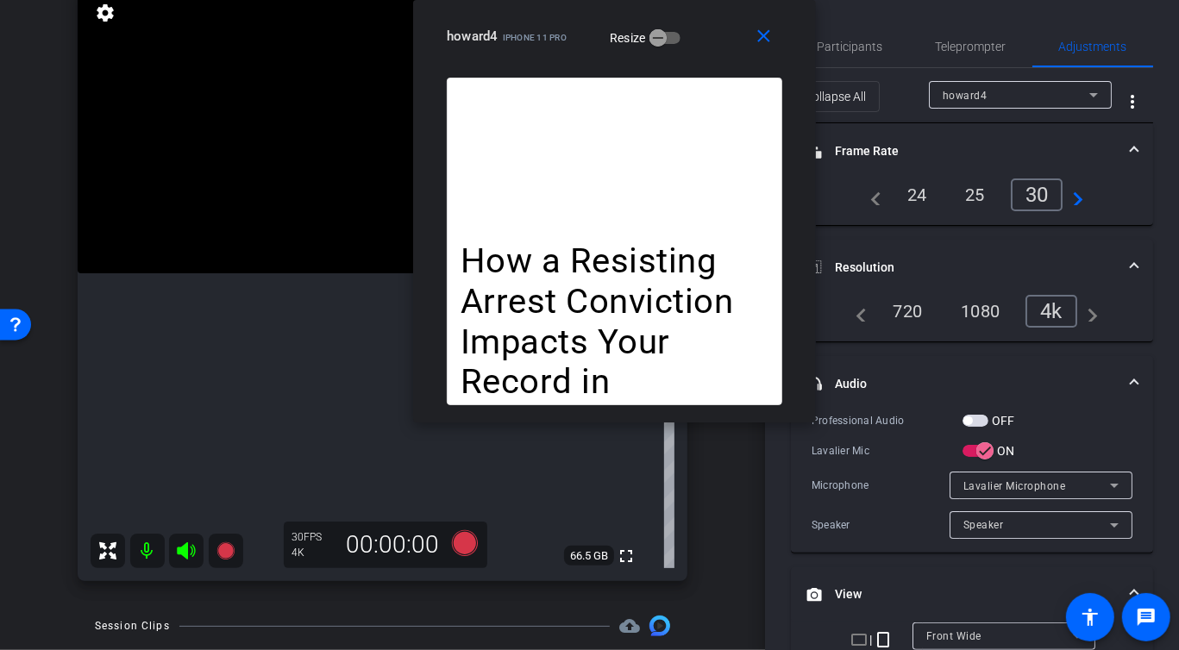
click at [992, 499] on div at bounding box center [1040, 508] width 183 height 19
click at [995, 481] on span "Lavalier Microphone" at bounding box center [1014, 486] width 103 height 12
click at [1079, 444] on div at bounding box center [589, 325] width 1179 height 650
click at [977, 418] on span "button" at bounding box center [975, 421] width 26 height 12
click at [974, 447] on span "button" at bounding box center [984, 451] width 34 height 34
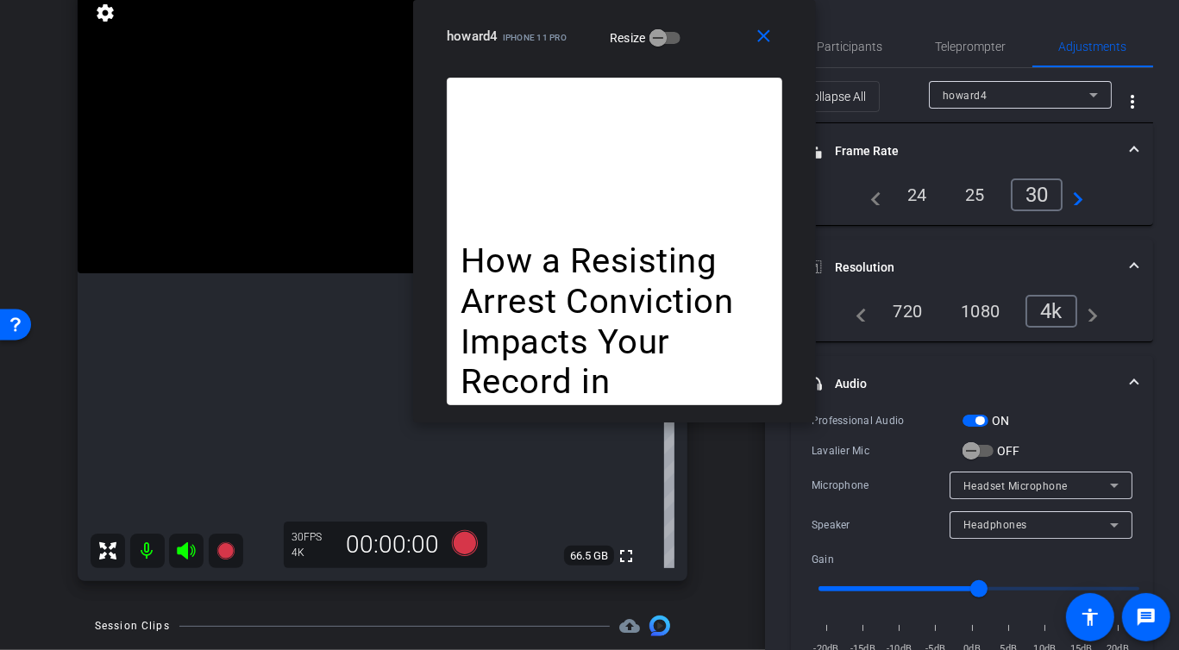
click at [1004, 489] on span "Headset Microphone" at bounding box center [1015, 486] width 104 height 12
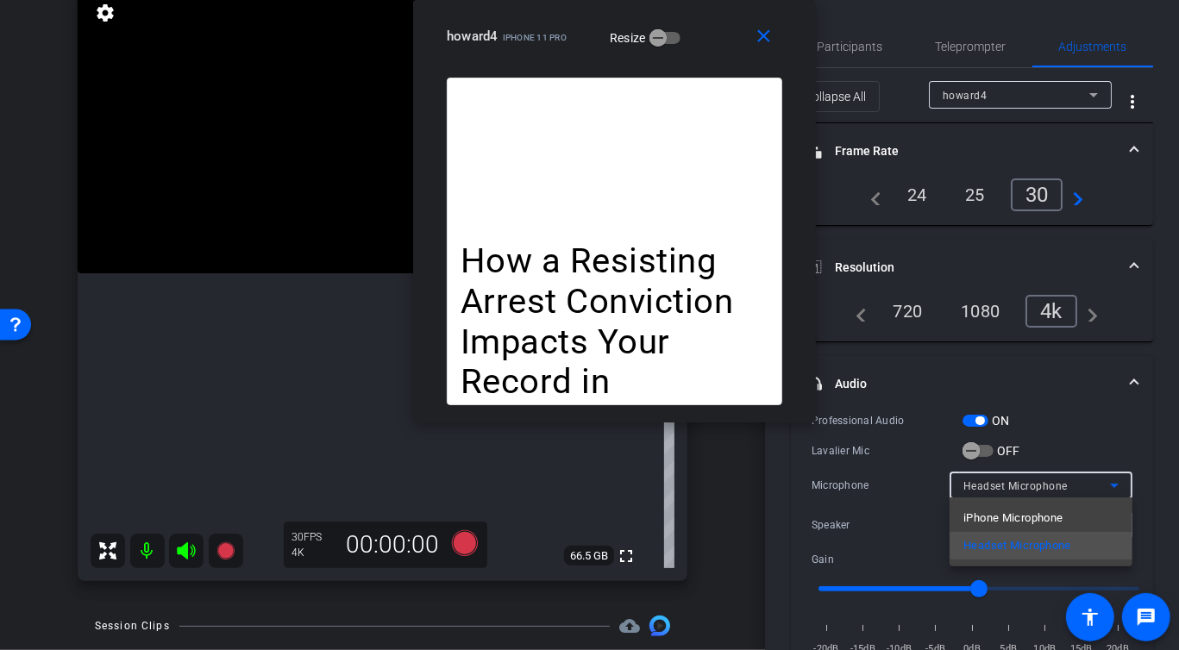
click at [1004, 489] on div at bounding box center [589, 325] width 1179 height 650
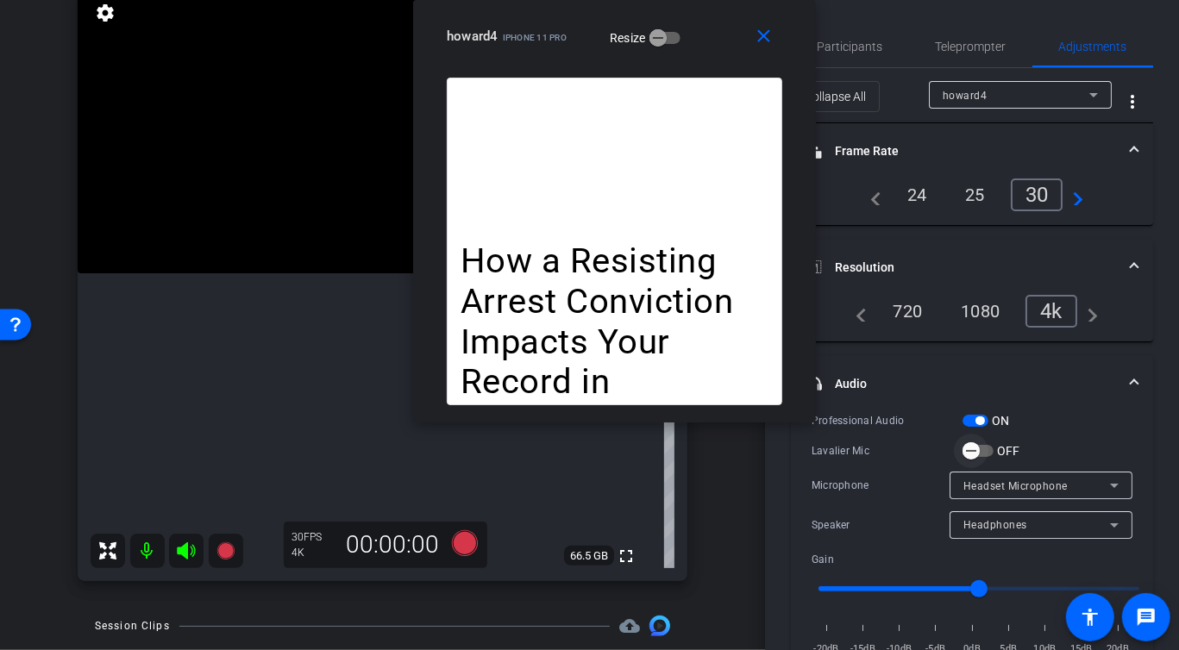
click at [987, 451] on span "button" at bounding box center [971, 451] width 34 height 34
click at [974, 418] on span "button" at bounding box center [975, 421] width 26 height 12
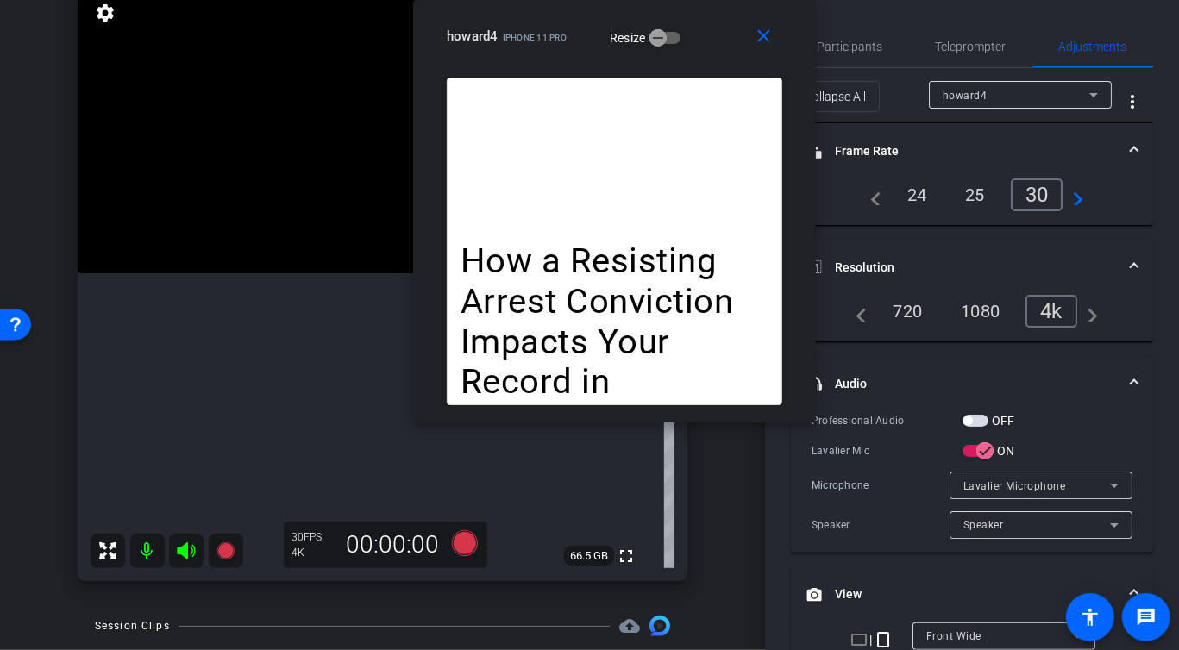
click at [1005, 483] on span "Lavalier Microphone" at bounding box center [1014, 486] width 103 height 12
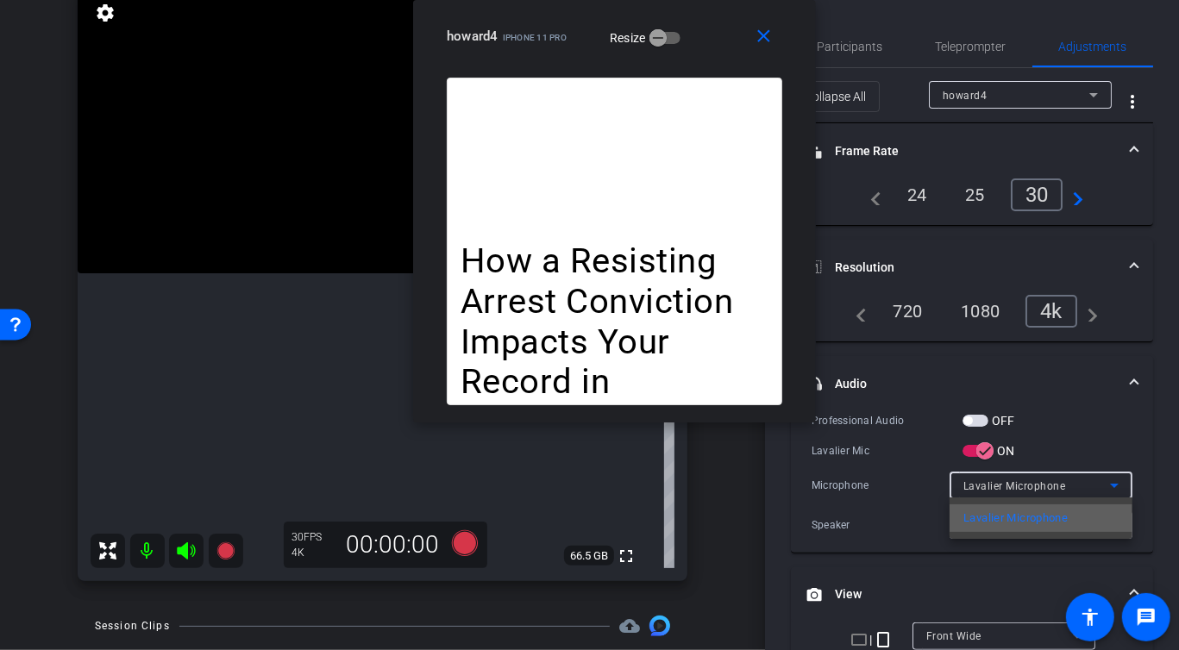
click at [980, 517] on span "Lavalier Microphone" at bounding box center [1015, 518] width 104 height 21
click at [1085, 444] on div "Lavalier Mic ON" at bounding box center [971, 450] width 321 height 18
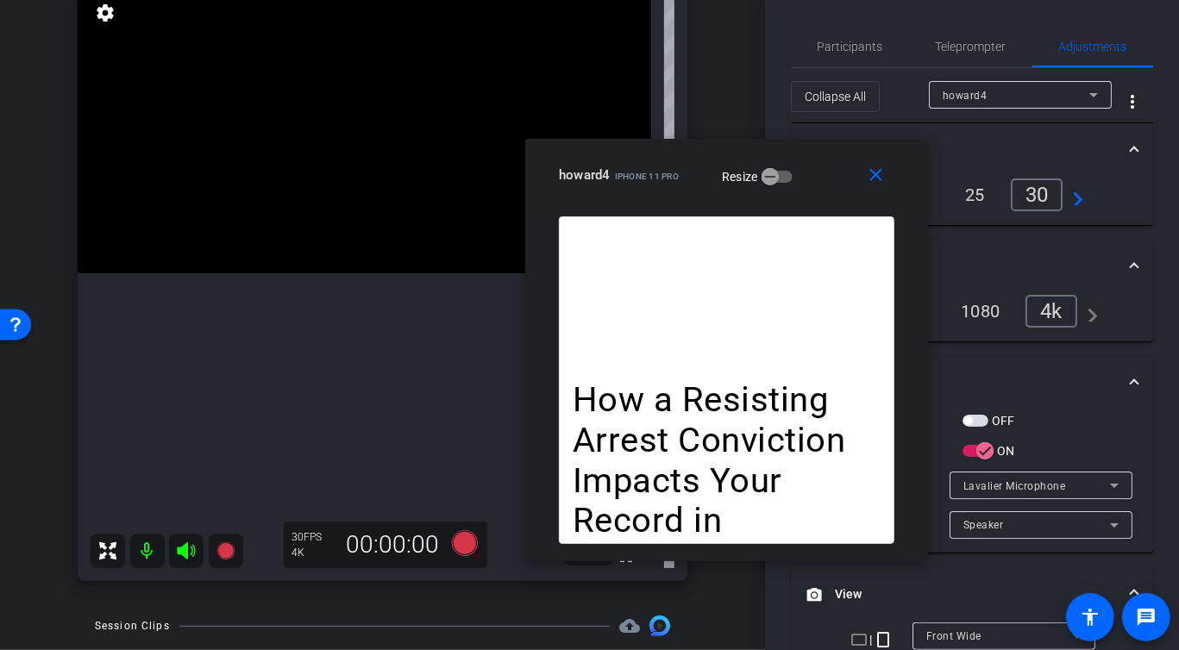
drag, startPoint x: 704, startPoint y: 32, endPoint x: 816, endPoint y: 171, distance: 178.4
click at [816, 171] on div "howard4 iPhone 11 Pro Resize" at bounding box center [733, 175] width 348 height 31
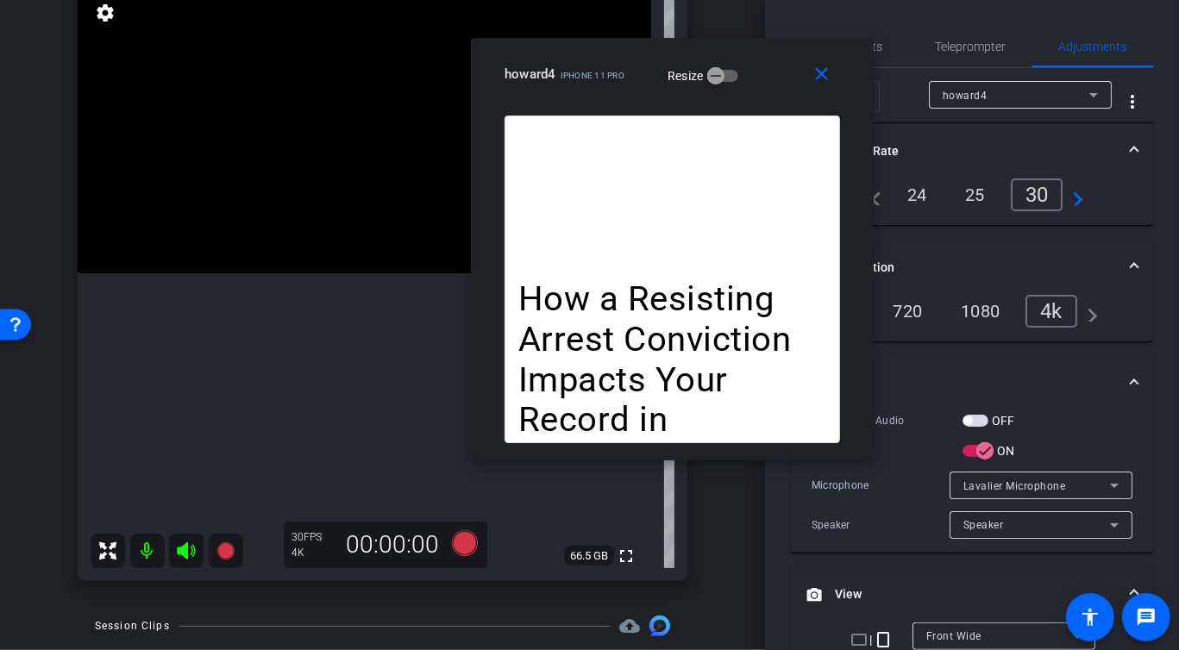
drag, startPoint x: 816, startPoint y: 171, endPoint x: 762, endPoint y: 70, distance: 114.6
click at [762, 70] on div "howard4 iPhone 11 Pro Resize" at bounding box center [678, 74] width 348 height 31
click at [750, 61] on div "howard4 iPhone 11 Pro Resize" at bounding box center [678, 74] width 348 height 31
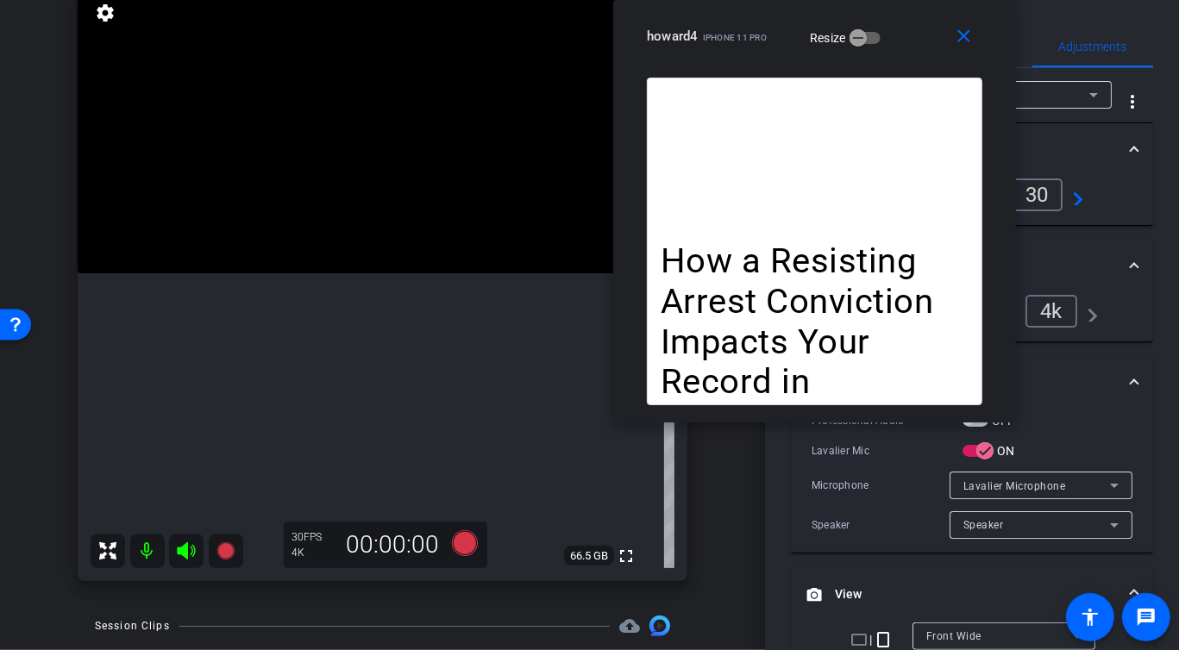
drag, startPoint x: 777, startPoint y: 68, endPoint x: 916, endPoint y: -16, distance: 162.5
click at [916, 0] on html "Accessibility Screen-Reader Guide, Feedback, and Issue Reporting | New window m…" at bounding box center [589, 325] width 1179 height 650
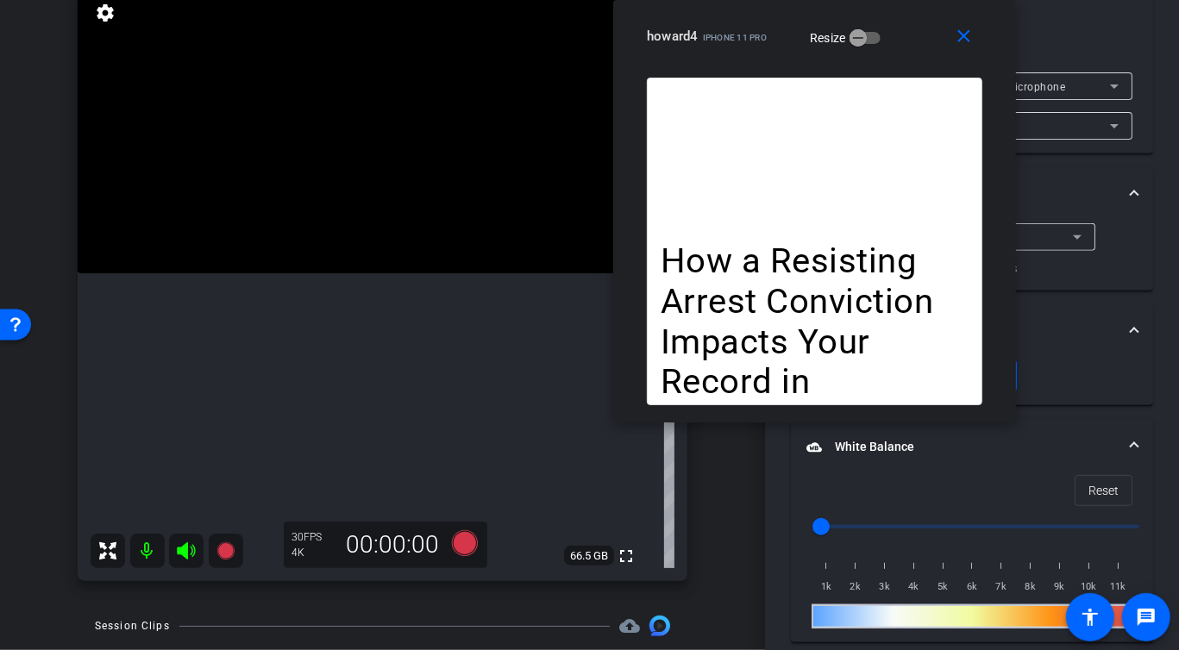
scroll to position [401, 0]
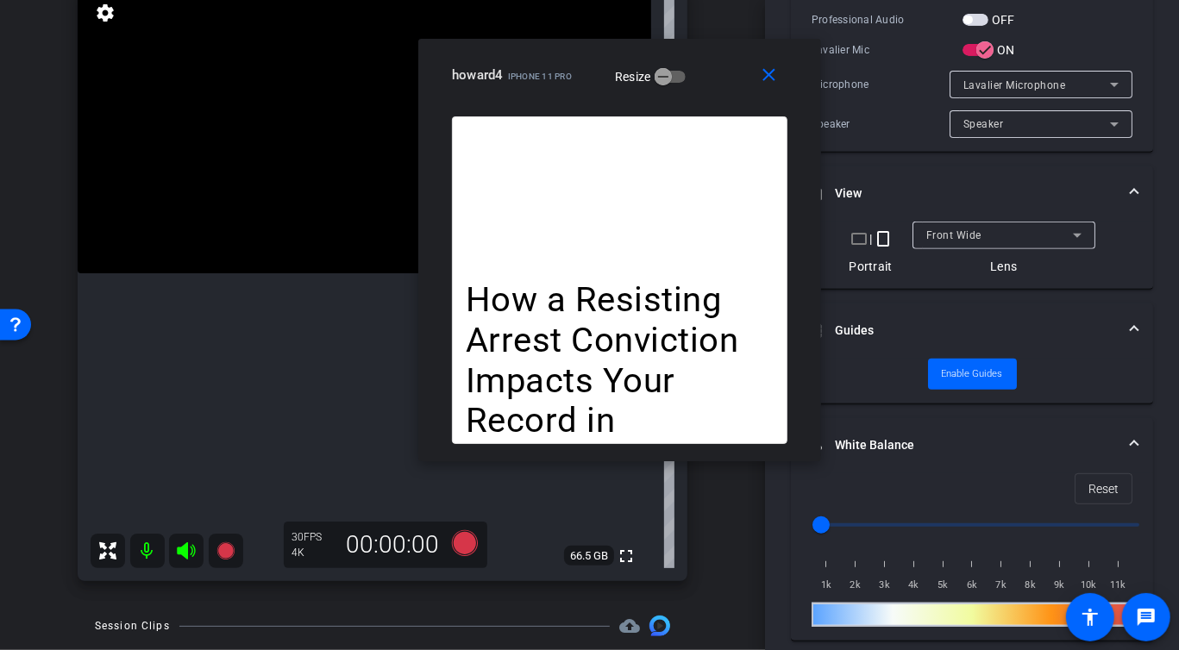
drag, startPoint x: 945, startPoint y: 65, endPoint x: 749, endPoint y: 102, distance: 199.2
click at [749, 102] on div "close howard4 iPhone 11 Pro Resize" at bounding box center [619, 78] width 403 height 78
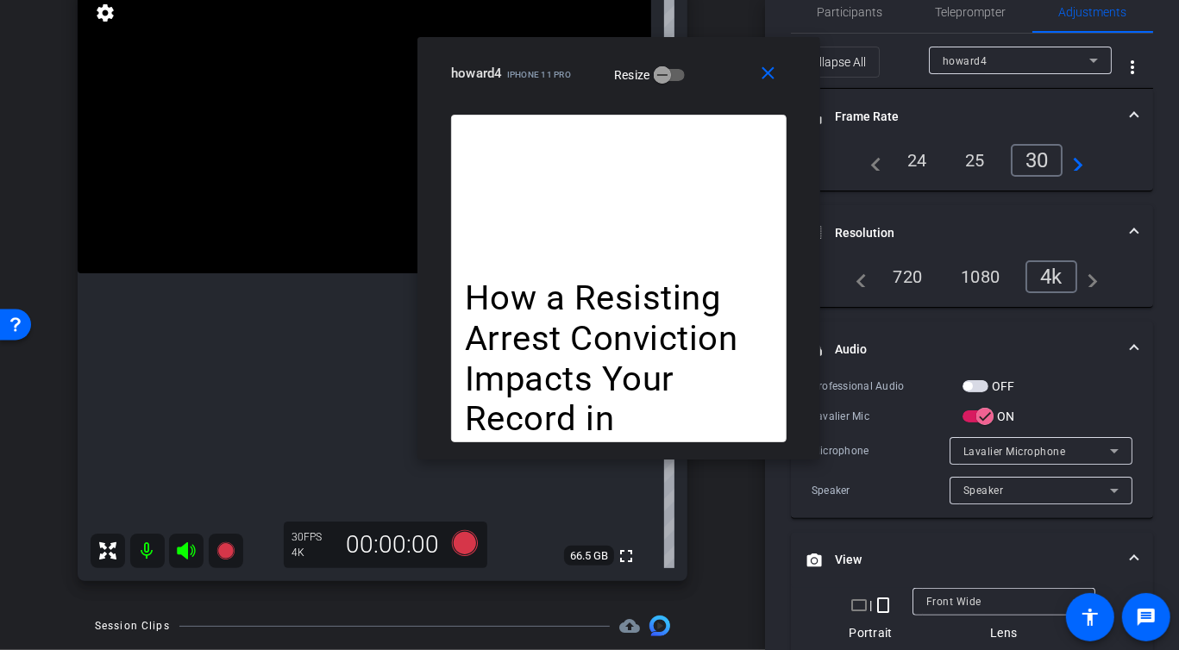
scroll to position [0, 0]
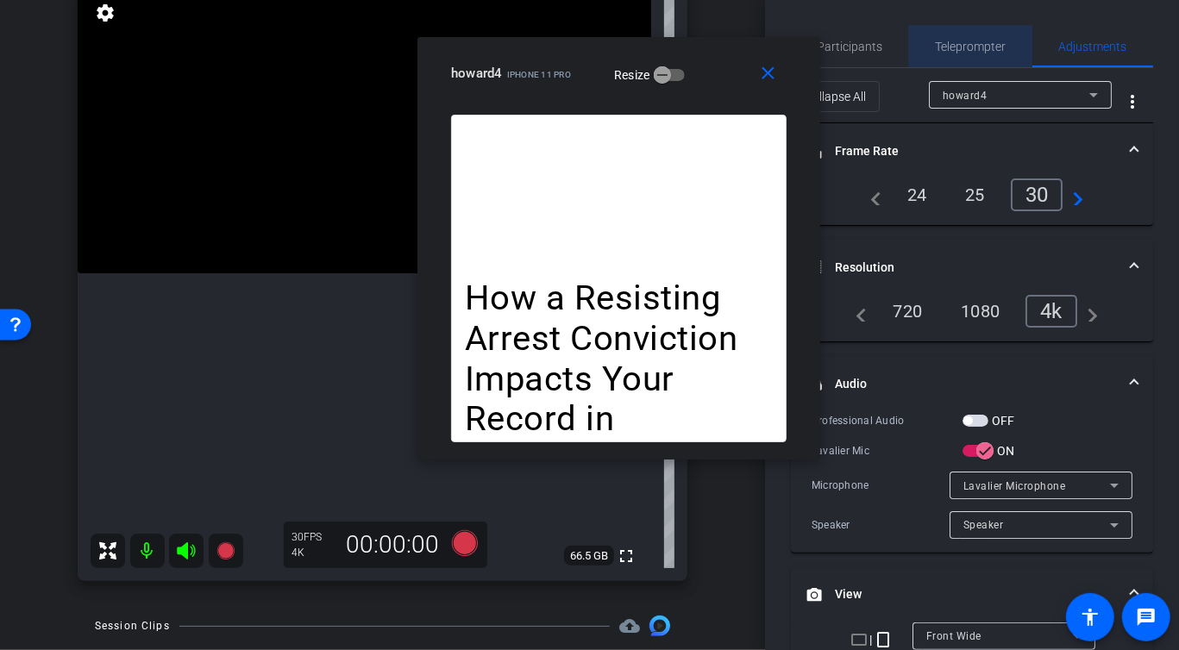
click at [957, 41] on span "Teleprompter" at bounding box center [970, 47] width 71 height 12
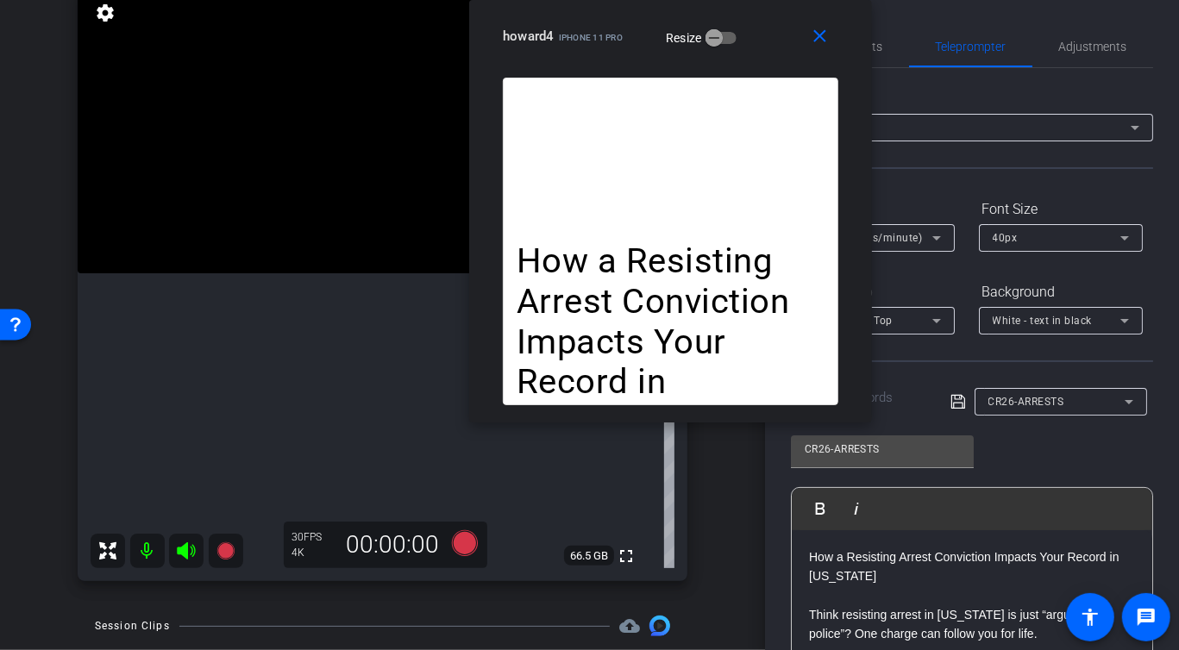
drag, startPoint x: 710, startPoint y: 91, endPoint x: 759, endPoint y: 16, distance: 89.2
click at [759, 16] on div "close howard4 iPhone 11 Pro Resize" at bounding box center [670, 39] width 403 height 78
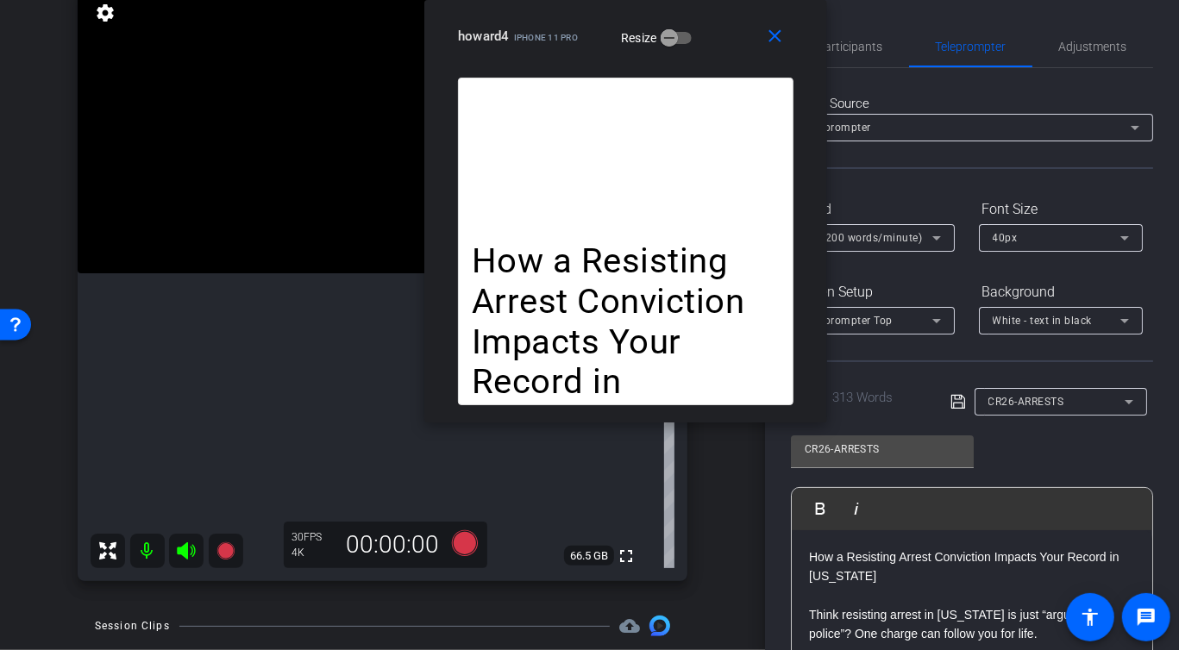
drag, startPoint x: 775, startPoint y: 51, endPoint x: 733, endPoint y: 15, distance: 55.6
click at [733, 15] on div "close howard4 iPhone 11 Pro Resize" at bounding box center [625, 39] width 403 height 78
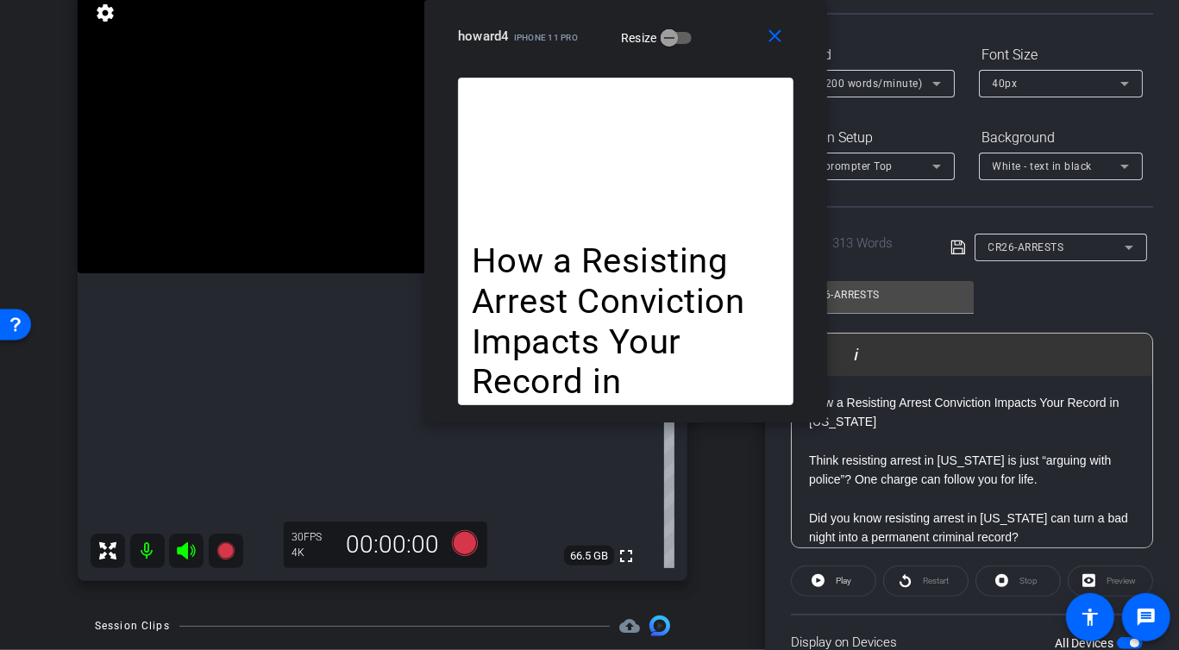
scroll to position [164, 0]
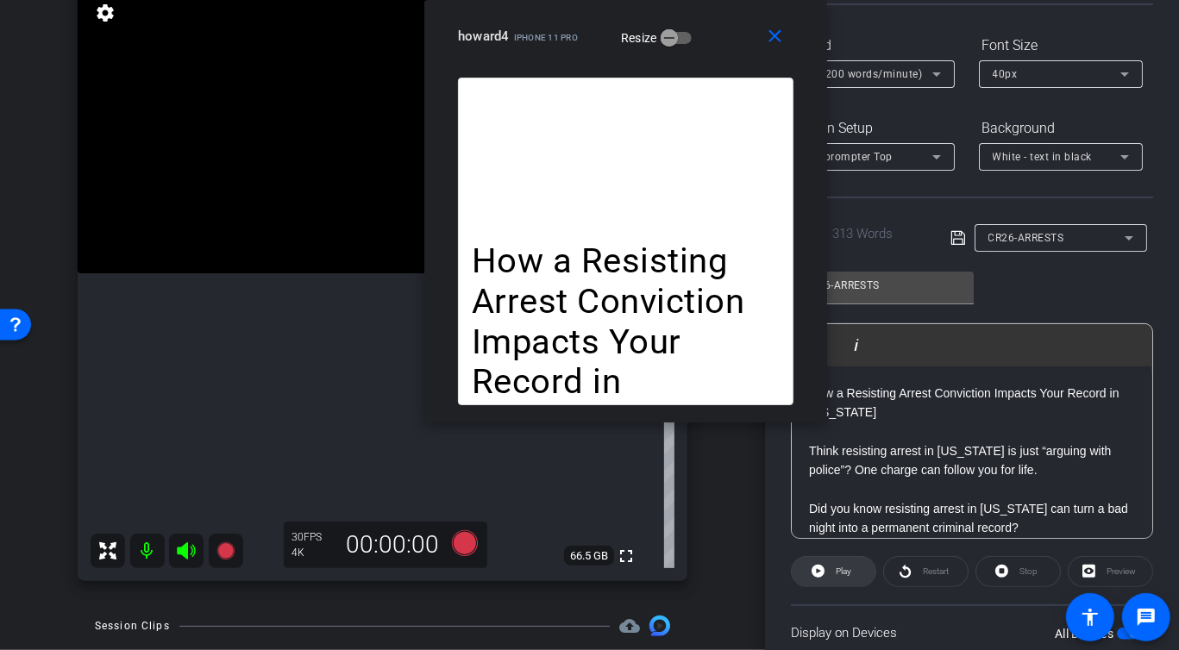
click at [827, 563] on span at bounding box center [833, 571] width 84 height 41
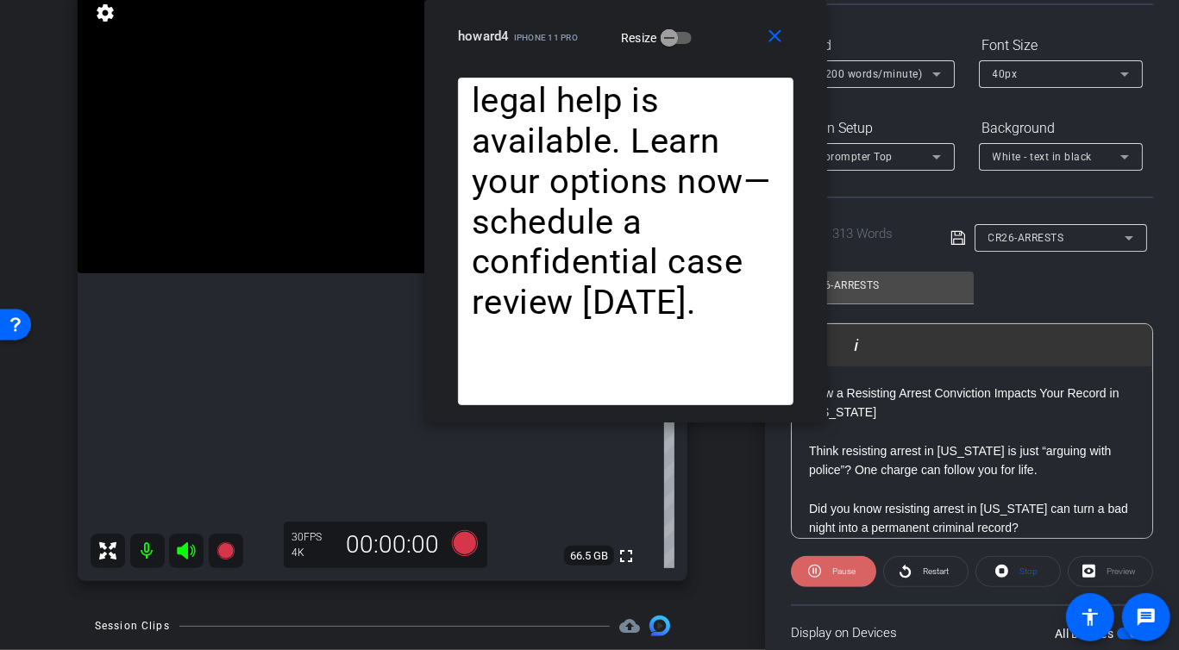
click at [829, 572] on span "Pause" at bounding box center [842, 572] width 28 height 24
click at [1016, 568] on span "Stop" at bounding box center [1026, 572] width 22 height 24
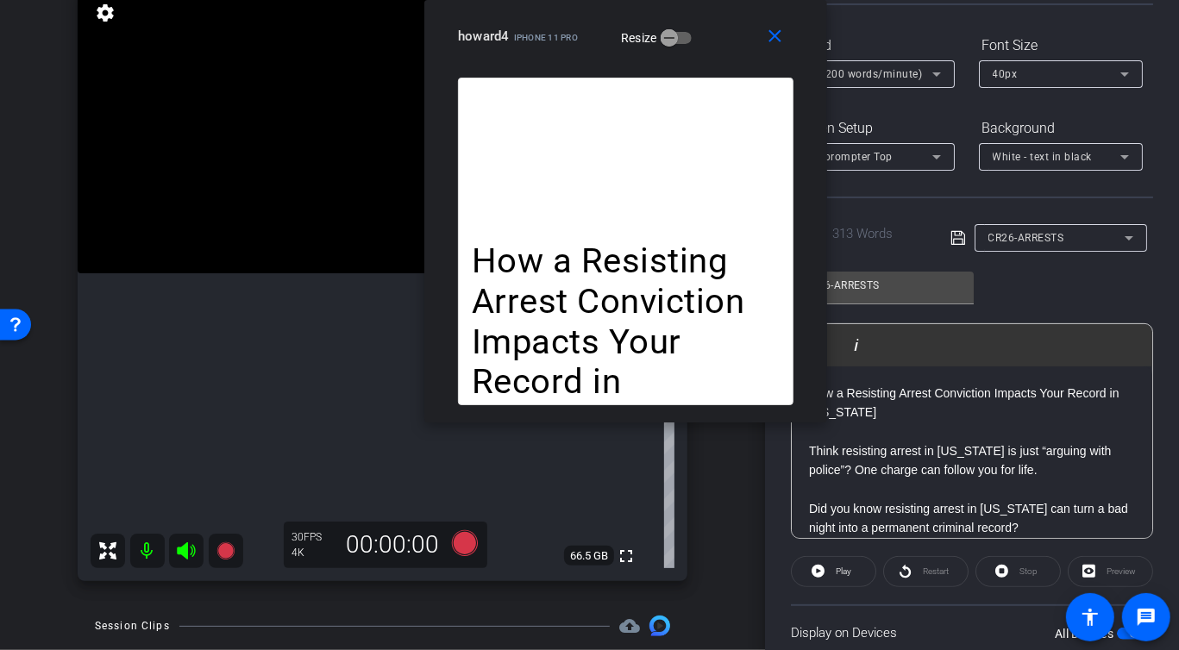
click at [191, 547] on icon at bounding box center [186, 550] width 18 height 17
click at [458, 546] on icon at bounding box center [464, 543] width 26 height 26
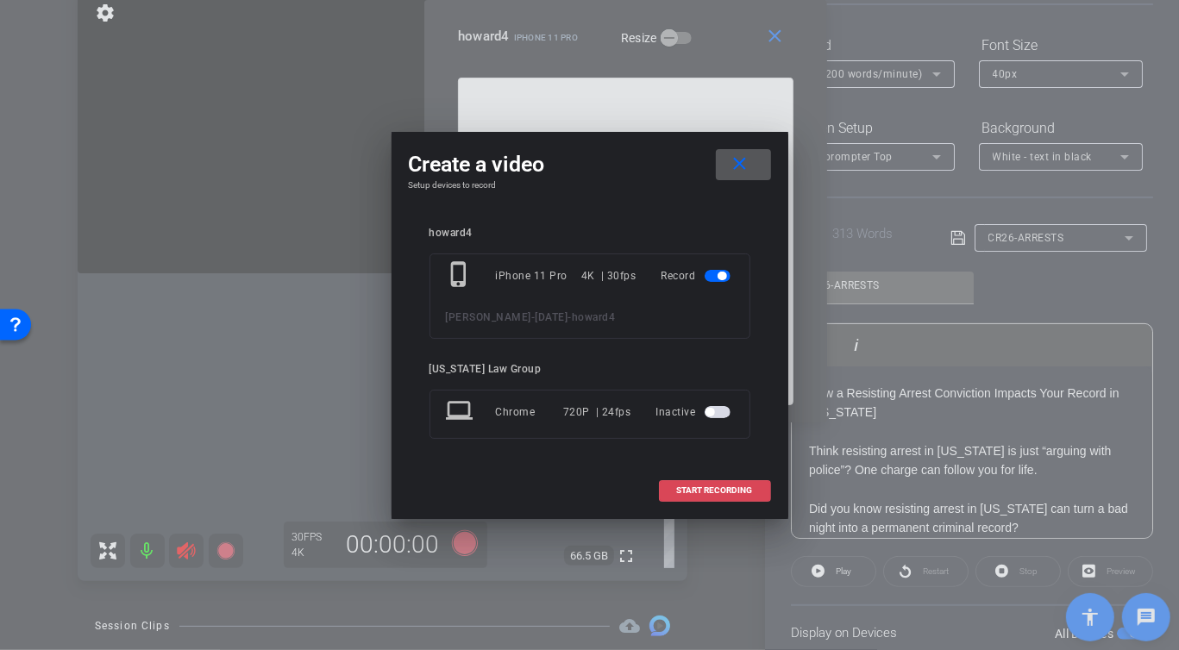
click at [687, 489] on span "START RECORDING" at bounding box center [715, 490] width 76 height 9
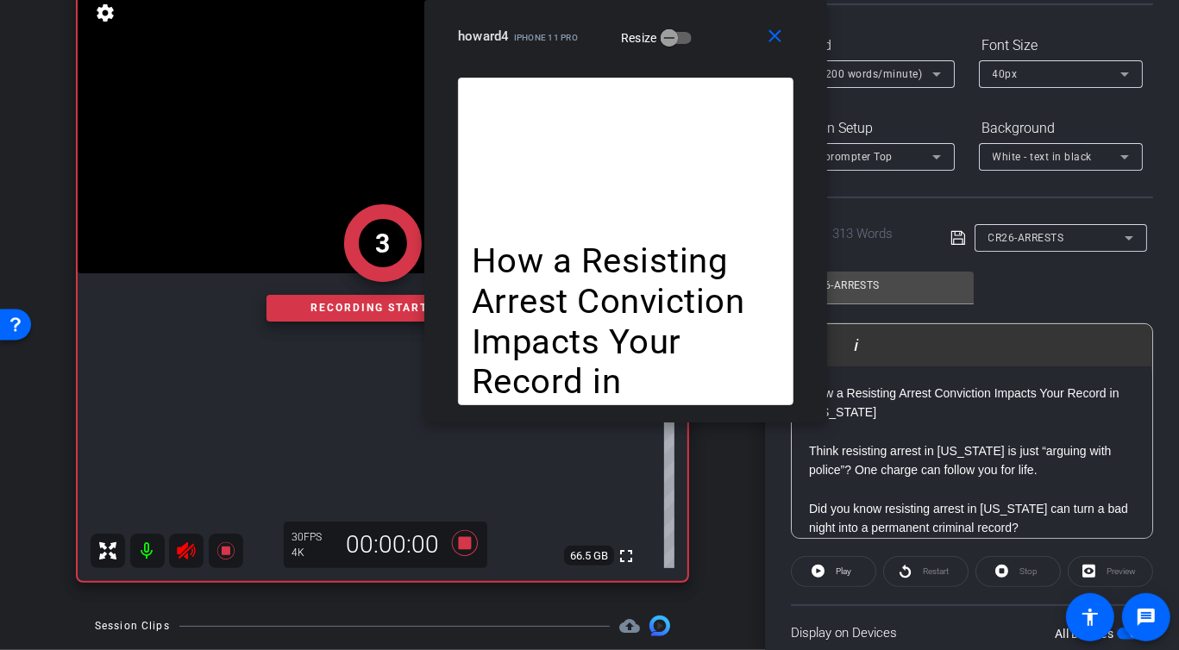
click at [1018, 285] on div "CR26-ARRESTS Play Play from this location Play Selected Play and display the se…" at bounding box center [972, 399] width 362 height 280
click at [824, 563] on span at bounding box center [833, 571] width 84 height 41
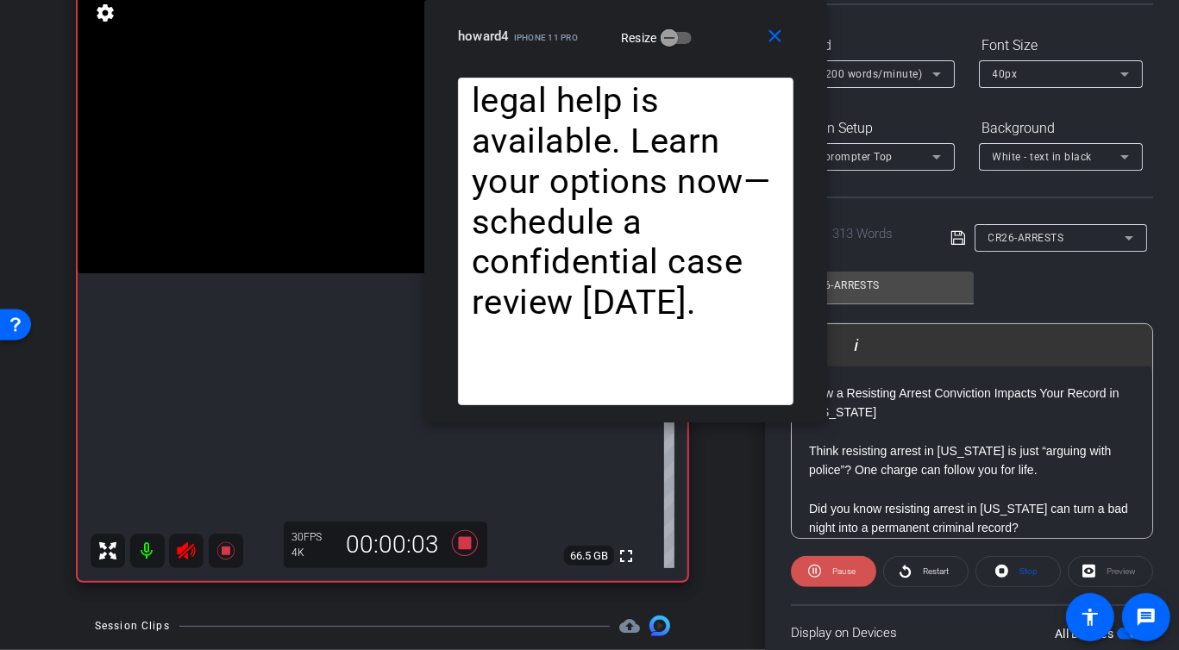
click at [831, 561] on span "Pause" at bounding box center [842, 572] width 28 height 24
click at [831, 561] on span "Play" at bounding box center [841, 572] width 20 height 24
click at [831, 561] on span "Pause" at bounding box center [842, 572] width 28 height 24
click at [831, 561] on span "Play" at bounding box center [841, 572] width 20 height 24
click at [831, 561] on span "Pause" at bounding box center [842, 572] width 28 height 24
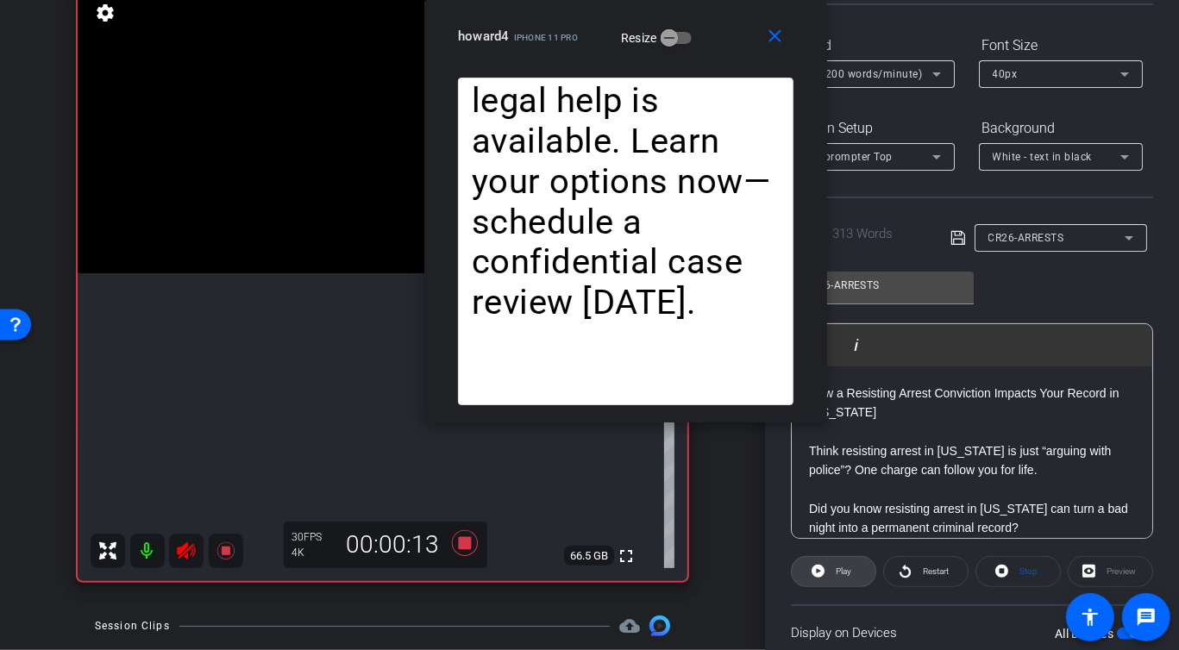
click at [831, 561] on span "Play" at bounding box center [841, 572] width 20 height 24
click at [831, 561] on span "Pause" at bounding box center [842, 572] width 28 height 24
click at [831, 561] on span "Play" at bounding box center [841, 572] width 20 height 24
click at [831, 561] on span "Pause" at bounding box center [842, 572] width 28 height 24
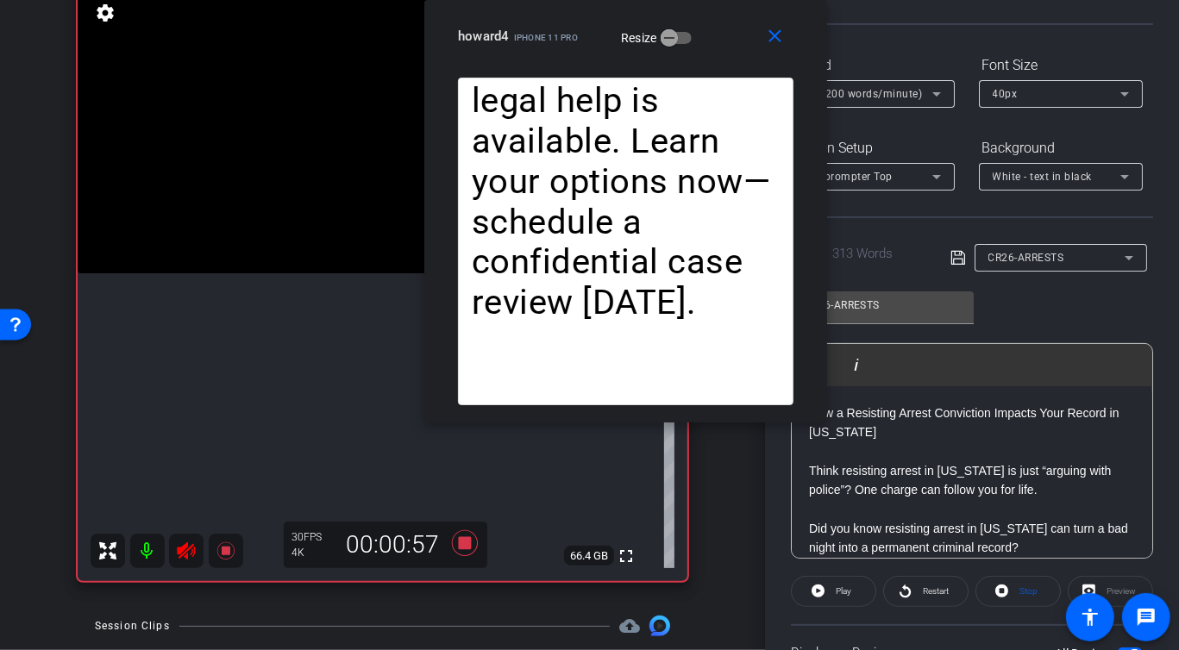
scroll to position [160, 0]
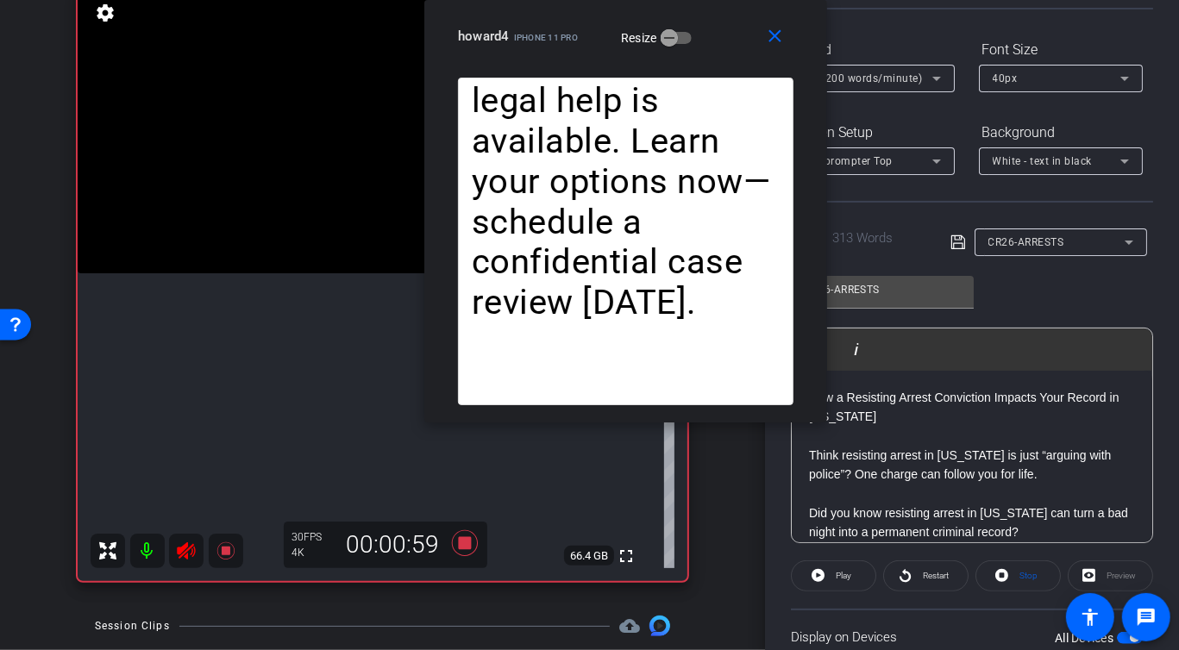
click at [969, 472] on p "Think resisting arrest in [US_STATE] is just “arguing with police”? One charge …" at bounding box center [972, 465] width 326 height 39
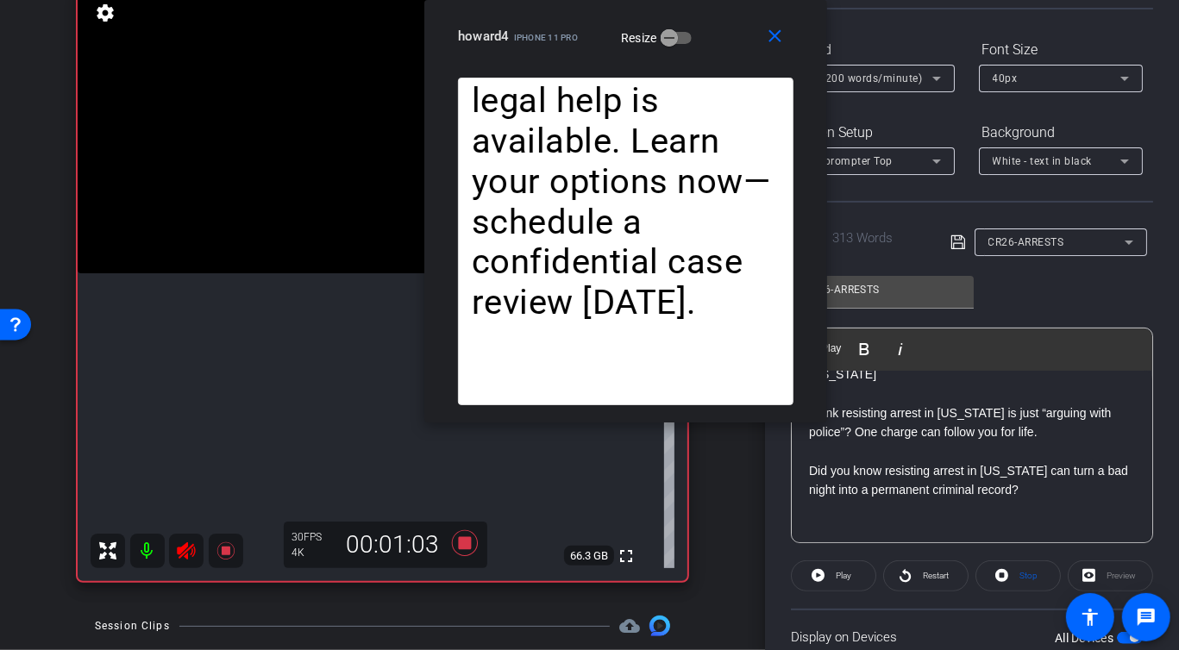
scroll to position [0, 0]
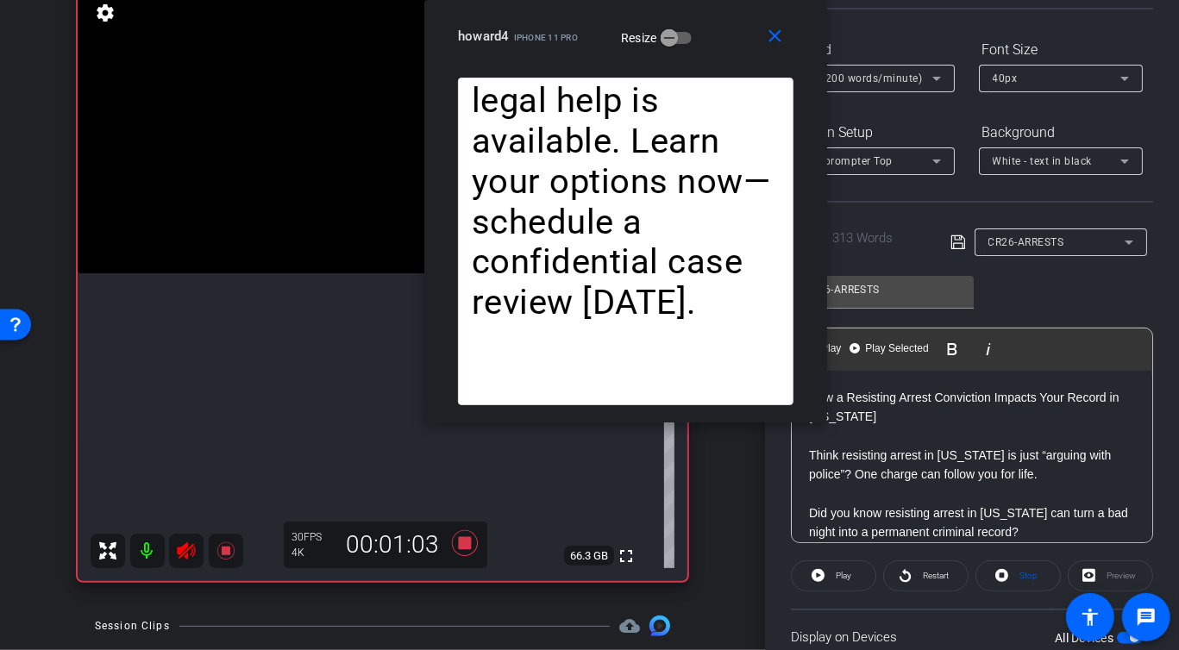
drag, startPoint x: 950, startPoint y: 447, endPoint x: 816, endPoint y: 310, distance: 192.7
click at [816, 310] on body "Accessibility Screen-Reader Guide, Feedback, and Issue Reporting | New window m…" at bounding box center [589, 325] width 1179 height 650
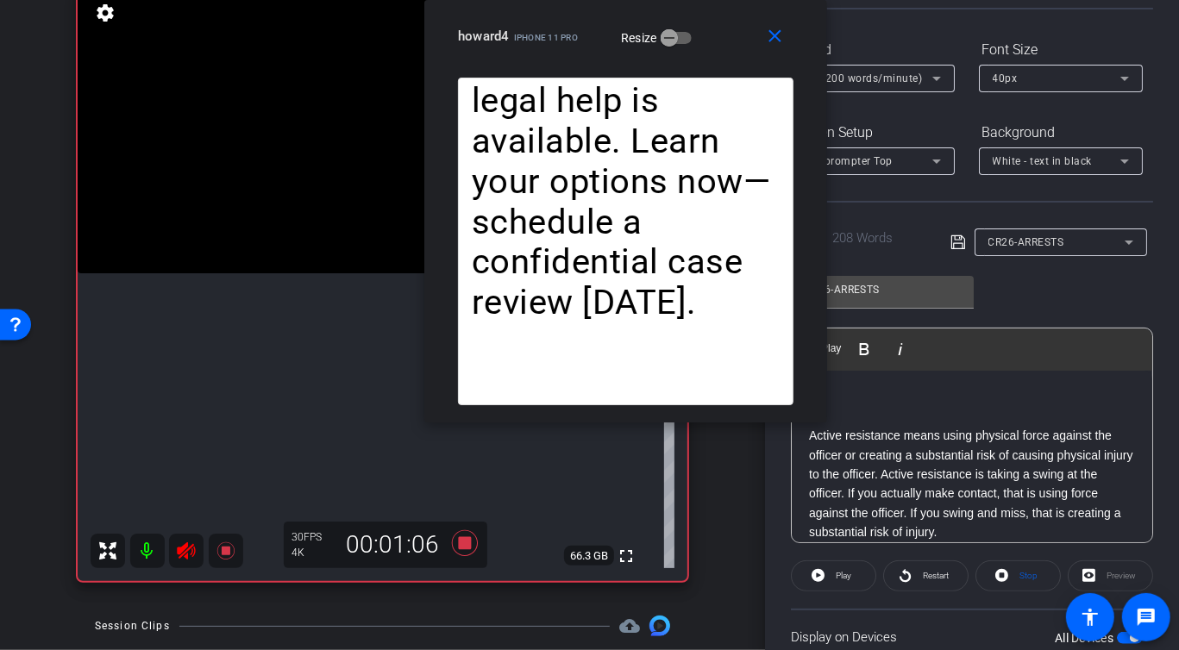
click at [836, 441] on p "Active resistance means using physical force against the officer or creating a …" at bounding box center [972, 484] width 326 height 116
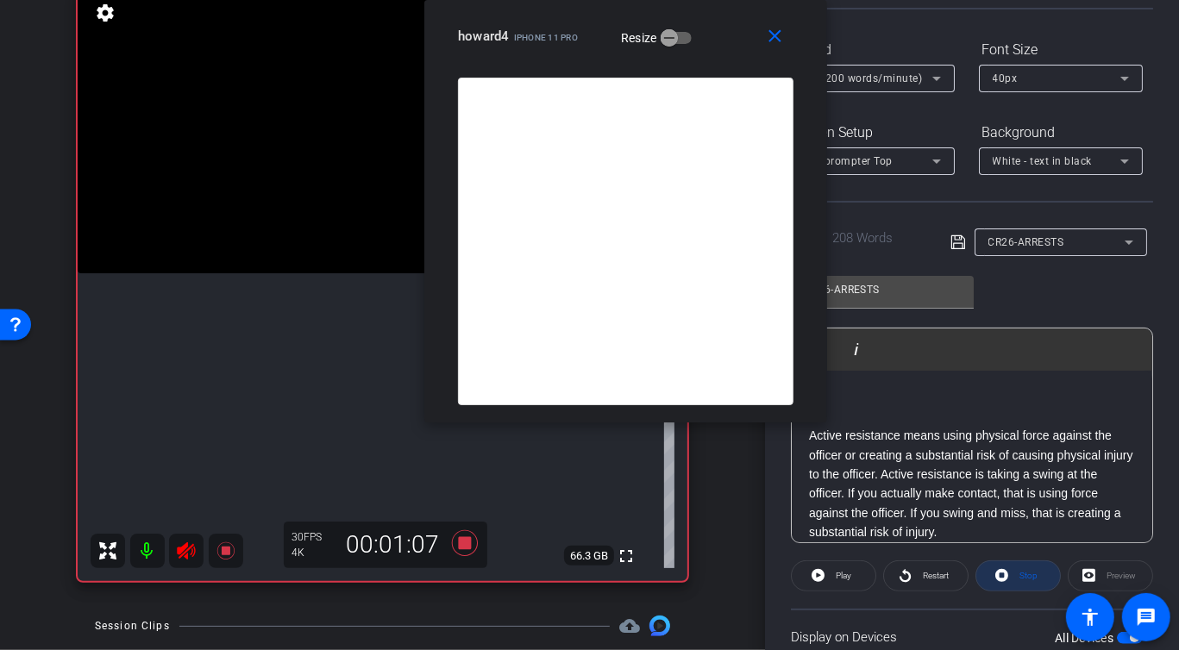
click at [1022, 568] on span "Stop" at bounding box center [1026, 576] width 22 height 24
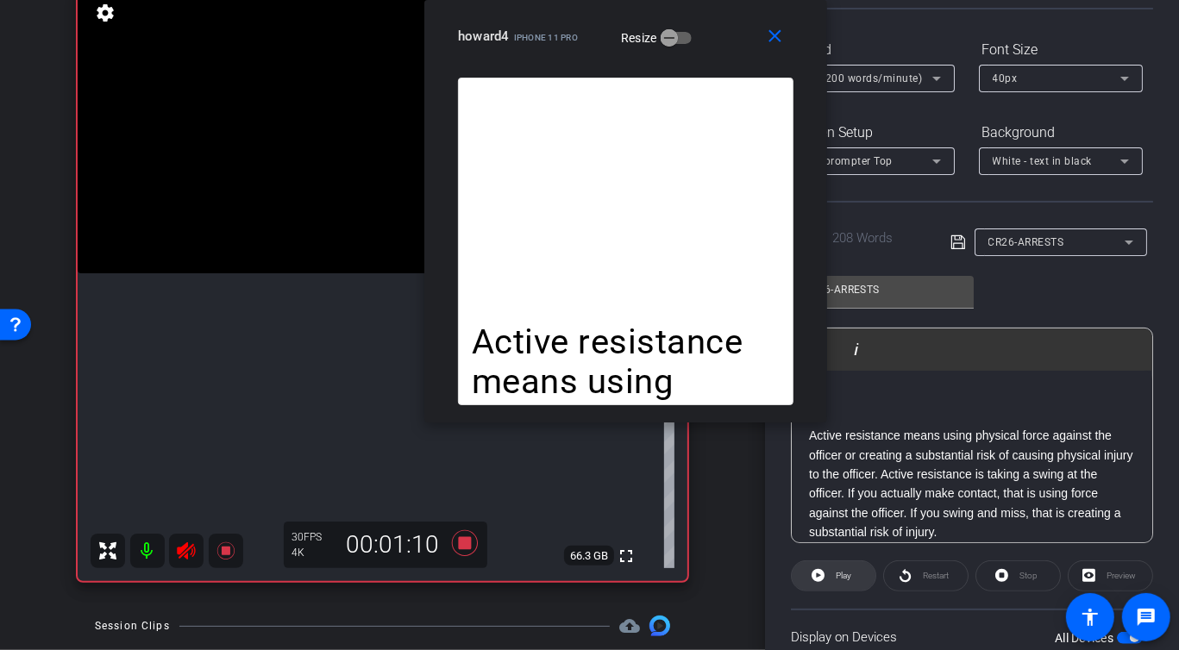
click at [835, 580] on span "Play" at bounding box center [841, 576] width 20 height 24
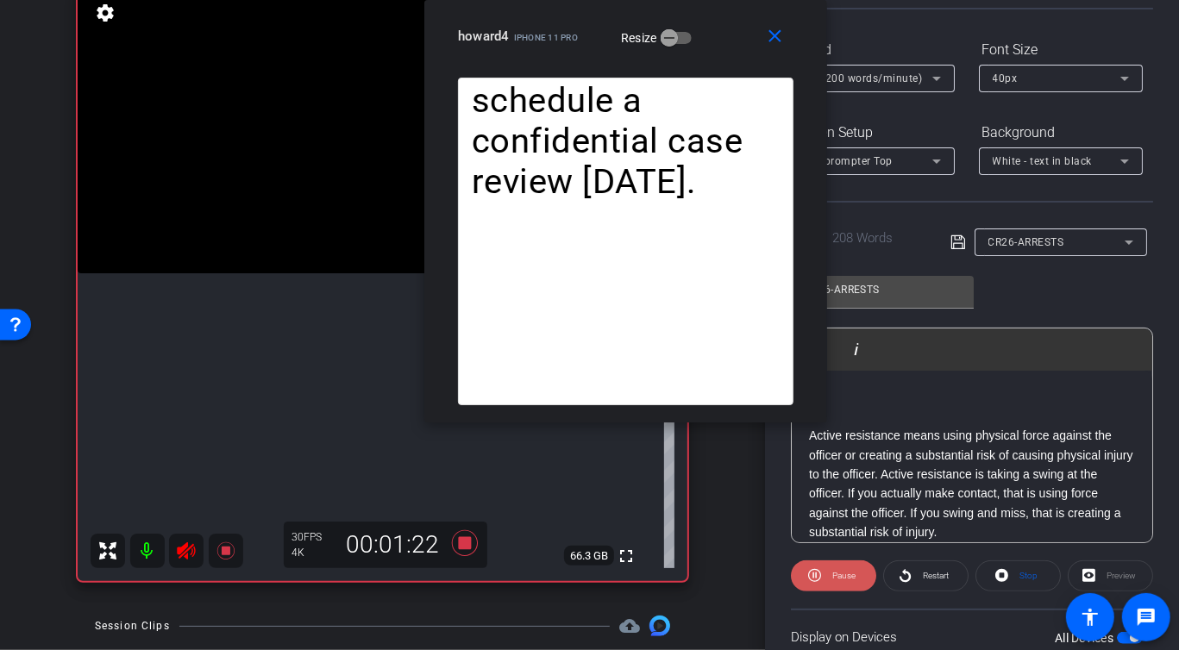
click at [835, 580] on span "Pause" at bounding box center [842, 576] width 28 height 24
click at [835, 580] on span "Play" at bounding box center [841, 576] width 20 height 24
click at [835, 580] on span "Pause" at bounding box center [842, 576] width 28 height 24
click at [835, 580] on span "Play" at bounding box center [841, 576] width 20 height 24
click at [835, 580] on span "Pause" at bounding box center [842, 576] width 28 height 24
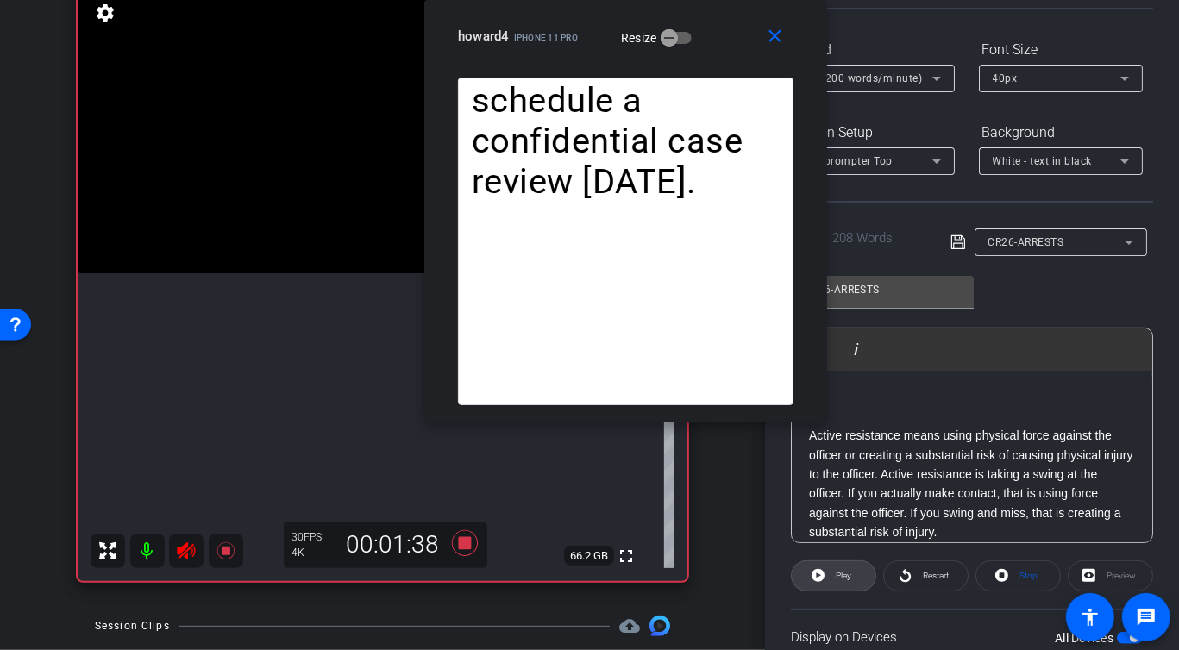
click at [835, 580] on span "Play" at bounding box center [841, 576] width 20 height 24
click at [835, 580] on span "Pause" at bounding box center [842, 576] width 28 height 24
click at [835, 580] on span "Play" at bounding box center [841, 576] width 20 height 24
click at [835, 580] on span "Pause" at bounding box center [842, 576] width 28 height 24
click at [835, 580] on span "Play" at bounding box center [841, 576] width 20 height 24
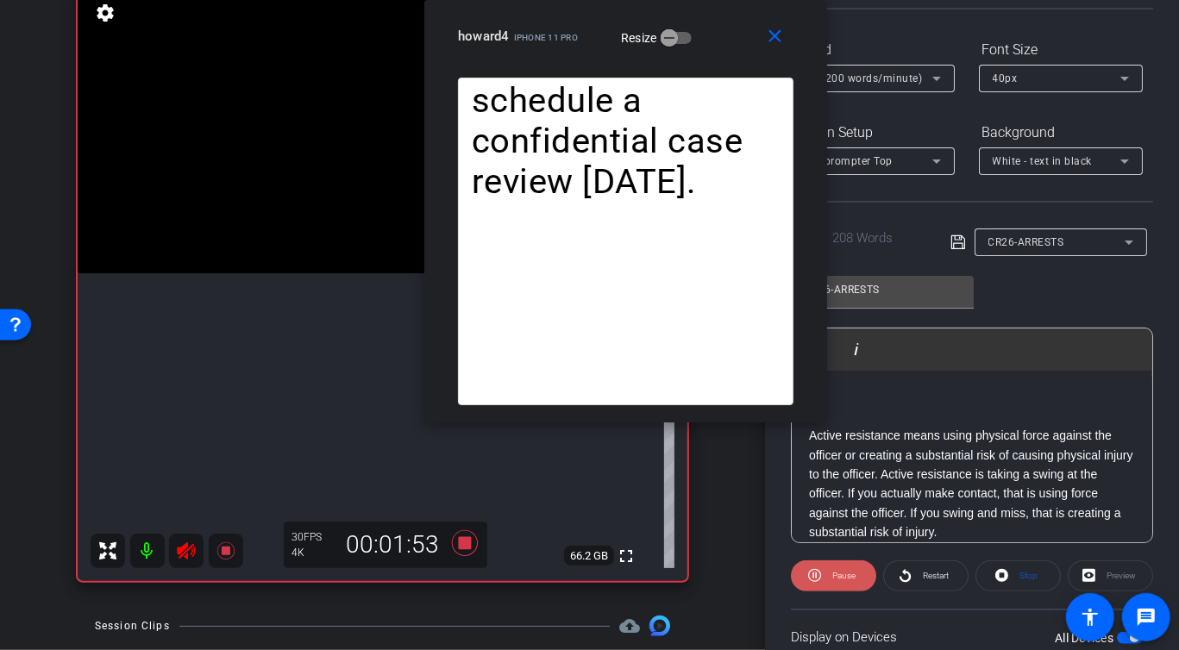
click at [835, 580] on span "Pause" at bounding box center [842, 576] width 28 height 24
drag, startPoint x: 942, startPoint y: 530, endPoint x: 829, endPoint y: 273, distance: 281.0
click at [829, 273] on div "CR26-ARRESTS Play Play from this location Play Selected Play and display the se…" at bounding box center [972, 403] width 362 height 280
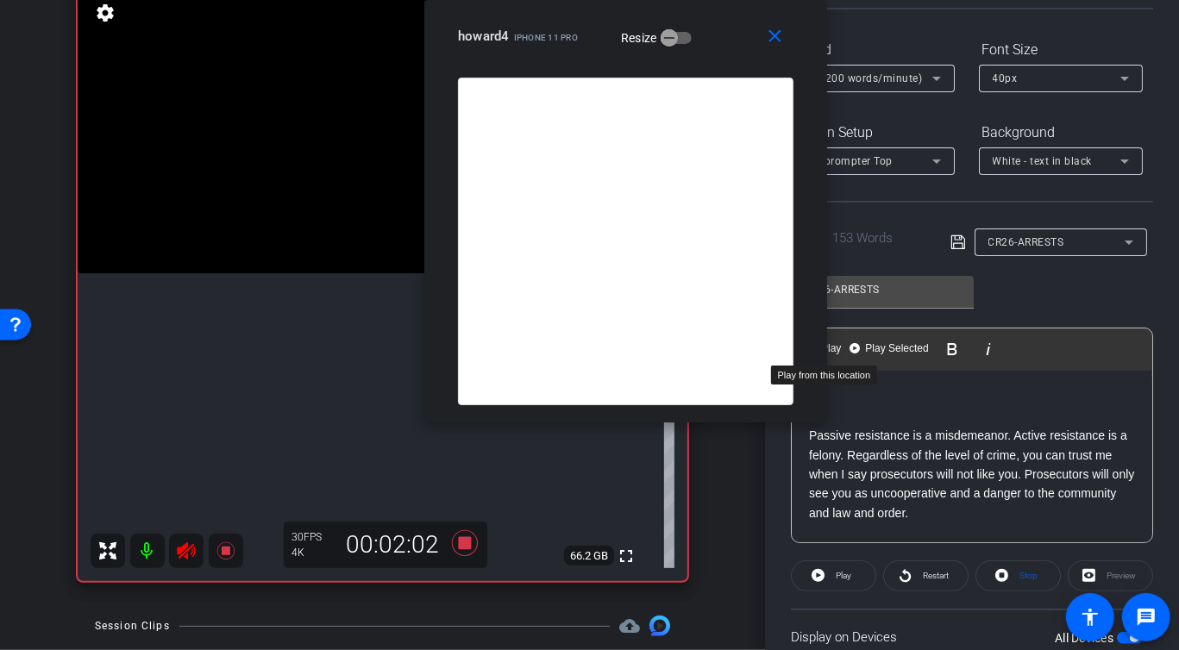
drag, startPoint x: 934, startPoint y: 453, endPoint x: 791, endPoint y: 343, distance: 180.2
click at [835, 343] on div "Play Play from this location Play Selected Play and display the selected text o…" at bounding box center [972, 436] width 362 height 216
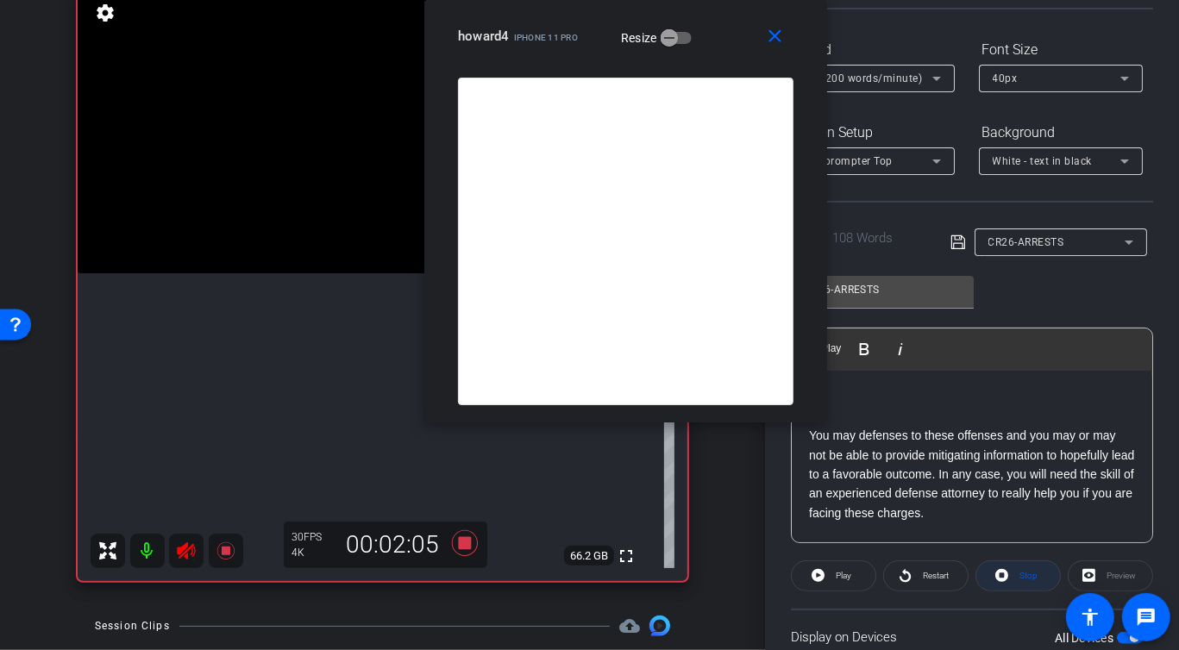
click at [1003, 572] on icon at bounding box center [1001, 576] width 13 height 22
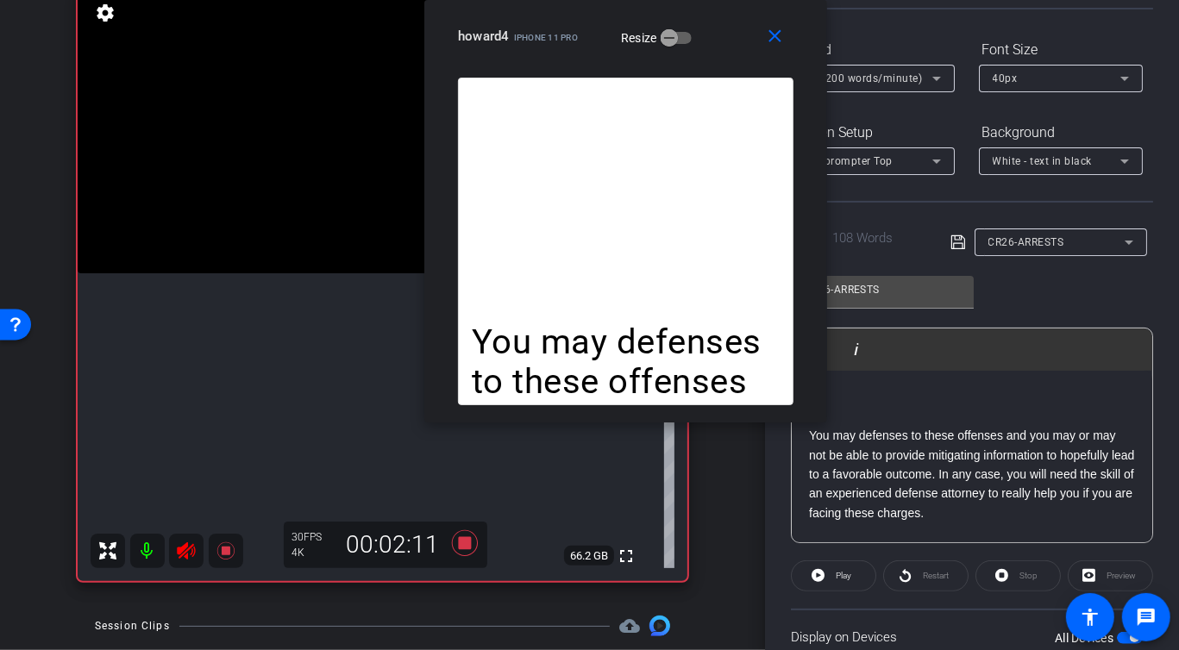
click at [983, 454] on p "You may defenses to these offenses and you may or may not be able to provide mi…" at bounding box center [972, 474] width 326 height 97
click at [944, 426] on p "Passive resistance is a misdemeanor. Active resistance is a felony. Regardless …" at bounding box center [972, 474] width 326 height 97
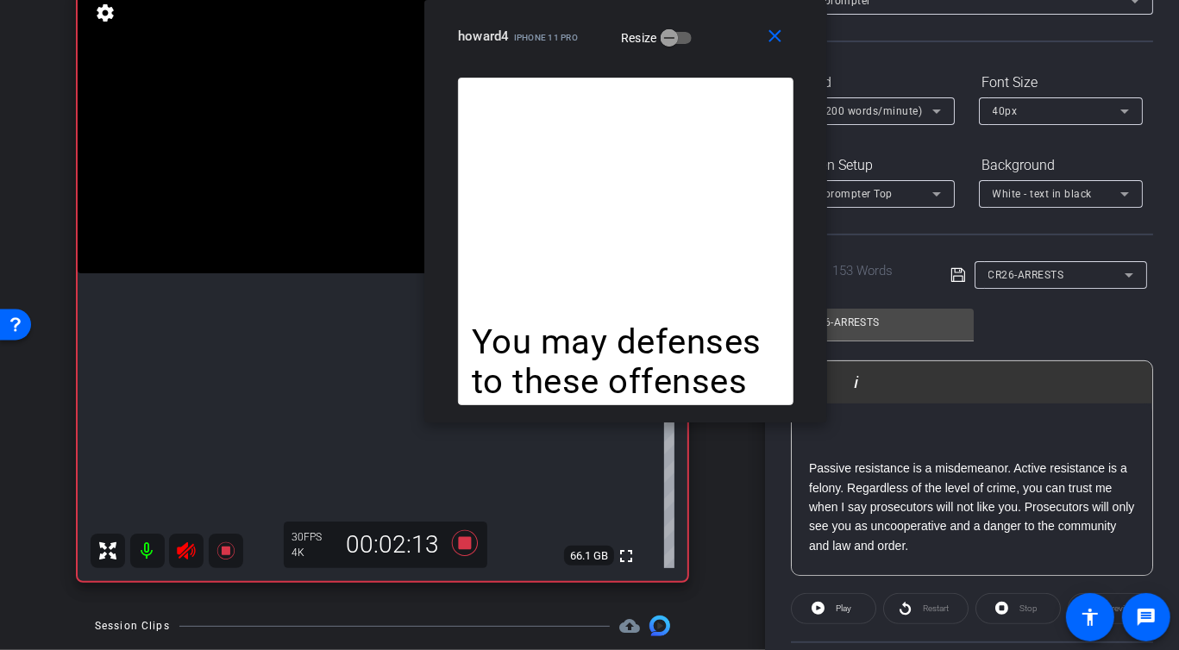
scroll to position [128, 0]
click at [1004, 605] on div "Stop" at bounding box center [1017, 606] width 85 height 31
click at [929, 525] on p "Passive resistance is a misdemeanor. Active resistance is a felony. Regardless …" at bounding box center [972, 505] width 326 height 97
click at [938, 496] on p "Passive resistance is a misdemeanor. Active resistance is a felony. Regardless …" at bounding box center [972, 505] width 326 height 97
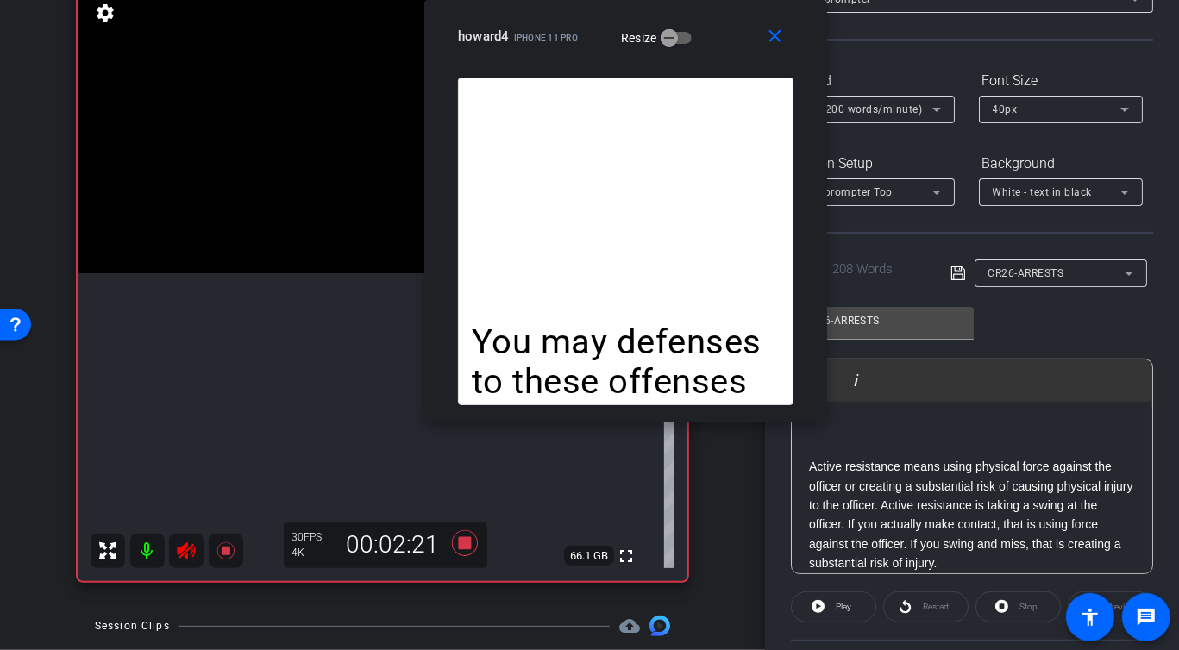
click at [929, 497] on p "Active resistance means using physical force against the officer or creating a …" at bounding box center [972, 515] width 326 height 116
click at [996, 604] on div "Stop" at bounding box center [1017, 606] width 85 height 31
click at [832, 612] on span "Play" at bounding box center [841, 607] width 20 height 24
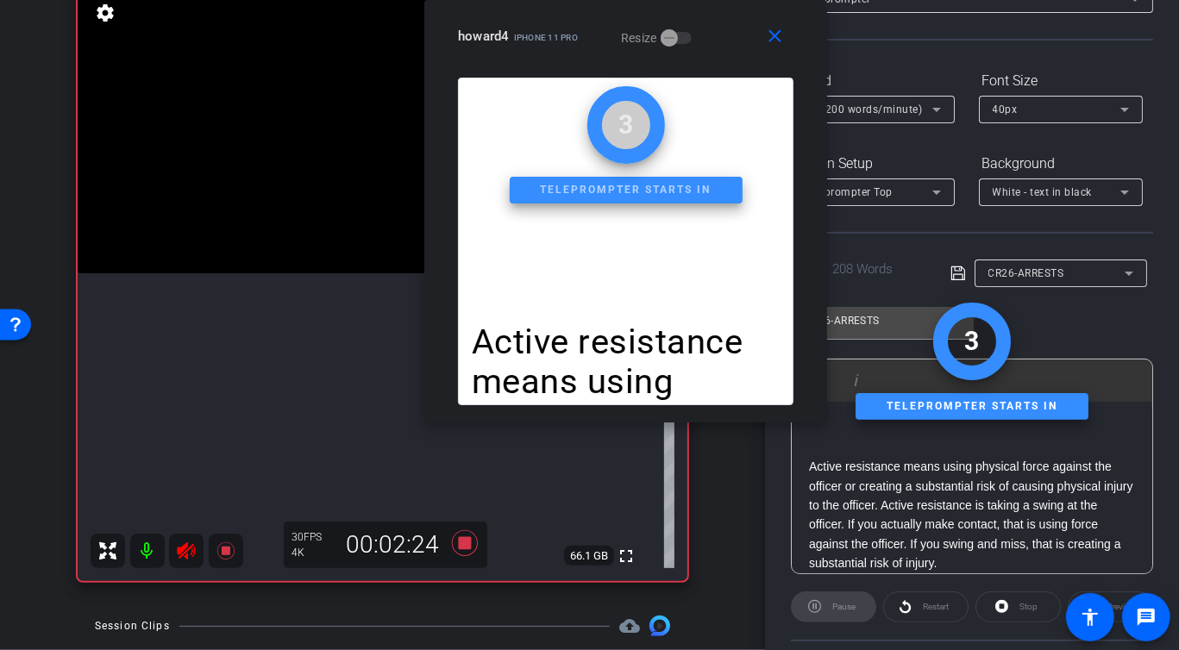
click at [832, 612] on div "Pause" at bounding box center [833, 606] width 85 height 31
click at [455, 536] on icon at bounding box center [464, 543] width 41 height 31
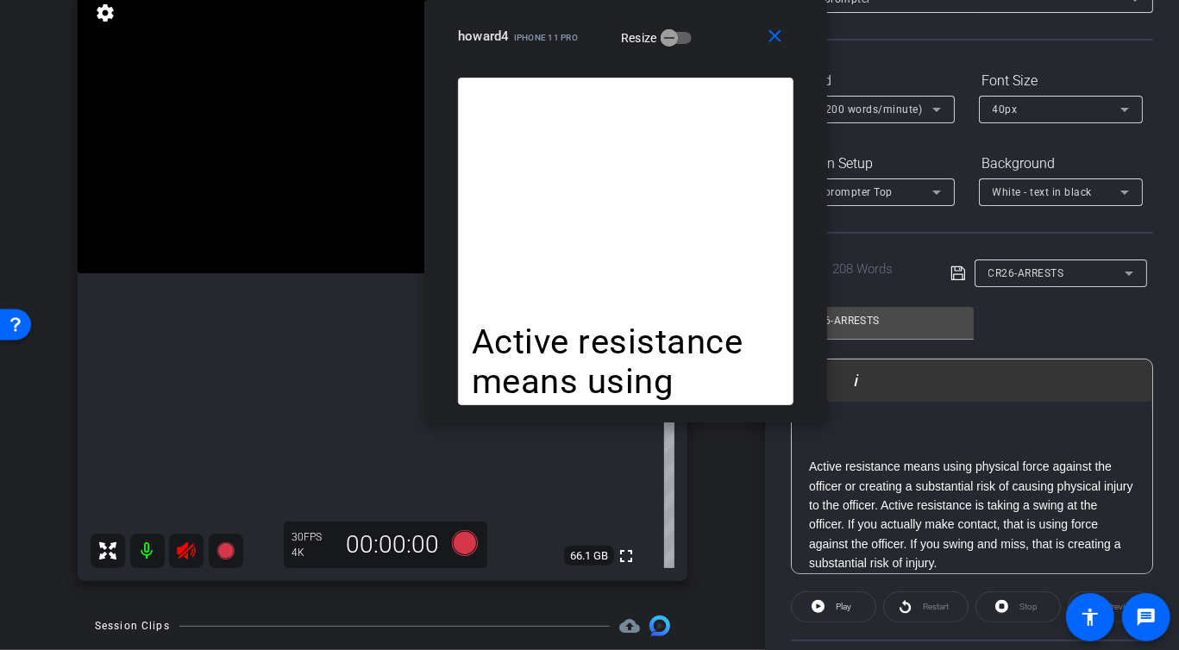
click at [1004, 609] on div "Stop" at bounding box center [1017, 606] width 85 height 31
click at [968, 527] on p "Active resistance means using physical force against the officer or creating a …" at bounding box center [972, 515] width 326 height 116
click at [860, 515] on p "Active resistance means using physical force against the officer or creating a …" at bounding box center [972, 515] width 326 height 116
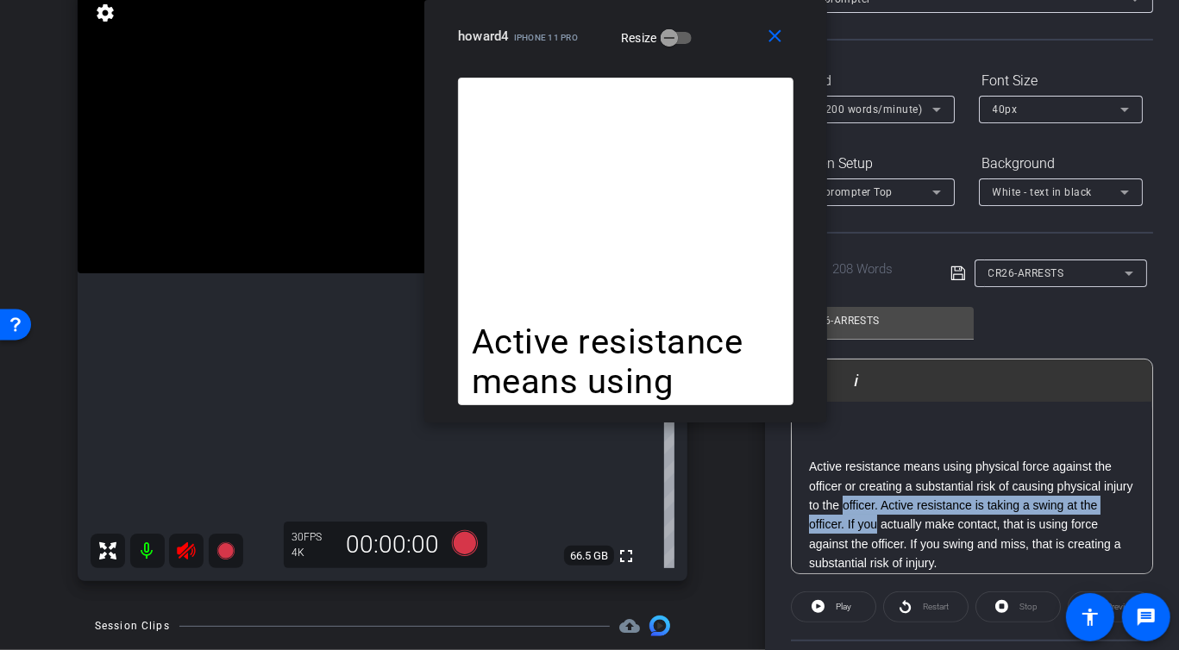
drag, startPoint x: 860, startPoint y: 515, endPoint x: 909, endPoint y: 505, distance: 50.1
click at [909, 505] on p "Active resistance means using physical force against the officer or creating a …" at bounding box center [972, 515] width 326 height 116
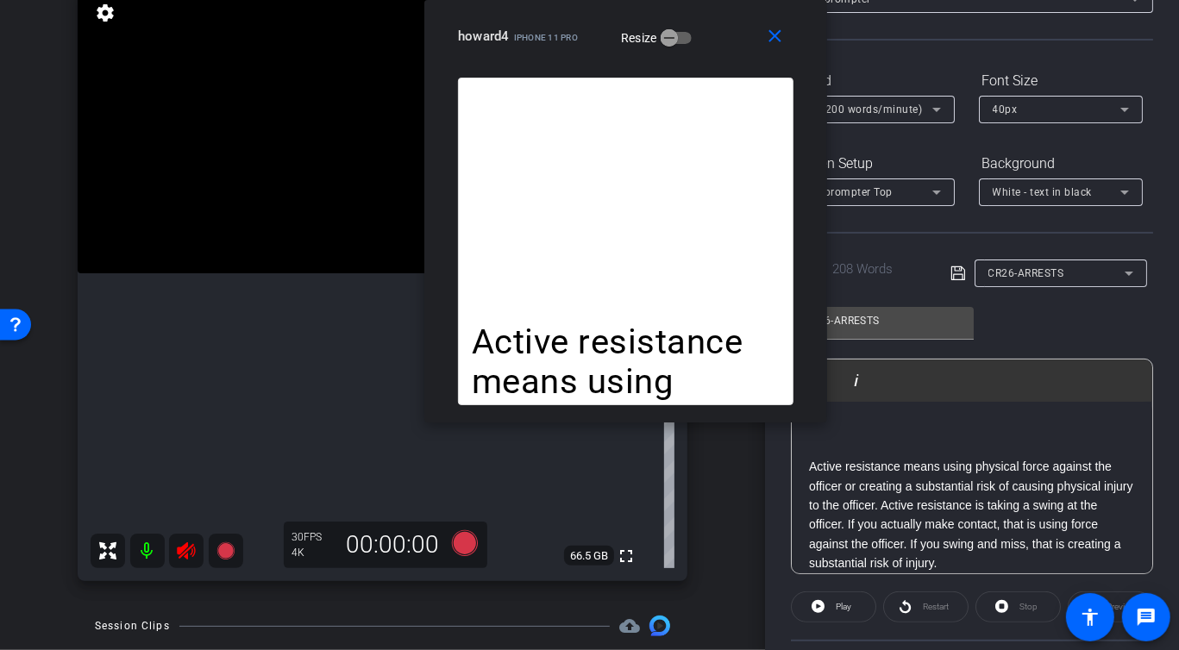
click at [847, 509] on p "Active resistance means using physical force against the officer or creating a …" at bounding box center [972, 515] width 326 height 116
click at [1015, 604] on div "Stop" at bounding box center [1017, 606] width 85 height 31
click at [822, 475] on p "Active resistance means using physical force against the officer or creating a …" at bounding box center [972, 515] width 326 height 116
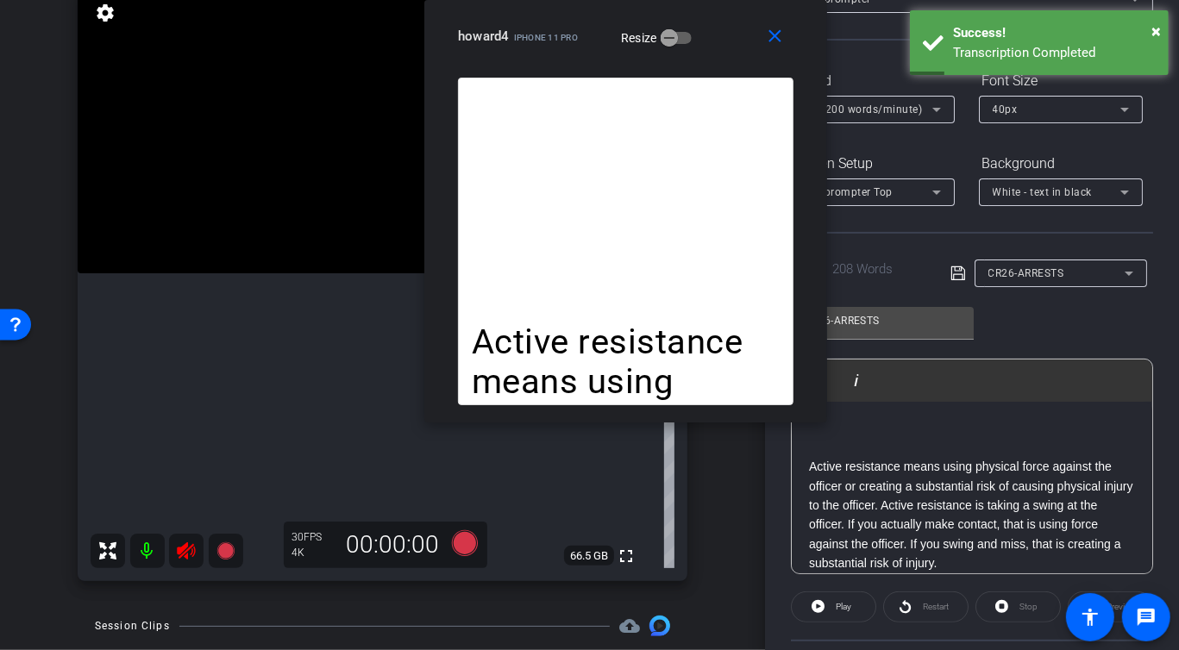
click at [1022, 611] on div "Stop" at bounding box center [1017, 606] width 85 height 31
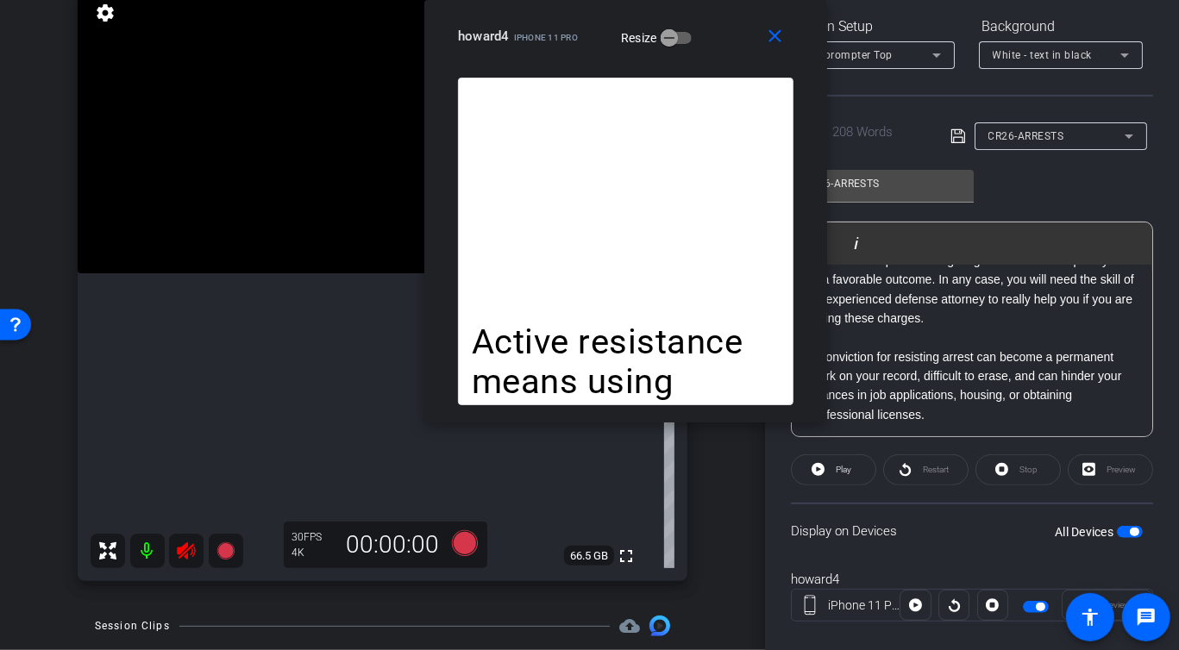
scroll to position [291, 0]
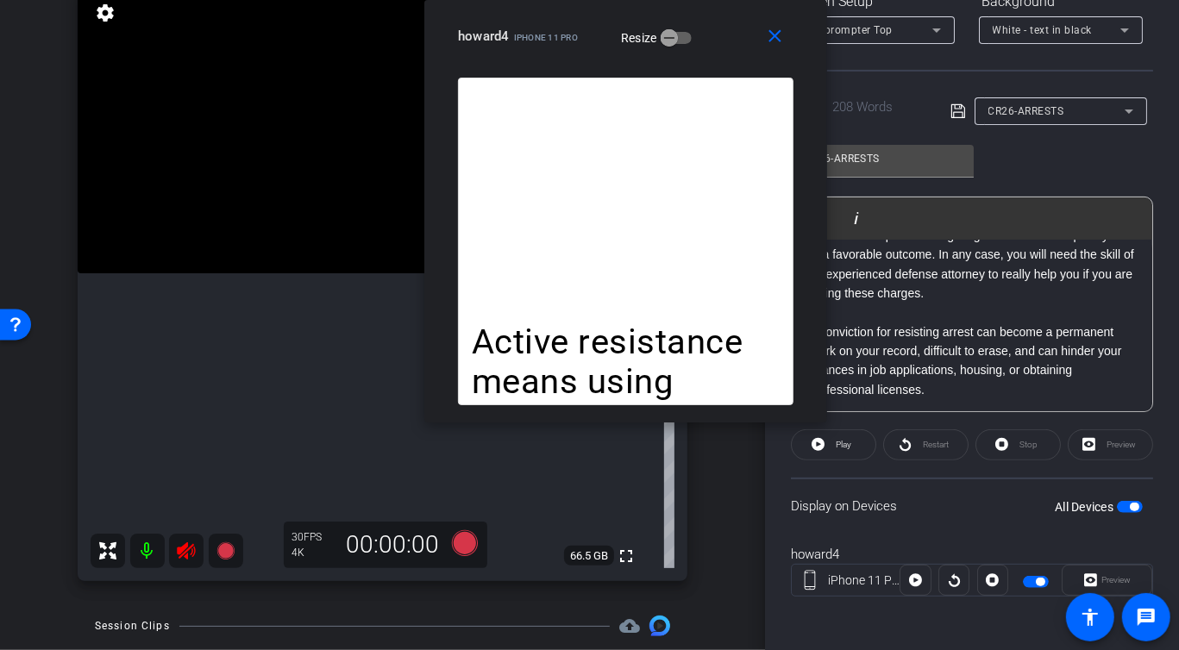
click at [1129, 513] on div "All Devices" at bounding box center [1098, 506] width 88 height 17
click at [1129, 512] on div "All Devices" at bounding box center [1098, 506] width 88 height 17
click at [1126, 506] on span "button" at bounding box center [1130, 507] width 26 height 12
click at [1126, 506] on span "button" at bounding box center [1121, 507] width 9 height 9
click at [1004, 448] on div "Stop" at bounding box center [1017, 444] width 85 height 31
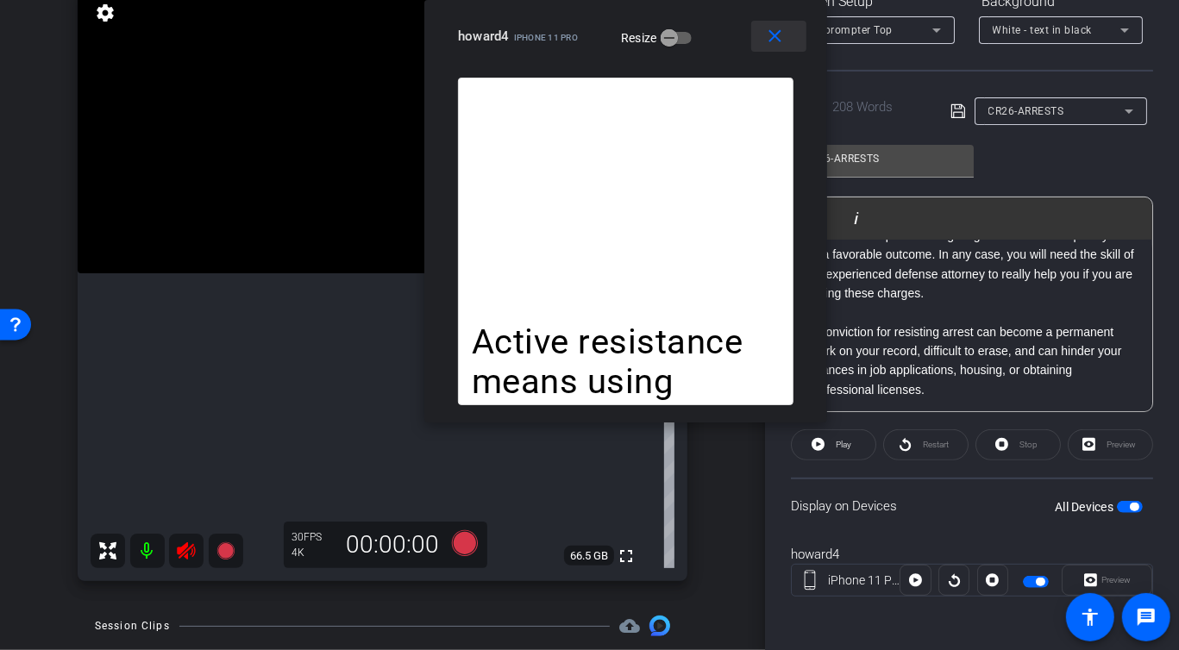
click at [780, 45] on mat-icon "close" at bounding box center [776, 37] width 22 height 22
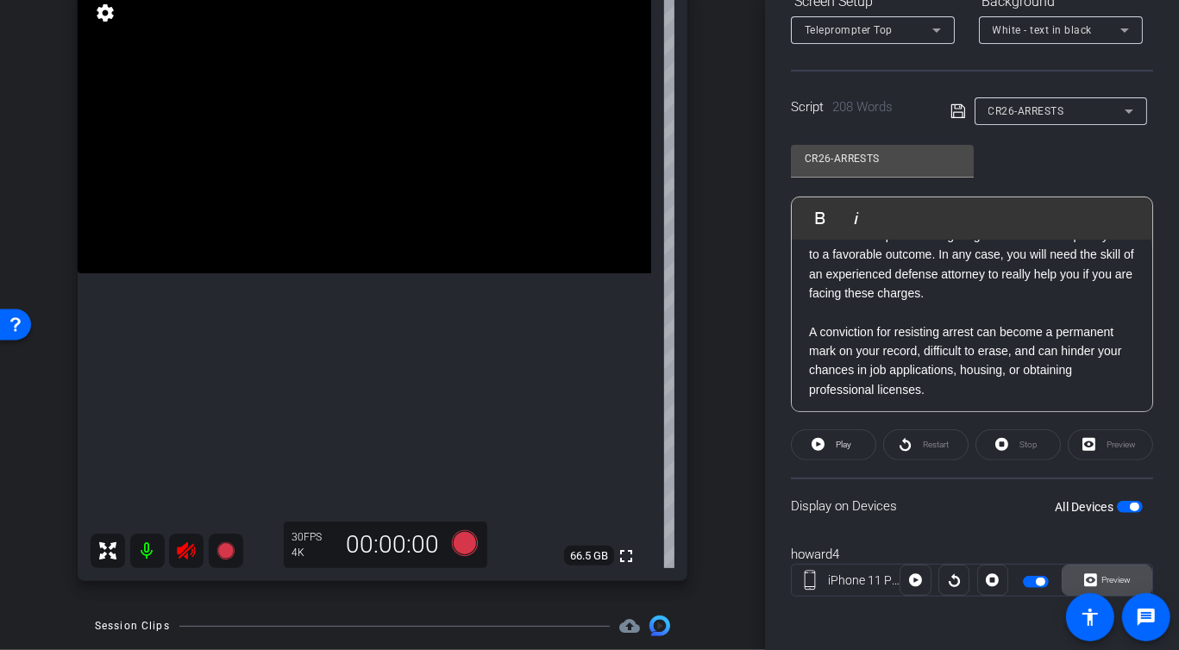
click at [1105, 568] on span "Preview" at bounding box center [1114, 580] width 34 height 24
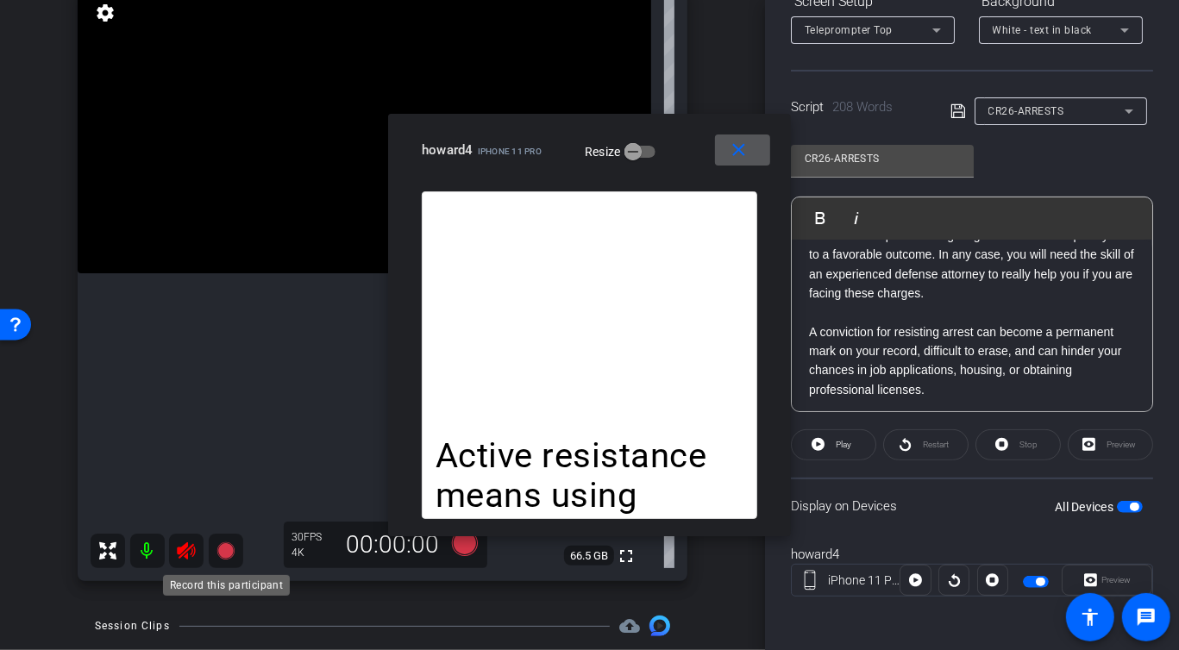
click at [221, 555] on icon at bounding box center [224, 550] width 17 height 17
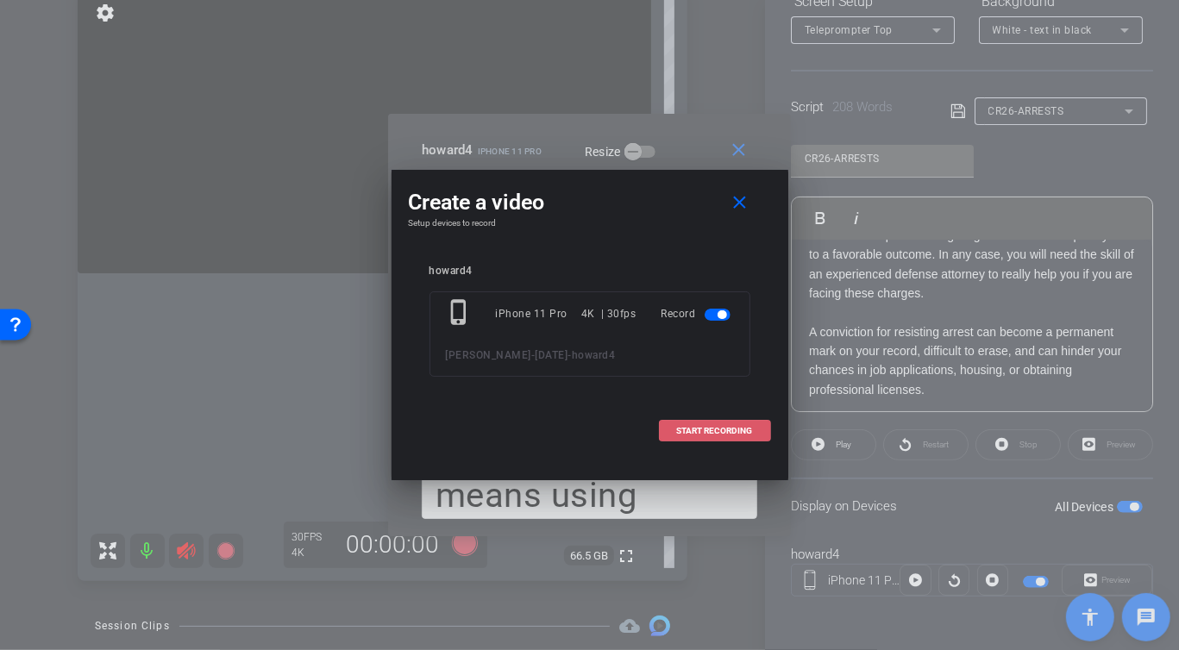
click at [719, 429] on span "START RECORDING" at bounding box center [715, 431] width 76 height 9
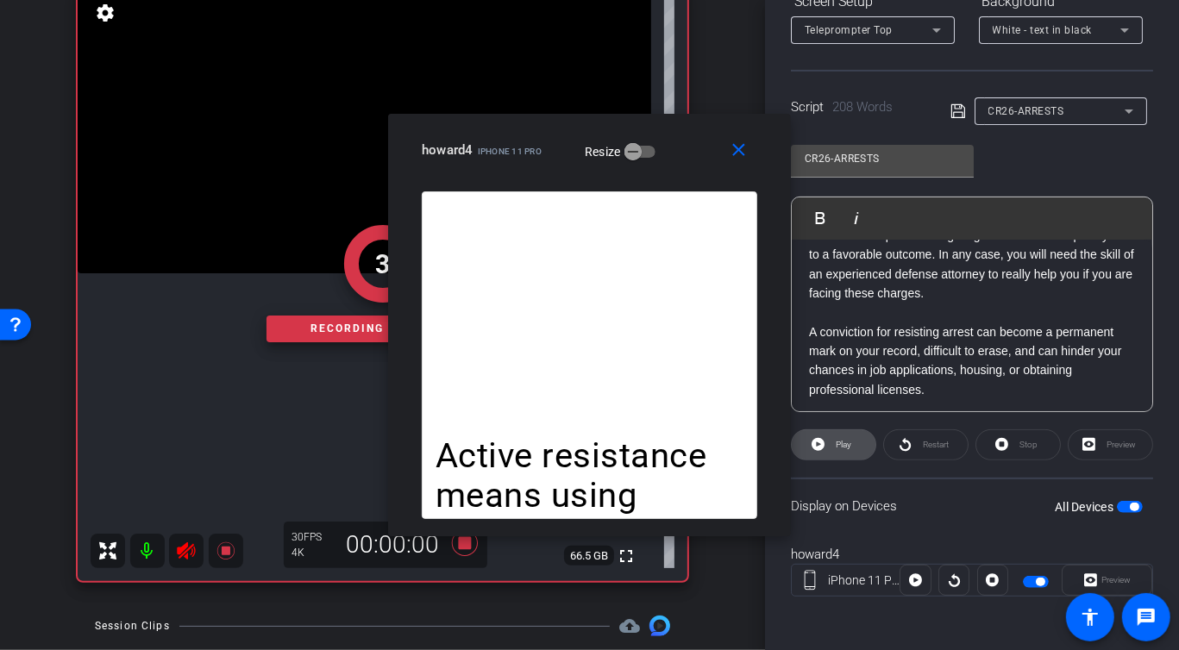
click at [829, 446] on span at bounding box center [833, 444] width 84 height 41
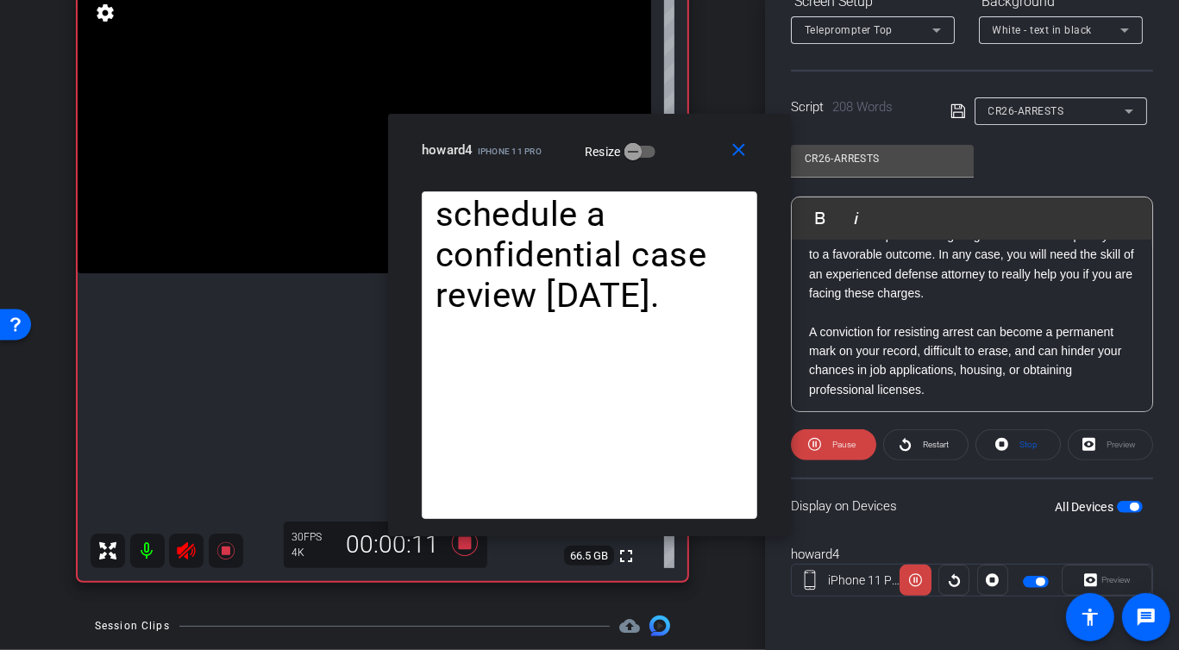
click at [767, 464] on div "Active resistance means using physical force against the officer or creating a …" at bounding box center [589, 355] width 361 height 328
click at [837, 440] on span "Pause" at bounding box center [843, 444] width 23 height 9
click at [837, 440] on span "Play" at bounding box center [843, 444] width 16 height 9
click at [829, 441] on span "Pause" at bounding box center [842, 445] width 28 height 24
click at [829, 441] on span at bounding box center [833, 444] width 84 height 41
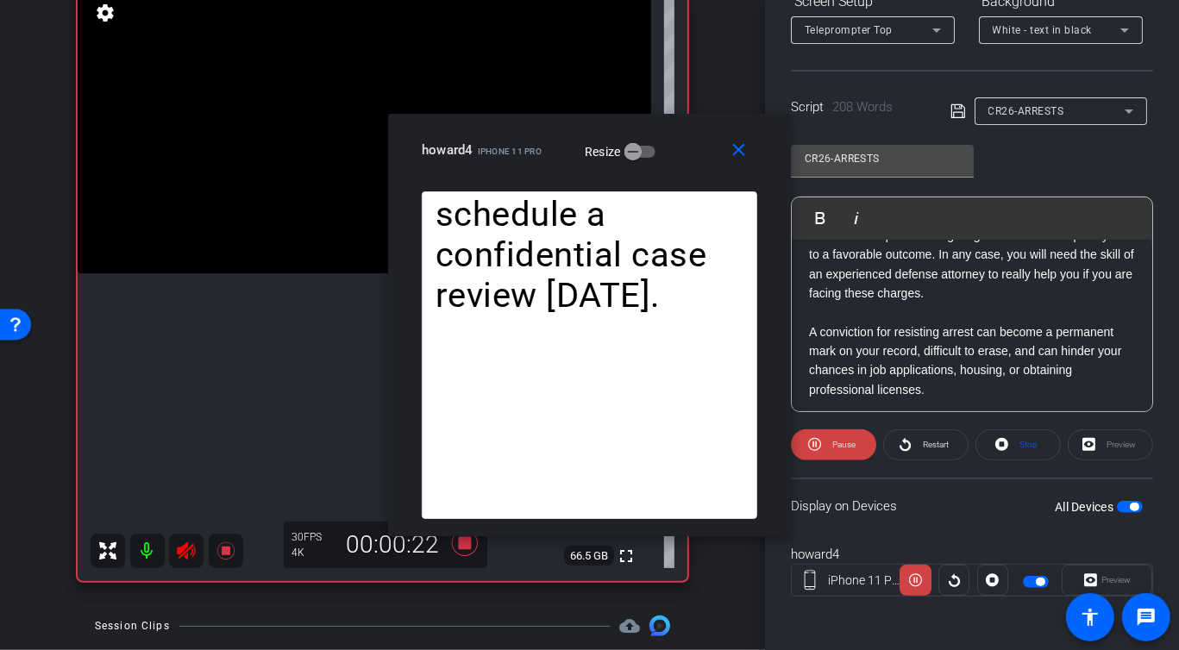
click at [829, 441] on span "Pause" at bounding box center [842, 445] width 28 height 24
click at [829, 441] on span at bounding box center [833, 444] width 84 height 41
click at [829, 441] on span "Pause" at bounding box center [842, 445] width 28 height 24
click at [829, 441] on span at bounding box center [833, 444] width 84 height 41
click at [829, 441] on span "Pause" at bounding box center [842, 445] width 28 height 24
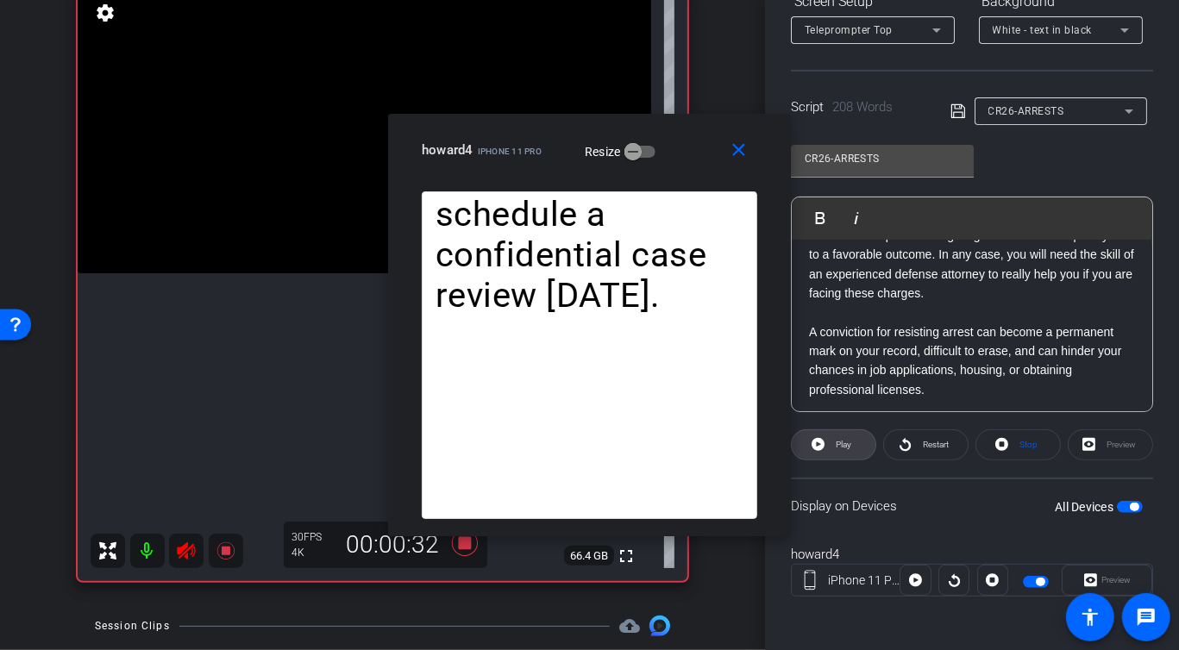
click at [829, 441] on span at bounding box center [833, 444] width 84 height 41
click at [829, 441] on span "Pause" at bounding box center [842, 445] width 28 height 24
click at [829, 441] on span at bounding box center [833, 444] width 84 height 41
click at [829, 441] on span "Pause" at bounding box center [842, 445] width 28 height 24
click at [829, 441] on span at bounding box center [833, 444] width 84 height 41
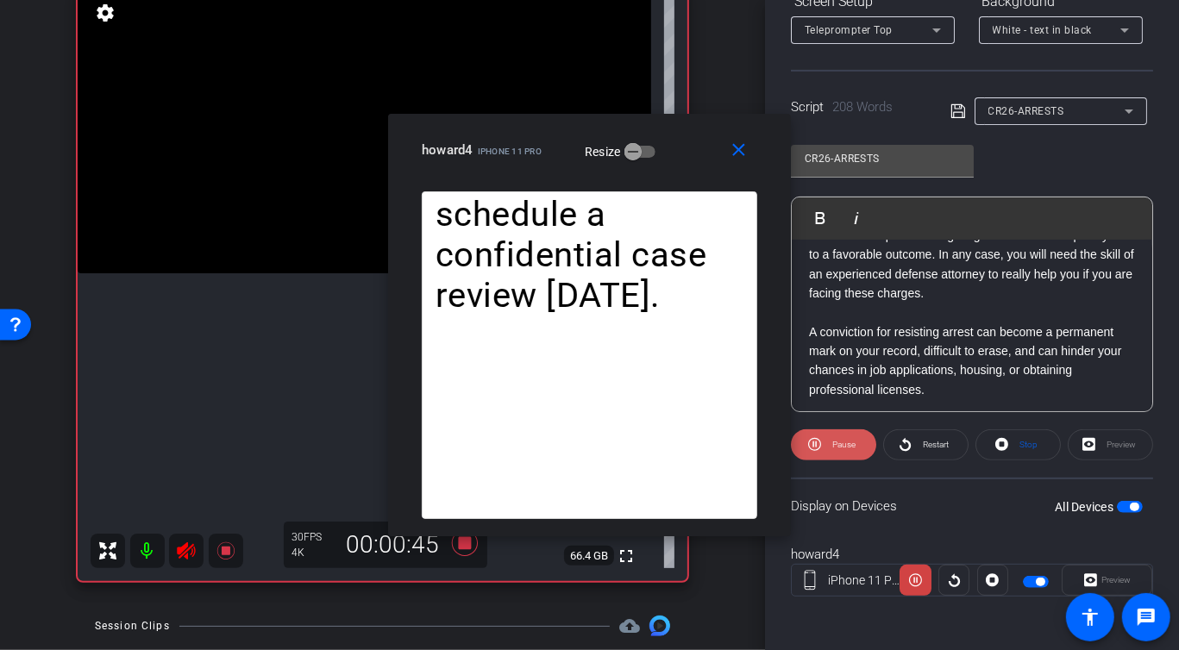
click at [829, 441] on span "Pause" at bounding box center [842, 445] width 28 height 24
click at [830, 442] on span at bounding box center [833, 444] width 84 height 41
click at [830, 442] on span "Pause" at bounding box center [842, 445] width 28 height 24
click at [830, 442] on span at bounding box center [833, 444] width 84 height 41
click at [830, 442] on span "Pause" at bounding box center [842, 445] width 28 height 24
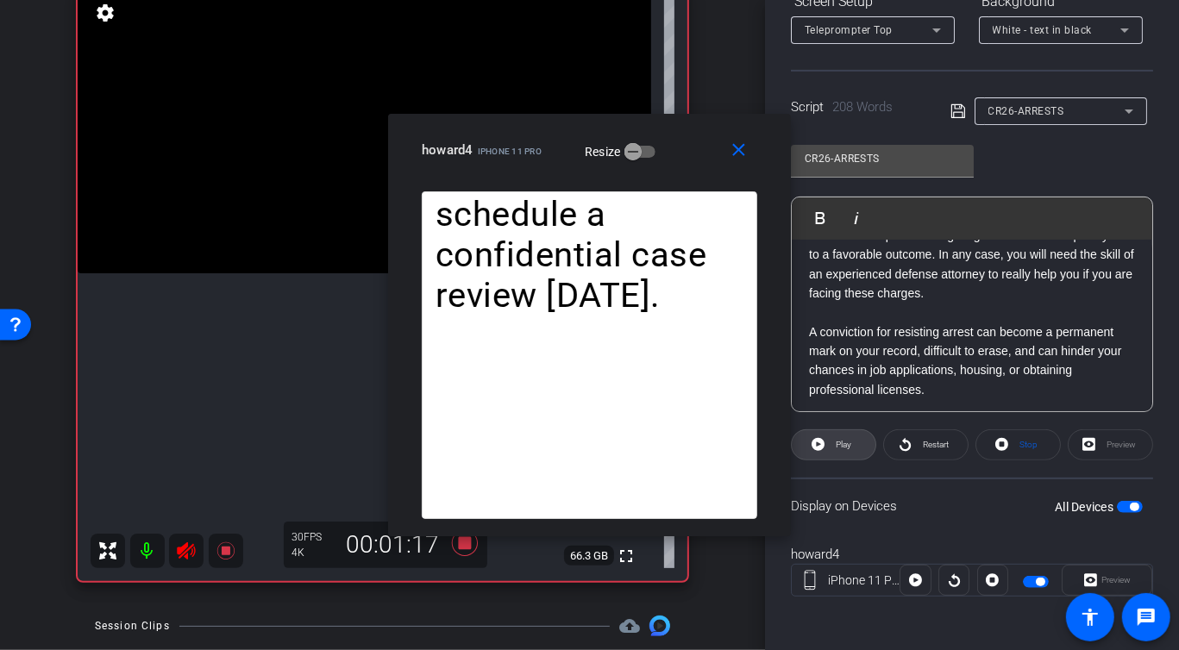
click at [830, 442] on span at bounding box center [833, 444] width 84 height 41
click at [830, 442] on span "Pause" at bounding box center [842, 445] width 28 height 24
click at [466, 548] on icon at bounding box center [464, 543] width 26 height 26
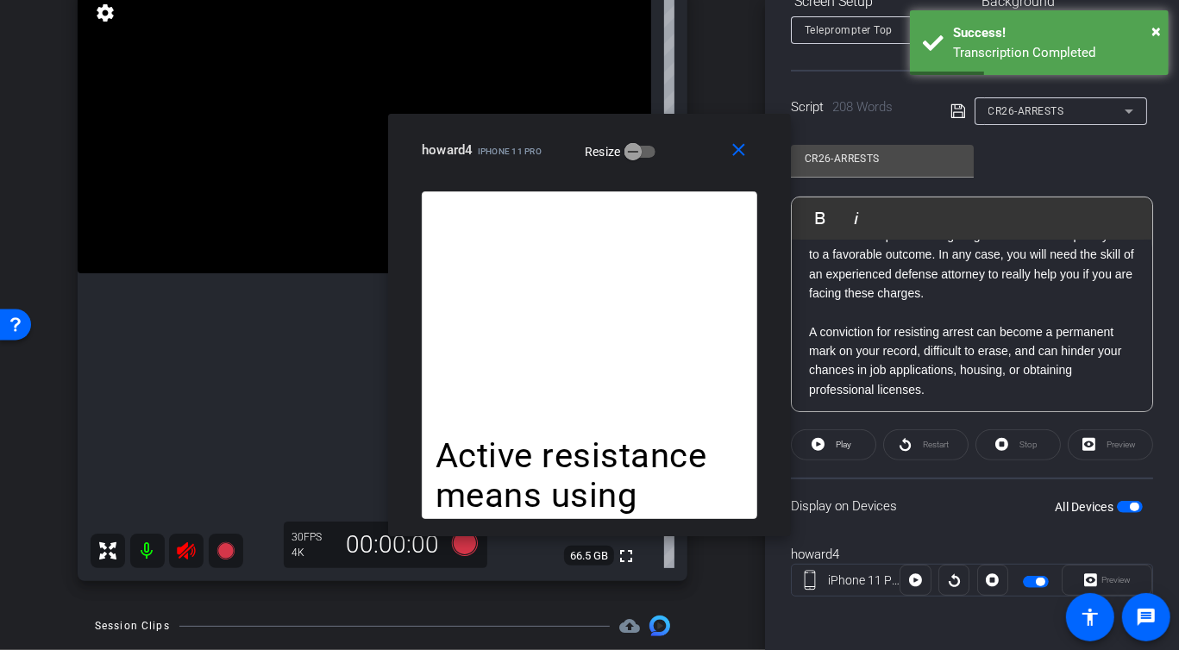
click at [1035, 116] on span "CR26-ARRESTS" at bounding box center [1026, 111] width 76 height 12
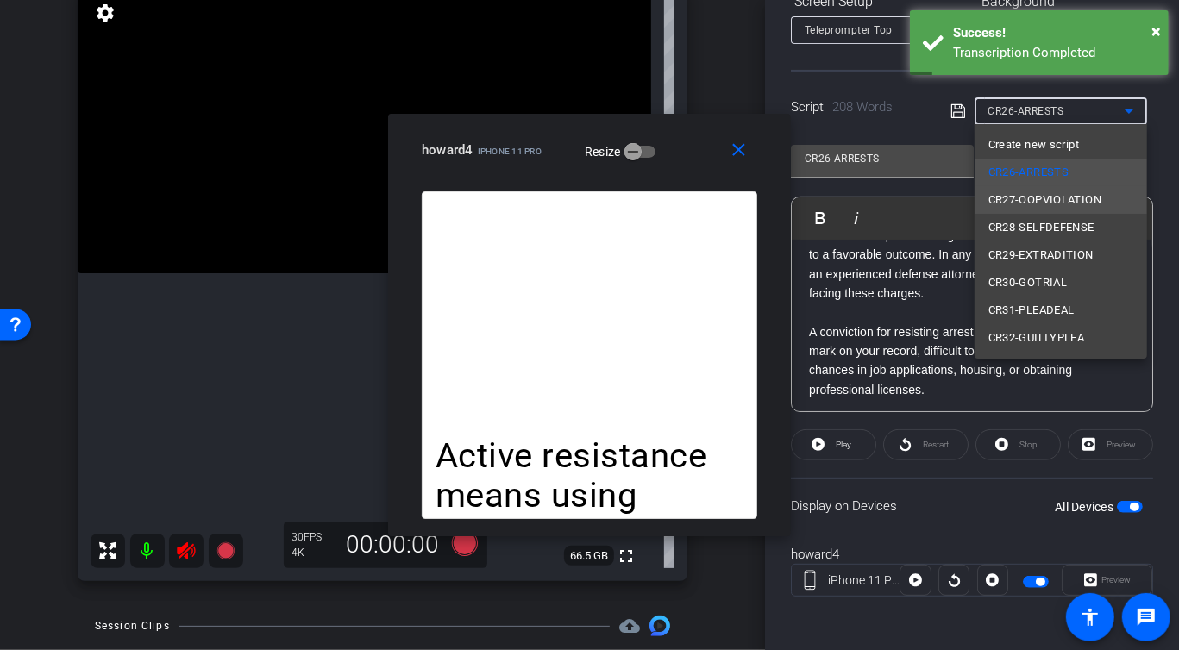
click at [1033, 201] on span "CR27-OOPVIOLATION" at bounding box center [1044, 200] width 113 height 21
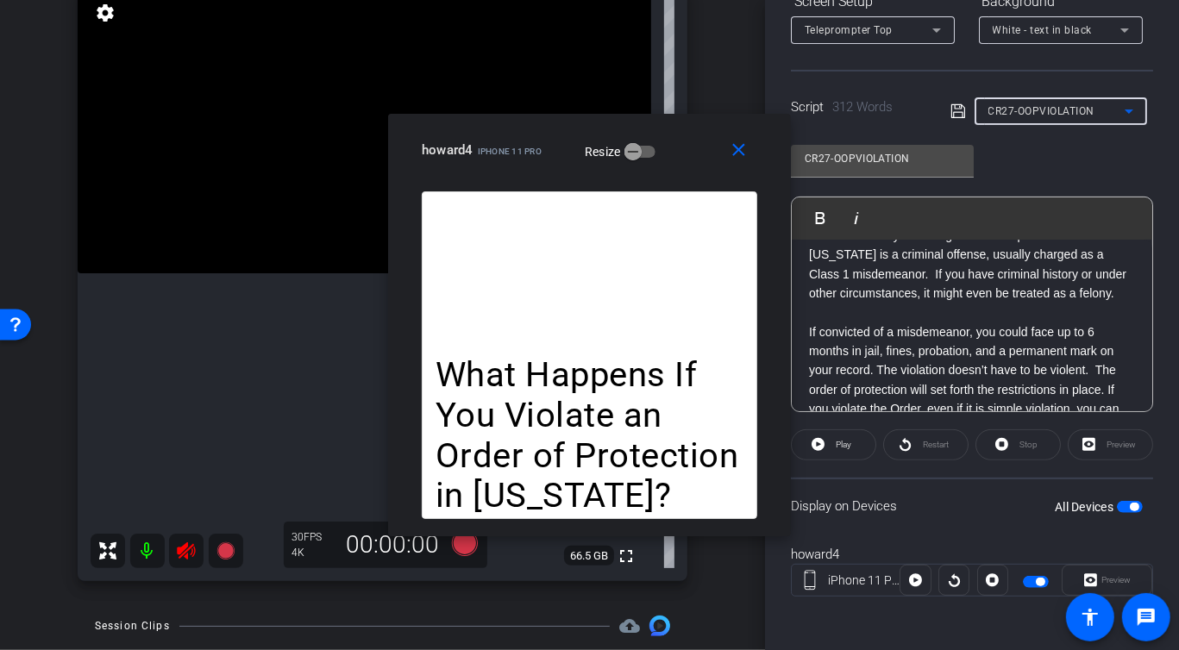
click at [1074, 172] on div "CR27-OOPVIOLATION Play Play from this location Play Selected Play and display t…" at bounding box center [972, 272] width 362 height 280
click at [1113, 166] on div "CR27-OOPVIOLATION Play Play from this location Play Selected Play and display t…" at bounding box center [972, 272] width 362 height 280
click at [1073, 174] on div "CR27-OOPVIOLATION Play Play from this location Play Selected Play and display t…" at bounding box center [972, 272] width 362 height 280
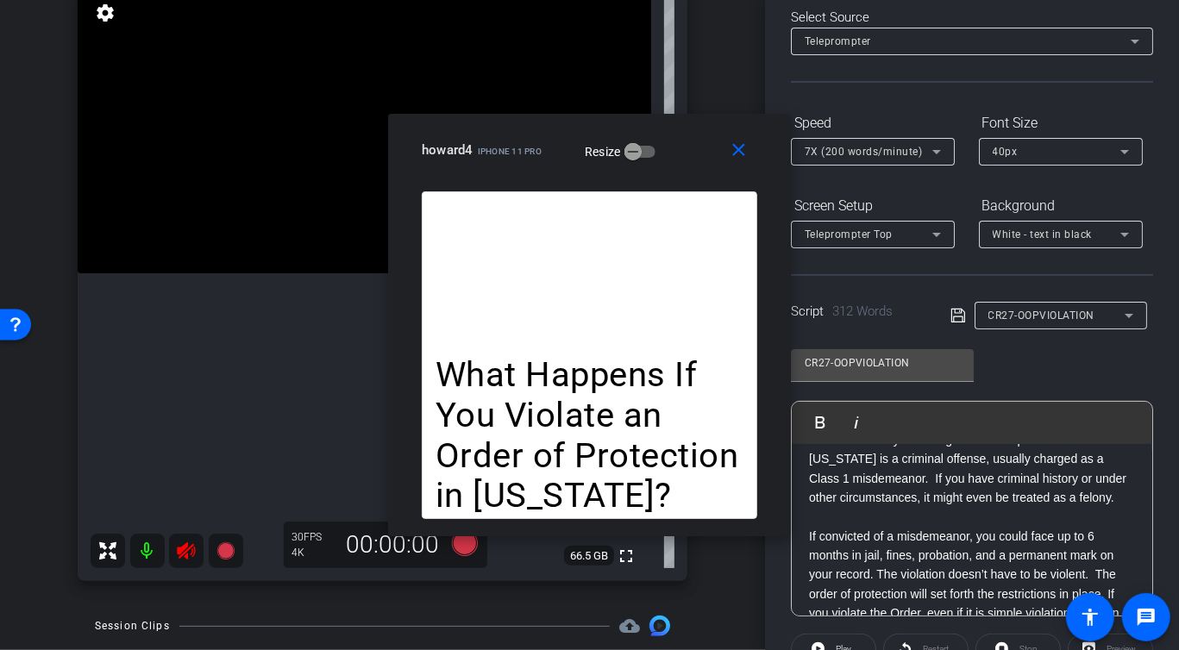
scroll to position [0, 0]
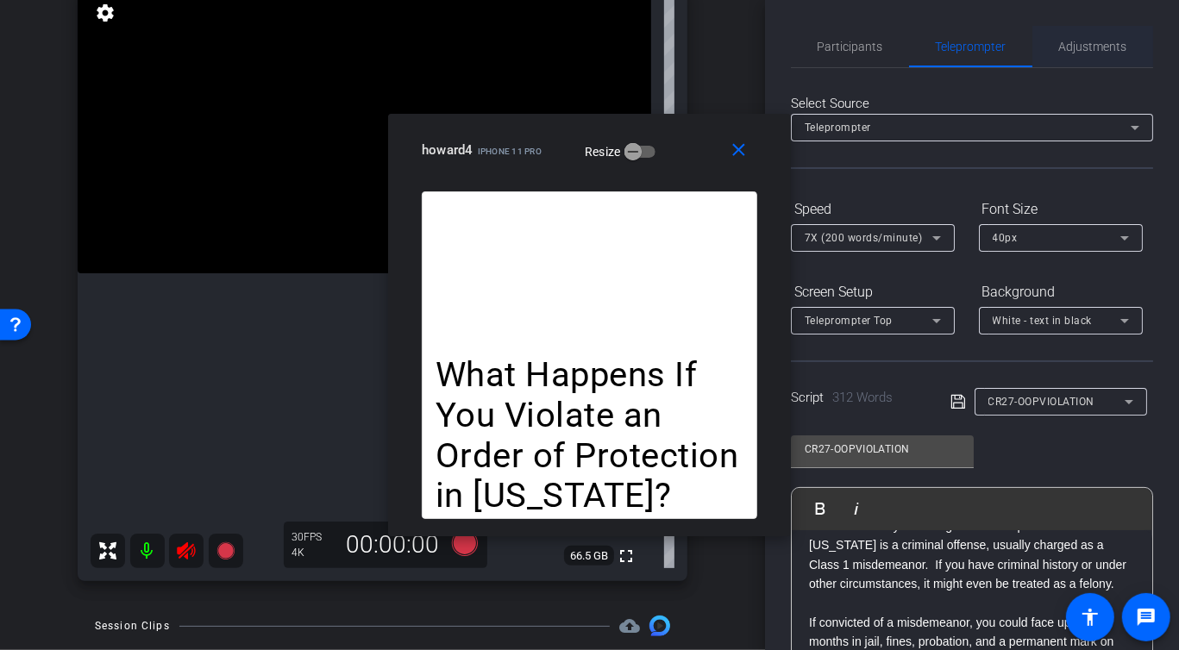
click at [1104, 50] on span "Adjustments" at bounding box center [1093, 47] width 68 height 12
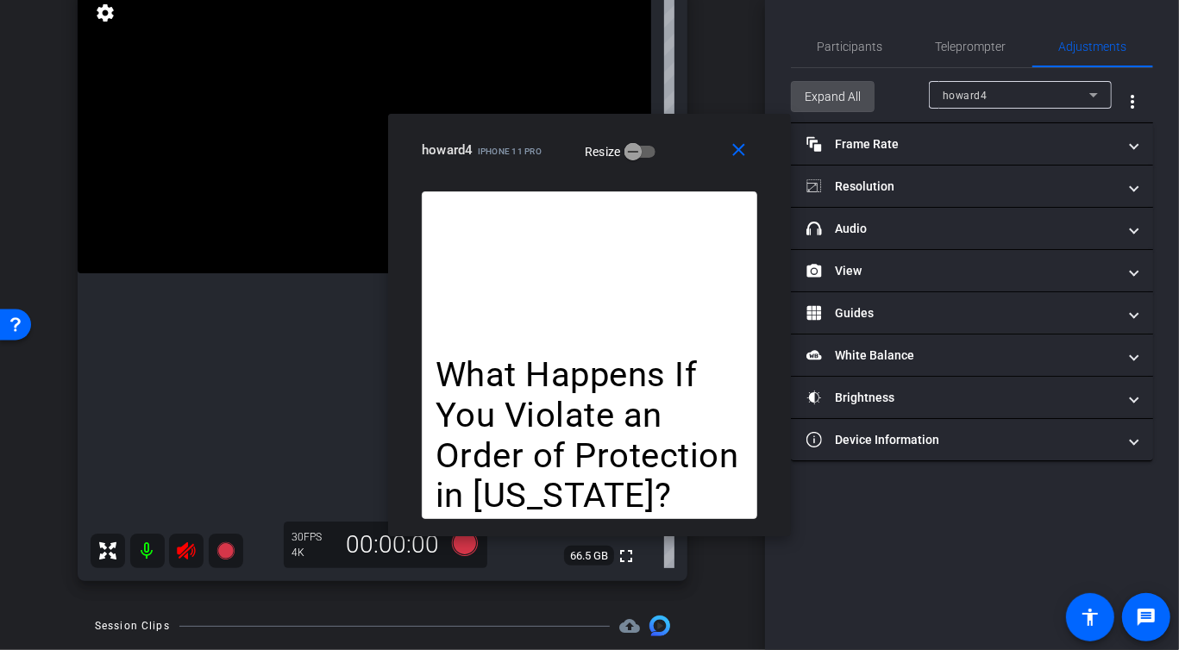
click at [832, 95] on span "Expand All" at bounding box center [832, 96] width 56 height 33
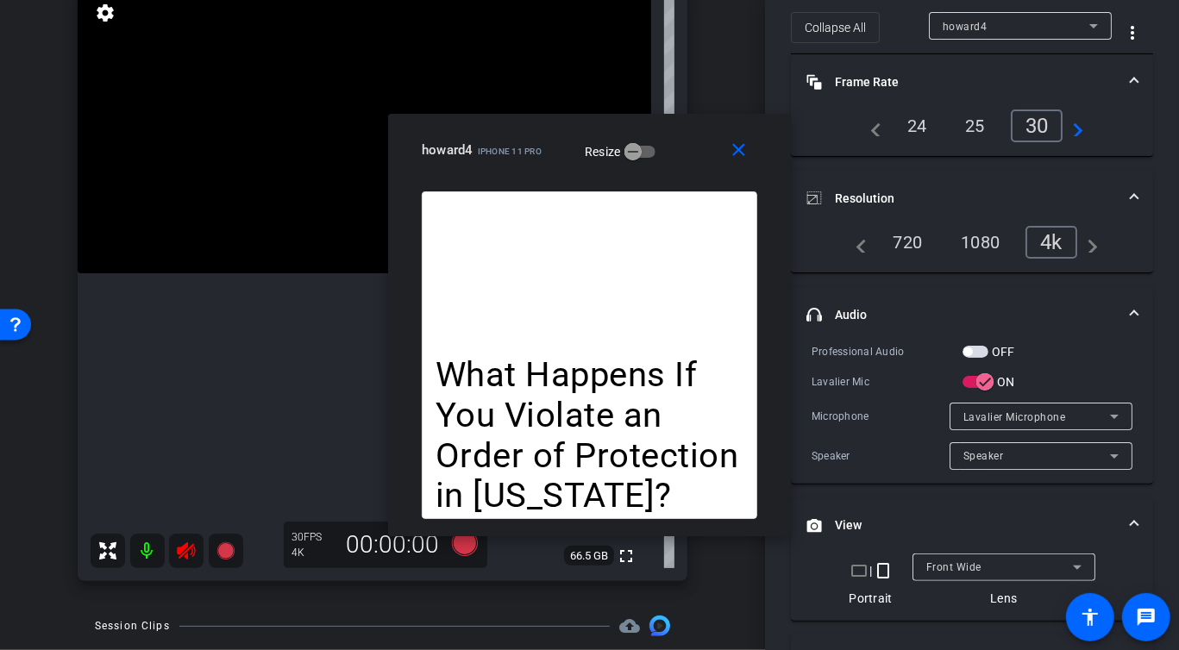
scroll to position [95, 0]
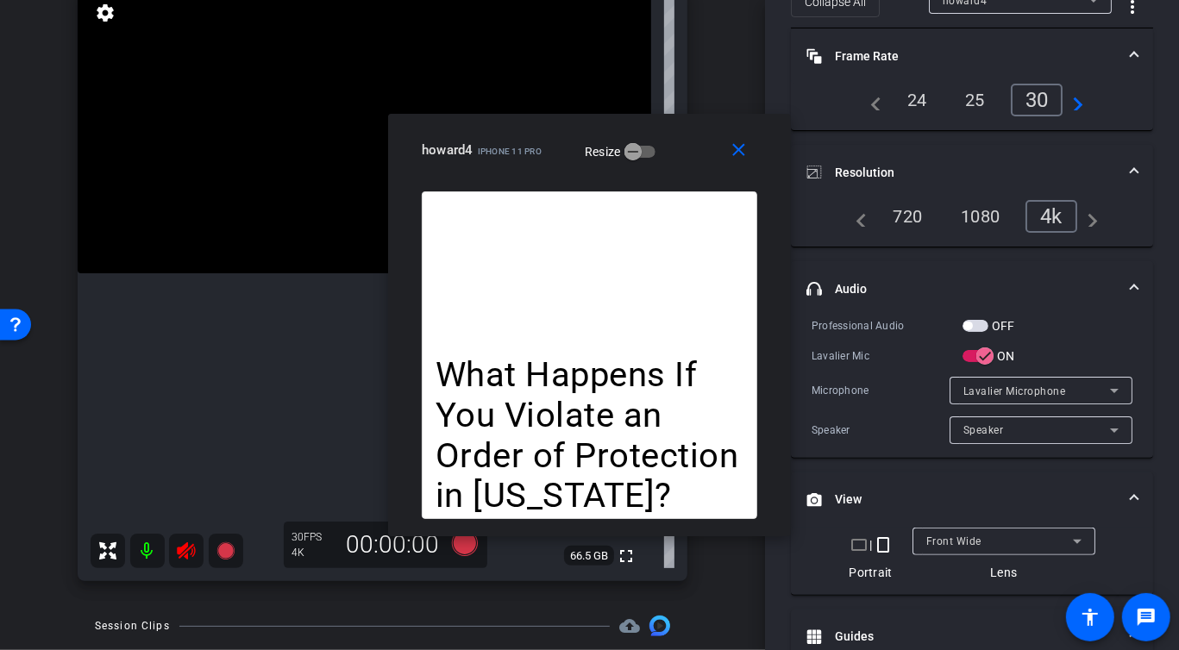
click at [986, 427] on span "Speaker" at bounding box center [983, 430] width 41 height 12
click at [927, 407] on div at bounding box center [589, 325] width 1179 height 650
click at [1013, 385] on span "Lavalier Microphone" at bounding box center [1014, 391] width 103 height 12
click at [915, 374] on div at bounding box center [589, 325] width 1179 height 650
click at [981, 320] on span "button" at bounding box center [975, 326] width 26 height 12
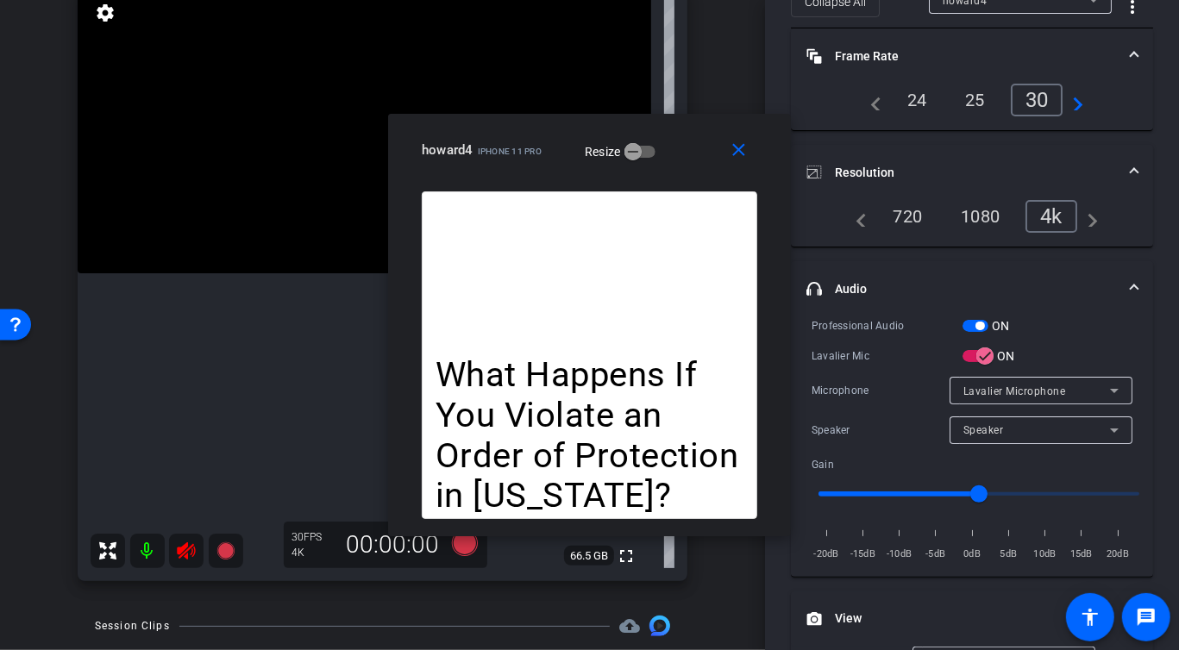
click at [970, 387] on span "Lavalier Microphone" at bounding box center [1014, 391] width 103 height 12
click at [922, 372] on div at bounding box center [589, 325] width 1179 height 650
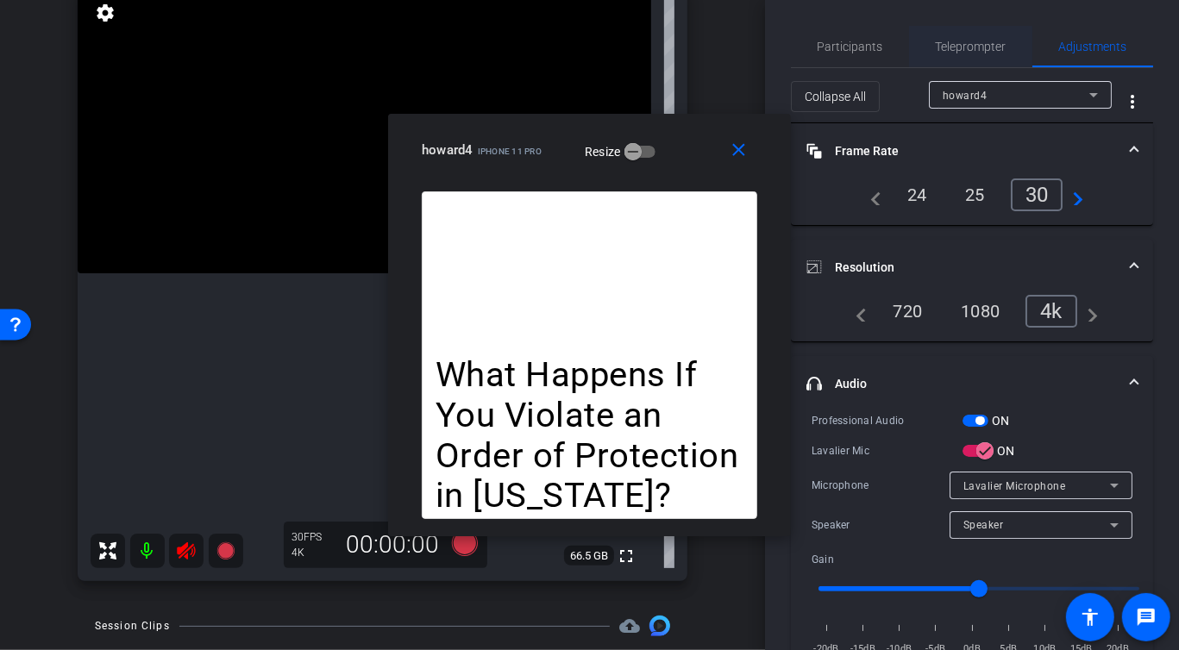
click at [975, 48] on span "Teleprompter" at bounding box center [970, 47] width 71 height 12
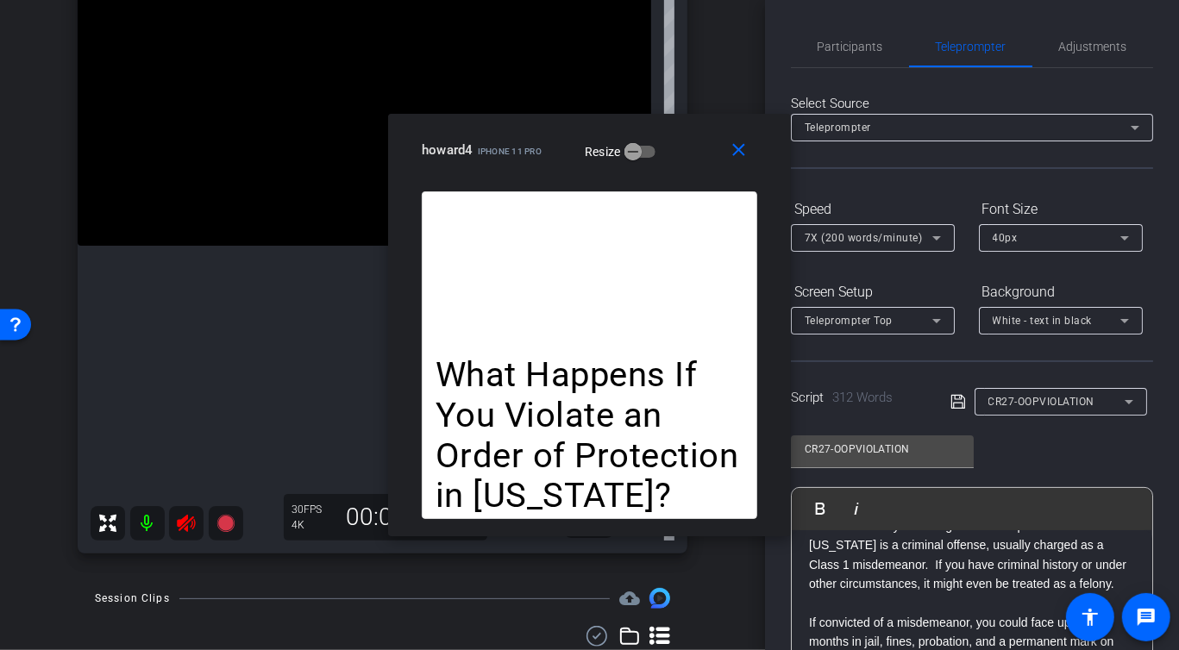
scroll to position [193, 0]
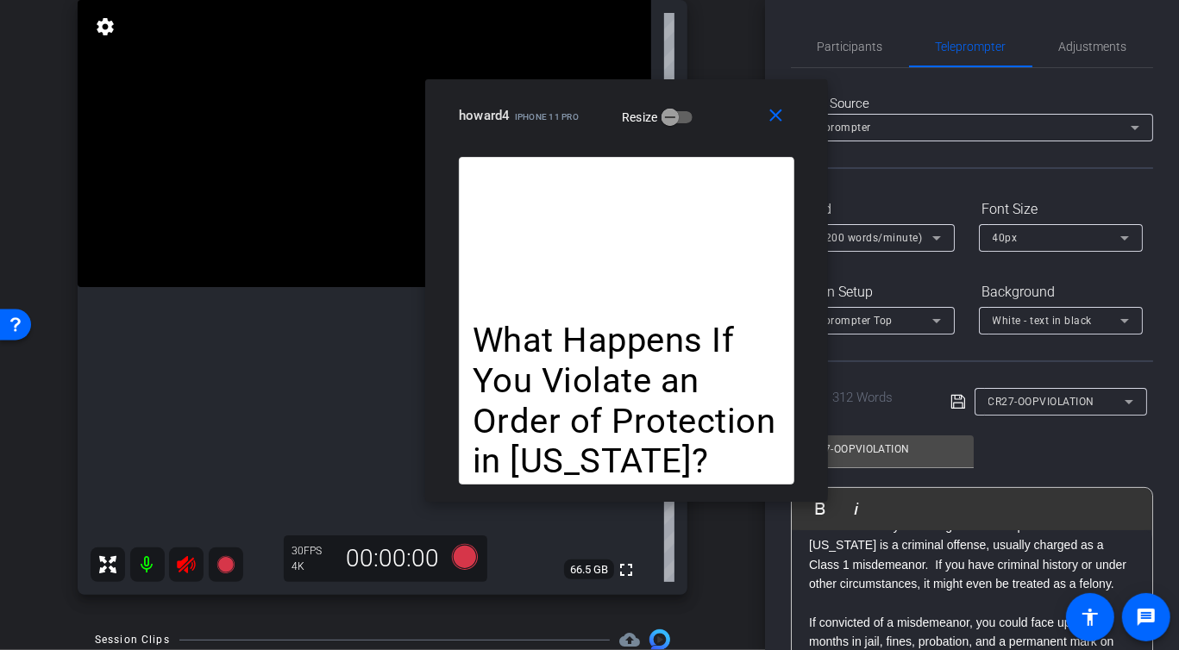
drag, startPoint x: 684, startPoint y: 149, endPoint x: 721, endPoint y: 115, distance: 50.6
click at [721, 115] on div "howard4 iPhone 11 Pro Resize" at bounding box center [633, 115] width 348 height 31
click at [225, 567] on icon at bounding box center [224, 564] width 17 height 17
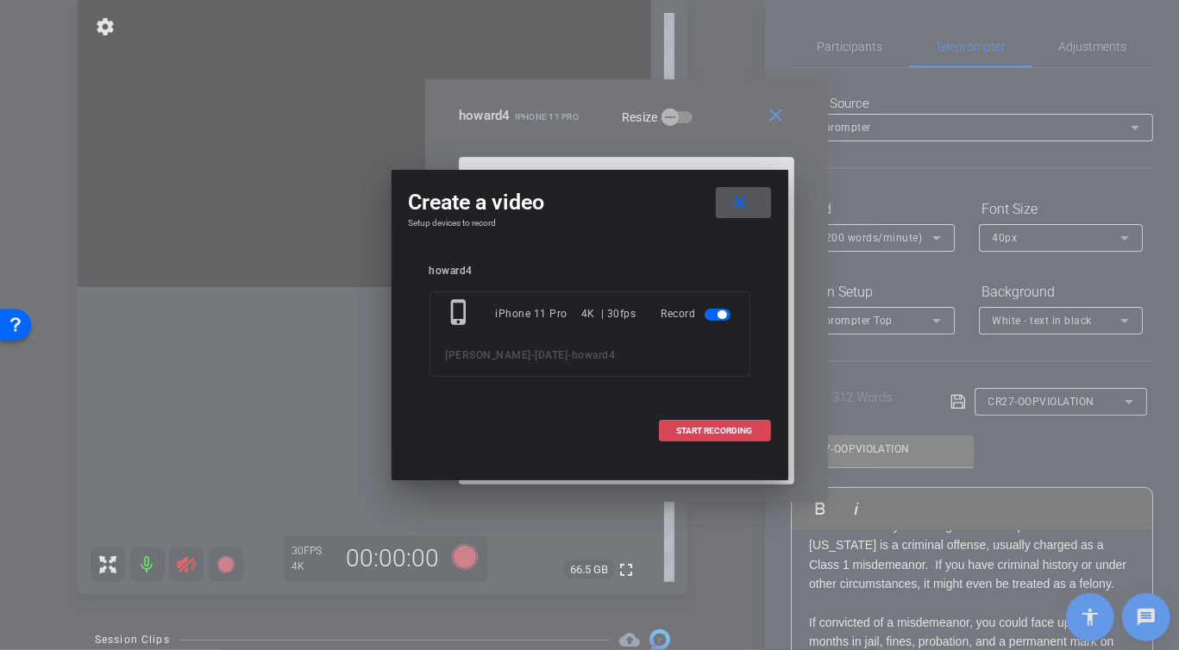
click at [747, 435] on span at bounding box center [715, 430] width 110 height 41
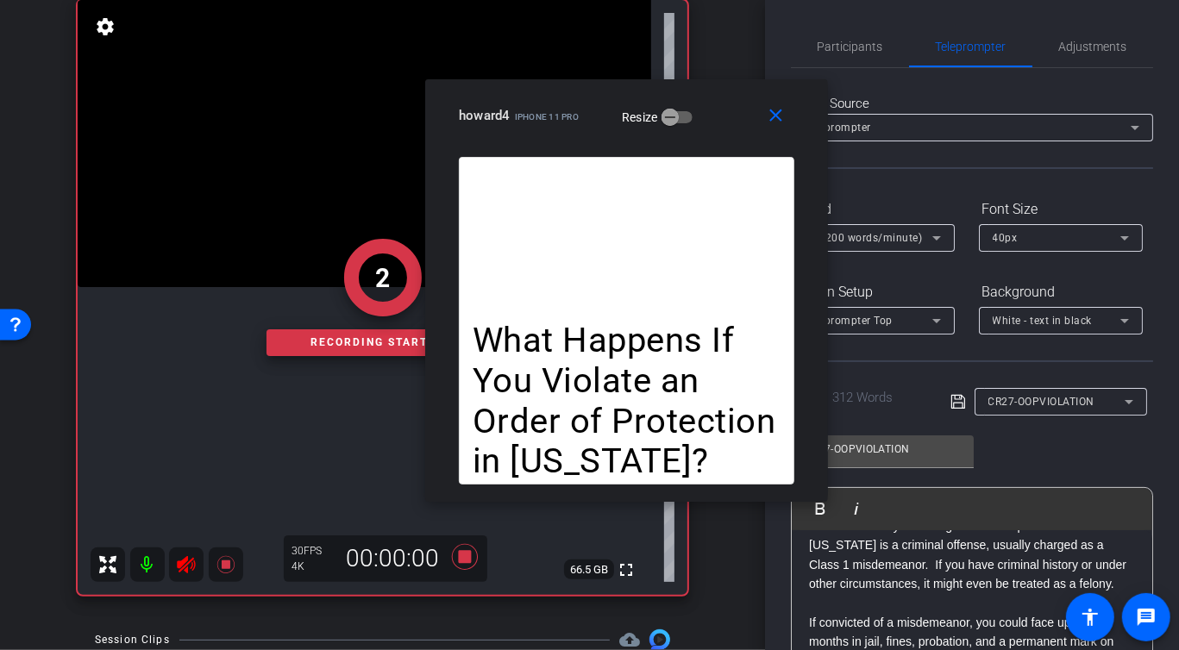
click at [864, 581] on p "Here’s the reality: Violating an order of protection in [US_STATE] is a crimina…" at bounding box center [972, 555] width 326 height 78
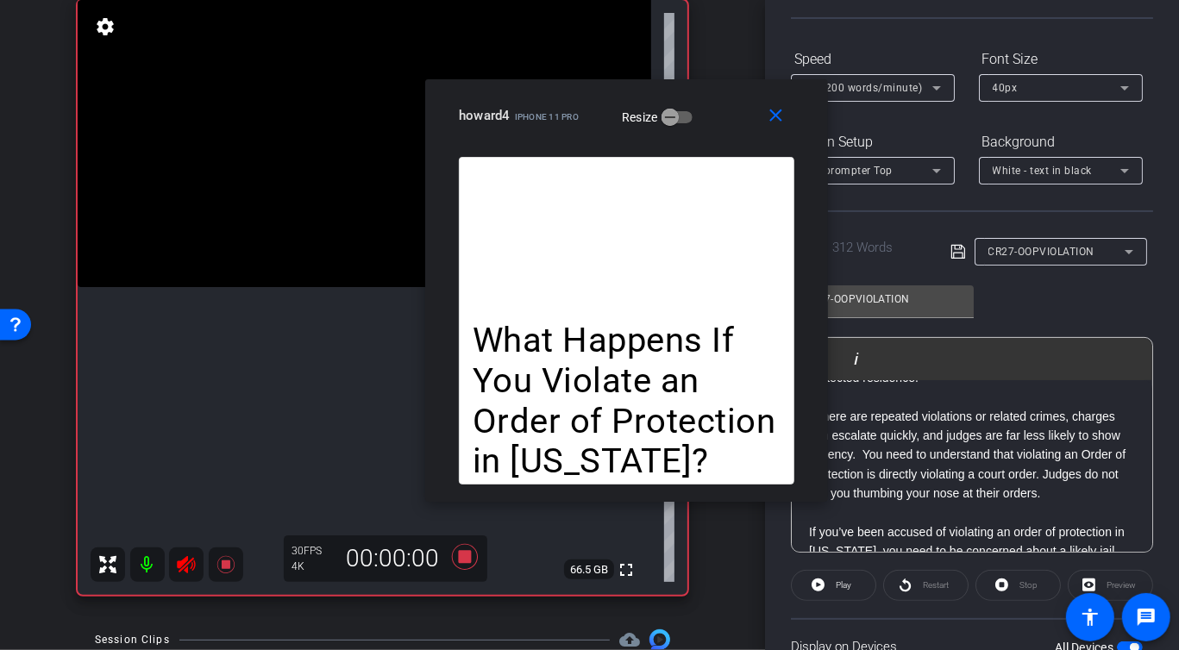
scroll to position [166, 0]
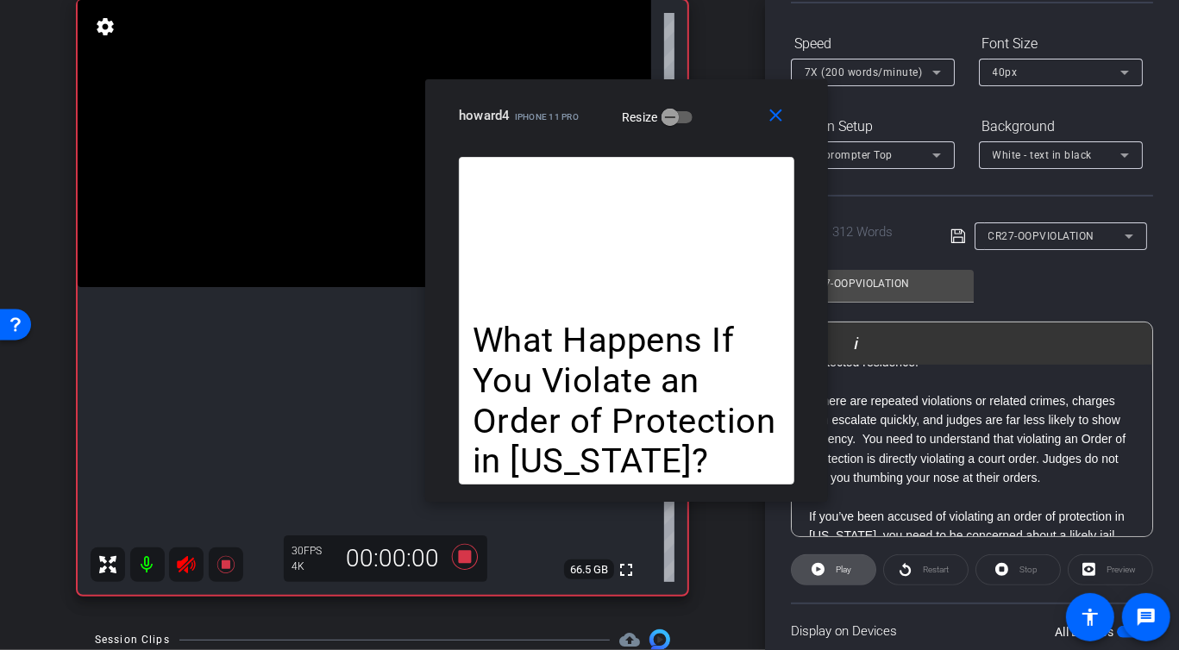
click at [821, 566] on icon at bounding box center [817, 569] width 13 height 13
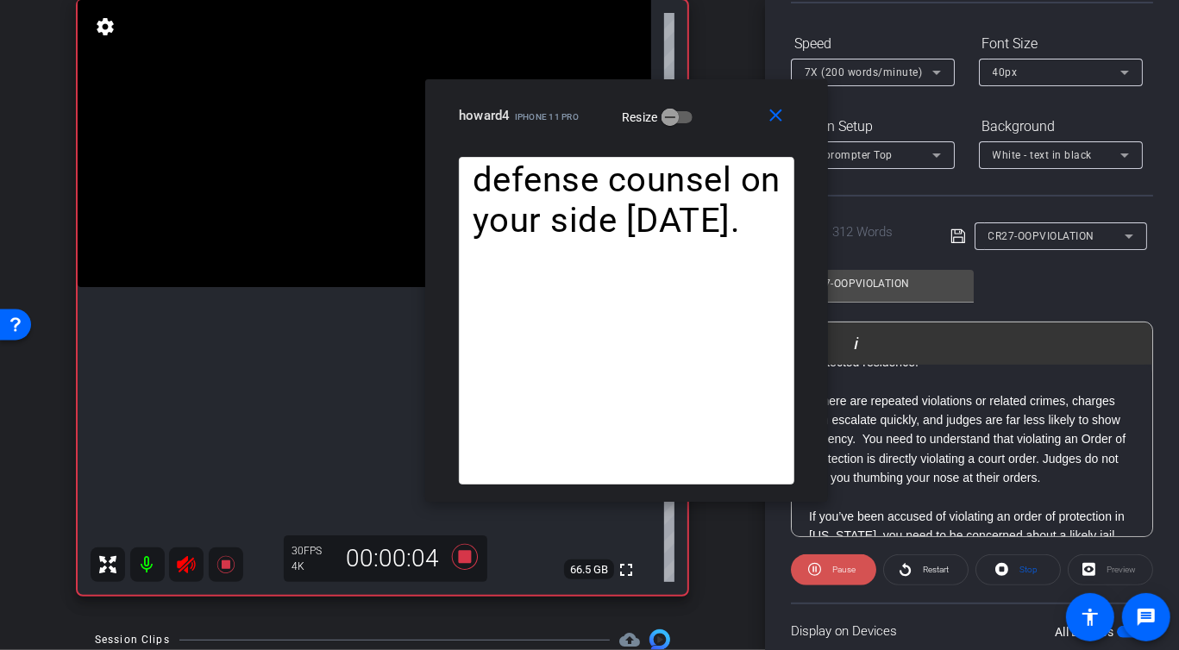
click at [824, 566] on span at bounding box center [833, 569] width 85 height 41
click at [824, 566] on span at bounding box center [833, 569] width 84 height 41
click at [824, 566] on span at bounding box center [833, 569] width 85 height 41
click at [824, 566] on span at bounding box center [833, 569] width 84 height 41
click at [824, 566] on span at bounding box center [833, 569] width 85 height 41
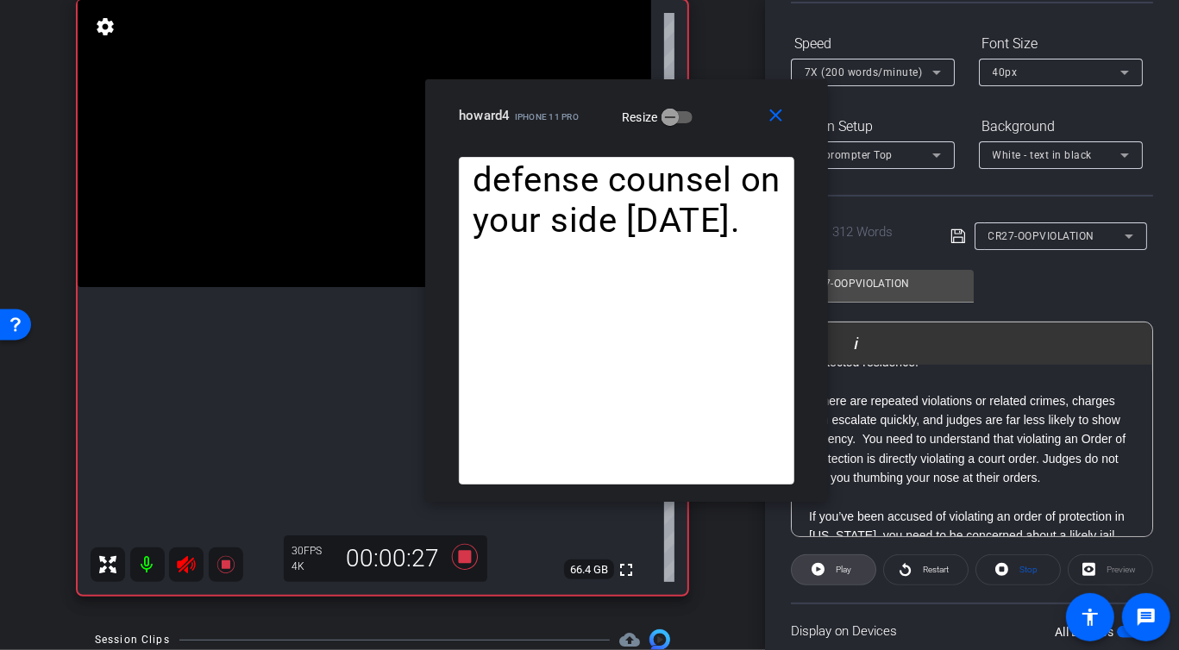
click at [824, 566] on span at bounding box center [833, 569] width 84 height 41
click at [825, 569] on span at bounding box center [833, 569] width 85 height 41
click at [825, 570] on span at bounding box center [833, 569] width 84 height 41
click at [825, 570] on span at bounding box center [833, 569] width 85 height 41
click at [825, 570] on span at bounding box center [833, 569] width 84 height 41
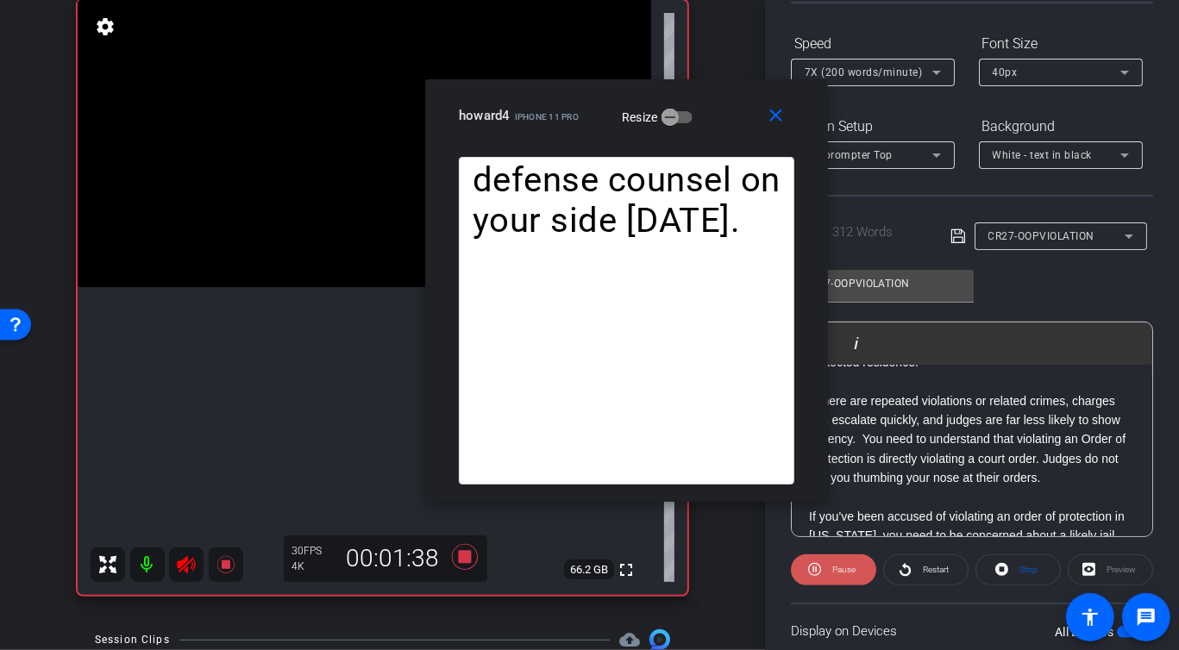
click at [825, 570] on span at bounding box center [833, 569] width 85 height 41
click at [825, 570] on span at bounding box center [833, 569] width 84 height 41
click at [825, 570] on span at bounding box center [833, 569] width 85 height 41
click at [825, 570] on span at bounding box center [833, 569] width 84 height 41
click at [825, 570] on span at bounding box center [833, 569] width 85 height 41
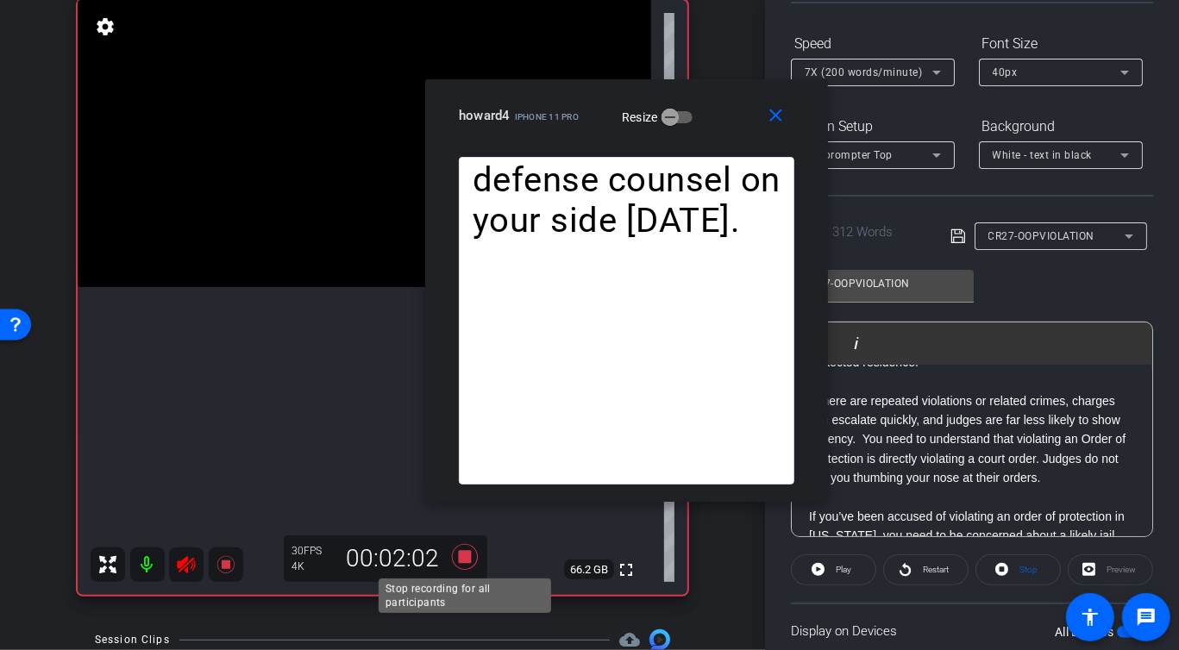
click at [466, 556] on icon at bounding box center [464, 557] width 26 height 26
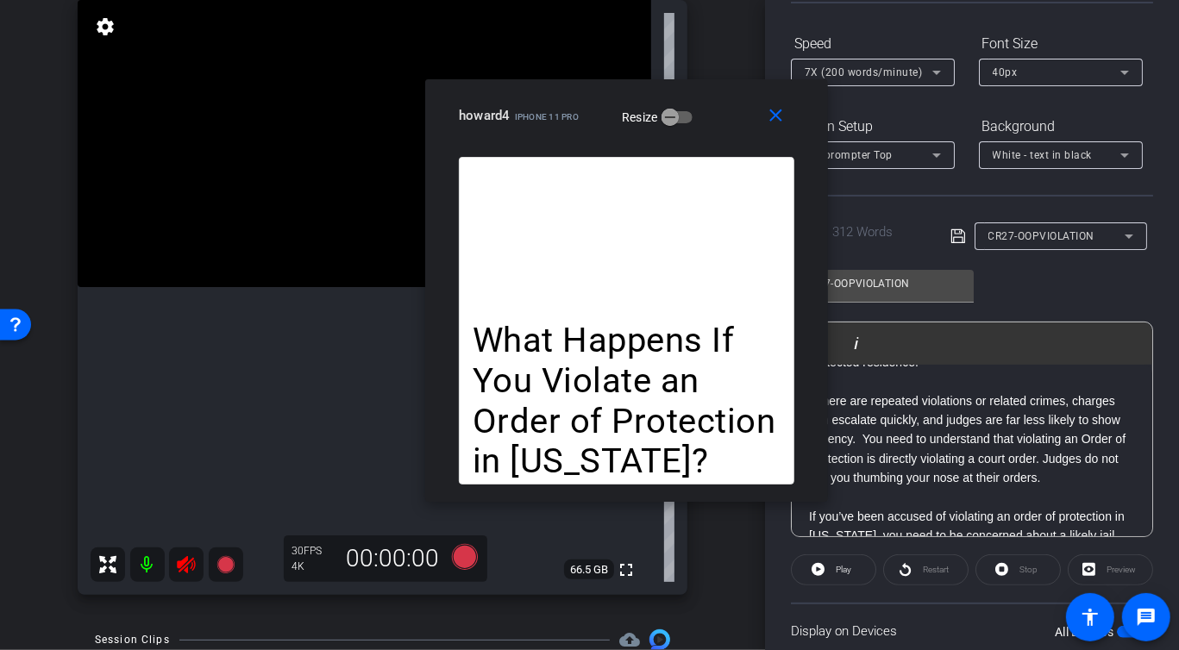
click at [863, 521] on p "If you’ve been accused of violating an order of protection in [US_STATE], you n…" at bounding box center [972, 555] width 326 height 97
click at [209, 562] on mat-icon at bounding box center [226, 564] width 34 height 34
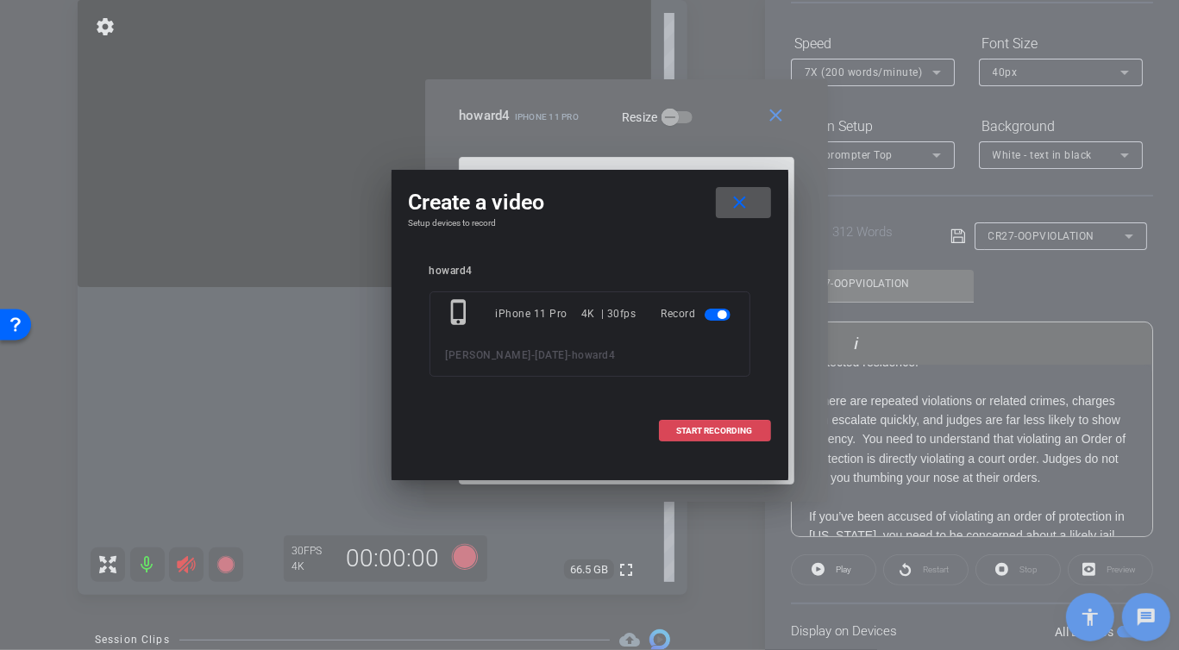
click at [691, 424] on span at bounding box center [715, 430] width 110 height 41
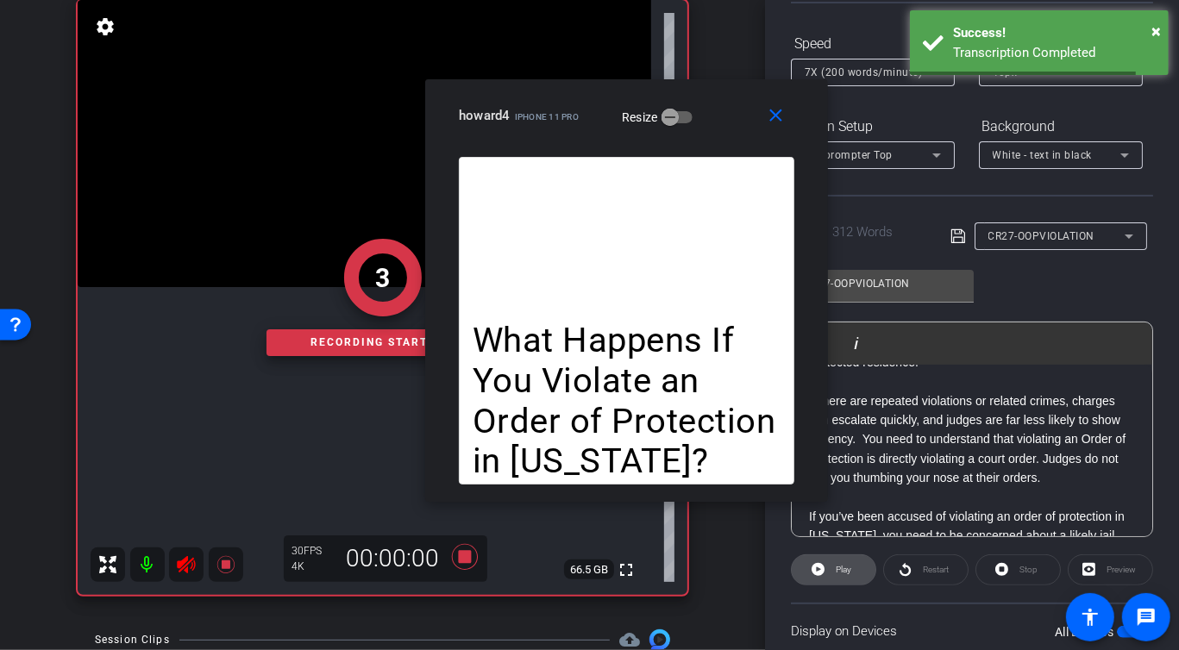
click at [843, 573] on span "Play" at bounding box center [841, 570] width 20 height 24
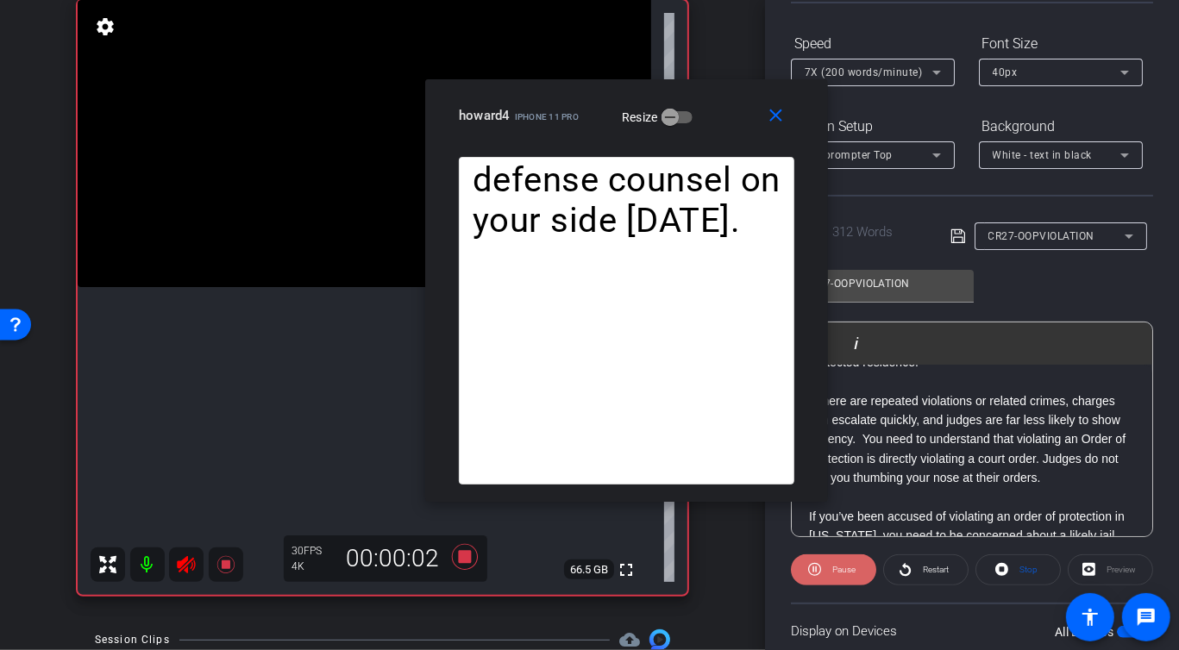
click at [843, 573] on span "Pause" at bounding box center [842, 570] width 28 height 24
click at [844, 573] on span "Play" at bounding box center [841, 570] width 20 height 24
click at [844, 573] on span "Pause" at bounding box center [842, 570] width 28 height 24
click at [844, 573] on span "Play" at bounding box center [841, 570] width 20 height 24
click at [844, 573] on span "Pause" at bounding box center [842, 570] width 28 height 24
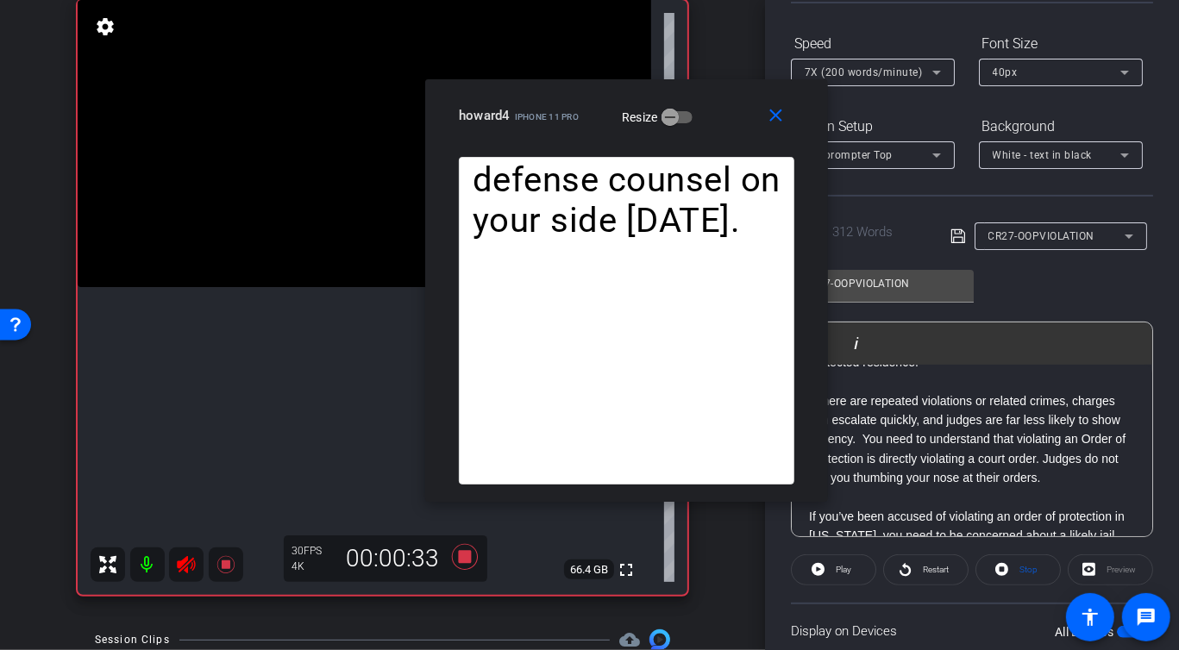
click at [844, 573] on span "Play" at bounding box center [841, 570] width 20 height 24
click at [844, 573] on span "Pause" at bounding box center [842, 570] width 28 height 24
click at [844, 574] on span "Play" at bounding box center [841, 570] width 20 height 24
click at [844, 574] on span "Pause" at bounding box center [842, 570] width 28 height 24
click at [844, 574] on span "Play" at bounding box center [841, 570] width 20 height 24
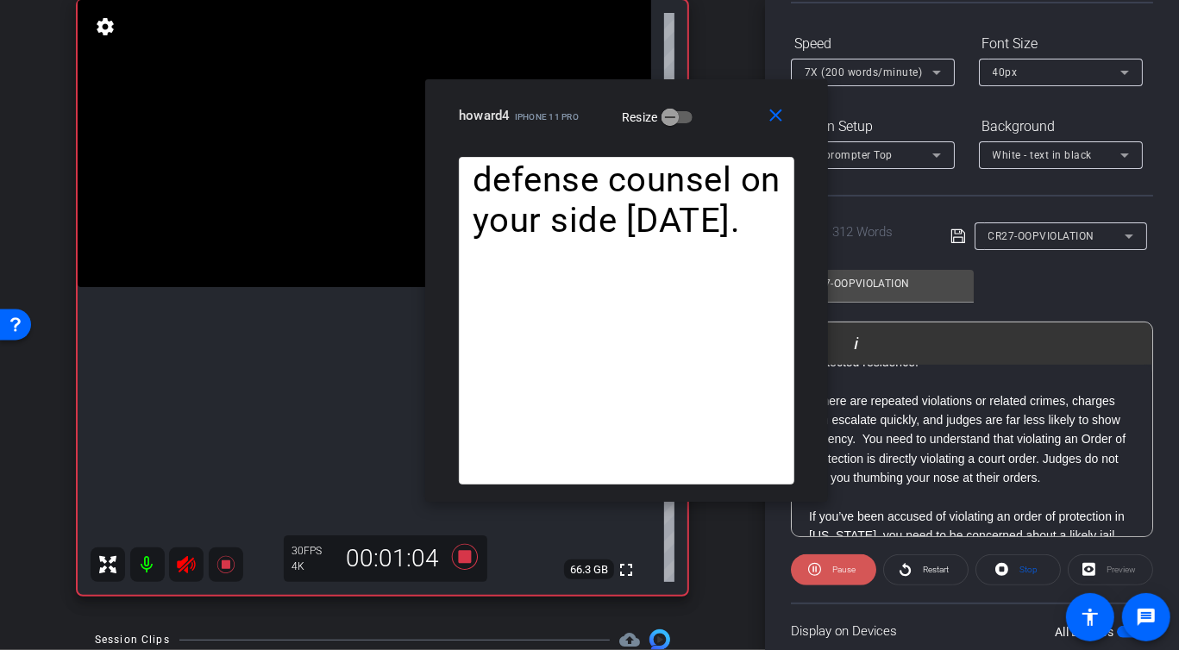
click at [844, 574] on span "Pause" at bounding box center [842, 570] width 28 height 24
click at [844, 573] on span "Play" at bounding box center [841, 570] width 20 height 24
click at [844, 573] on span "Pause" at bounding box center [842, 570] width 28 height 24
click at [844, 573] on span "Play" at bounding box center [841, 570] width 20 height 24
click at [844, 573] on span "Pause" at bounding box center [842, 570] width 28 height 24
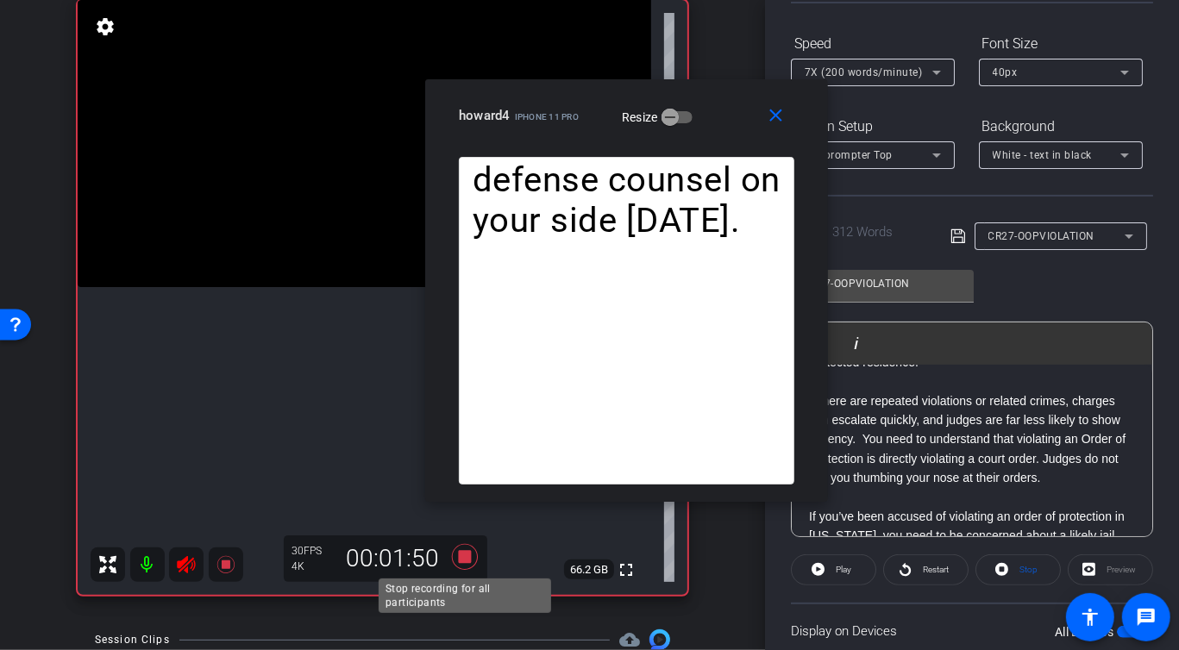
click at [464, 559] on icon at bounding box center [464, 557] width 26 height 26
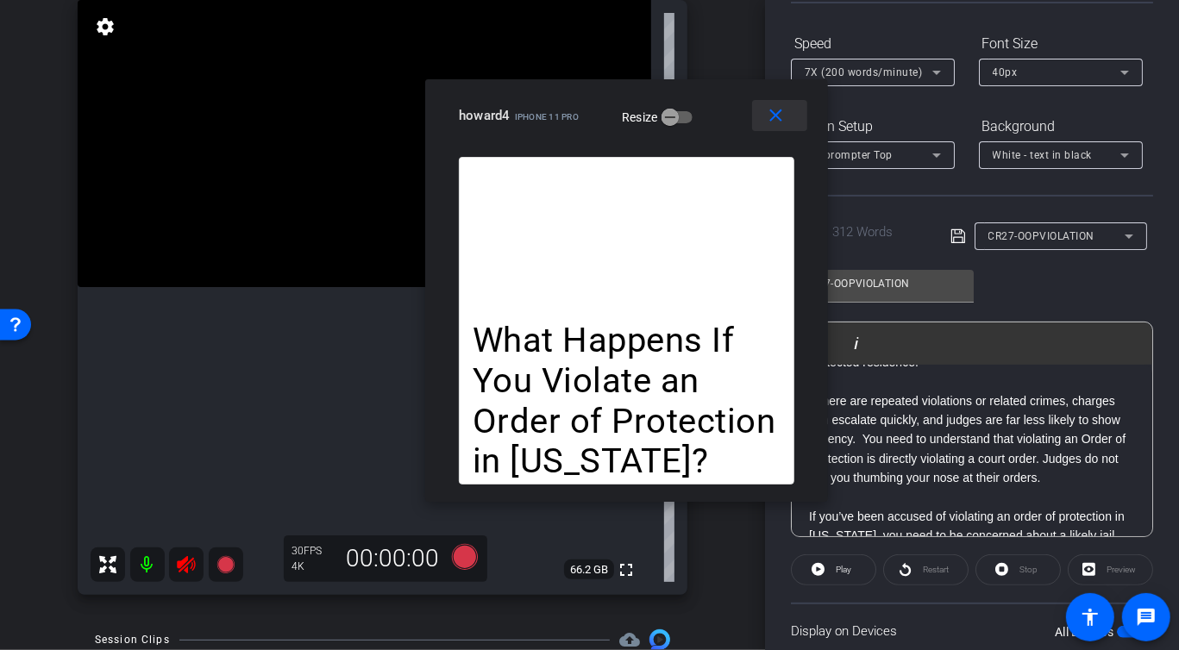
click at [776, 112] on mat-icon "close" at bounding box center [777, 116] width 22 height 22
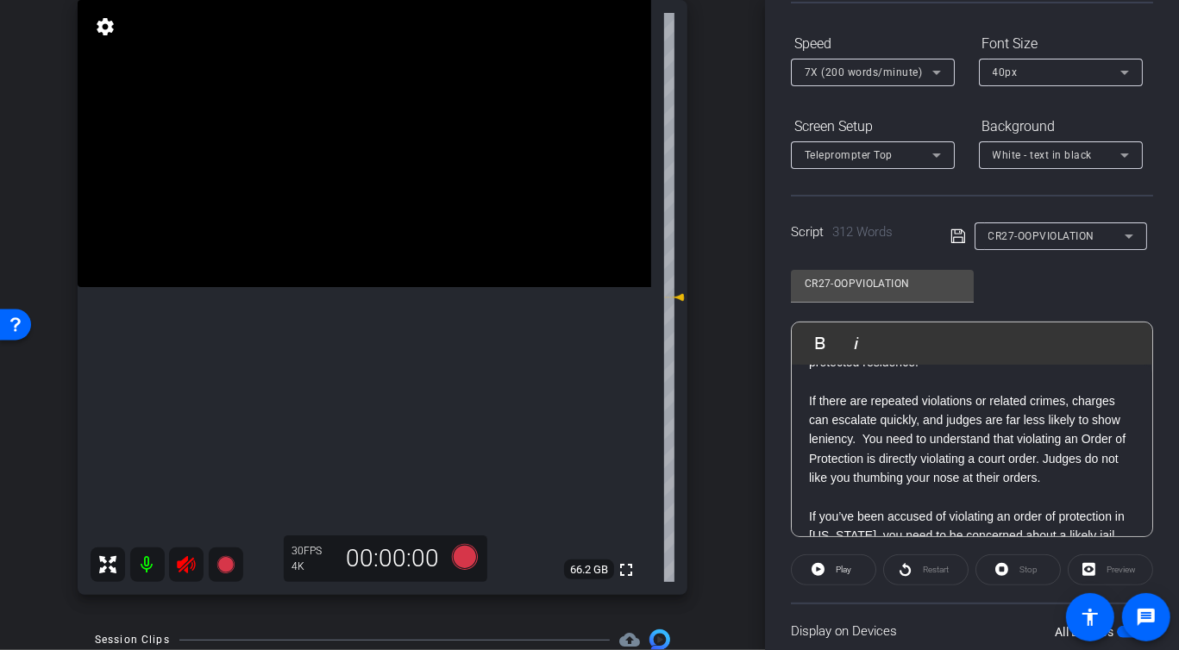
click at [1040, 230] on span "CR27-OOPVIOLATION" at bounding box center [1041, 236] width 107 height 12
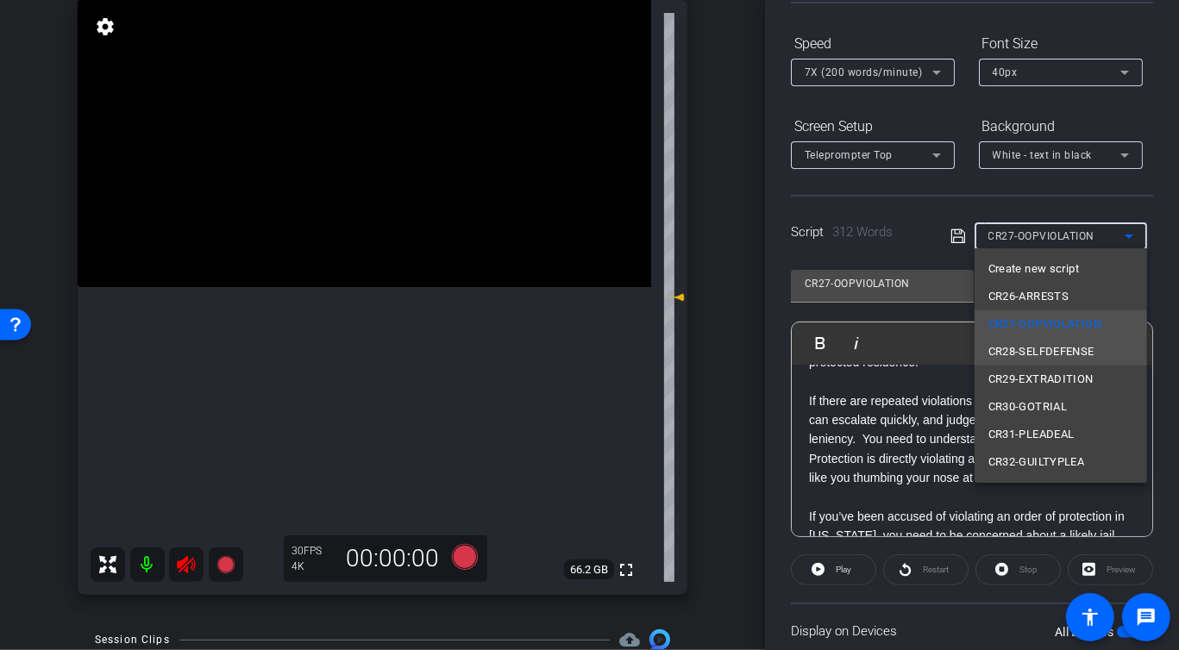
click at [1032, 347] on span "CR28-SELFDEFENSE" at bounding box center [1041, 351] width 106 height 21
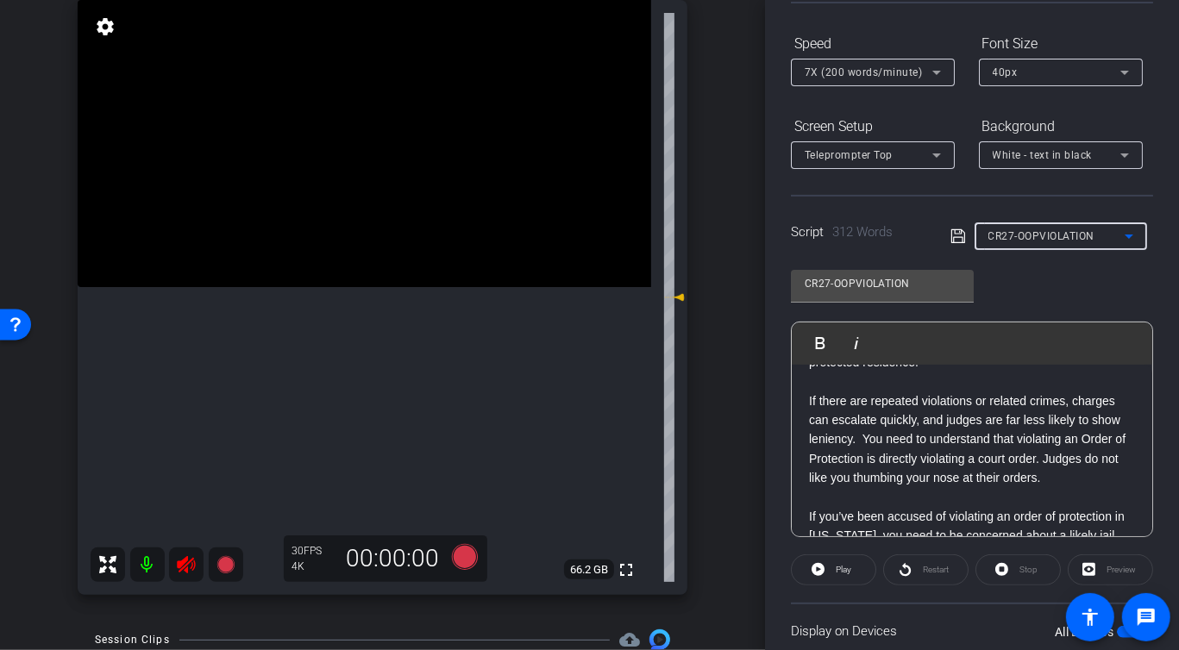
type input "CR28-SELFDEFENSE"
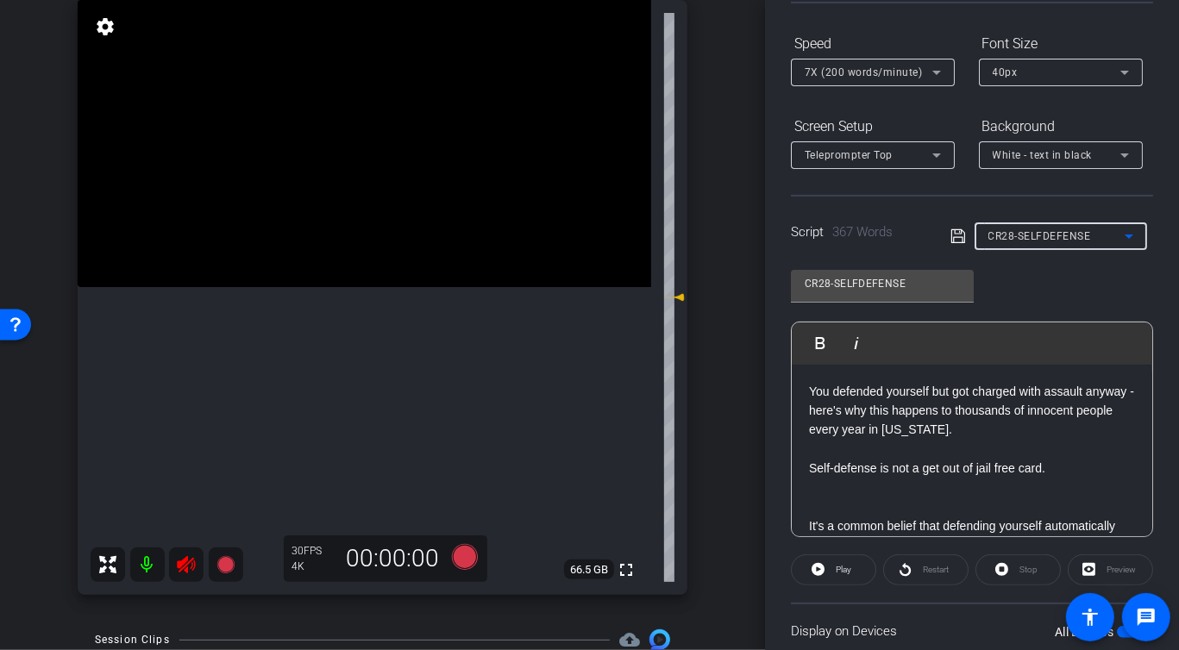
scroll to position [157, 0]
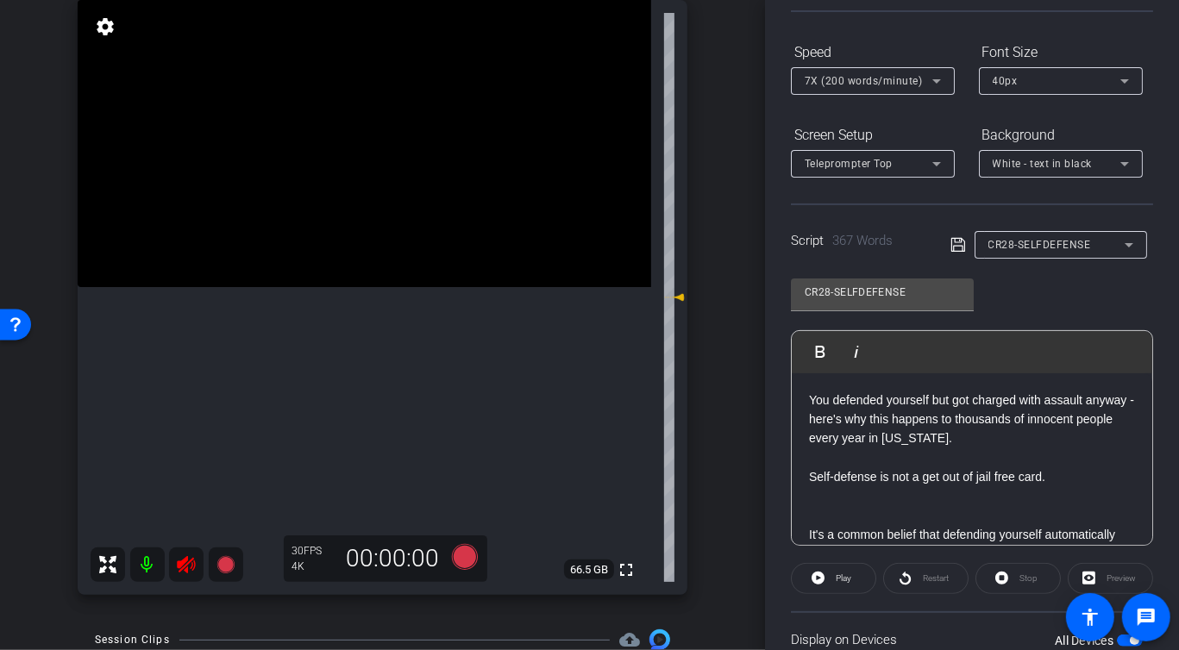
click at [711, 366] on div "howard4 iPhone 11 Pro info ROOM ID: 696033946 65% battery_std fullscreen settin…" at bounding box center [382, 276] width 679 height 671
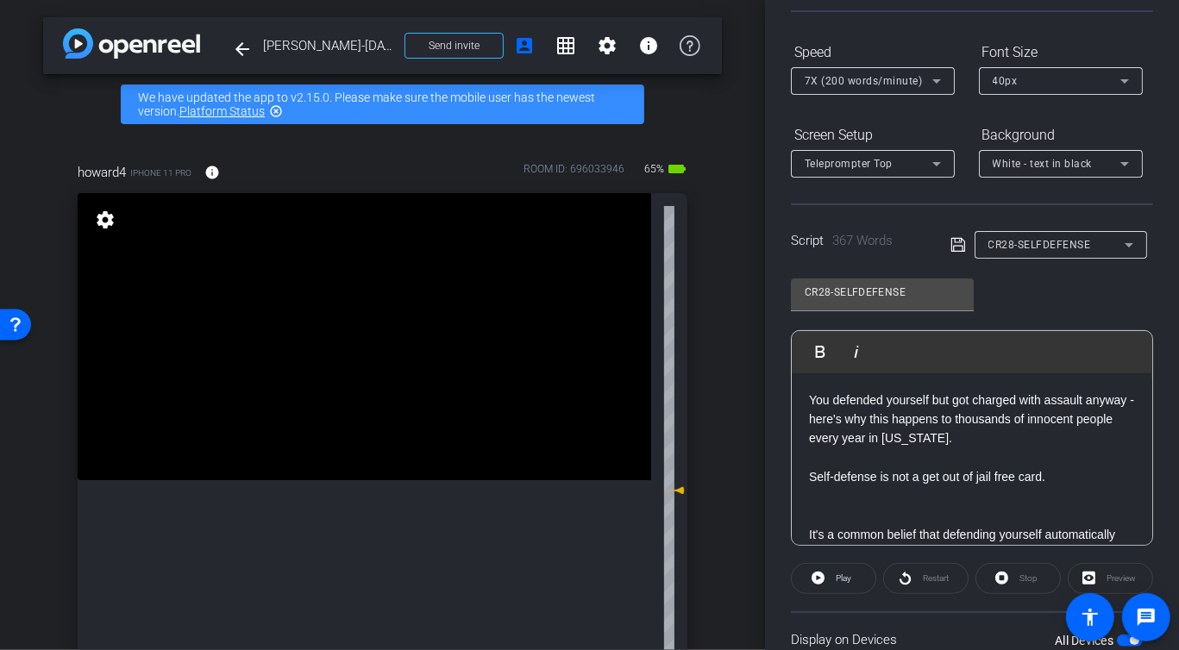
scroll to position [0, 0]
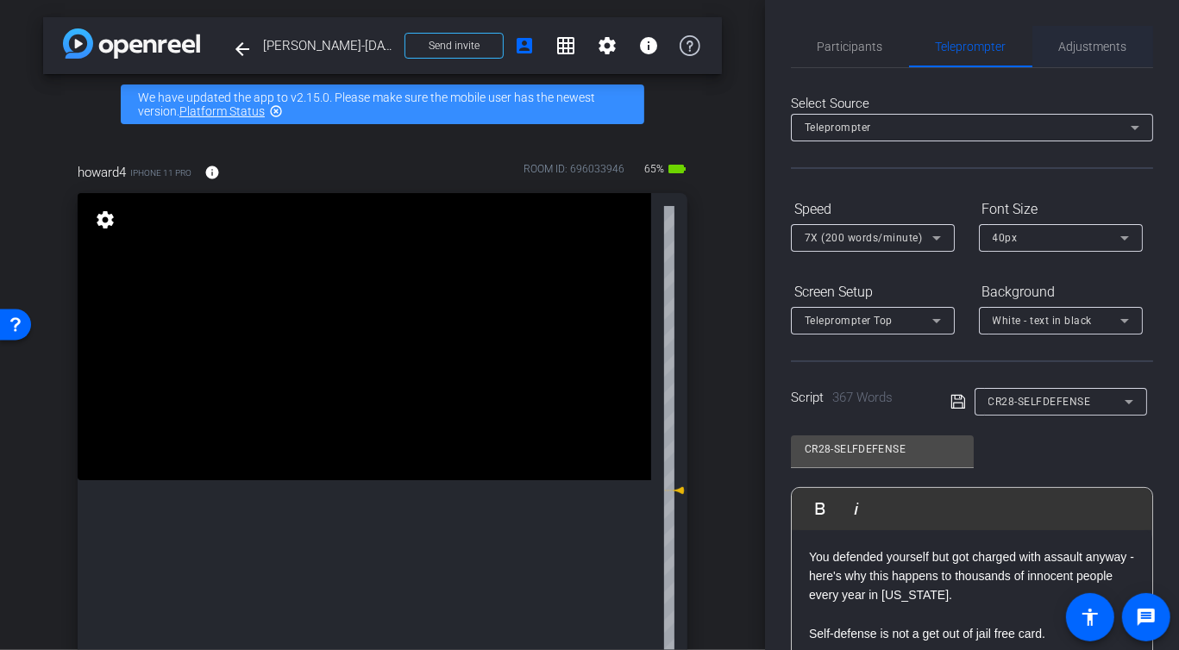
click at [1085, 51] on span "Adjustments" at bounding box center [1093, 47] width 68 height 12
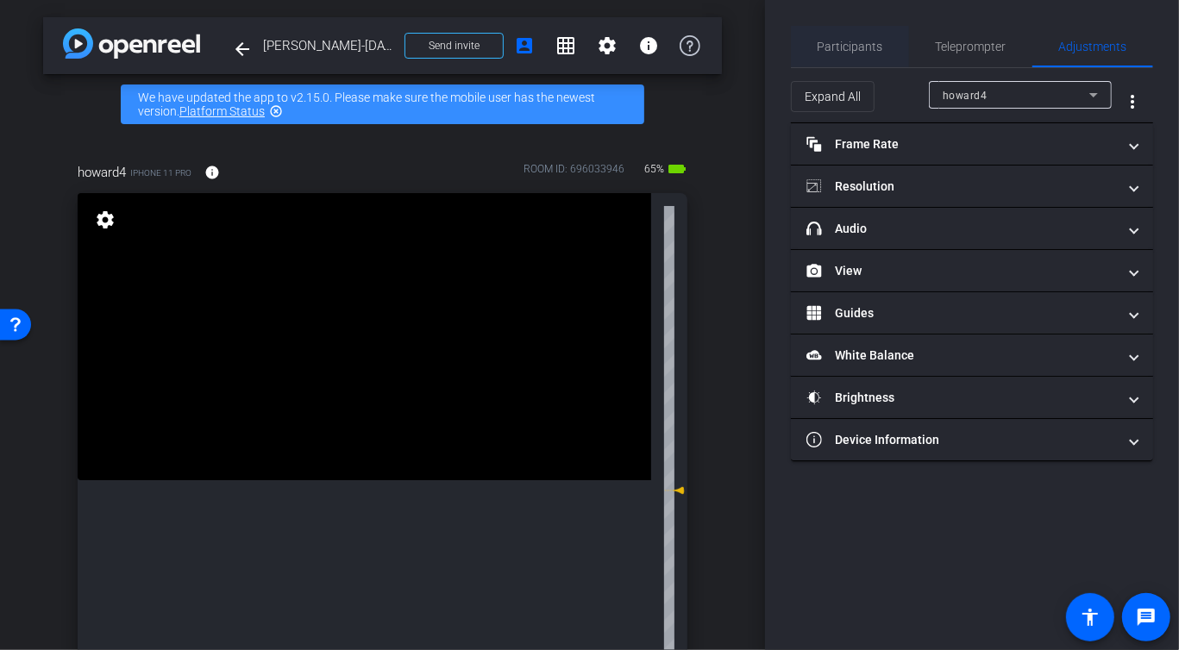
click at [836, 50] on span "Participants" at bounding box center [850, 47] width 66 height 12
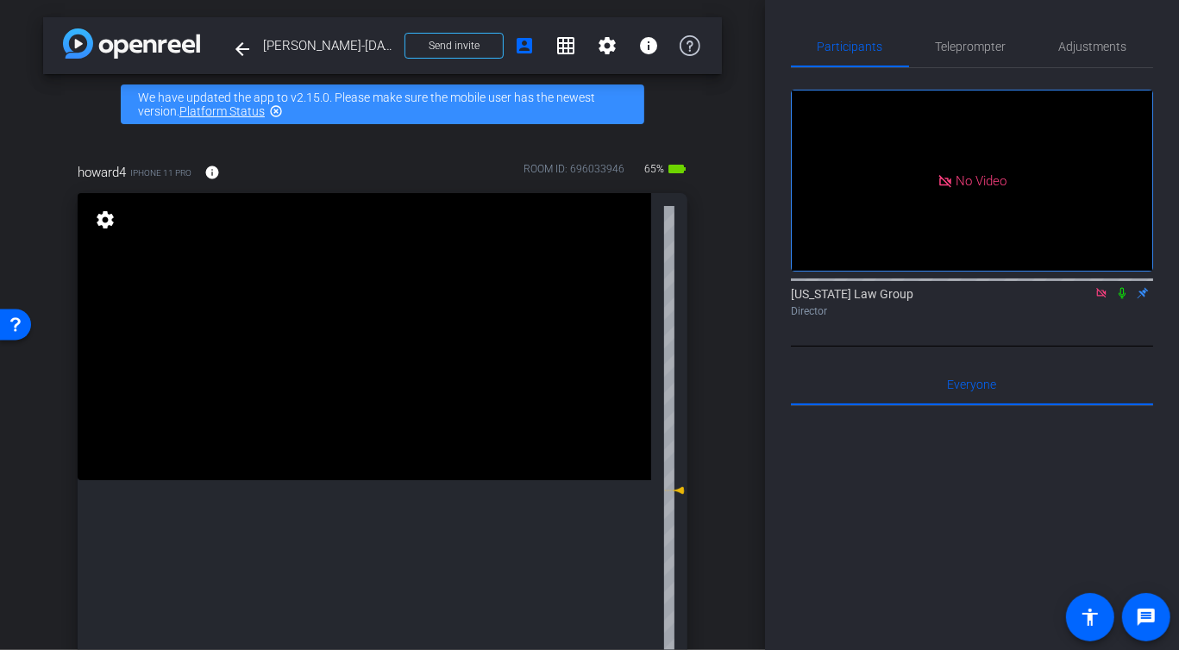
click at [746, 322] on div "arrow_back [PERSON_NAME]-[DATE] Back to project Send invite account_box grid_on…" at bounding box center [382, 325] width 765 height 650
click at [1108, 41] on span "Adjustments" at bounding box center [1093, 47] width 68 height 12
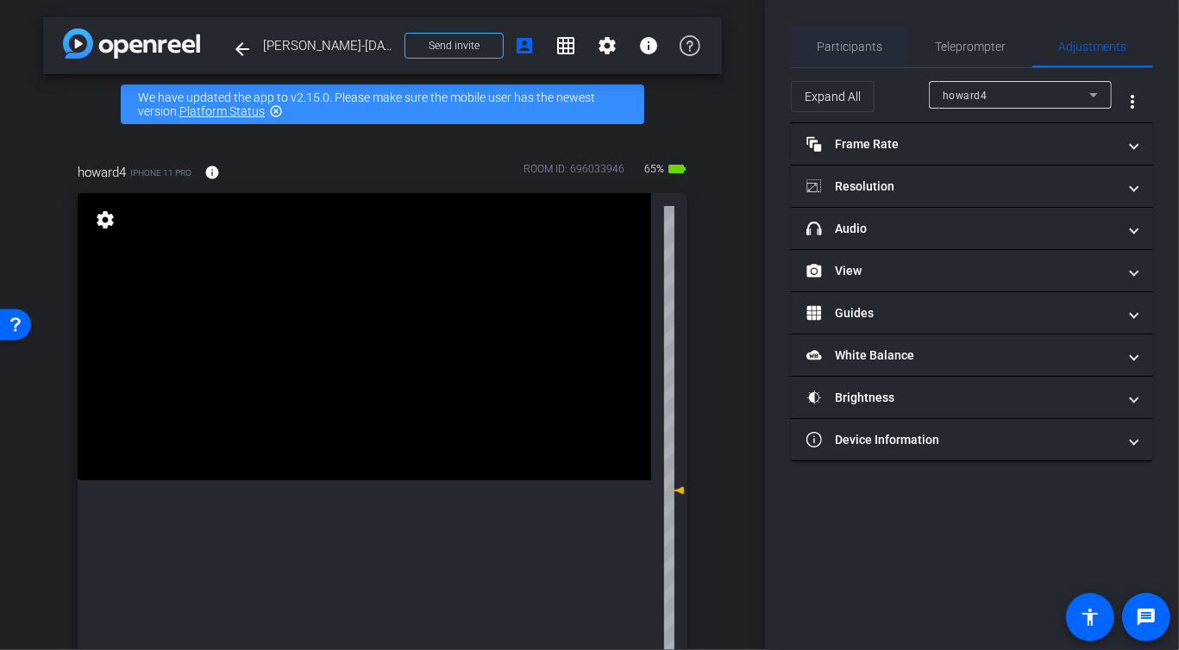
click at [848, 48] on span "Participants" at bounding box center [850, 47] width 66 height 12
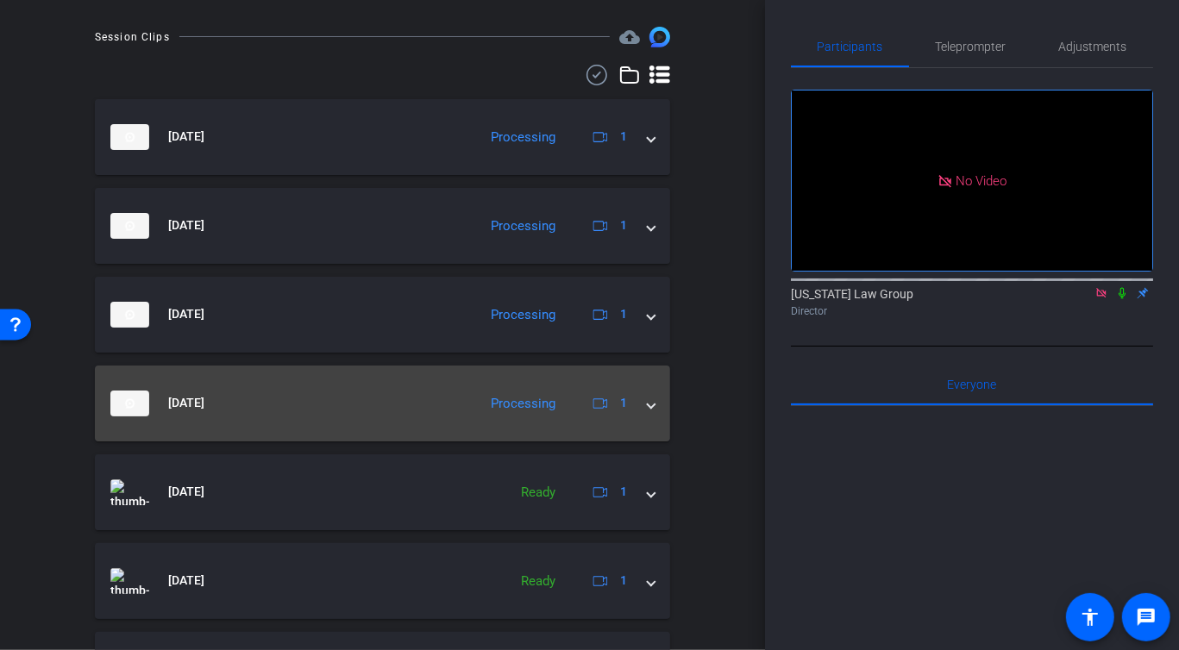
scroll to position [509, 0]
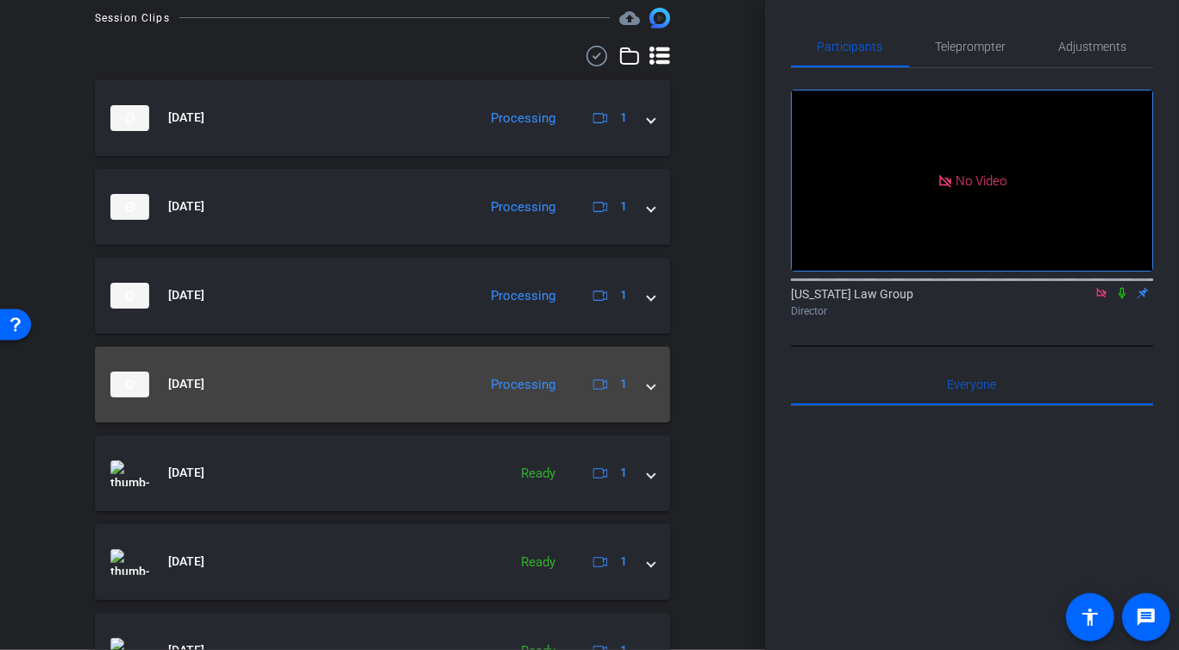
click at [654, 390] on mat-expansion-panel-header "[DATE] Processing 1" at bounding box center [382, 385] width 575 height 76
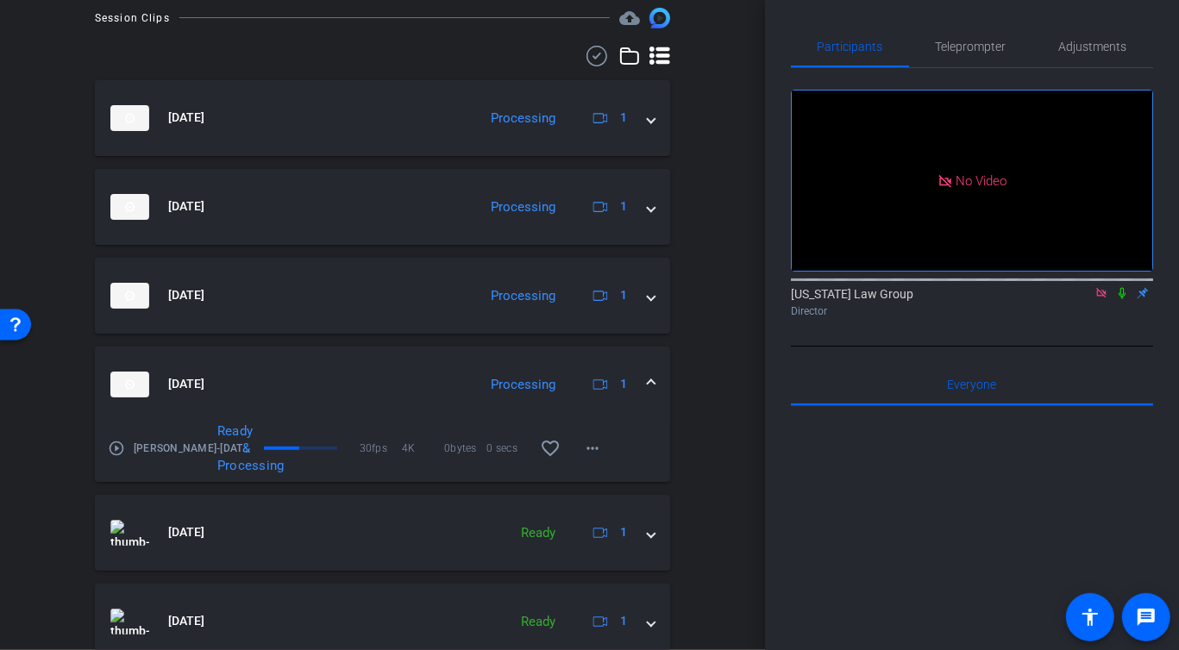
click at [723, 370] on div "arrow_back [PERSON_NAME]-[DATE] Back to project Send invite account_box grid_on…" at bounding box center [382, 325] width 765 height 650
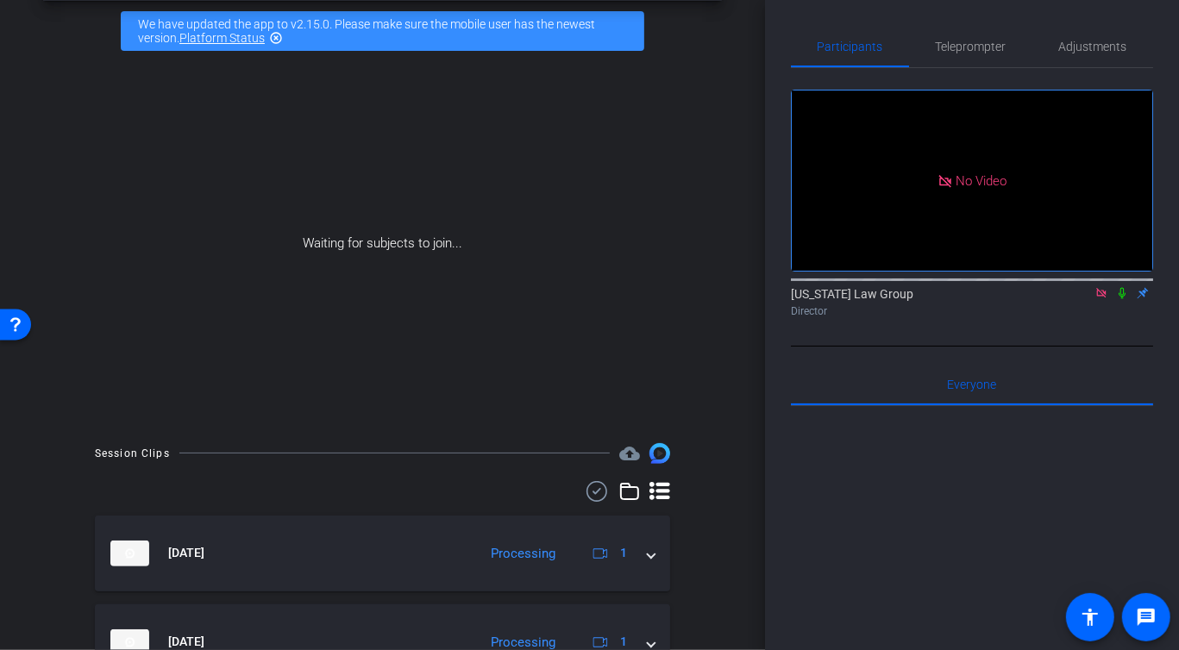
scroll to position [0, 0]
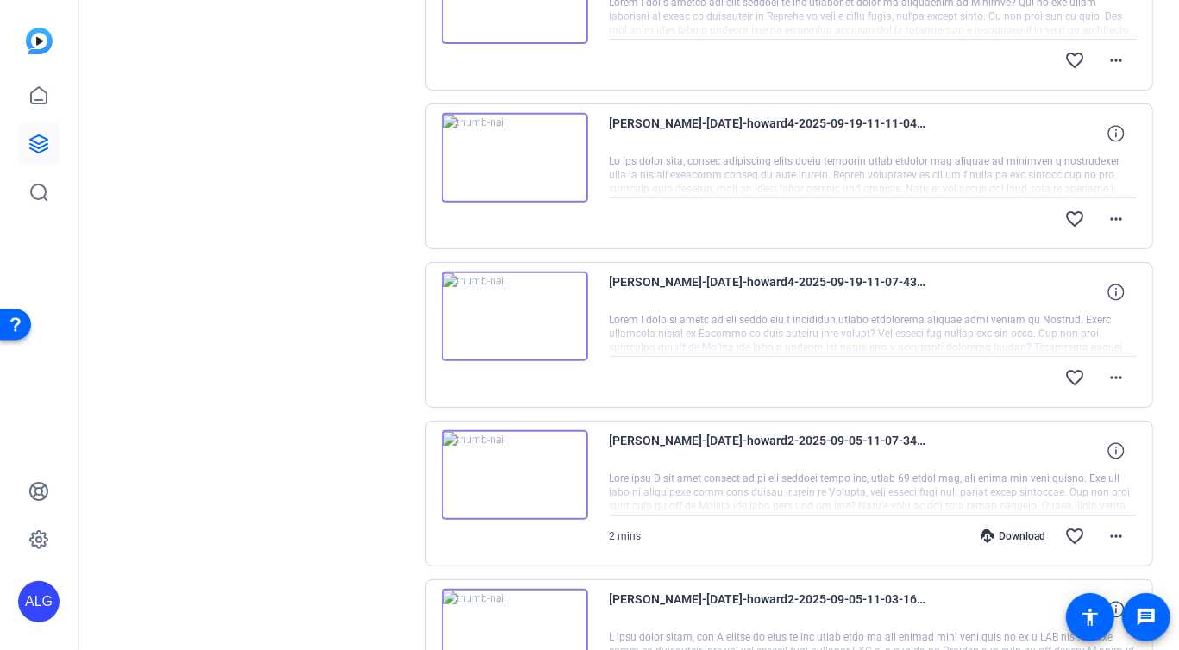
scroll to position [443, 0]
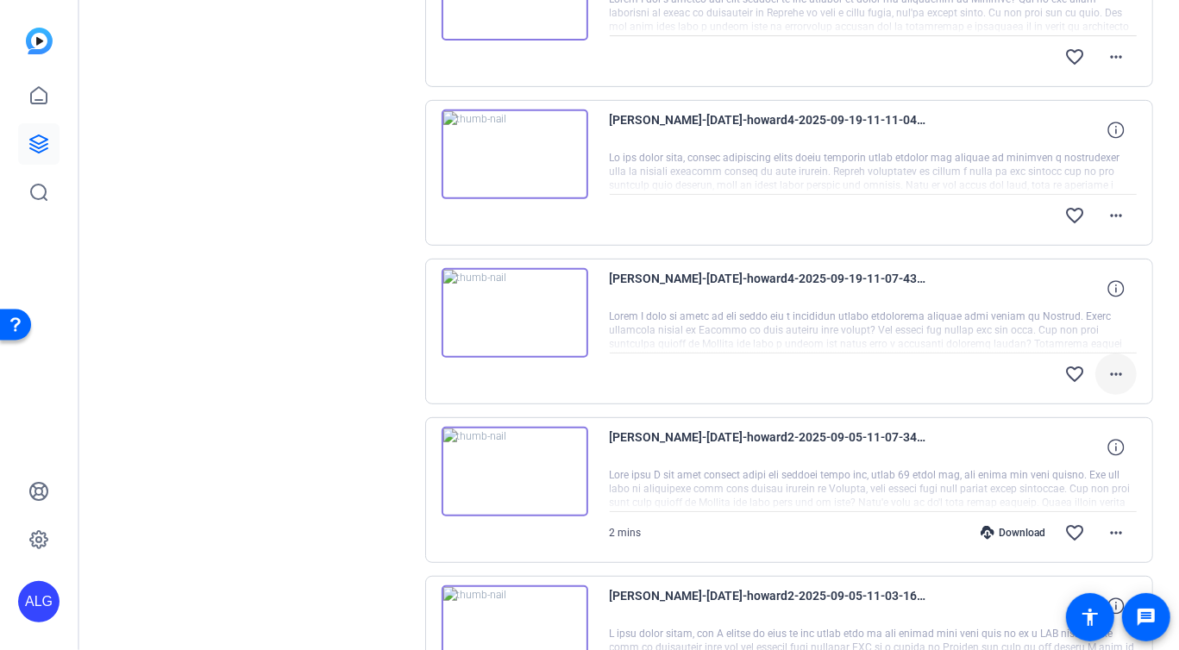
click at [1118, 372] on mat-icon "more_horiz" at bounding box center [1115, 374] width 21 height 21
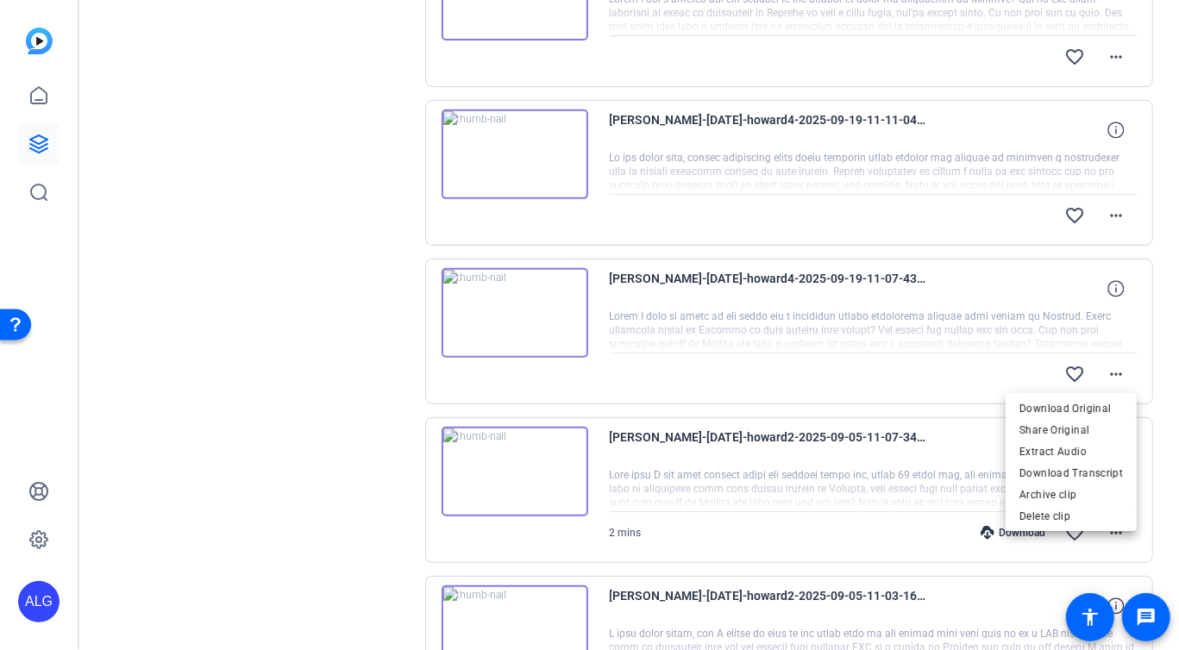
click at [229, 415] on div at bounding box center [589, 325] width 1179 height 650
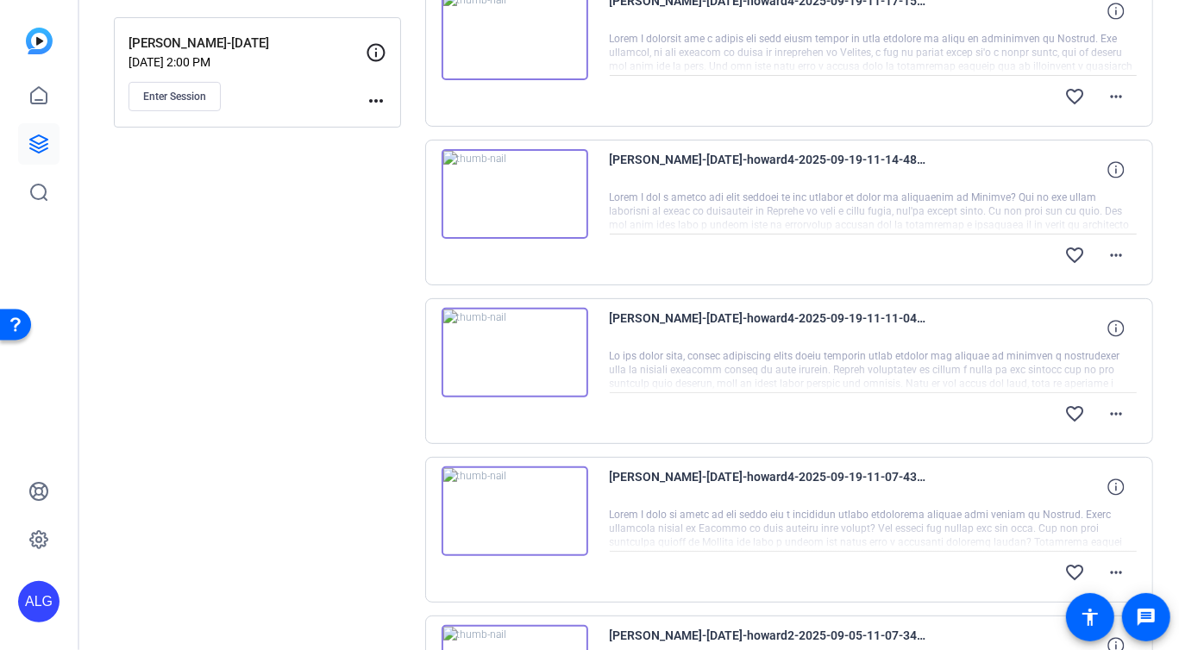
scroll to position [241, 0]
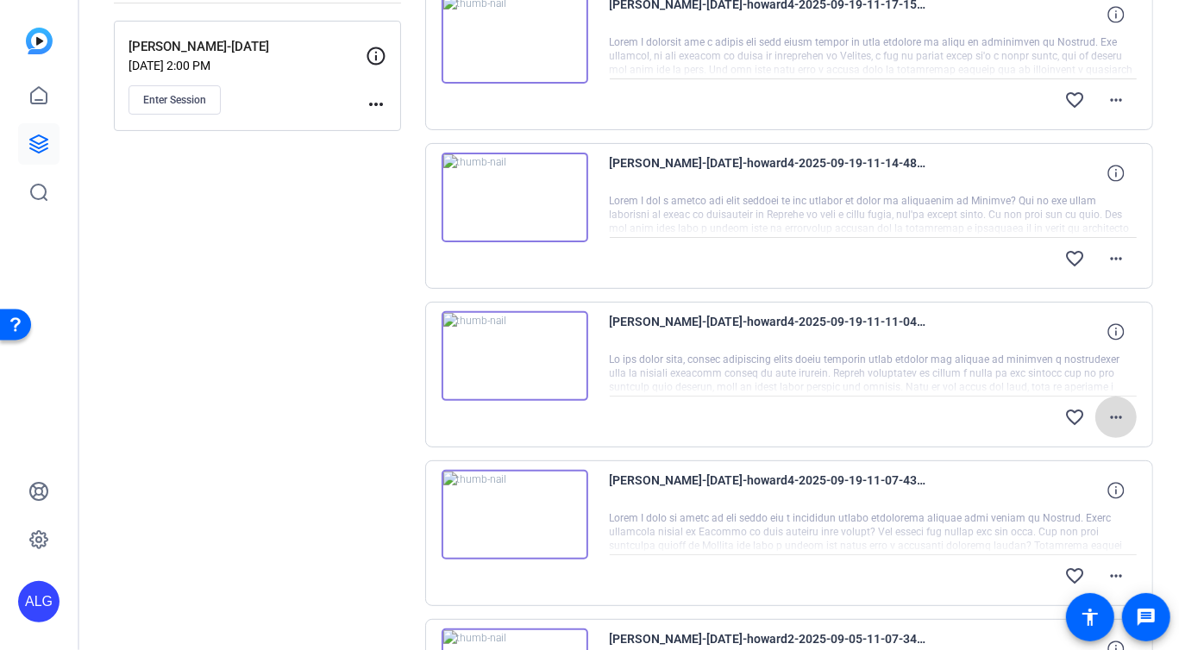
click at [1123, 412] on mat-icon "more_horiz" at bounding box center [1115, 417] width 21 height 21
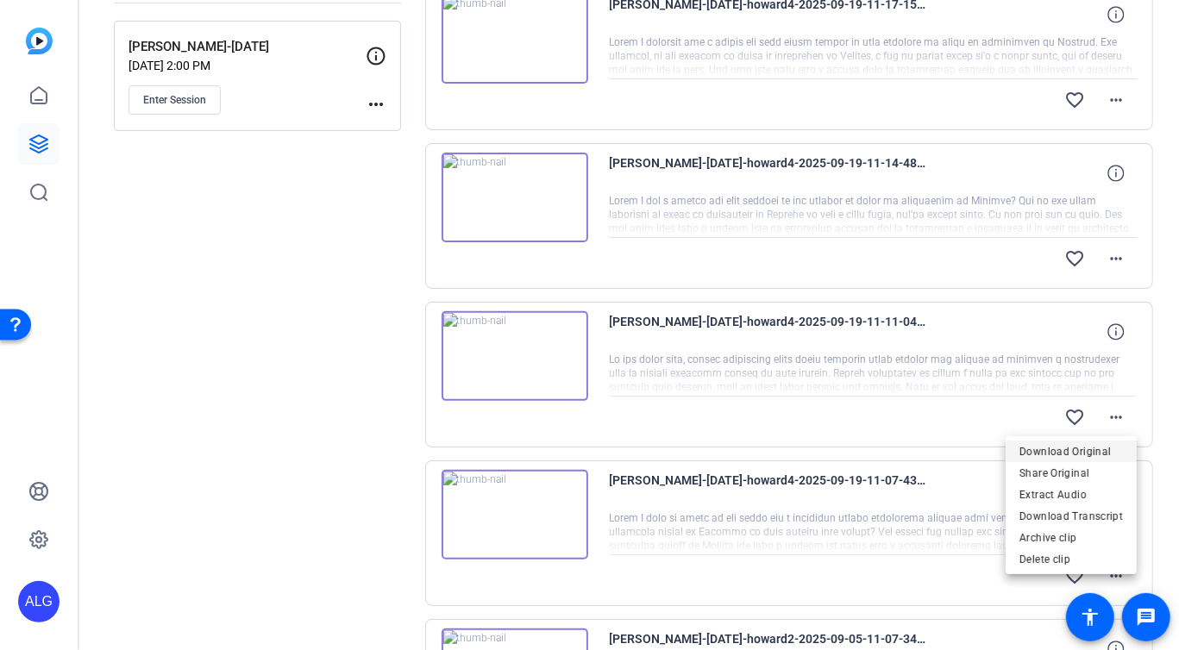
click at [1040, 451] on span "Download Original" at bounding box center [1070, 451] width 103 height 21
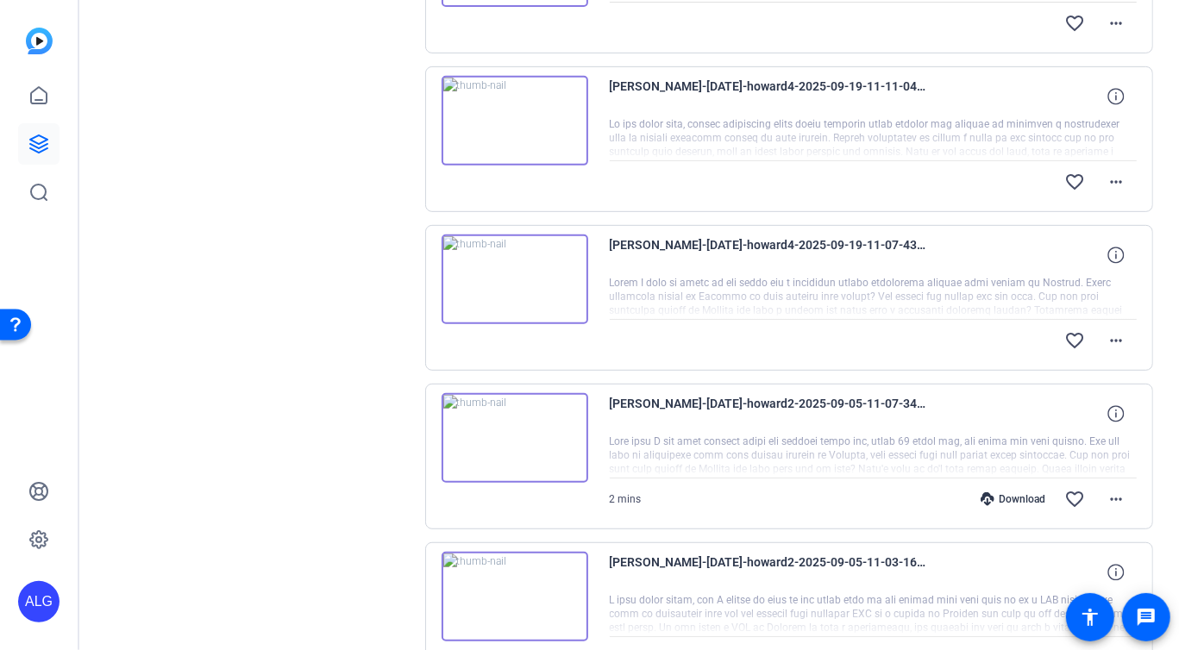
scroll to position [474, 0]
